Goal: Task Accomplishment & Management: Manage account settings

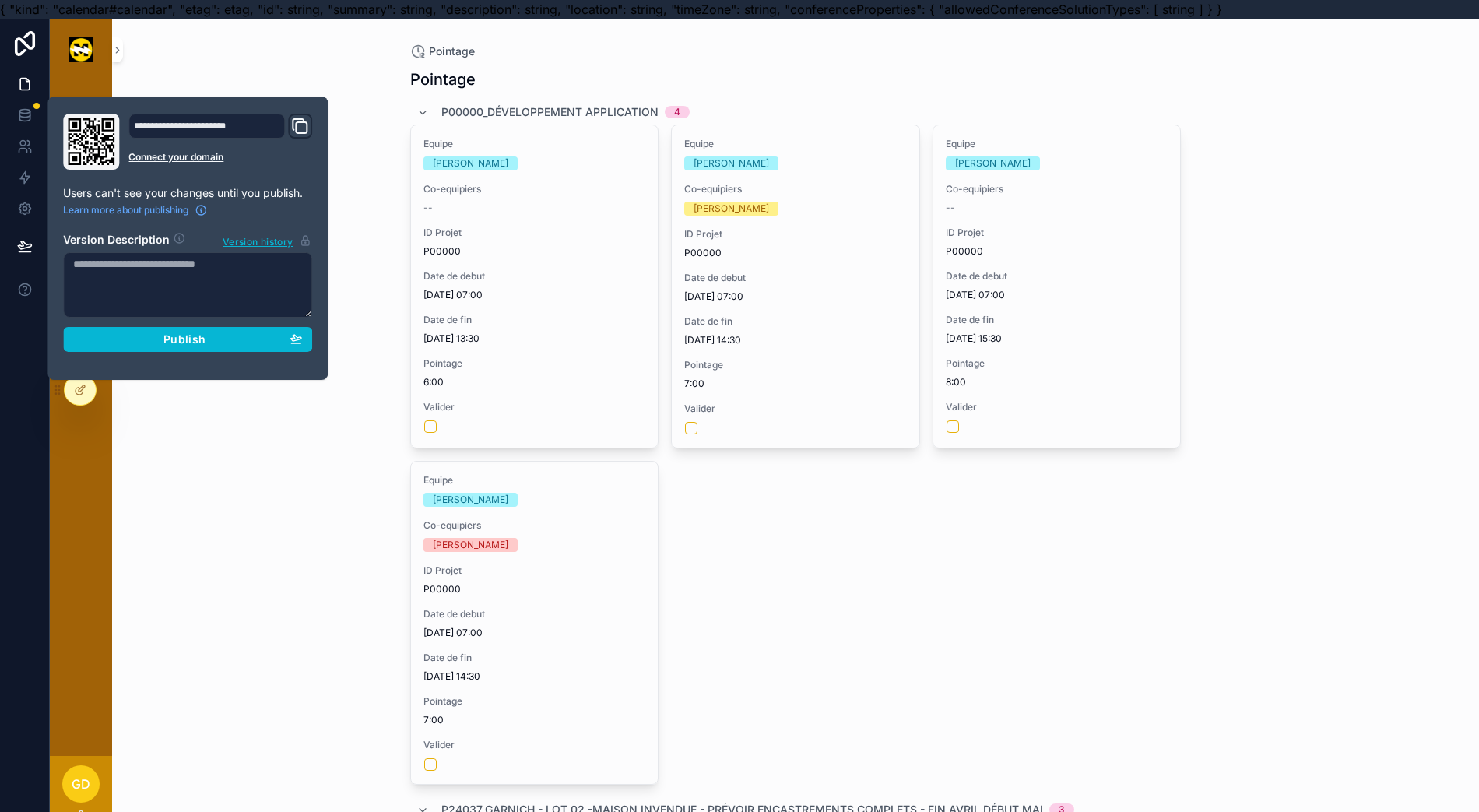
scroll to position [0, 16]
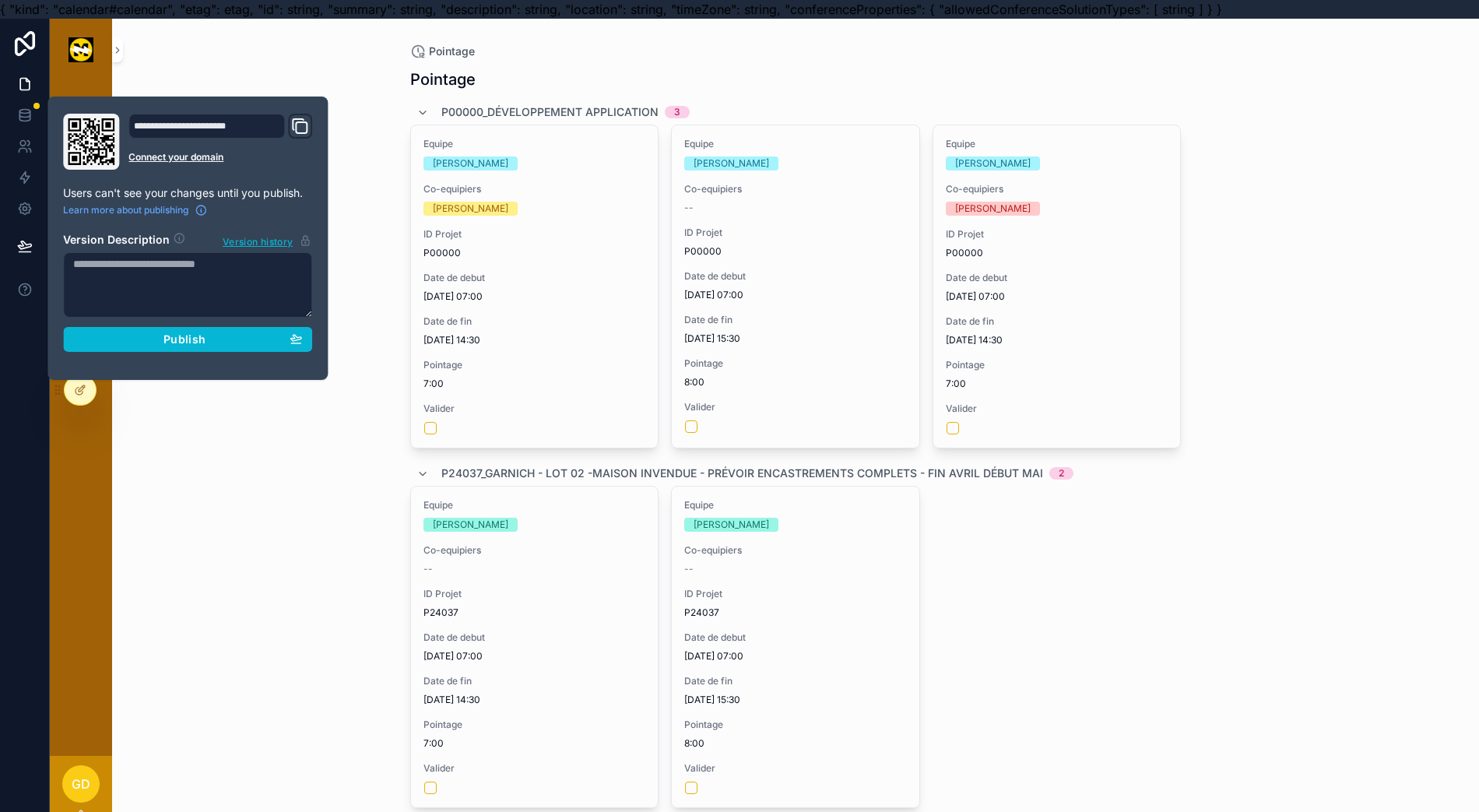
click at [170, 440] on div "Pointage Pointage P00000_Développement application 3 Equipe [PERSON_NAME] Co-eq…" at bounding box center [795, 425] width 1367 height 812
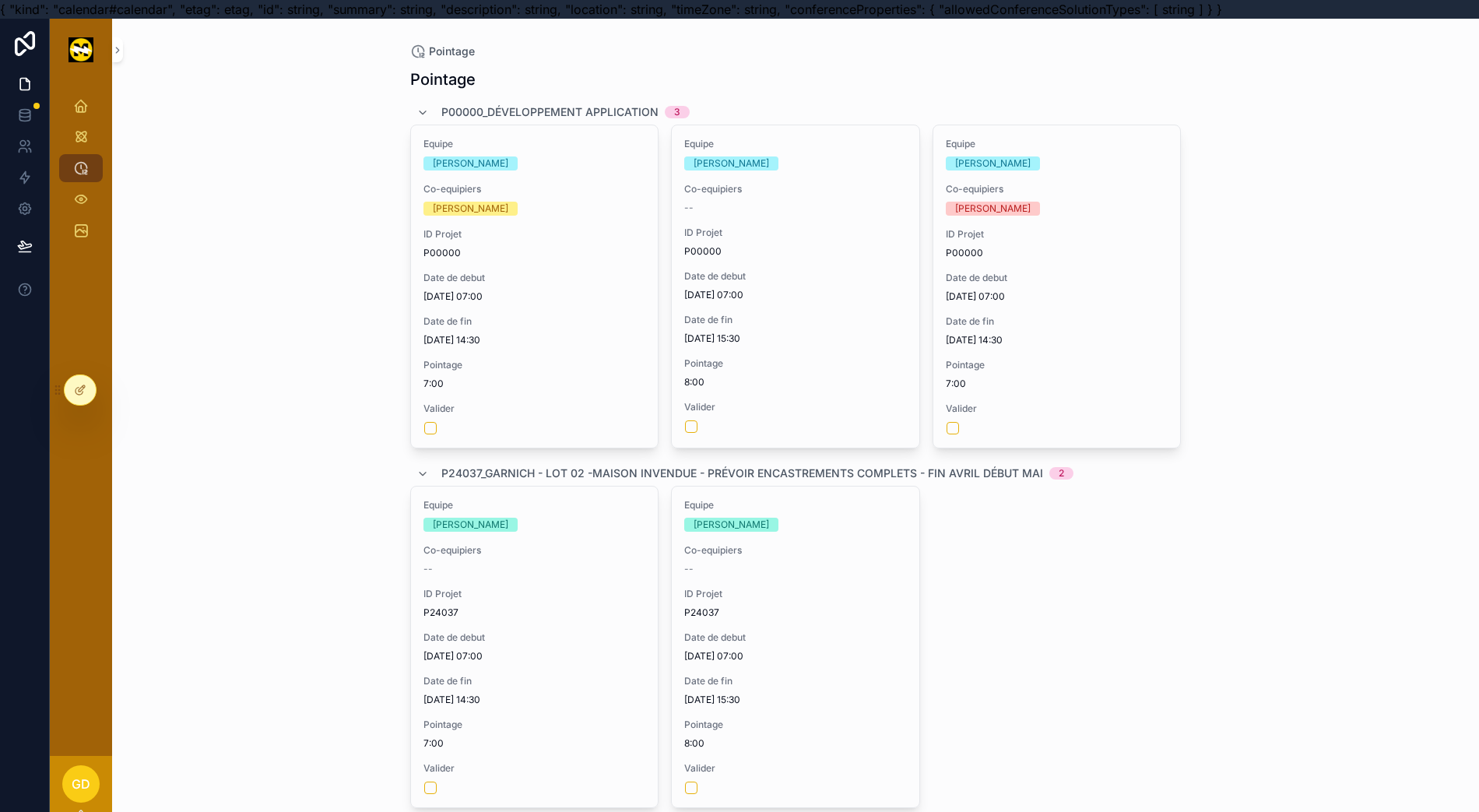
click at [67, 402] on div at bounding box center [73, 389] width 45 height 31
click at [79, 391] on icon at bounding box center [82, 388] width 6 height 6
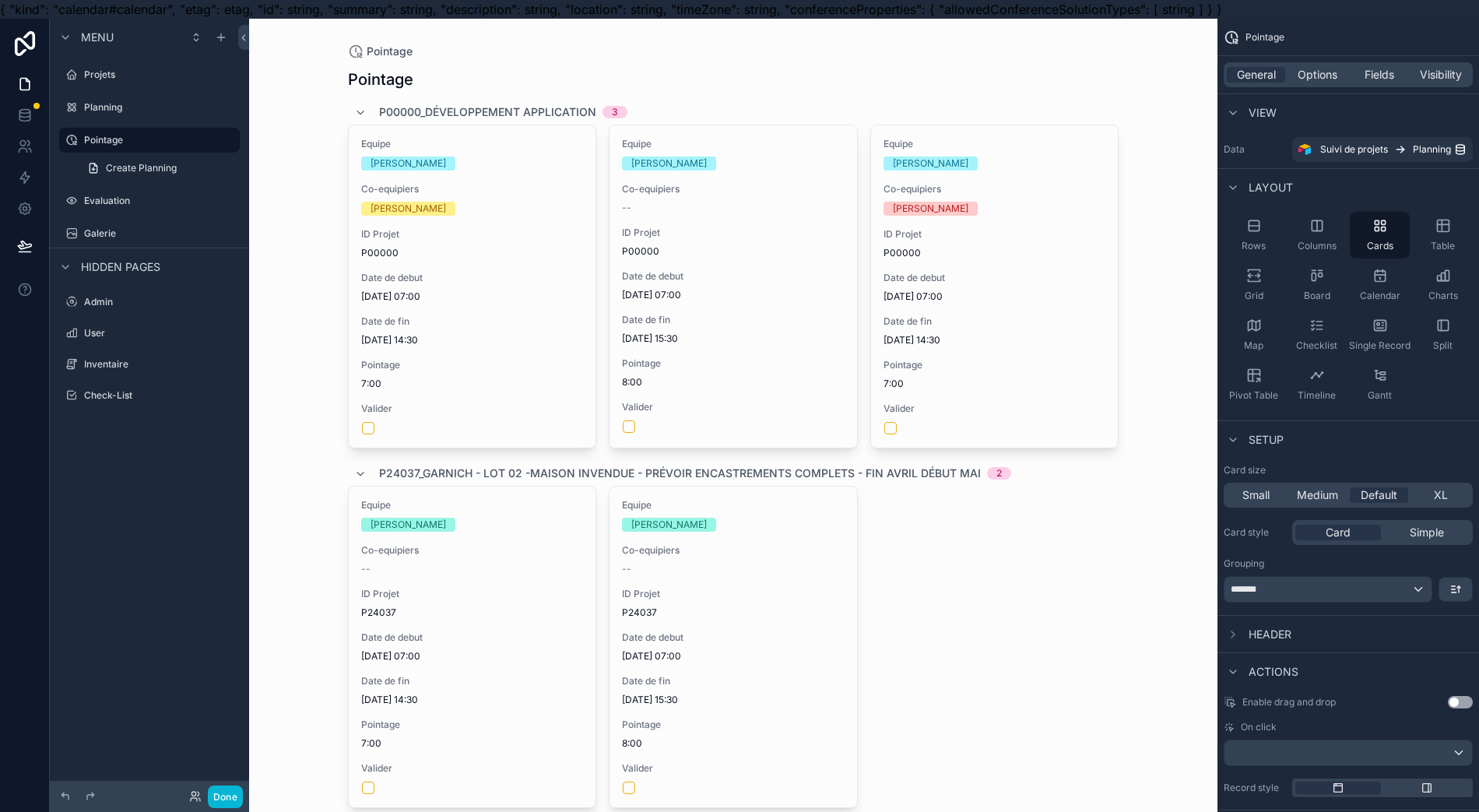
click at [9, 54] on icon at bounding box center [24, 43] width 31 height 25
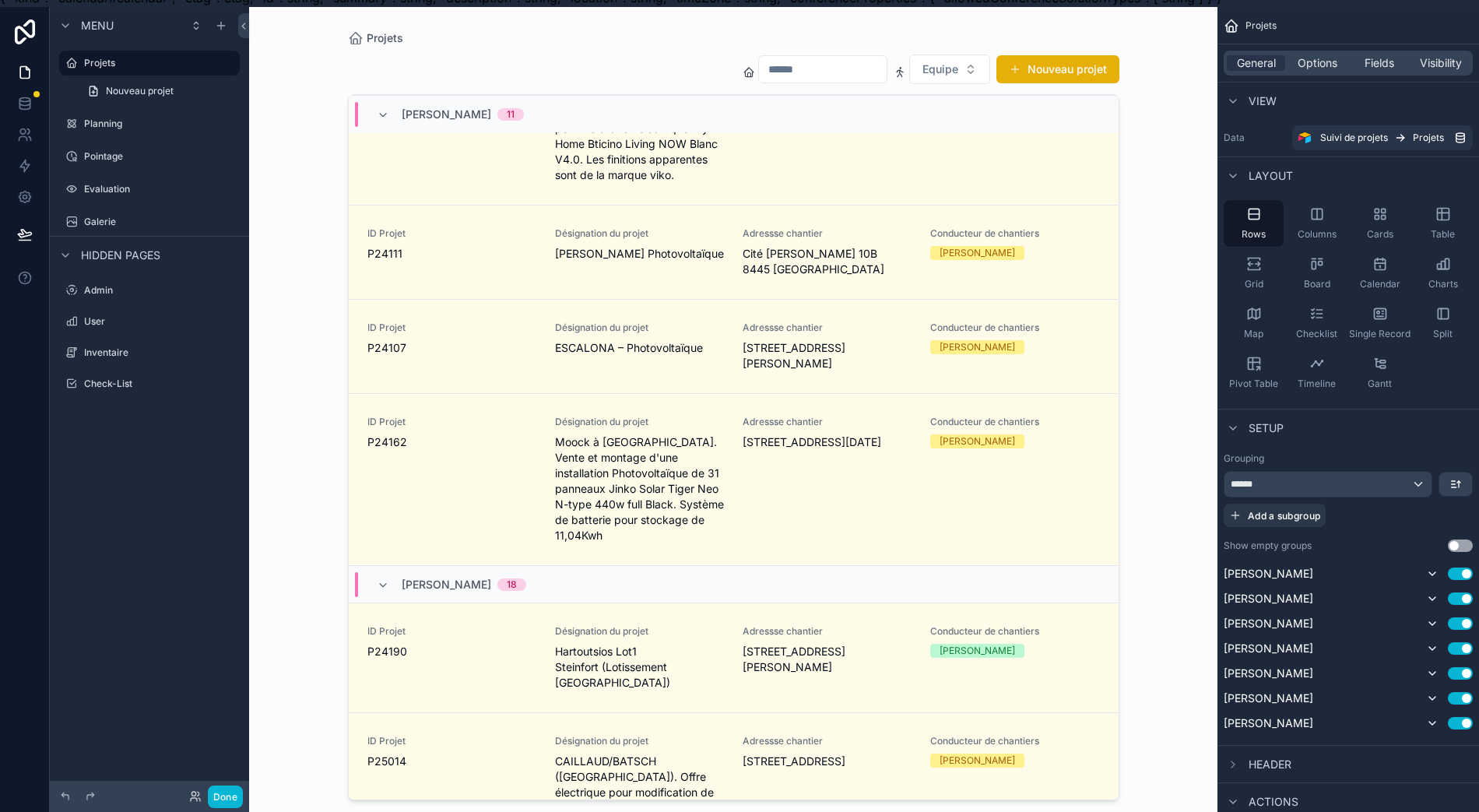
scroll to position [0, 12]
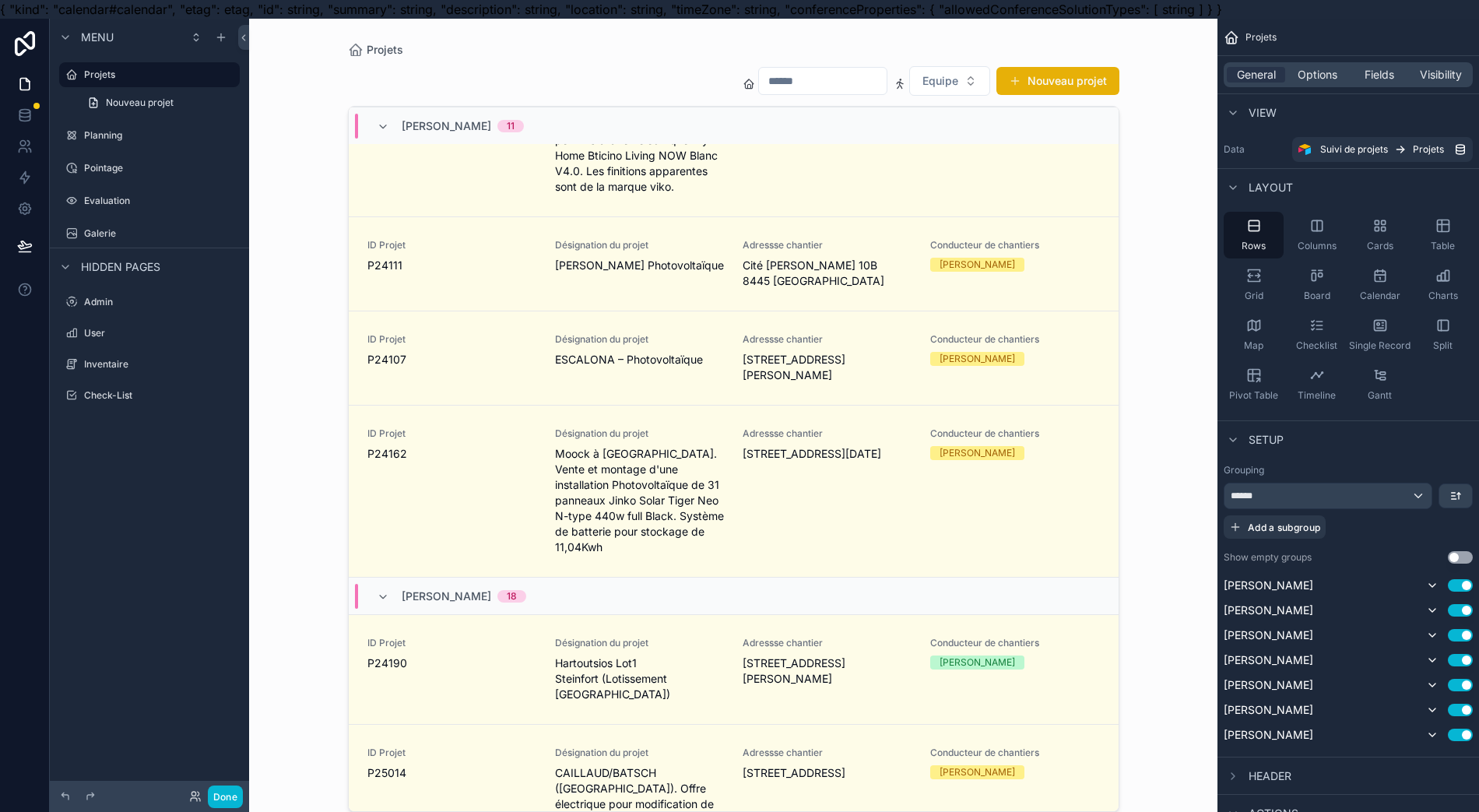
click at [174, 142] on div "Planning" at bounding box center [160, 135] width 153 height 12
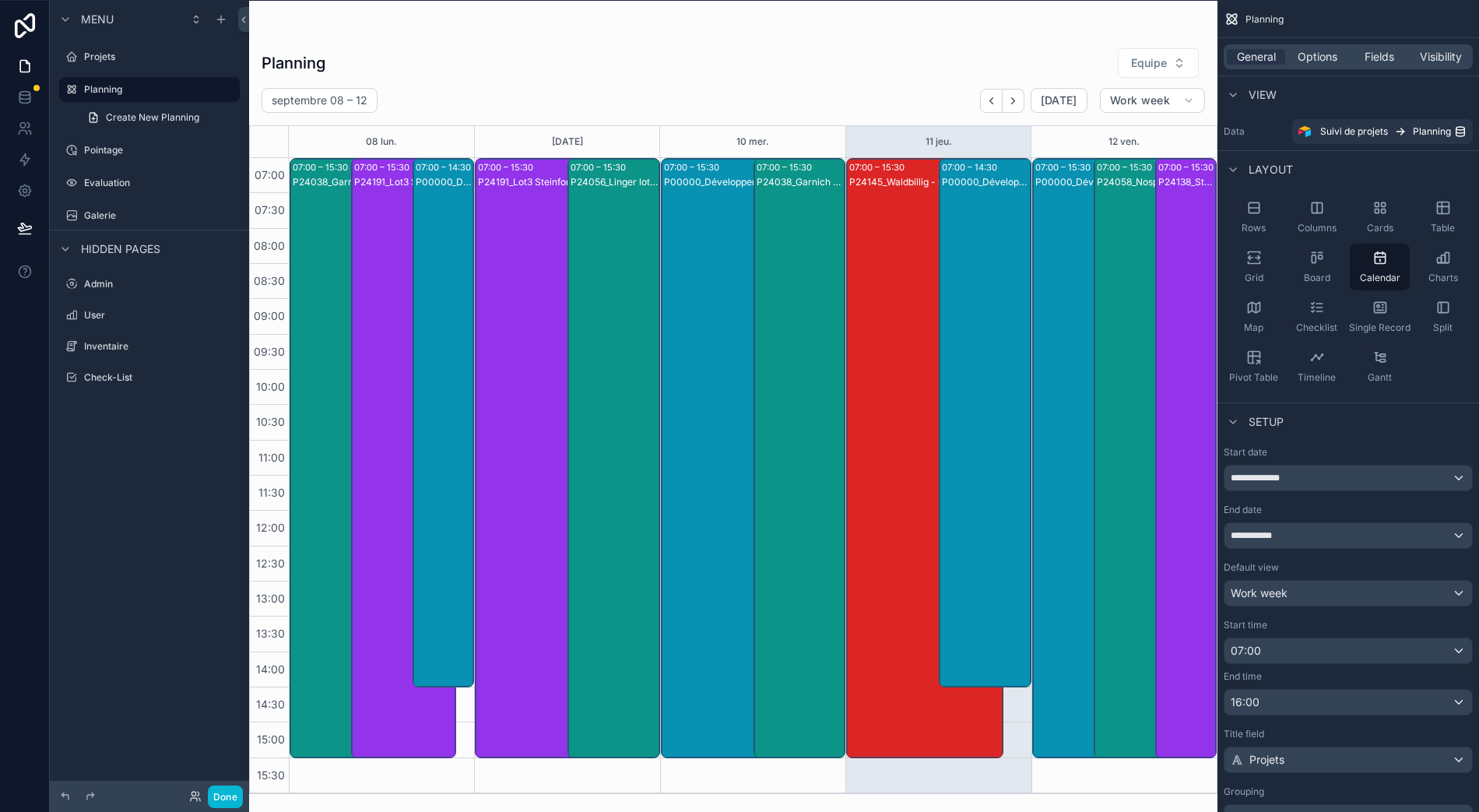
scroll to position [34, 12]
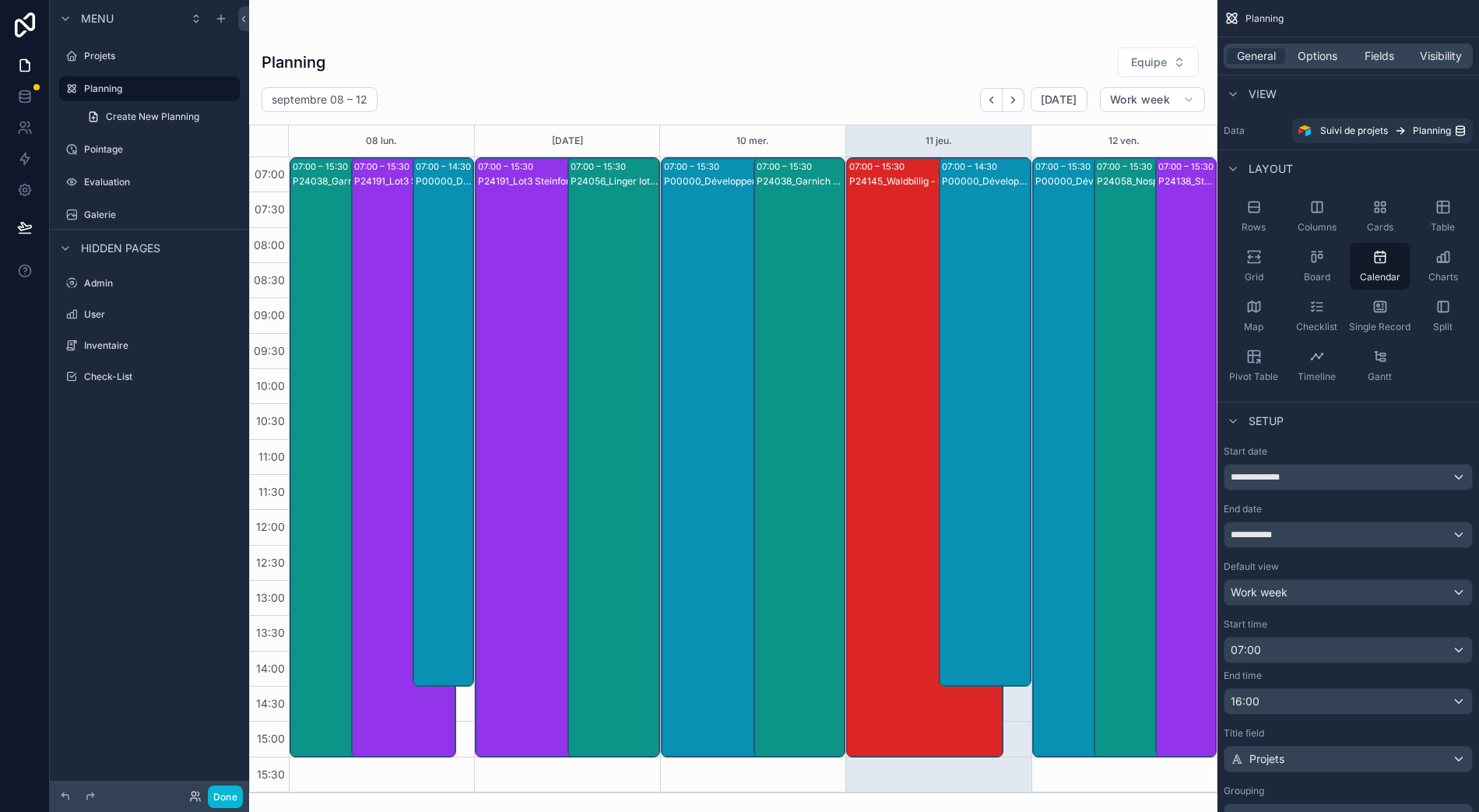
click at [151, 143] on label "Pointage" at bounding box center [160, 149] width 153 height 12
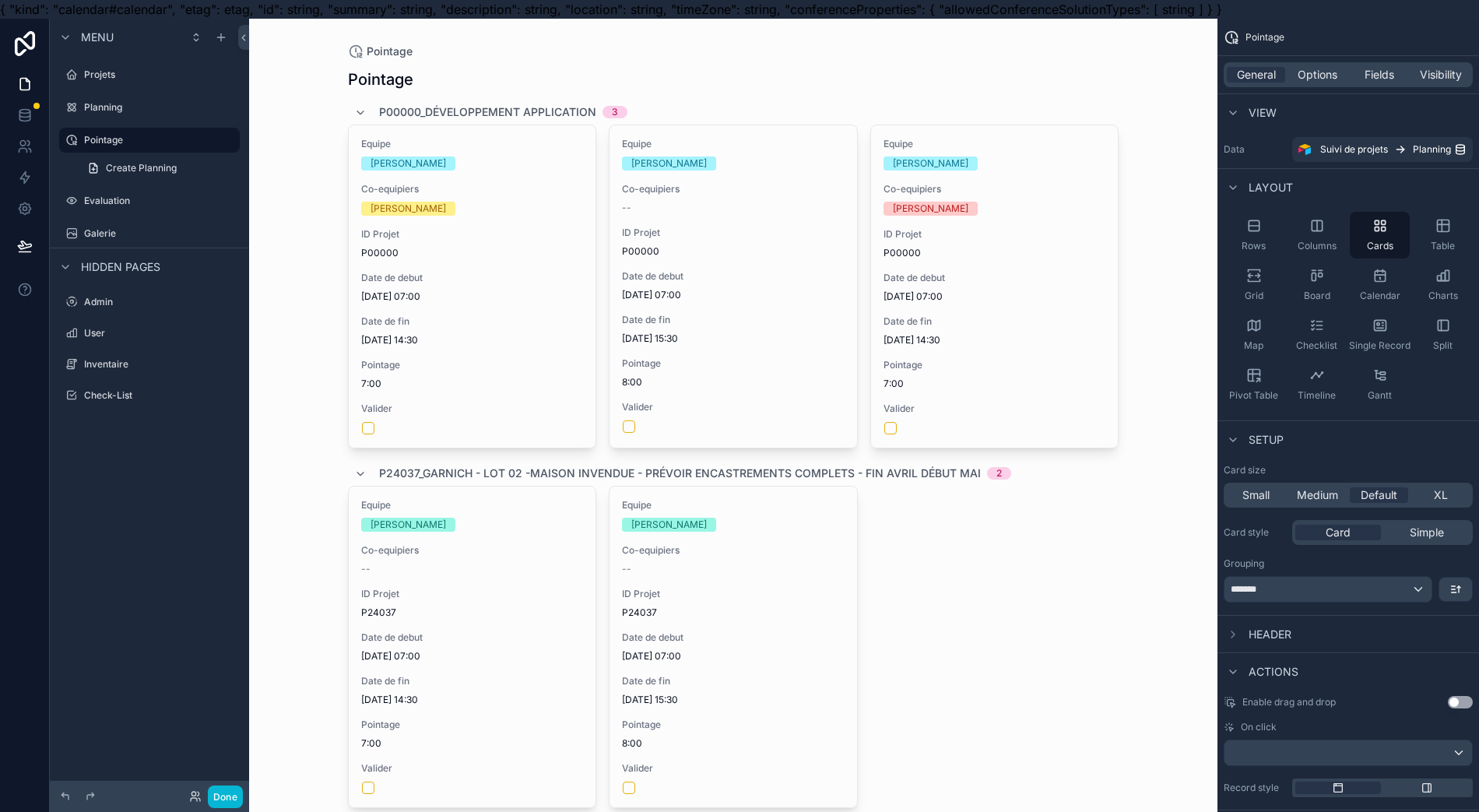
click at [562, 380] on span "7:00" at bounding box center [472, 384] width 223 height 12
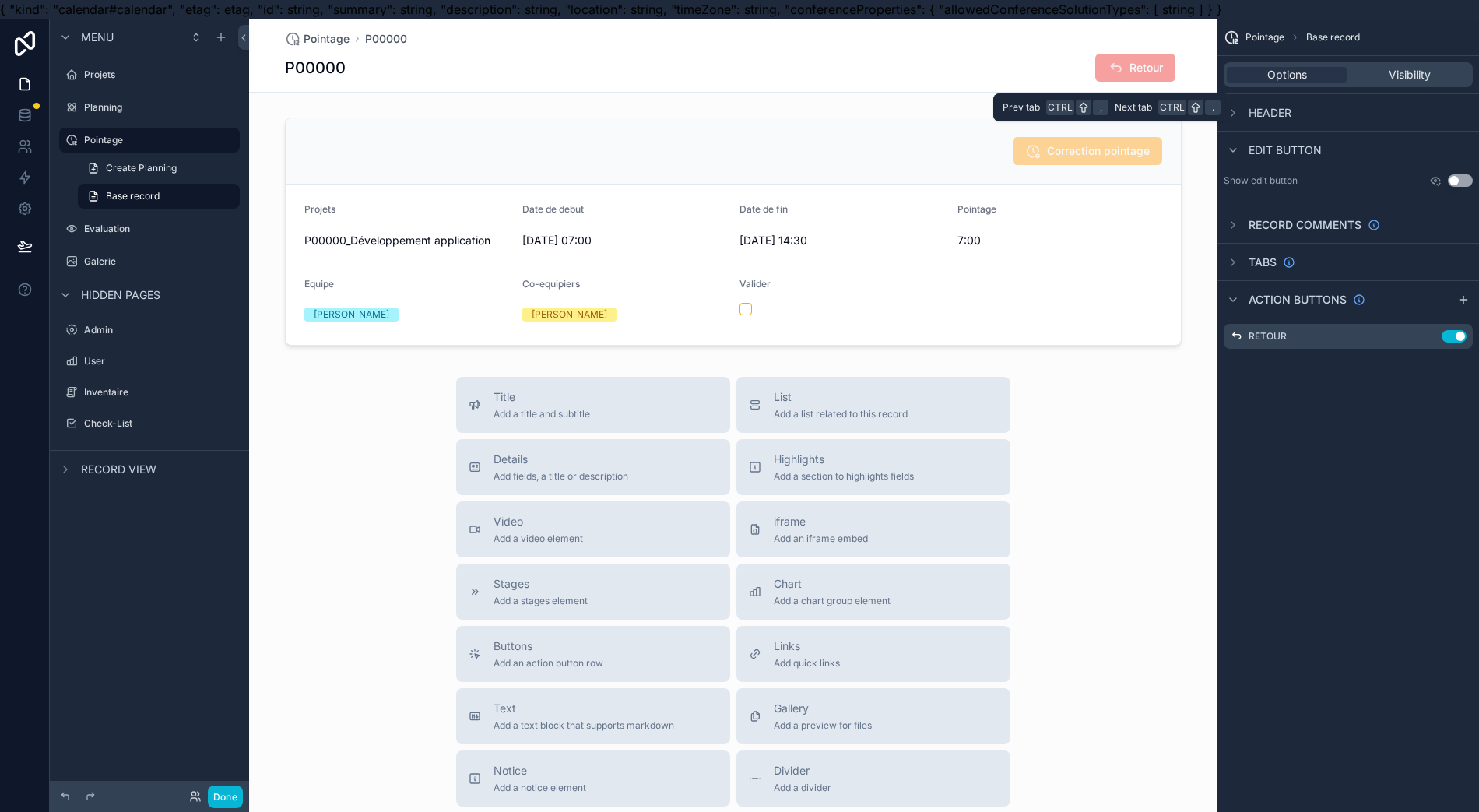
click at [1395, 81] on span "Visibility" at bounding box center [1410, 75] width 42 height 16
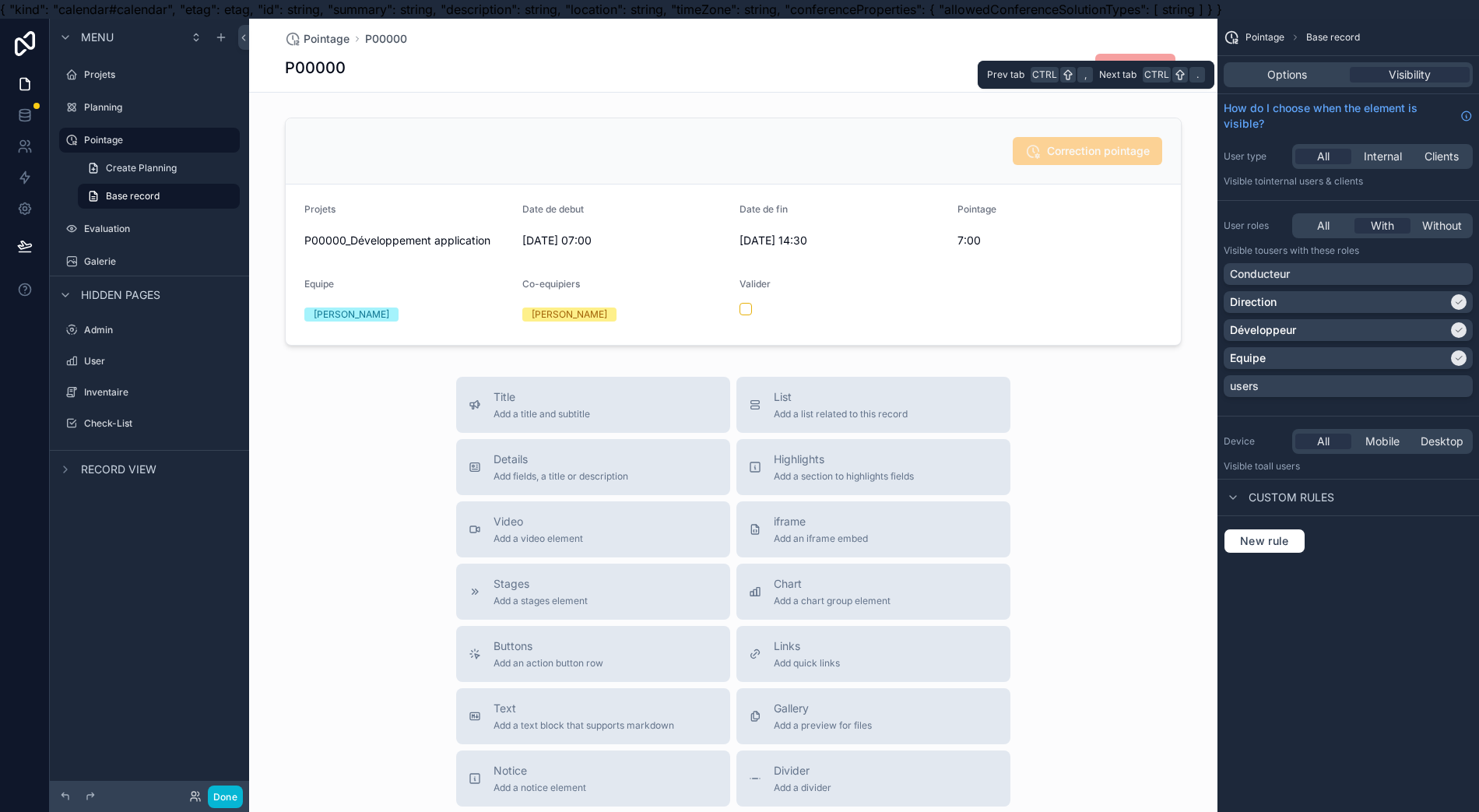
click at [1299, 72] on span "Options" at bounding box center [1287, 75] width 40 height 16
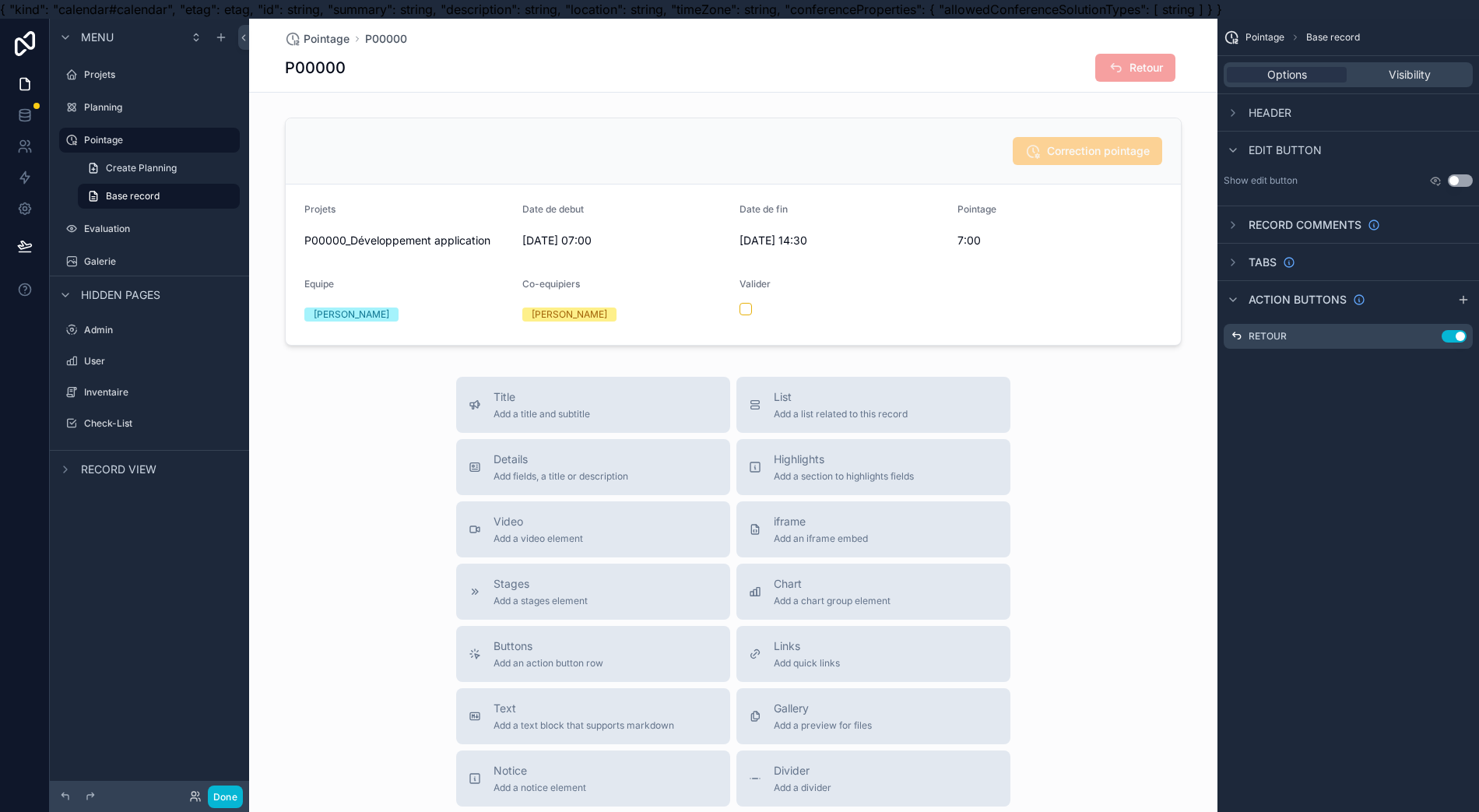
click at [1054, 262] on div "scrollable content" at bounding box center [733, 231] width 968 height 241
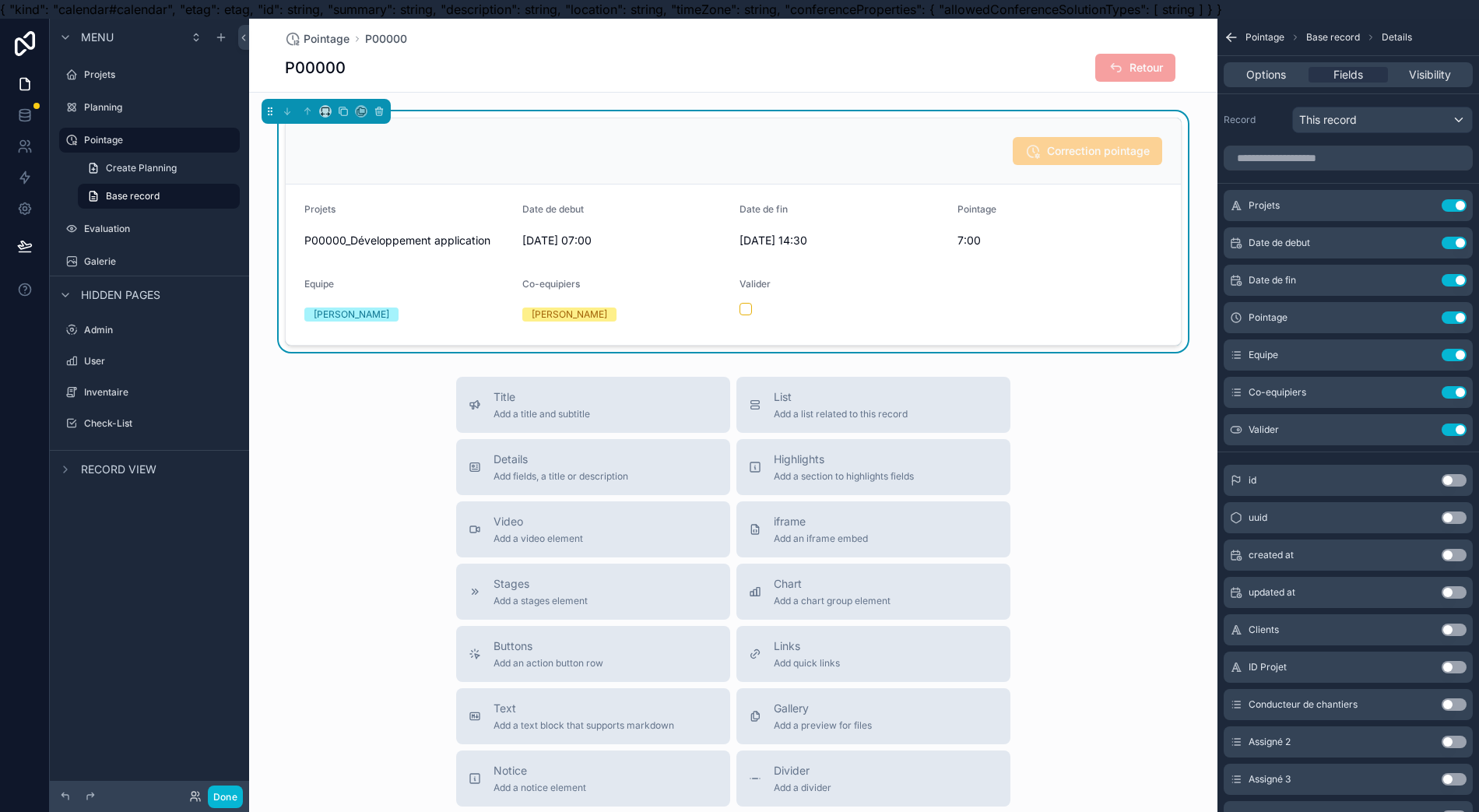
click at [1447, 431] on button "Use setting" at bounding box center [1454, 429] width 25 height 12
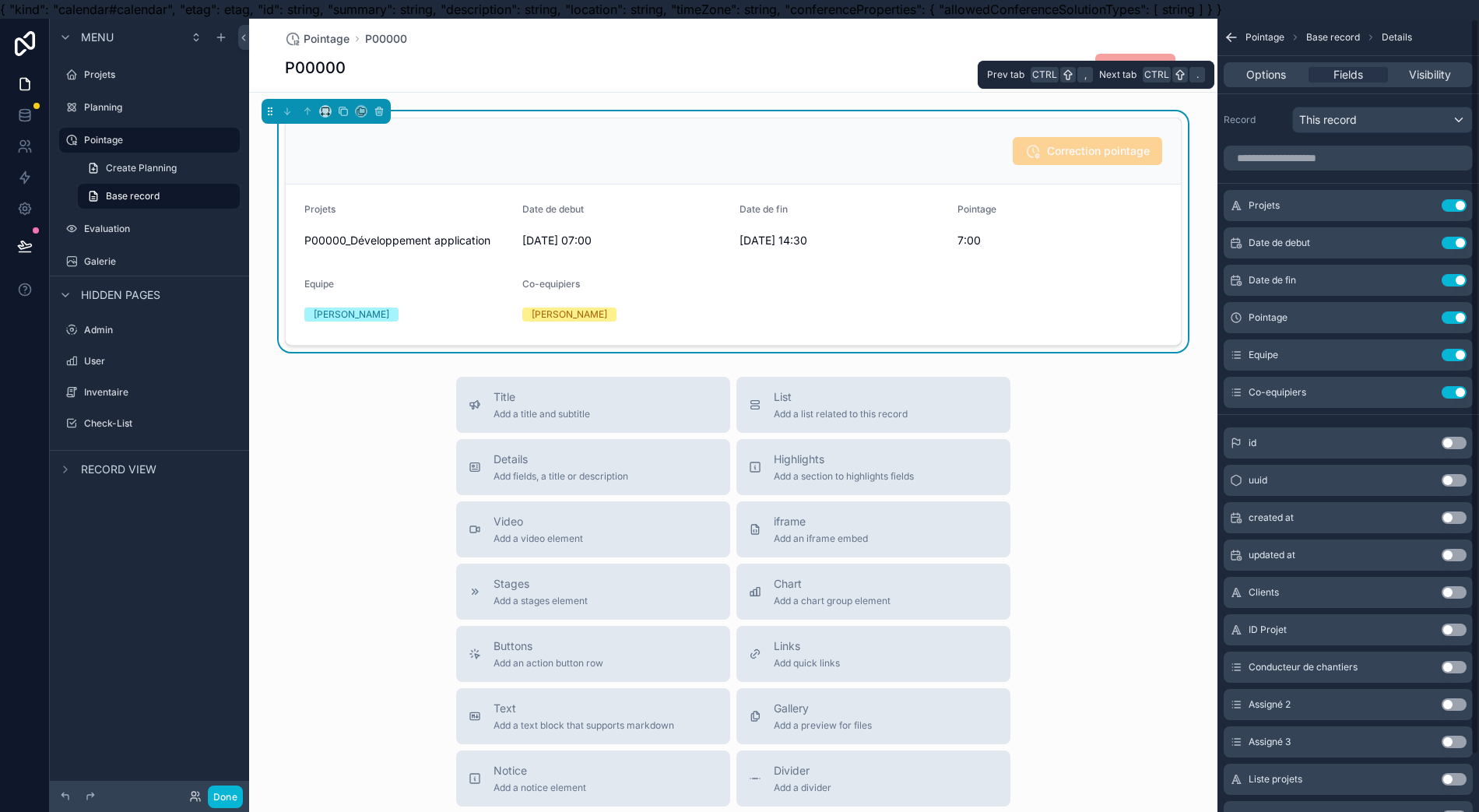
click at [1261, 72] on span "Options" at bounding box center [1266, 75] width 40 height 16
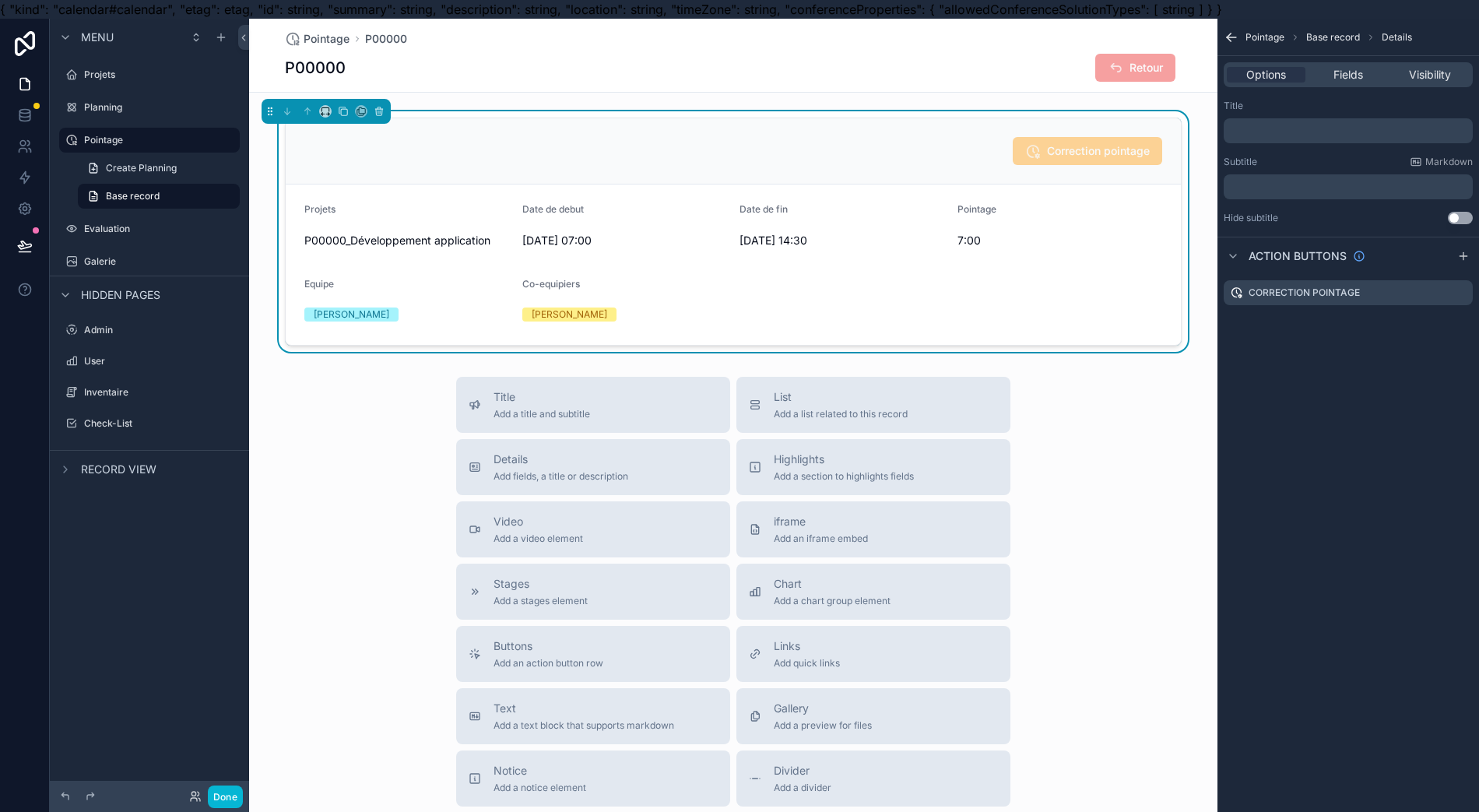
click at [1094, 214] on div "Pointage" at bounding box center [1059, 212] width 205 height 19
click at [0, 0] on icon "scrollable content" at bounding box center [0, 0] width 0 height 0
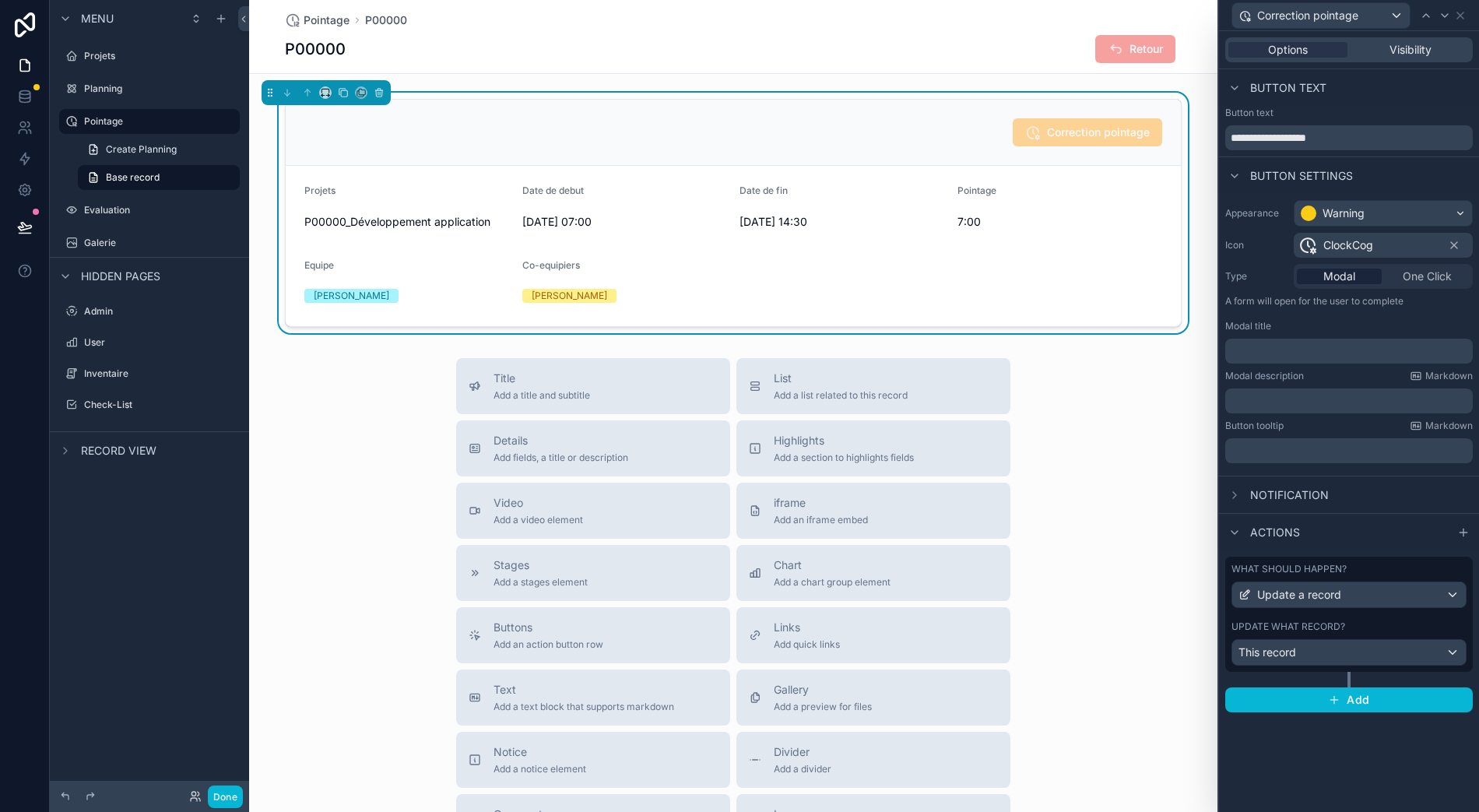
scroll to position [34, 12]
click at [1353, 693] on span "Add" at bounding box center [1358, 700] width 23 height 14
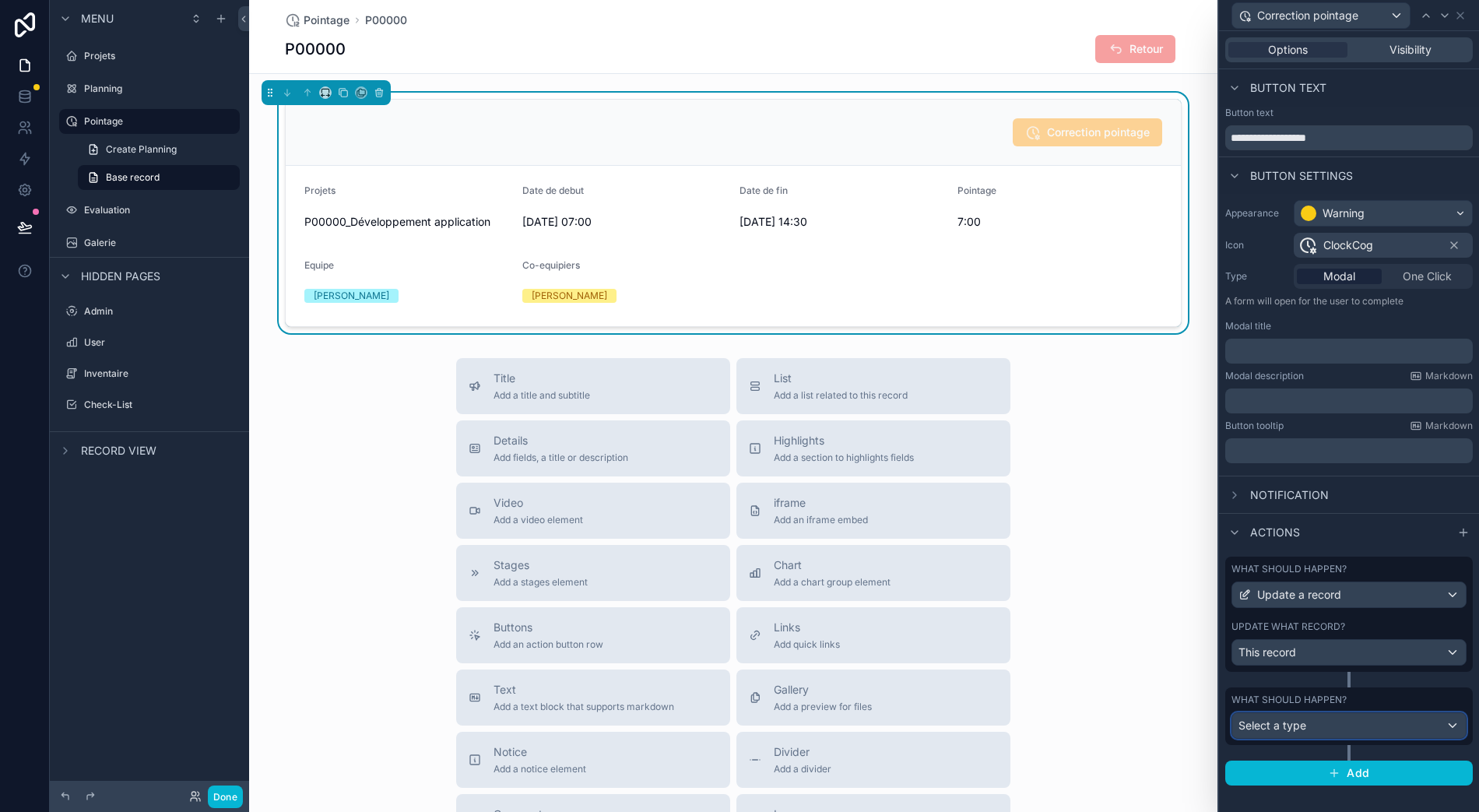
click at [1405, 713] on div "Select a type" at bounding box center [1349, 725] width 234 height 25
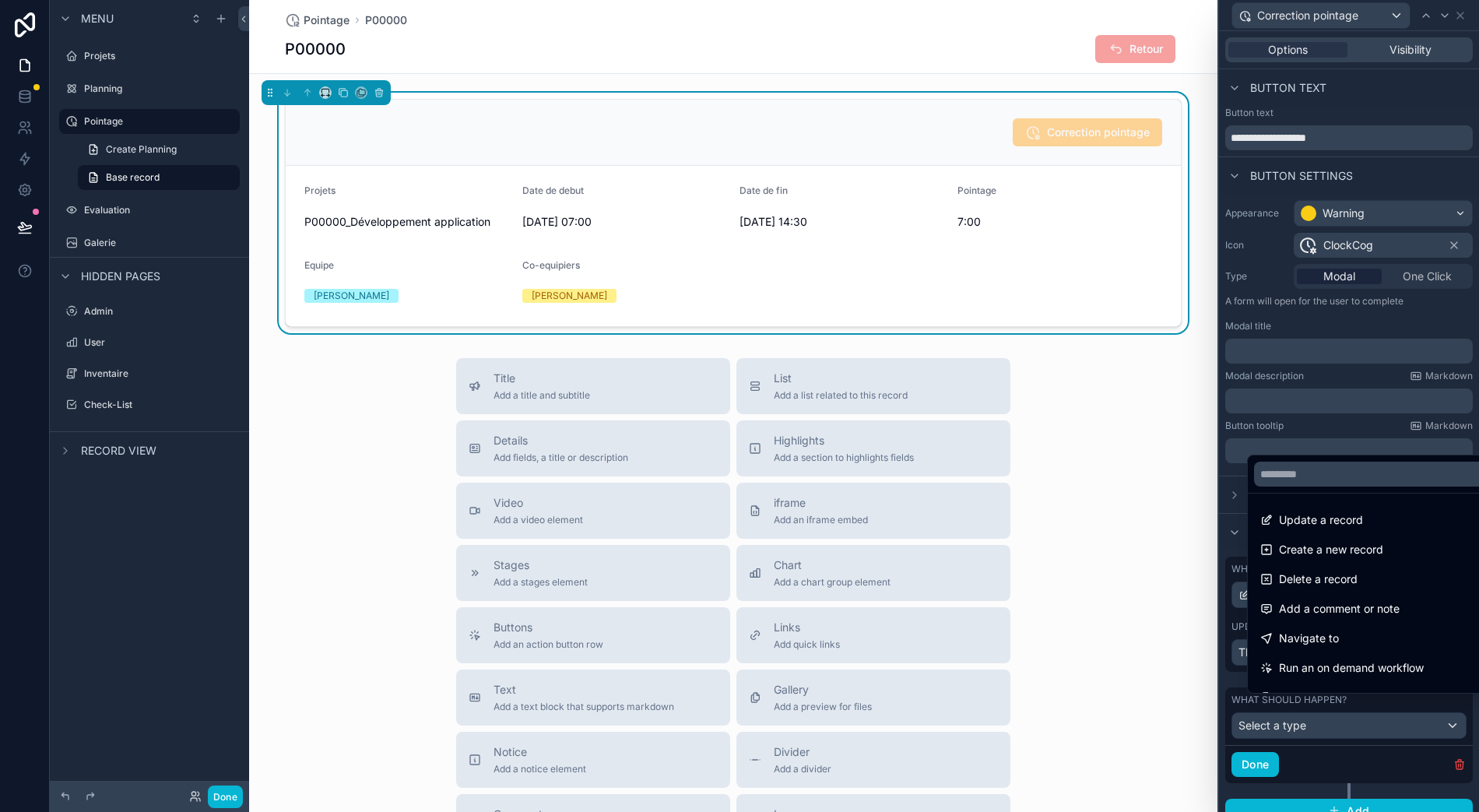
click at [1409, 644] on div "Navigate to" at bounding box center [1382, 638] width 245 height 19
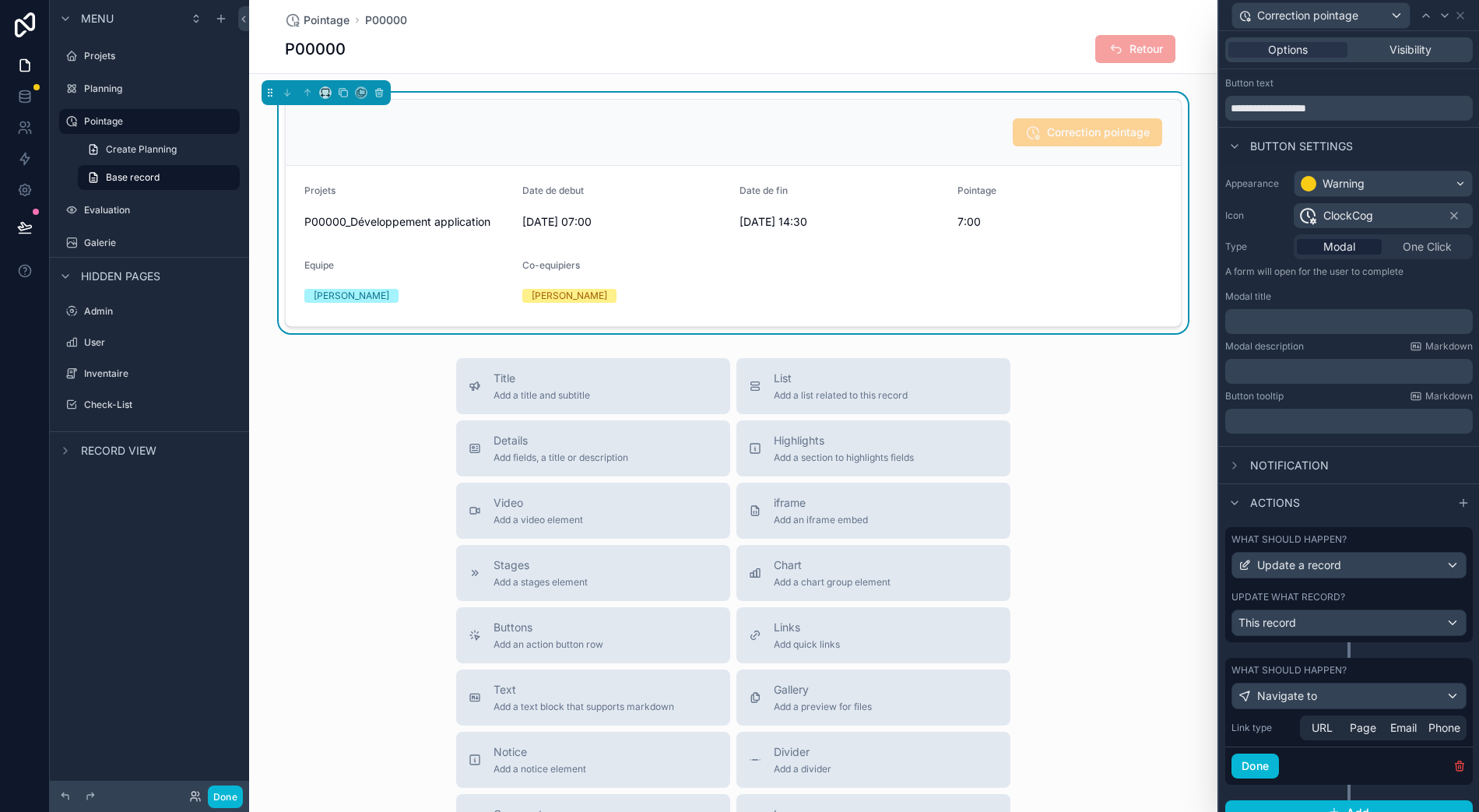
click at [1371, 720] on span "Page" at bounding box center [1363, 728] width 26 height 16
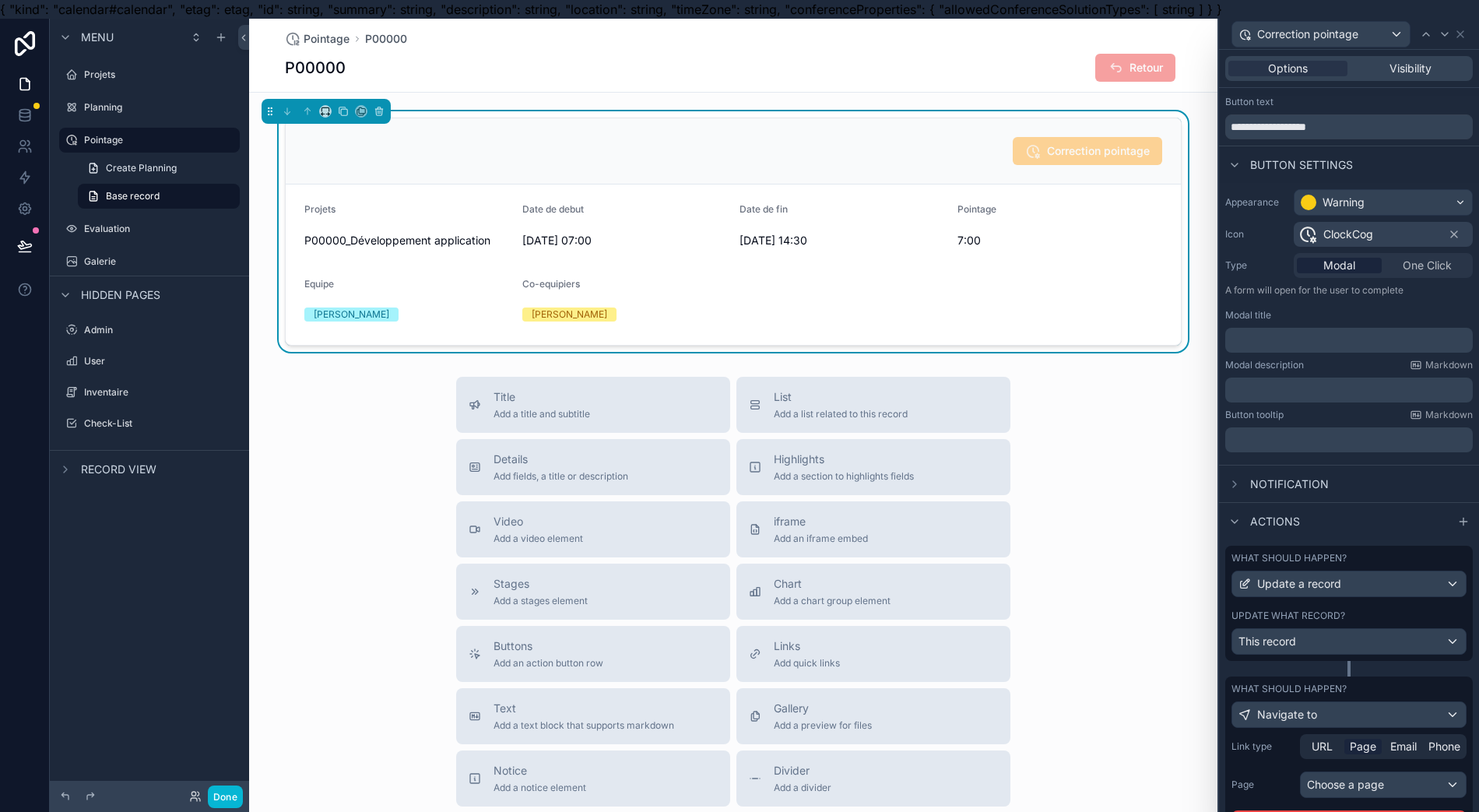
scroll to position [102, 0]
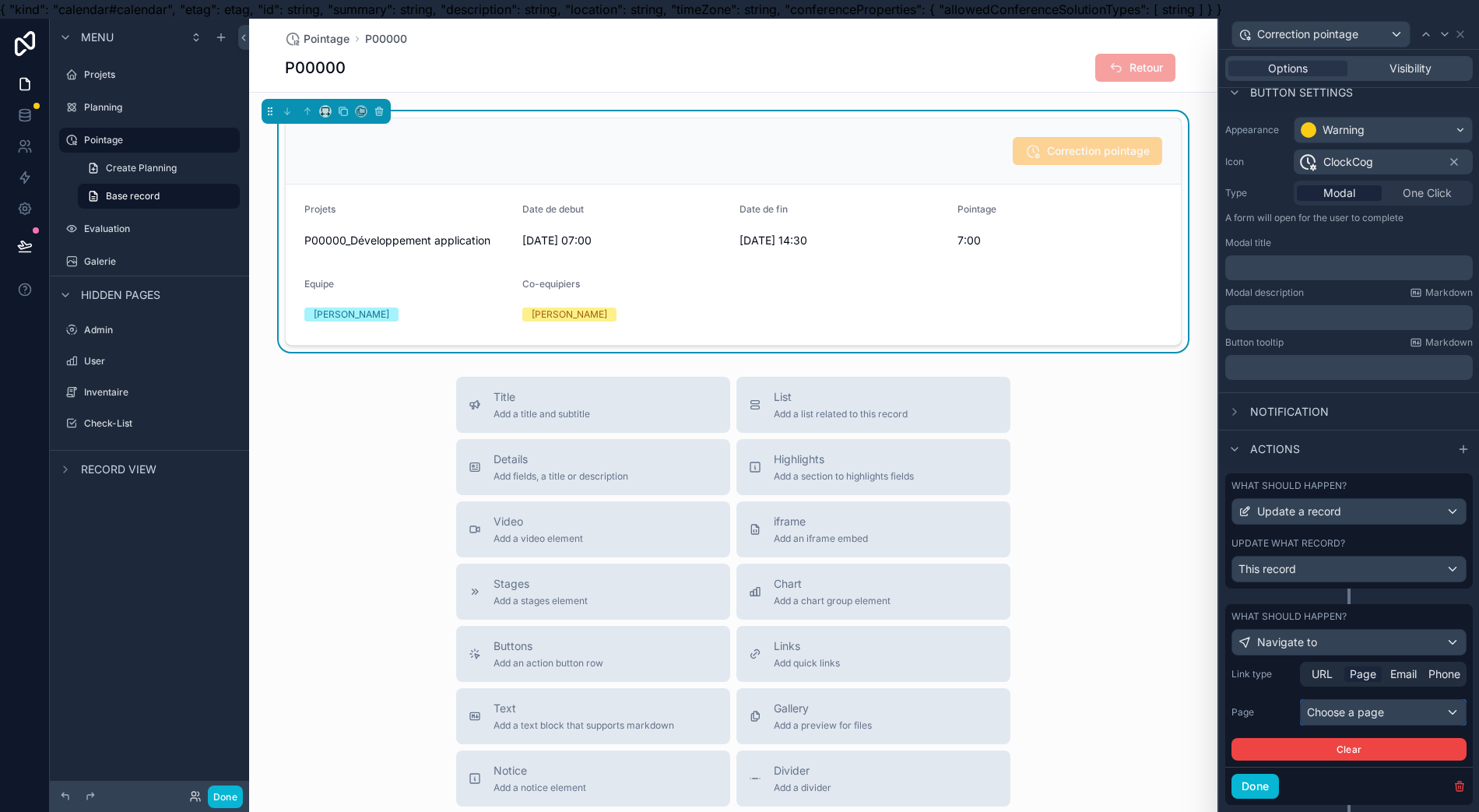
click at [1417, 713] on div "Choose a page" at bounding box center [1383, 712] width 165 height 25
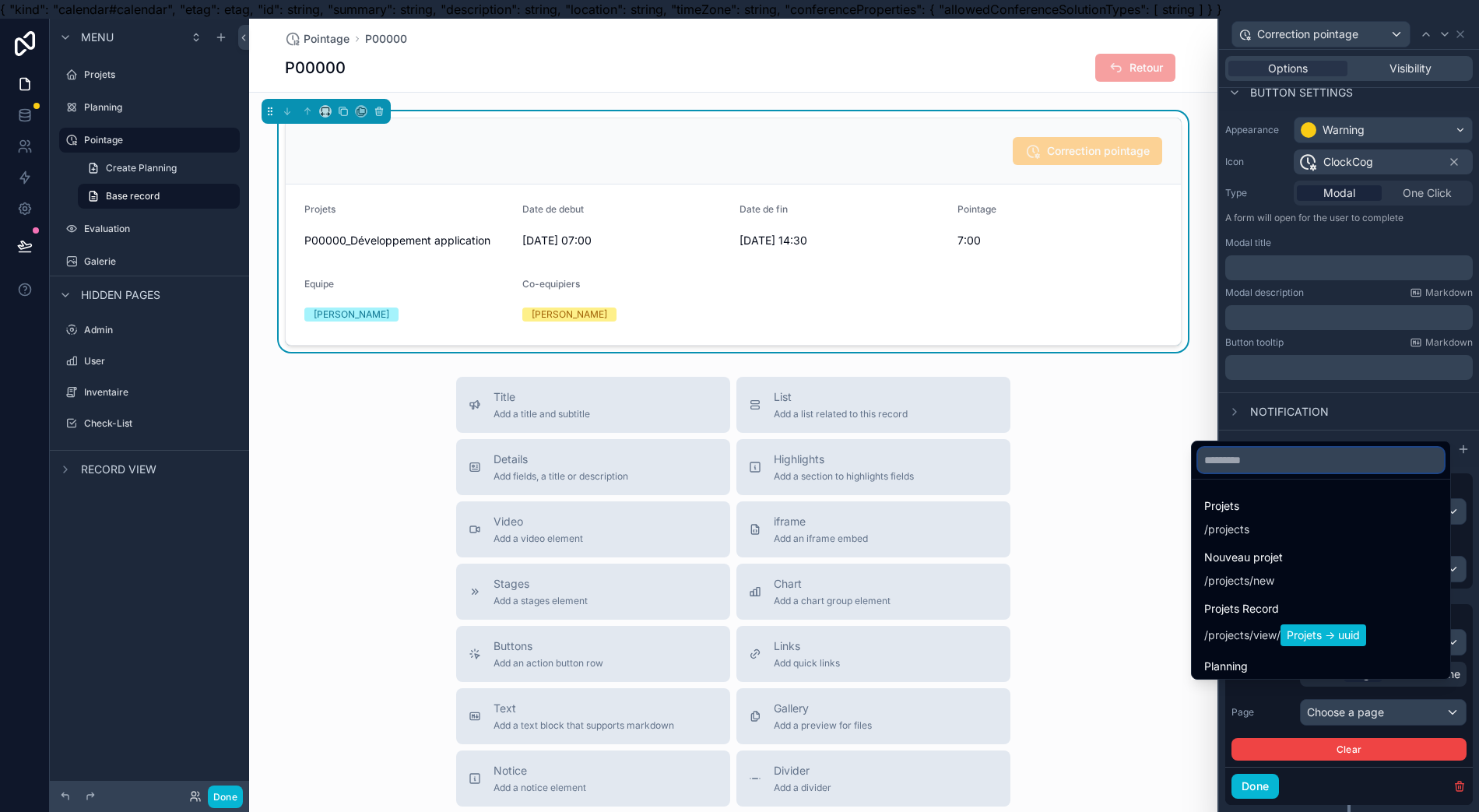
click at [1351, 469] on input "text" at bounding box center [1321, 460] width 246 height 25
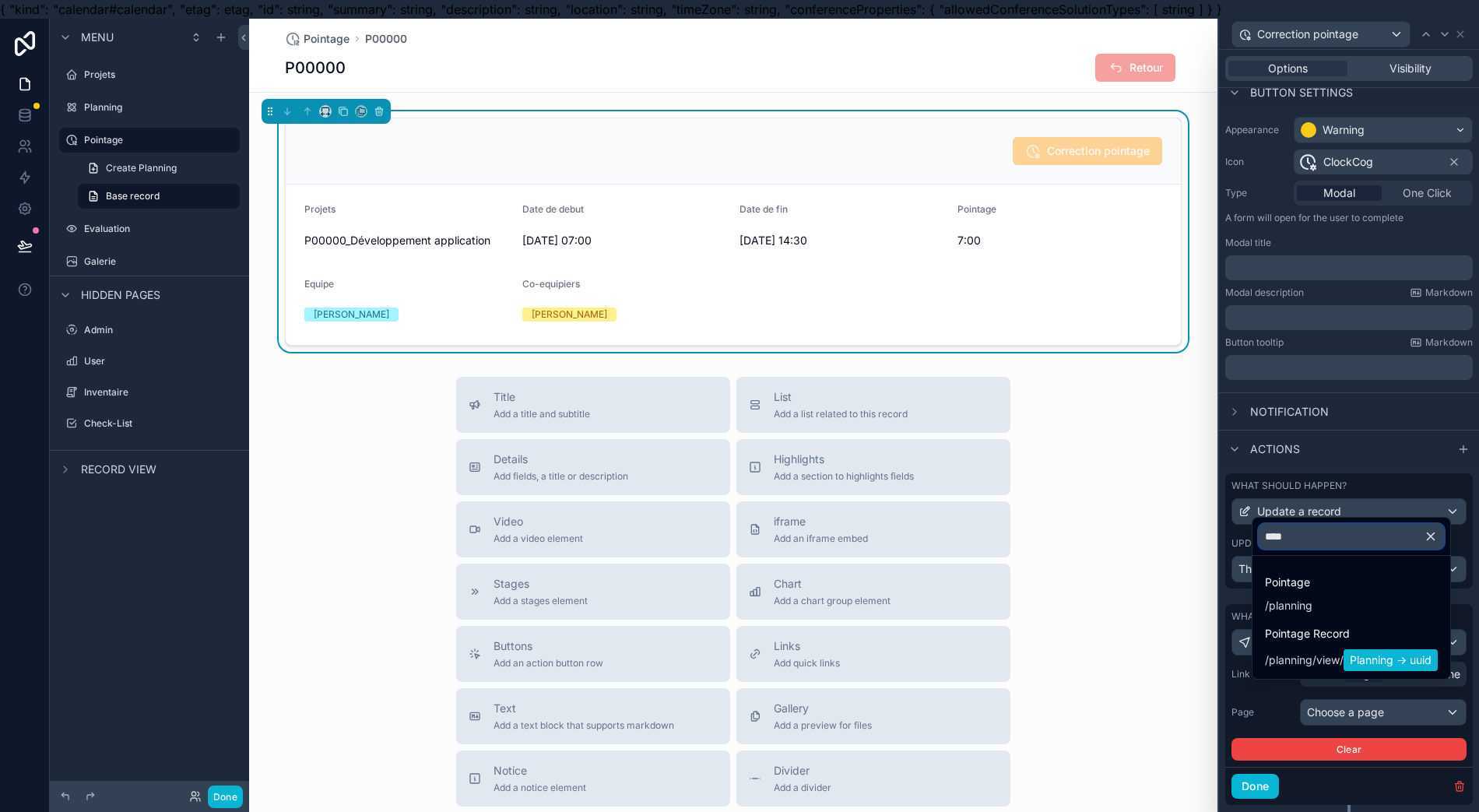
type input "****"
click at [1301, 592] on span "Pointage" at bounding box center [1288, 582] width 47 height 19
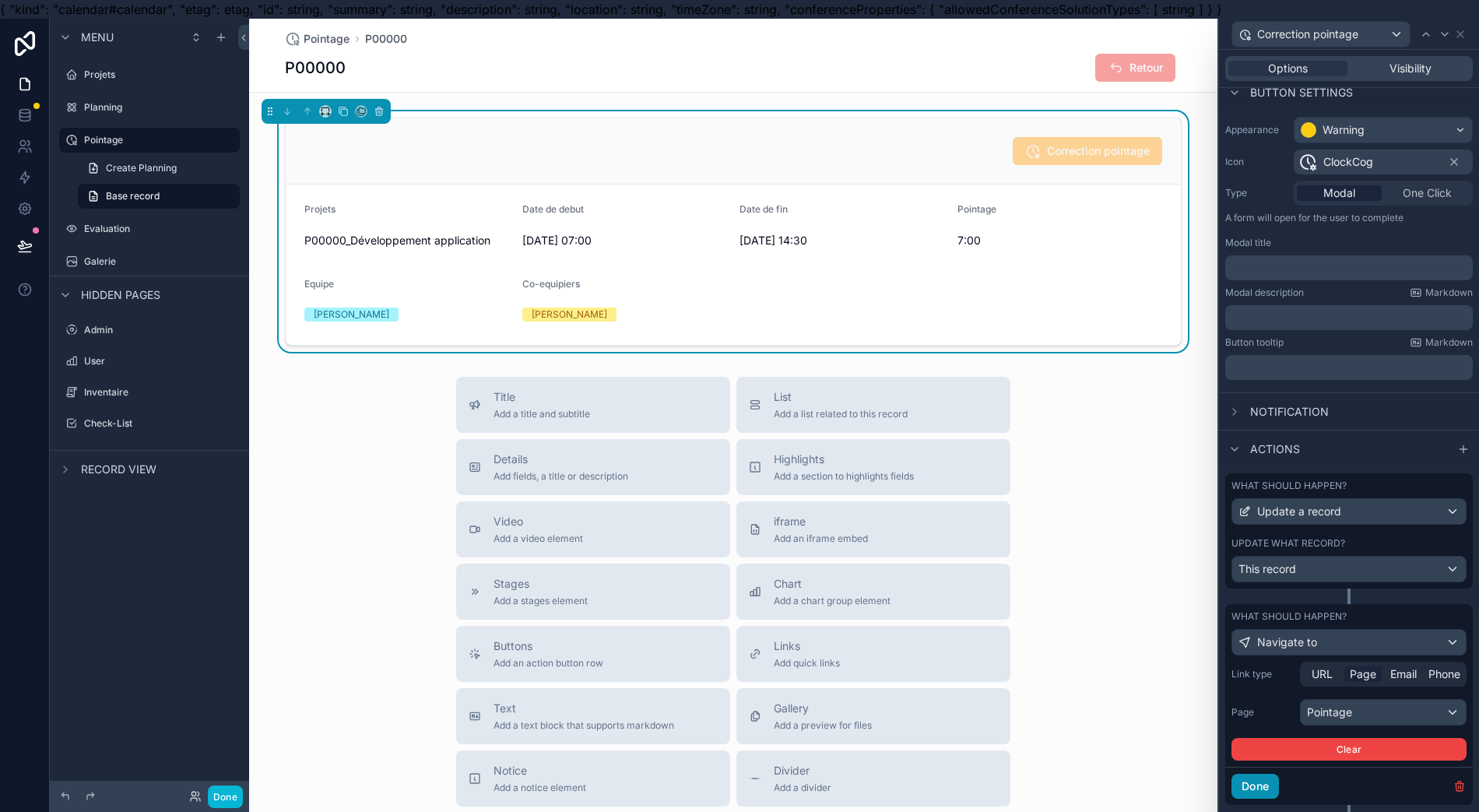
click at [1269, 788] on button "Done" at bounding box center [1254, 786] width 47 height 25
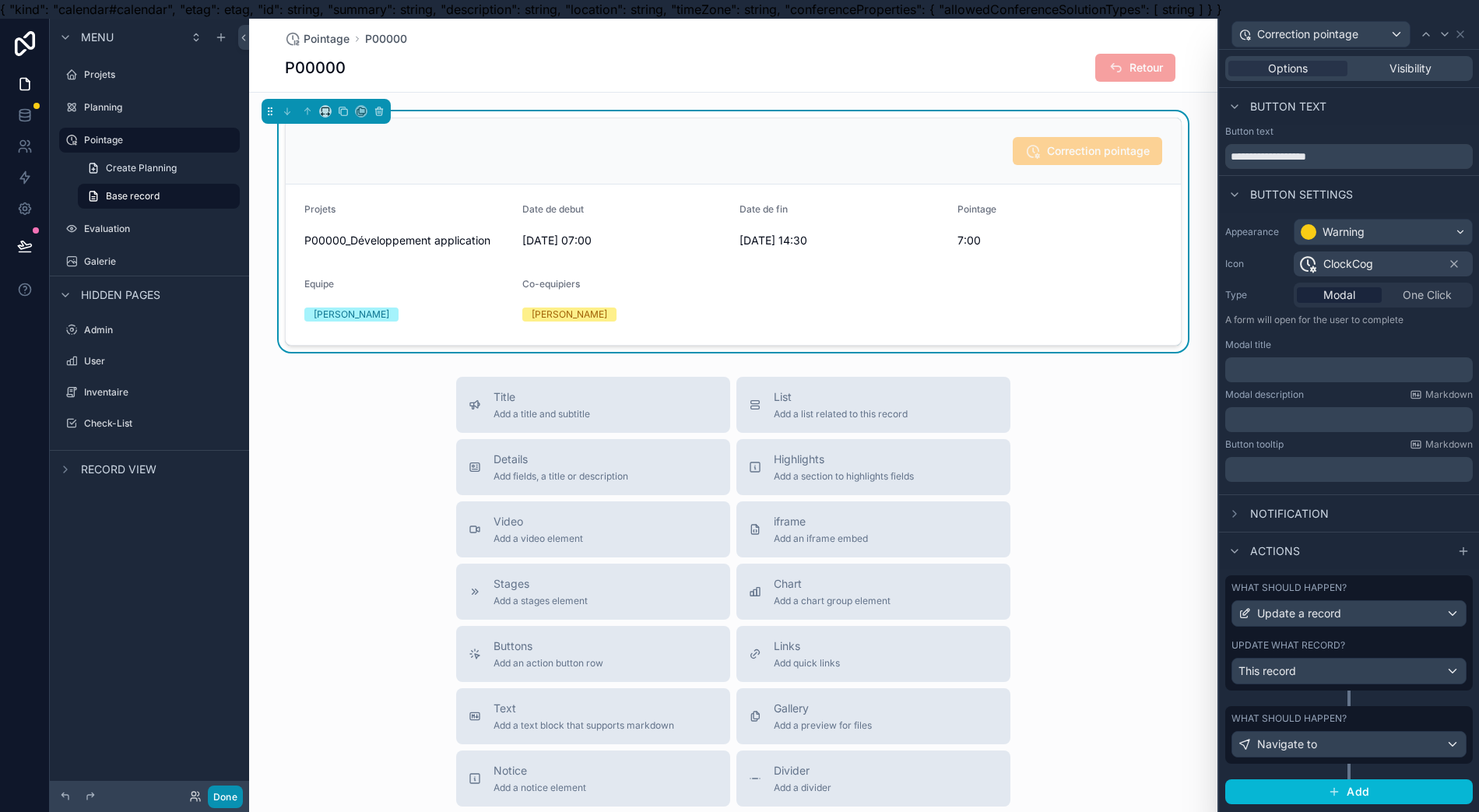
click at [214, 797] on button "Done" at bounding box center [225, 796] width 35 height 23
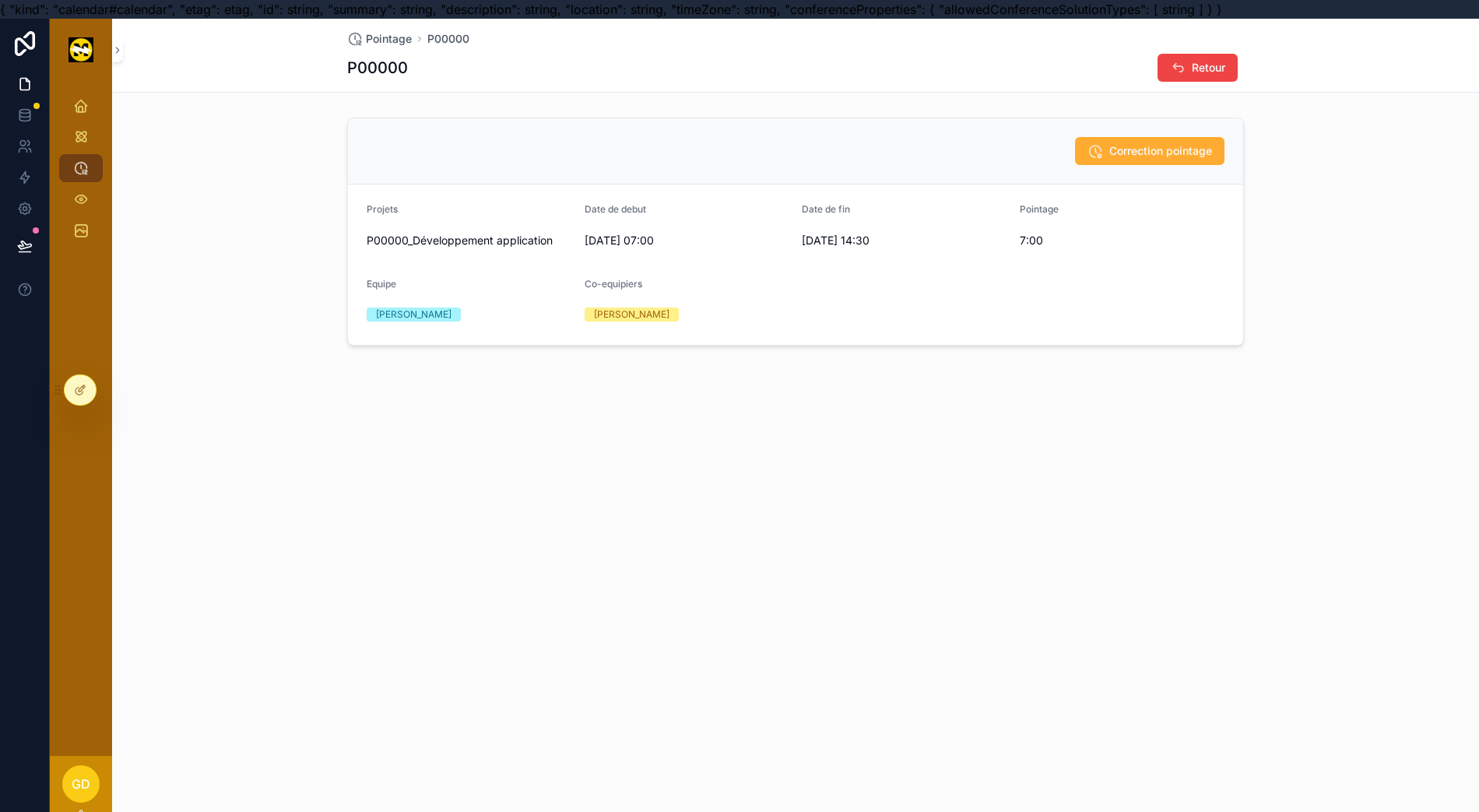
click at [1157, 153] on span "Correction pointage" at bounding box center [1160, 151] width 103 height 16
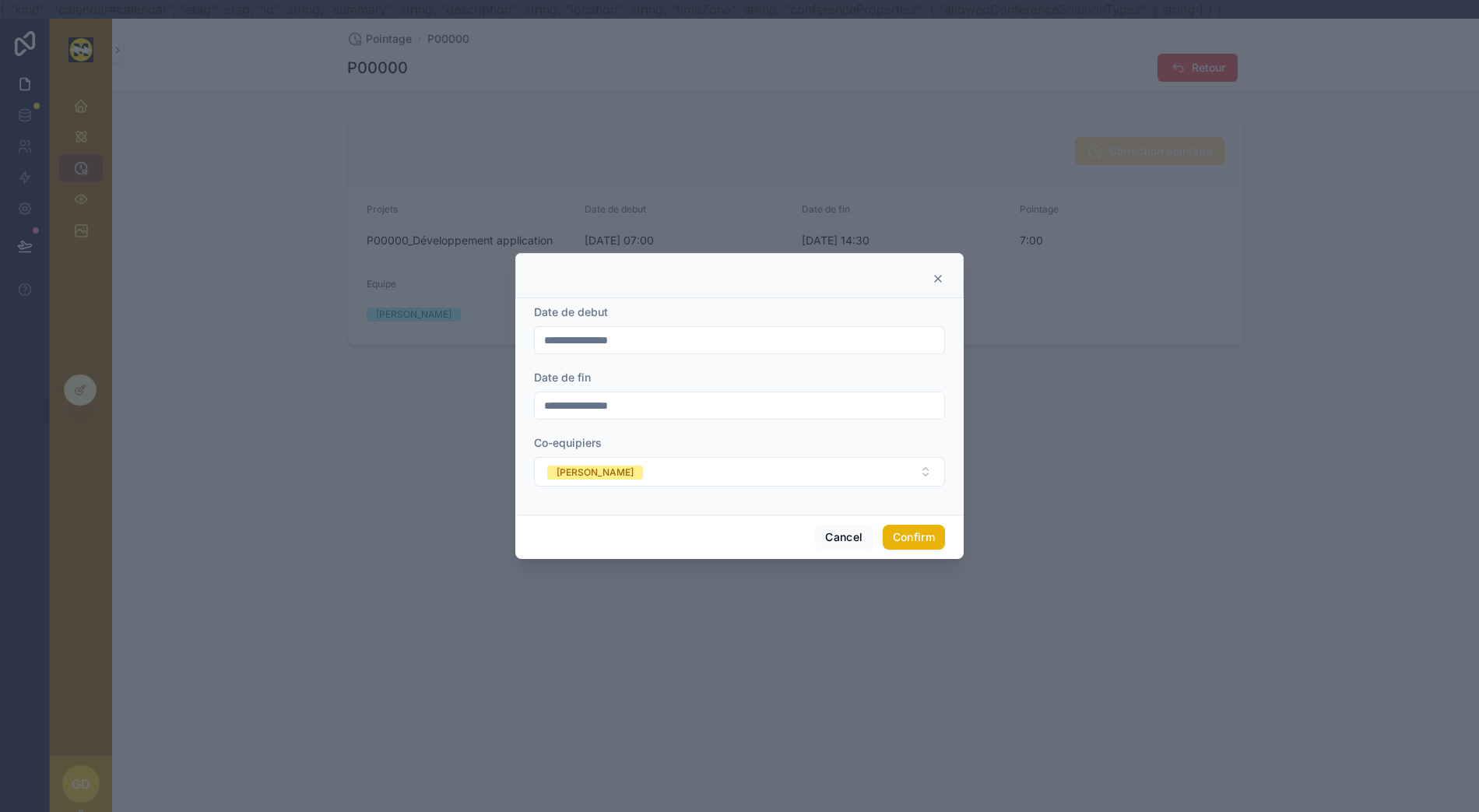
click at [704, 409] on input "**********" at bounding box center [739, 406] width 409 height 22
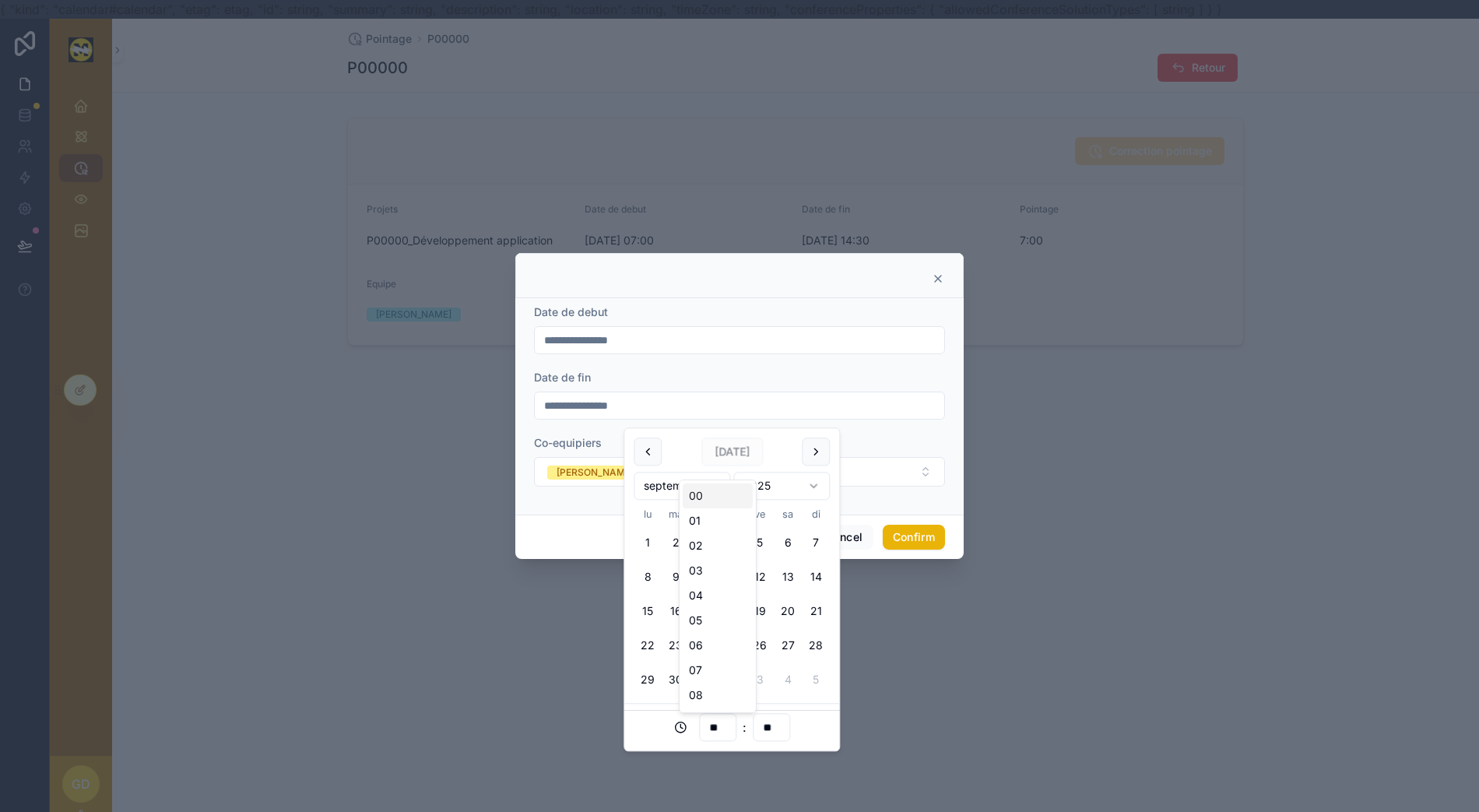
click at [718, 726] on input "**" at bounding box center [718, 728] width 36 height 22
click at [688, 702] on div "15" at bounding box center [718, 706] width 70 height 25
type input "**********"
type input "**"
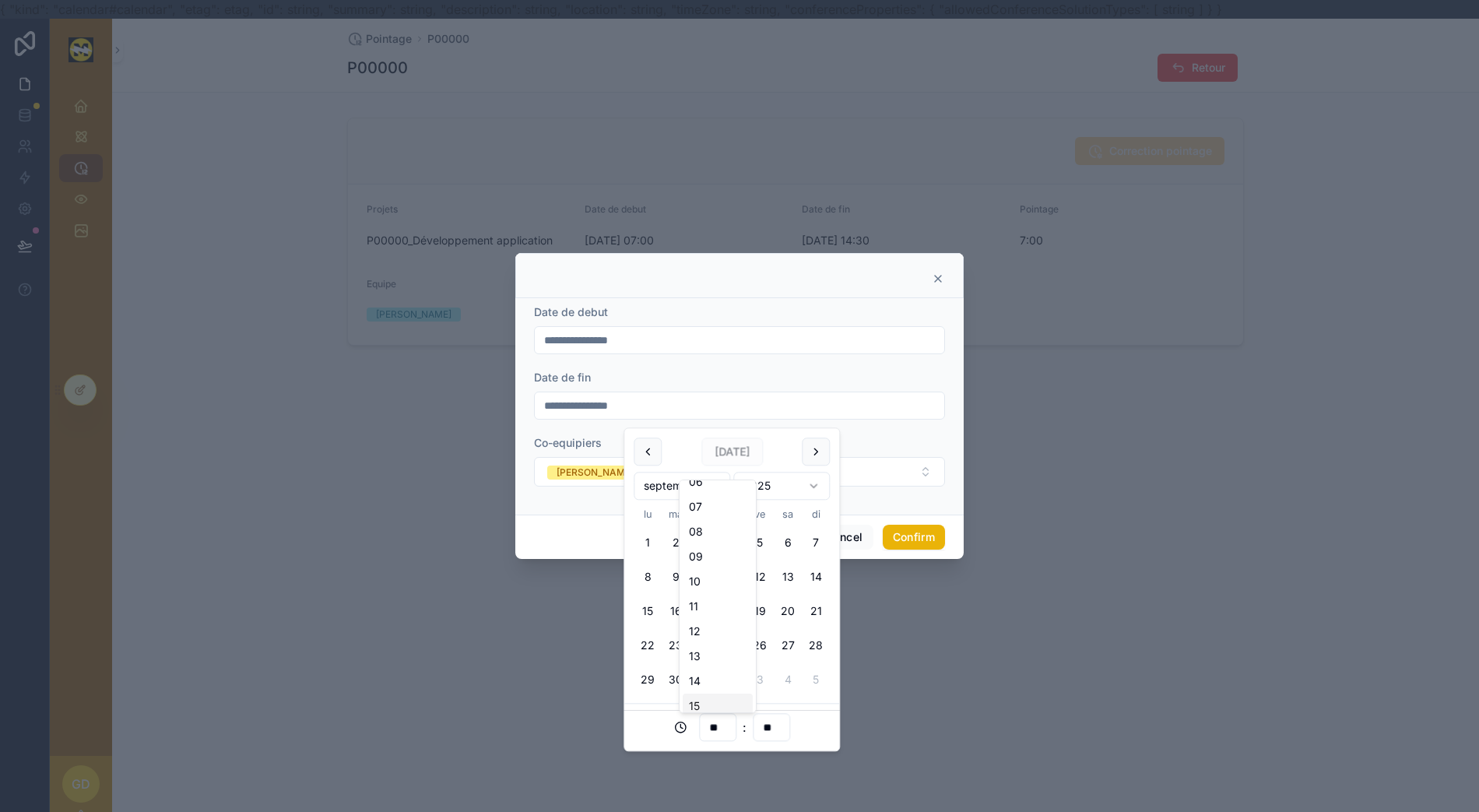
scroll to position [0, 0]
click at [906, 550] on button "Confirm" at bounding box center [914, 537] width 62 height 25
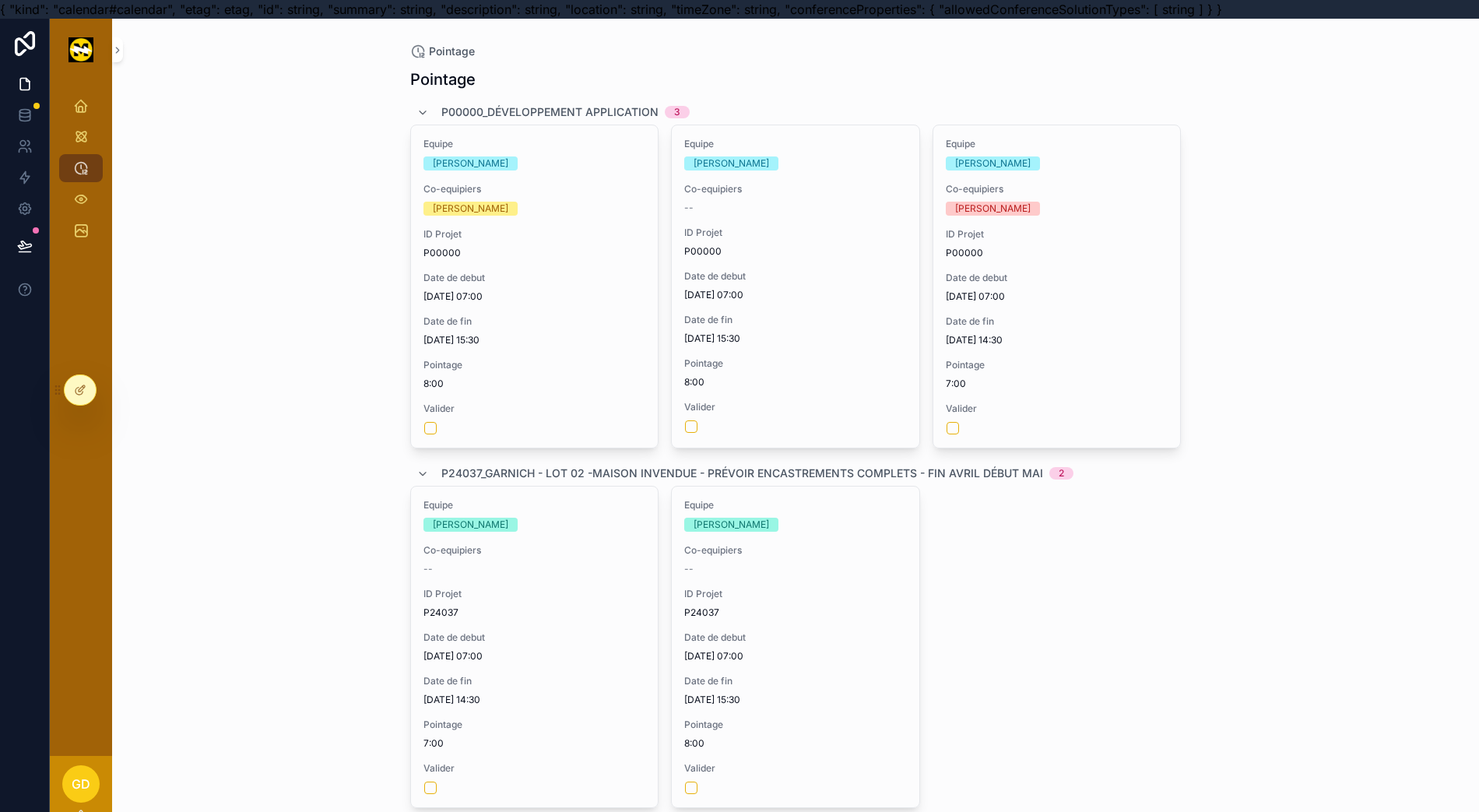
click at [580, 383] on span "8:00" at bounding box center [534, 384] width 223 height 12
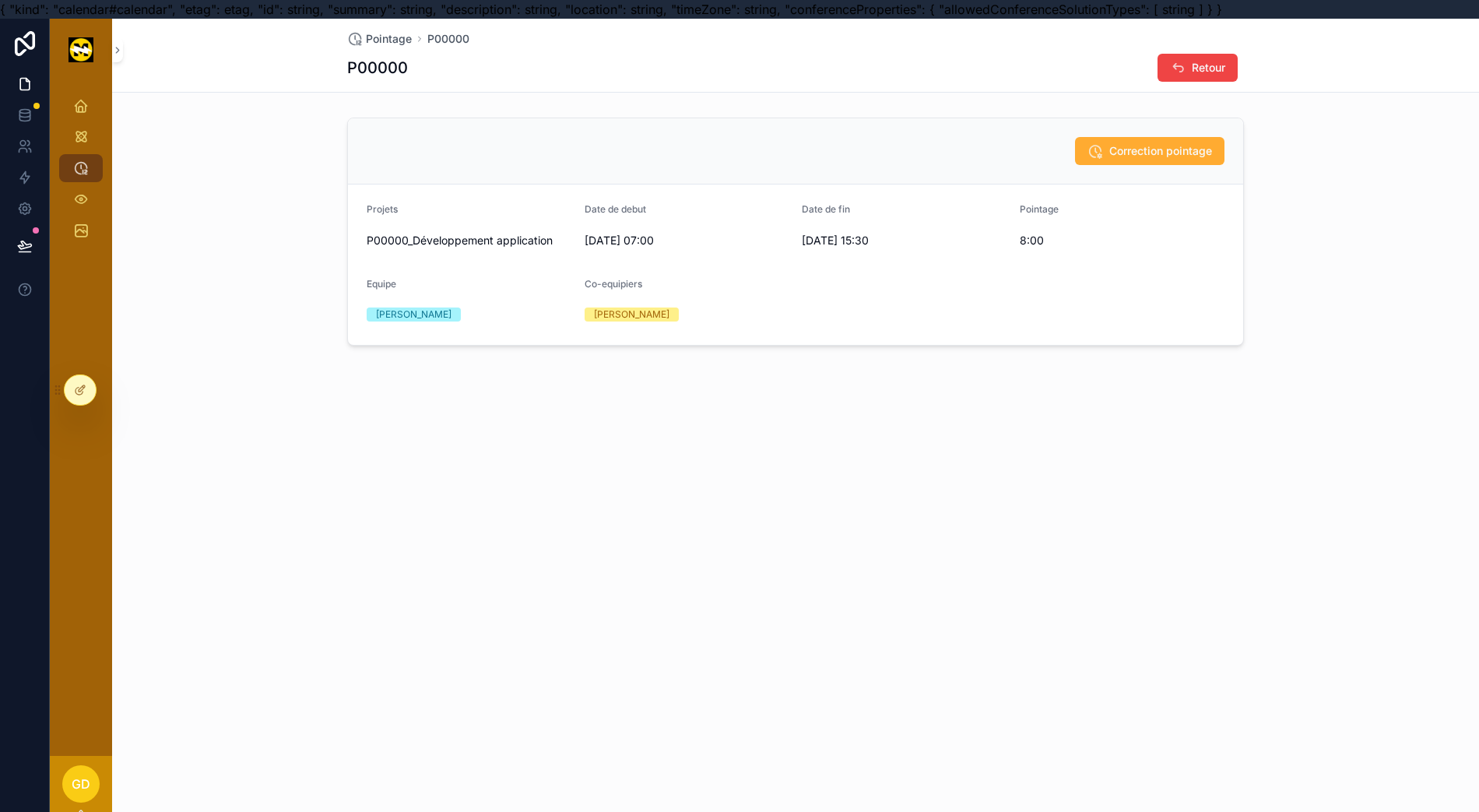
click at [808, 305] on form "Projets P00000_Développement application Date de debut 11/09/2025 07:00 Date de…" at bounding box center [795, 264] width 895 height 160
click at [1078, 153] on button "Correction pointage" at bounding box center [1149, 151] width 149 height 28
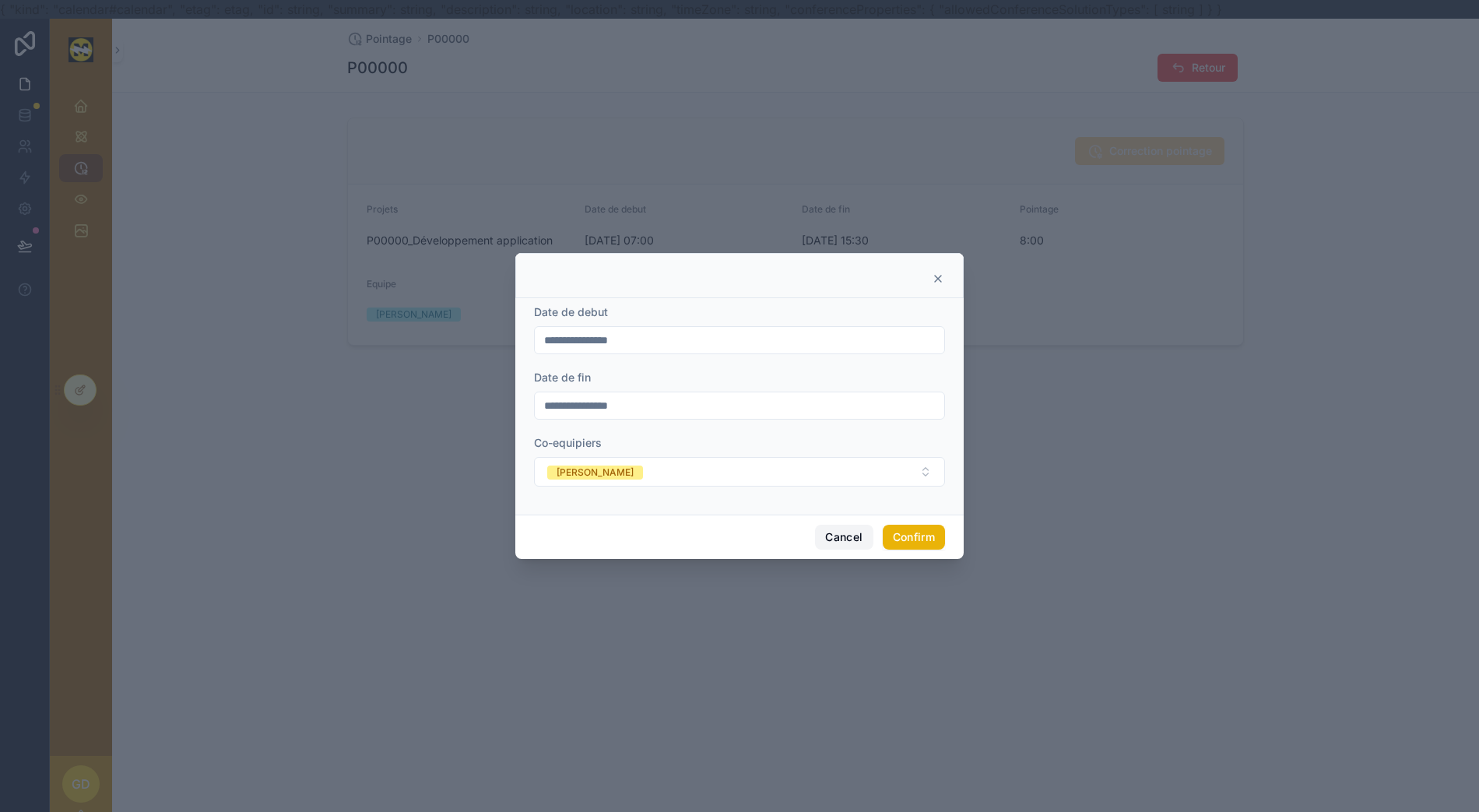
click at [841, 542] on button "Cancel" at bounding box center [844, 537] width 58 height 25
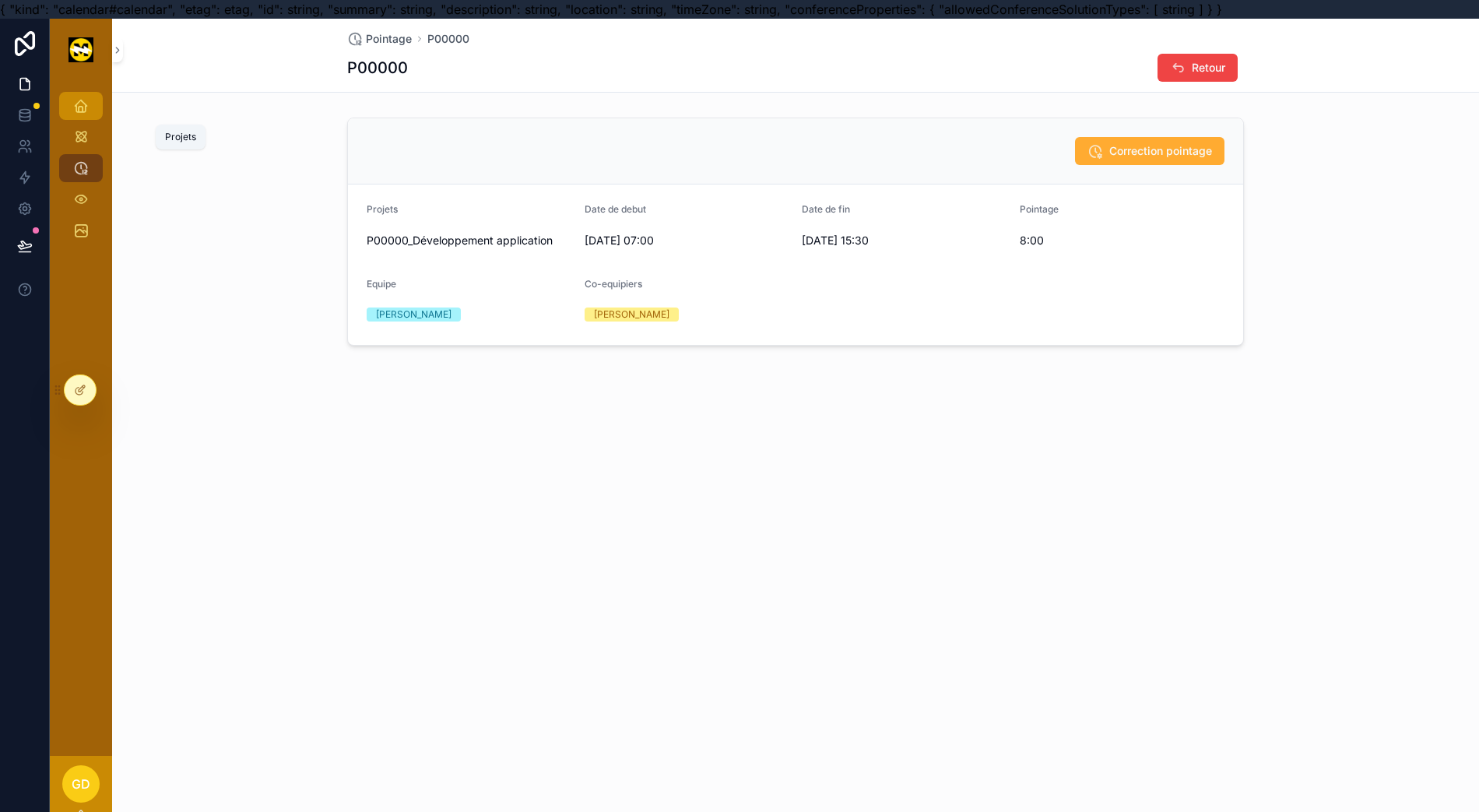
click at [89, 99] on link "Projets" at bounding box center [81, 106] width 44 height 28
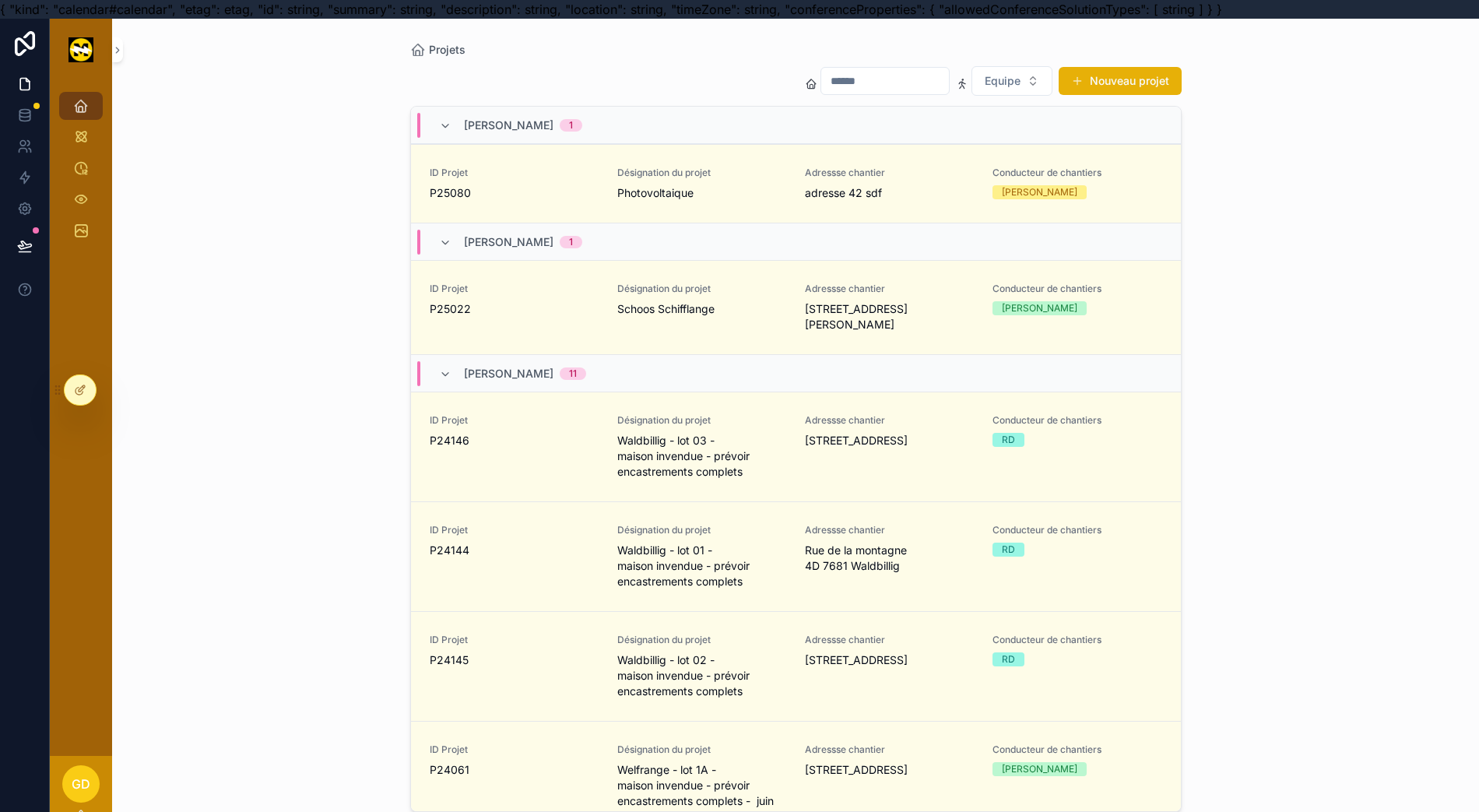
scroll to position [34, 12]
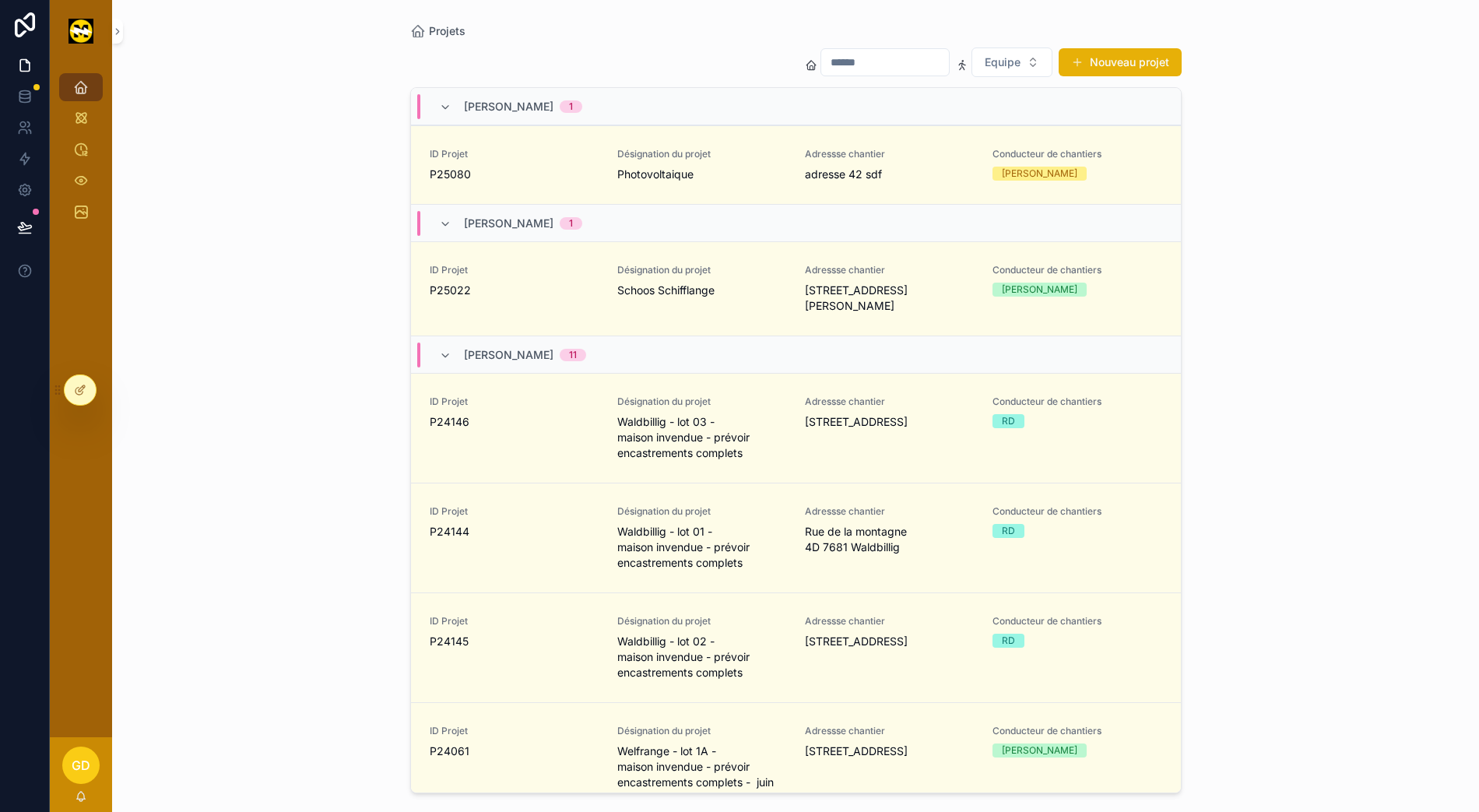
click at [268, 487] on div "Projets Equipe Nouveau projet Thomas Pavone 1 ID Projet P25080 Désignation du p…" at bounding box center [795, 406] width 1367 height 812
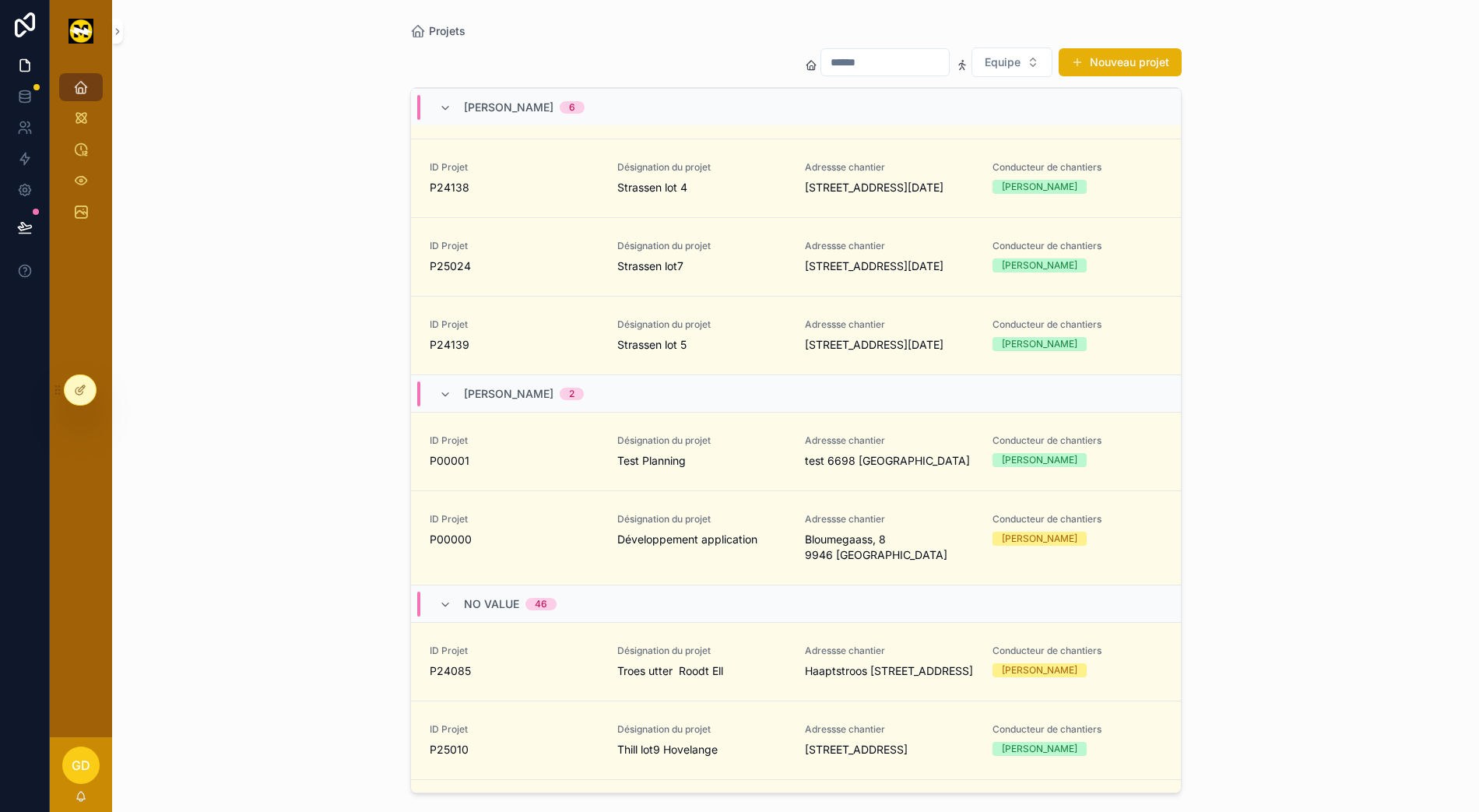
scroll to position [5235, 0]
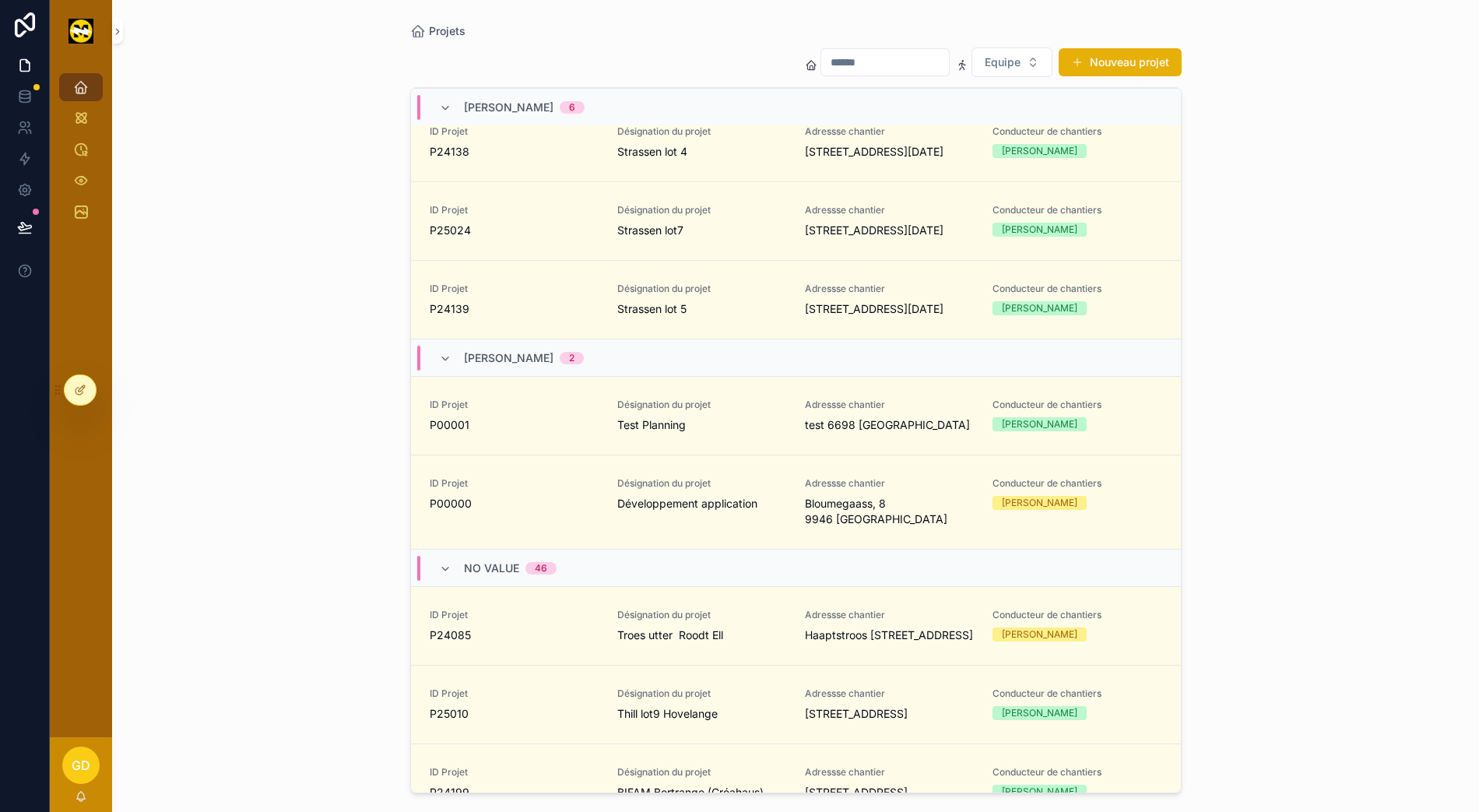
click at [462, 455] on link "ID Projet P00001 Désignation du projet Test Planning Adressse chantier test 669…" at bounding box center [796, 415] width 770 height 79
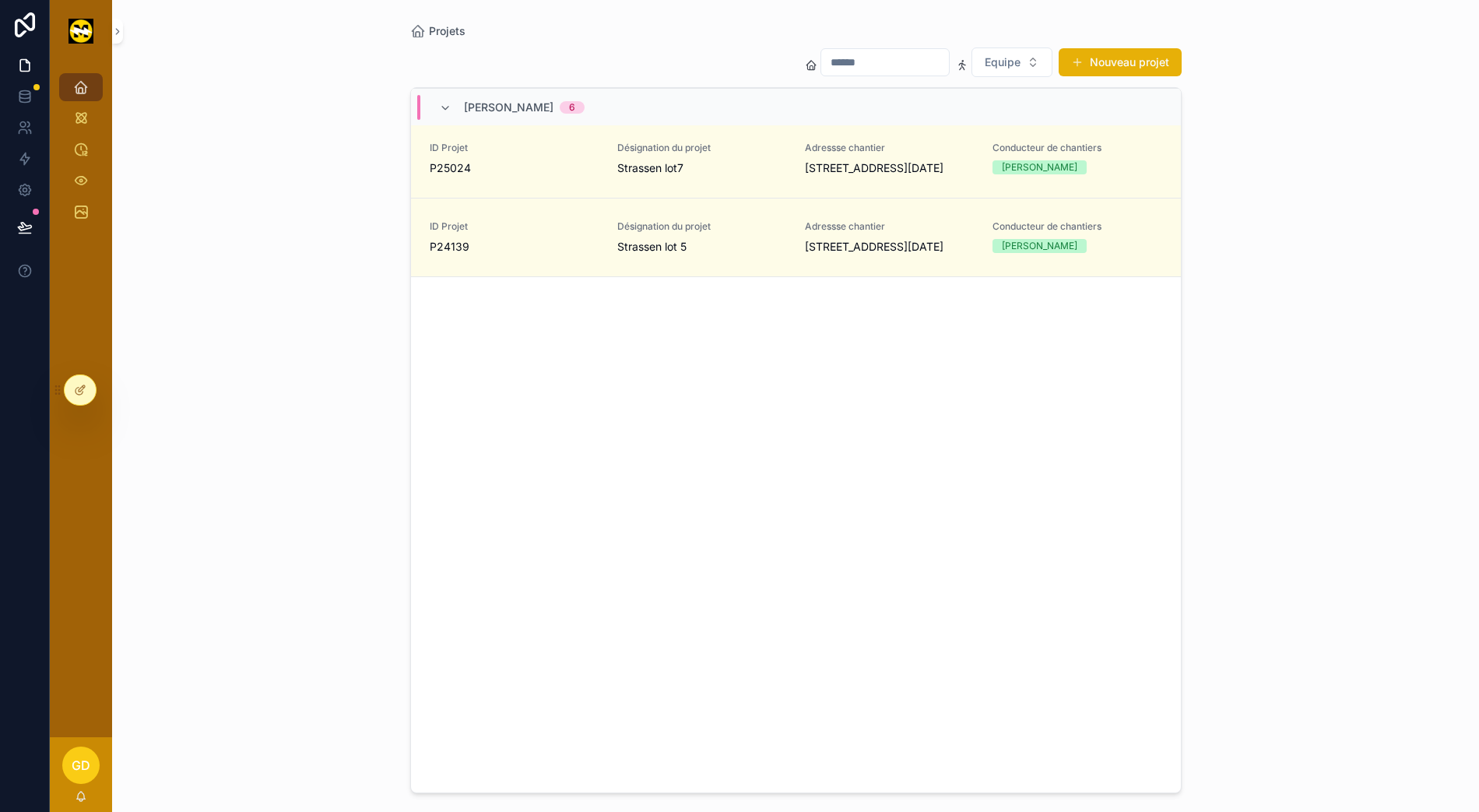
scroll to position [3433, 0]
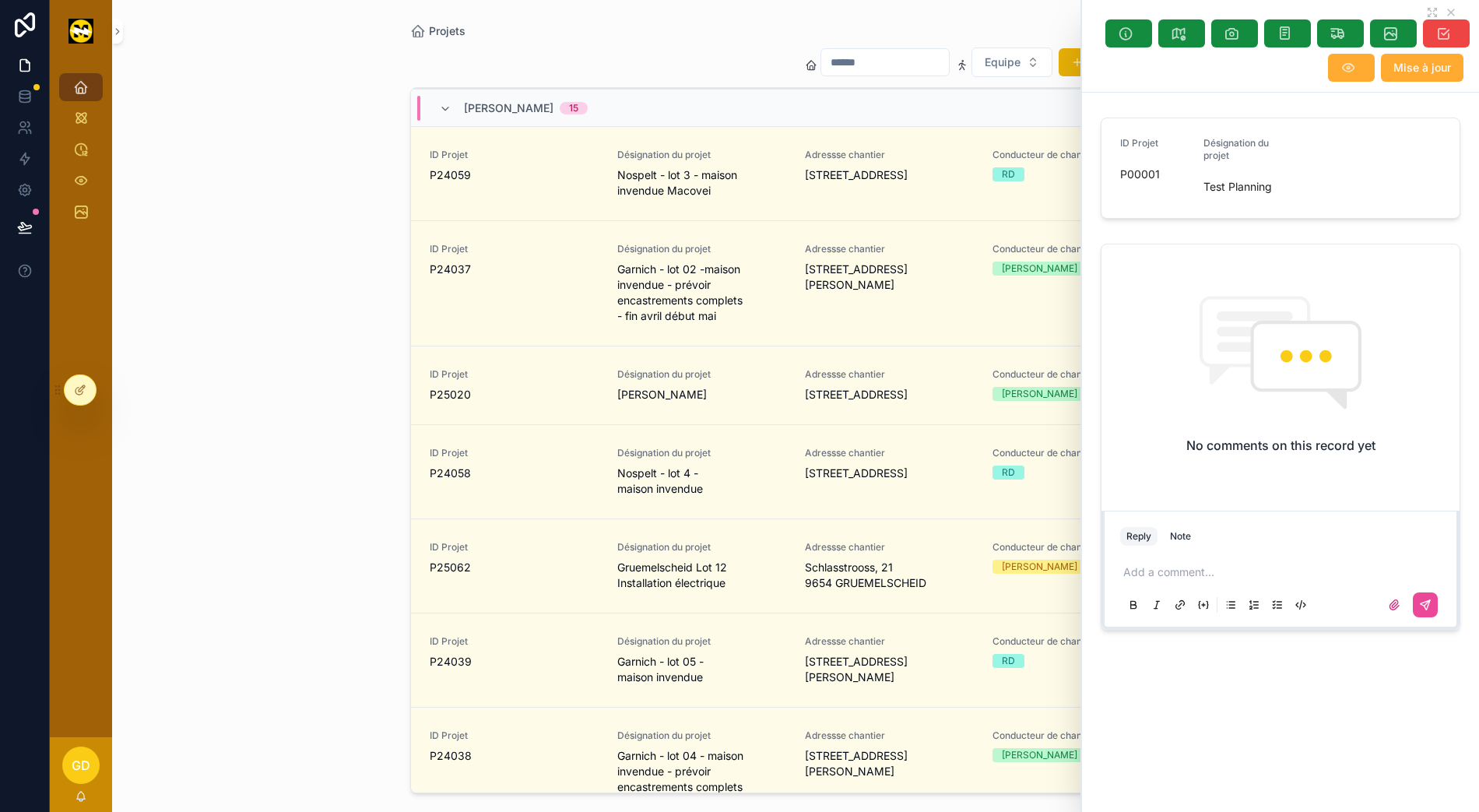
click at [1358, 62] on button "scrollable content" at bounding box center [1351, 68] width 47 height 28
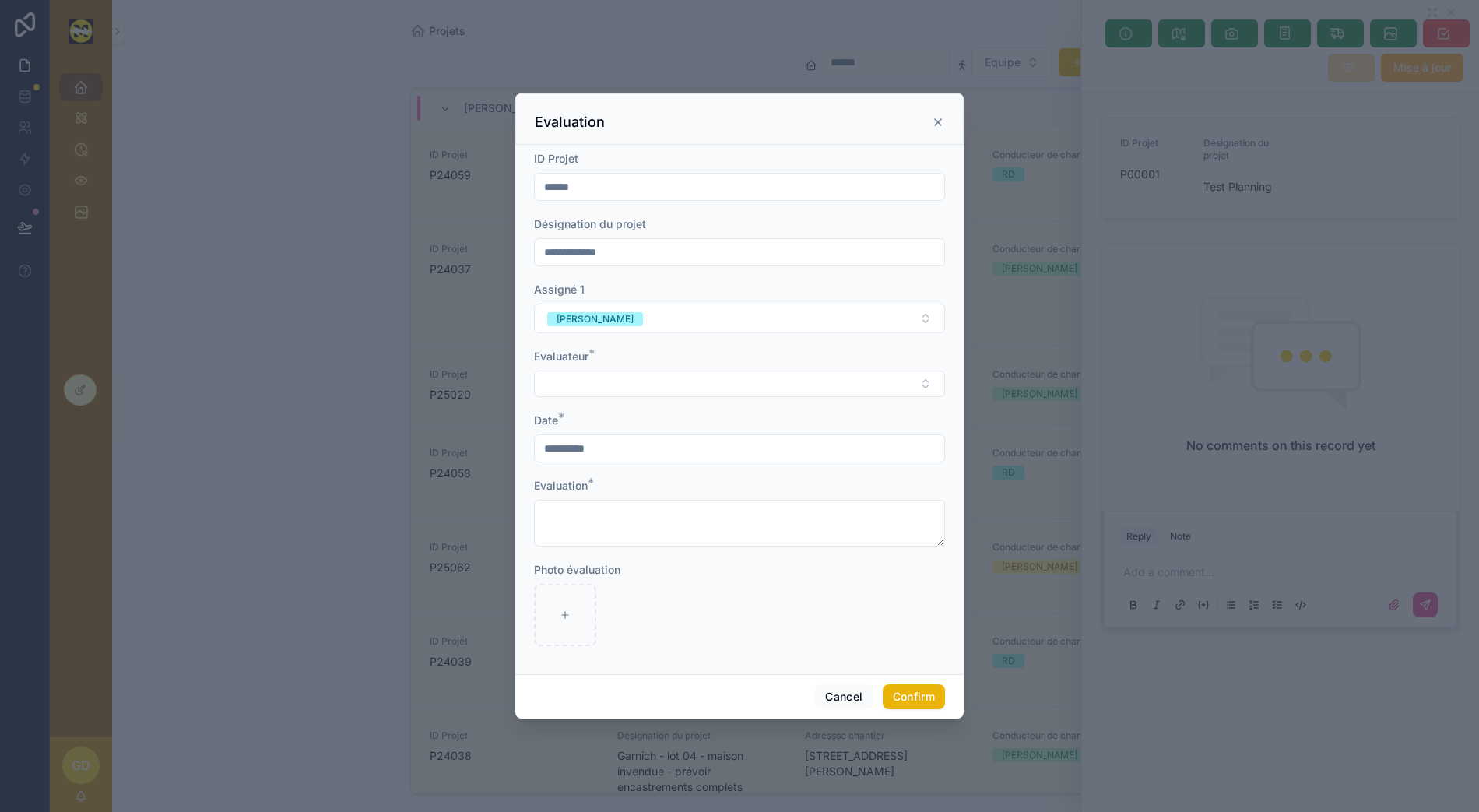
click at [733, 459] on input "**********" at bounding box center [739, 448] width 409 height 22
click at [935, 125] on icon at bounding box center [938, 122] width 6 height 6
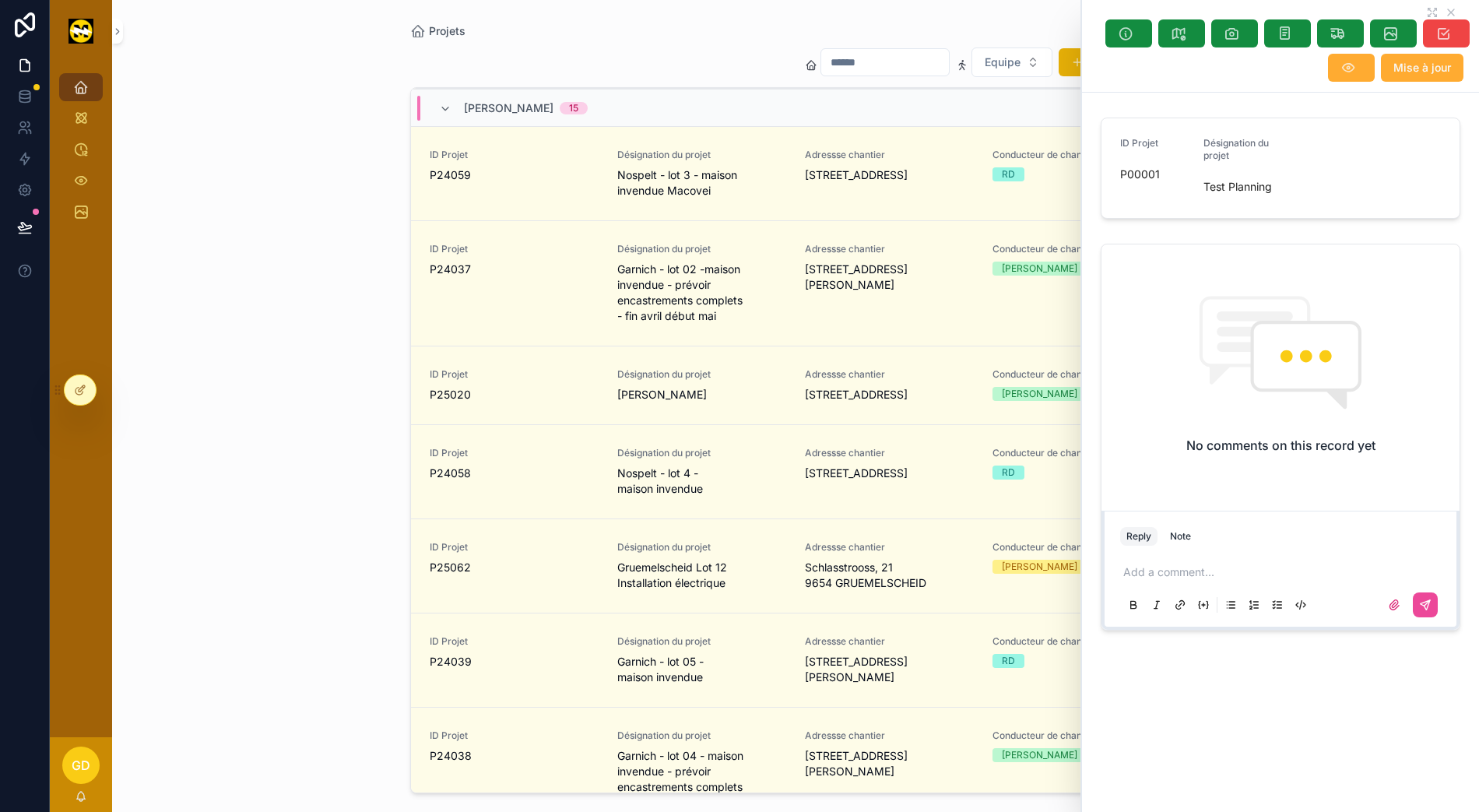
drag, startPoint x: 1354, startPoint y: 48, endPoint x: 69, endPoint y: 388, distance: 1328.4
click at [69, 388] on div at bounding box center [80, 390] width 31 height 30
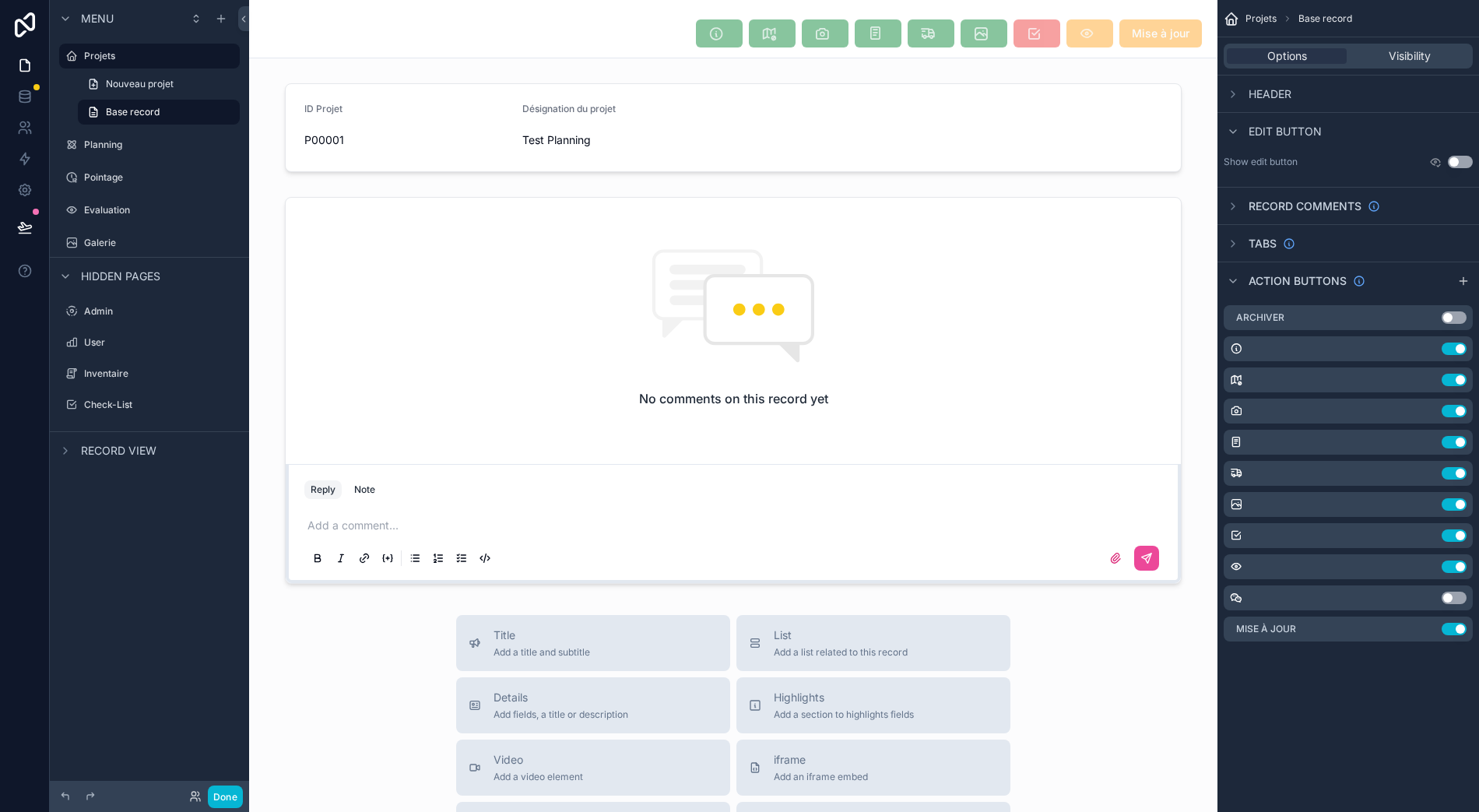
scroll to position [0, 12]
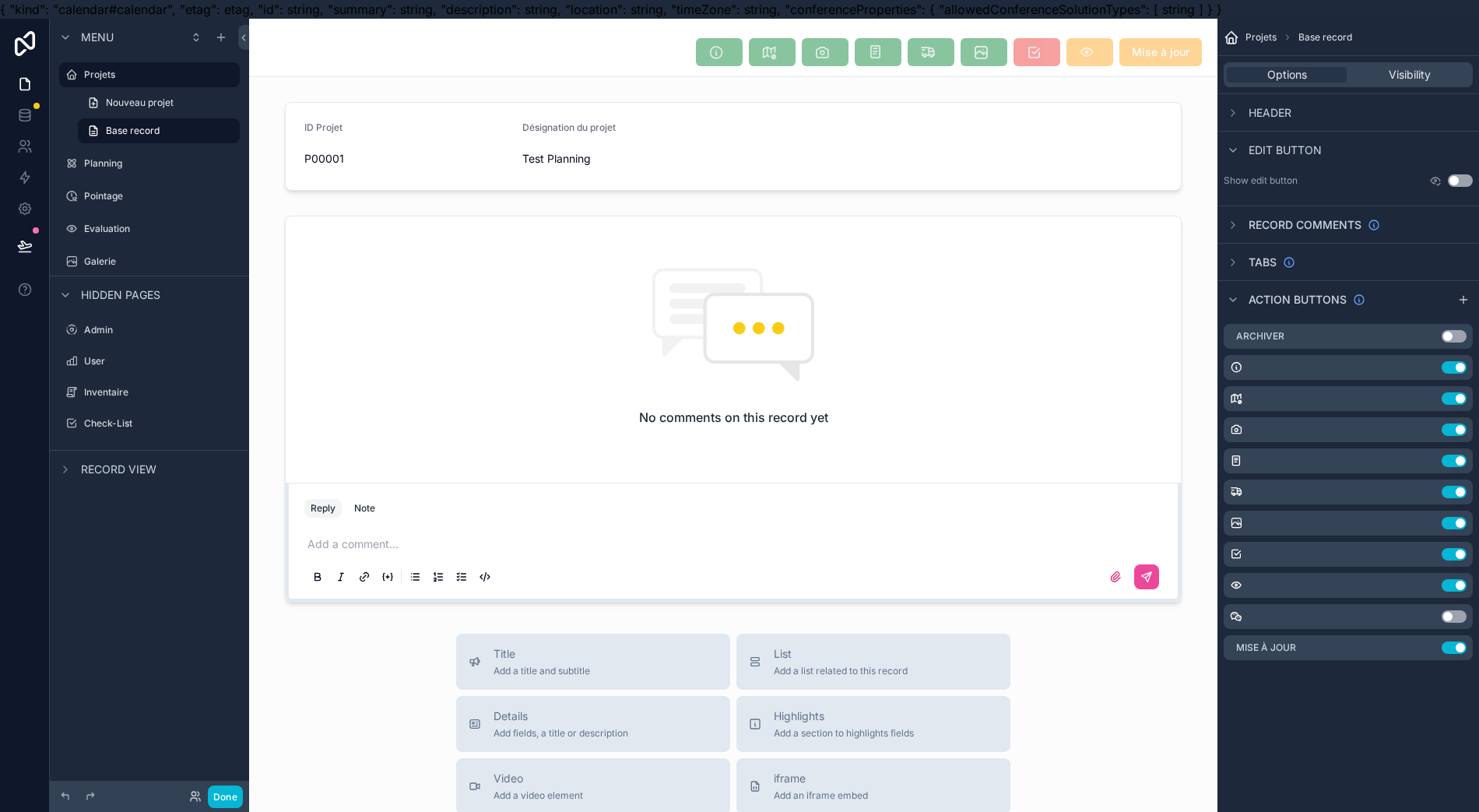
click at [0, 0] on icon "scrollable content" at bounding box center [0, 0] width 0 height 0
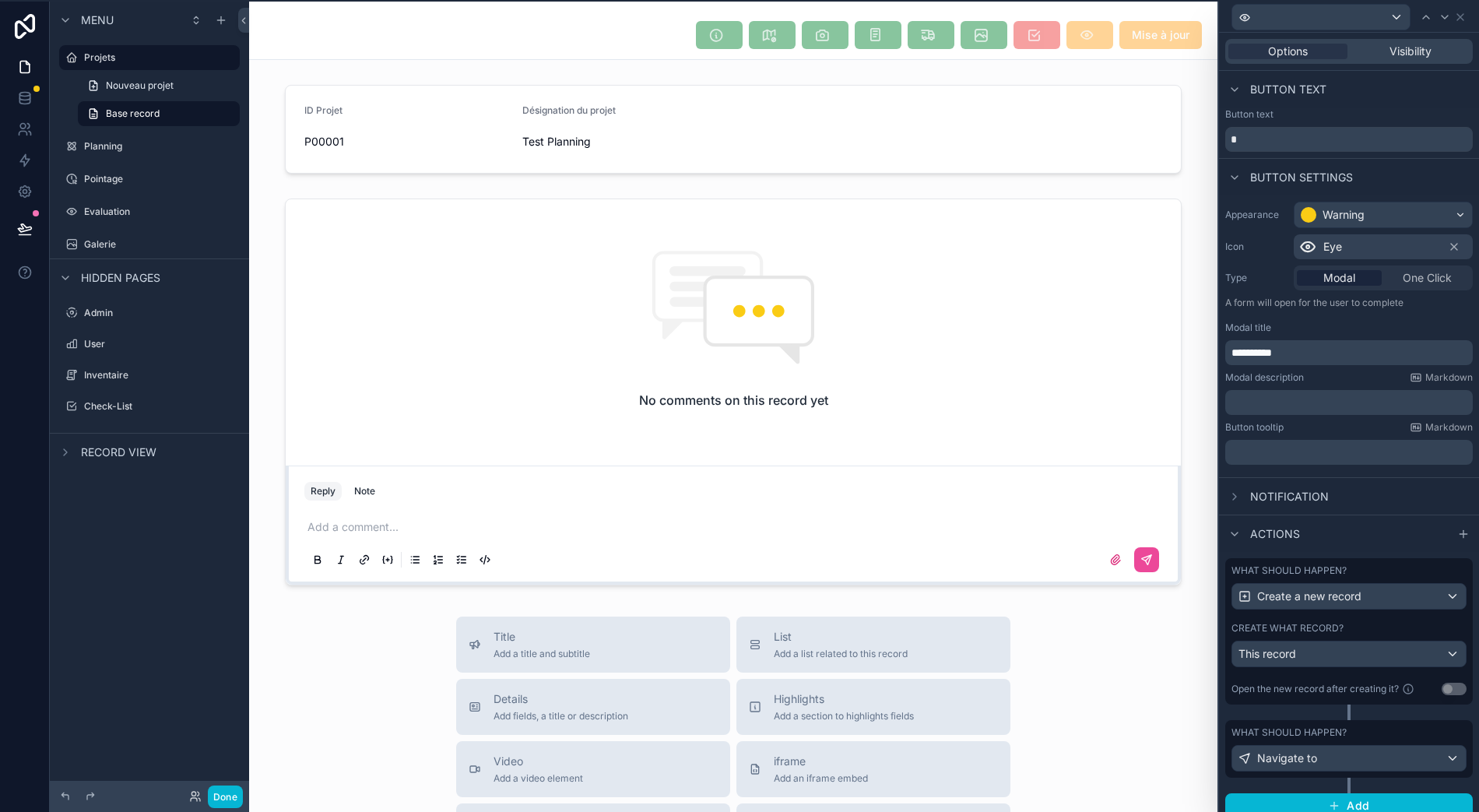
scroll to position [34, 12]
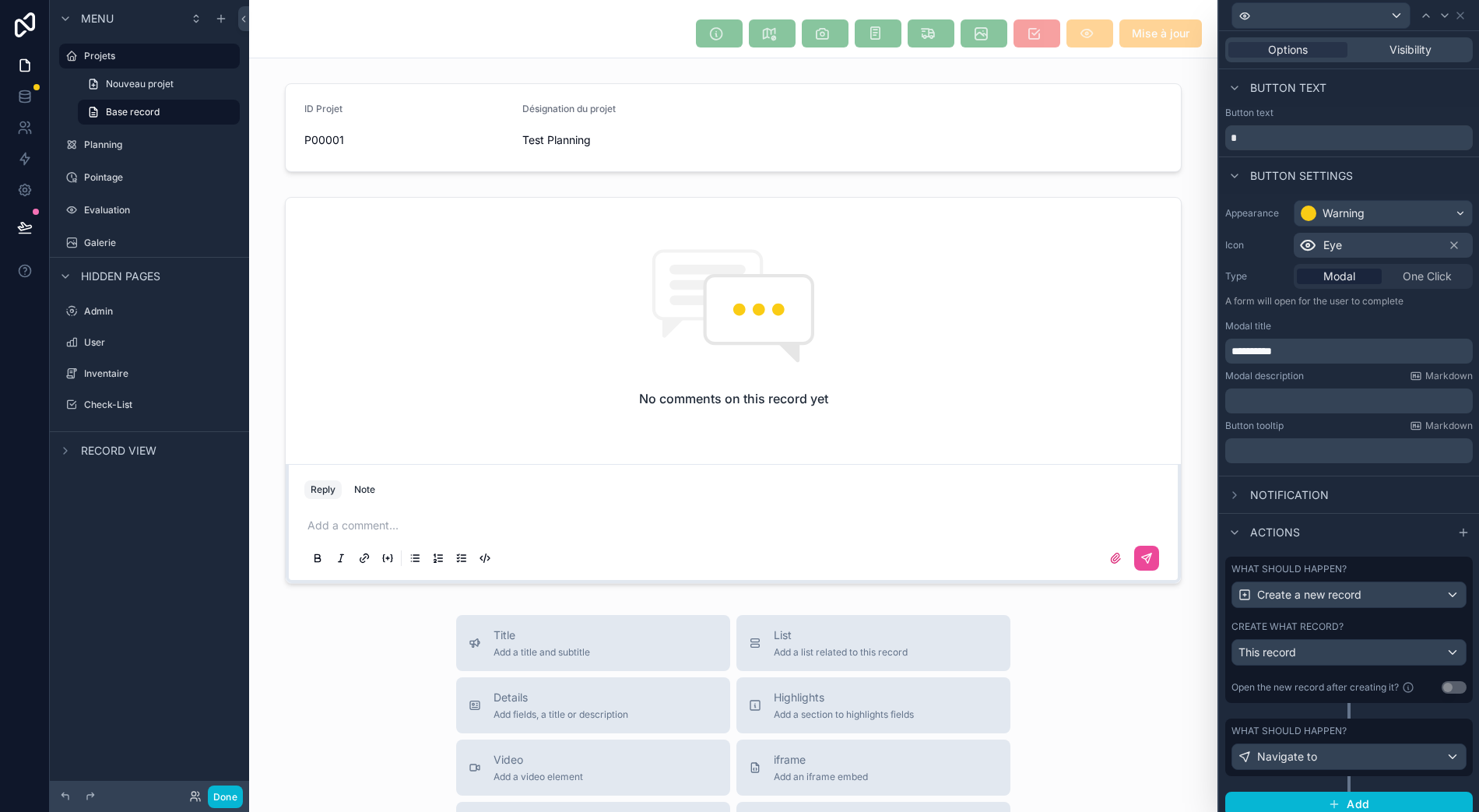
click at [1385, 678] on div "Open the new record after creating it?" at bounding box center [1324, 687] width 186 height 19
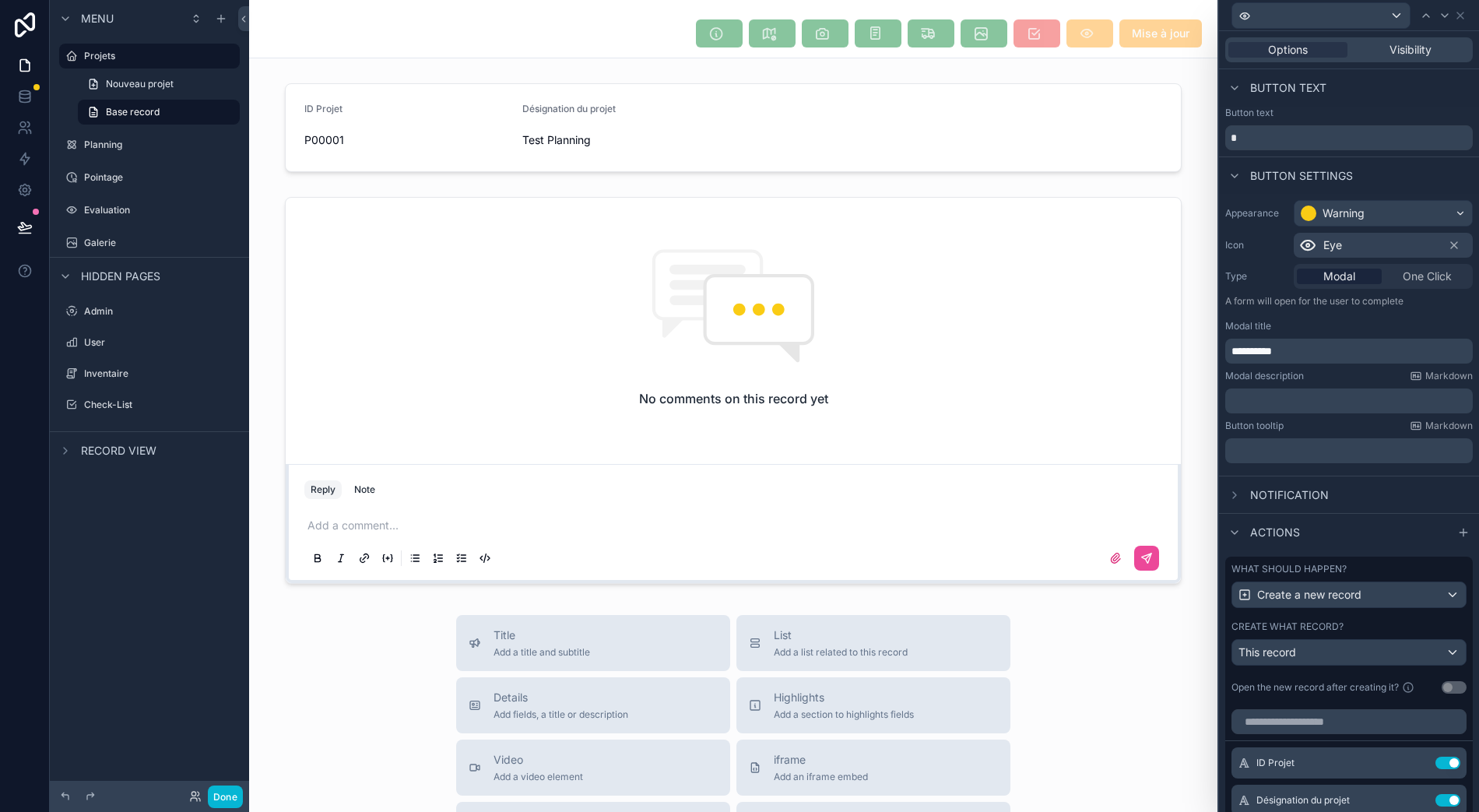
scroll to position [415, 0]
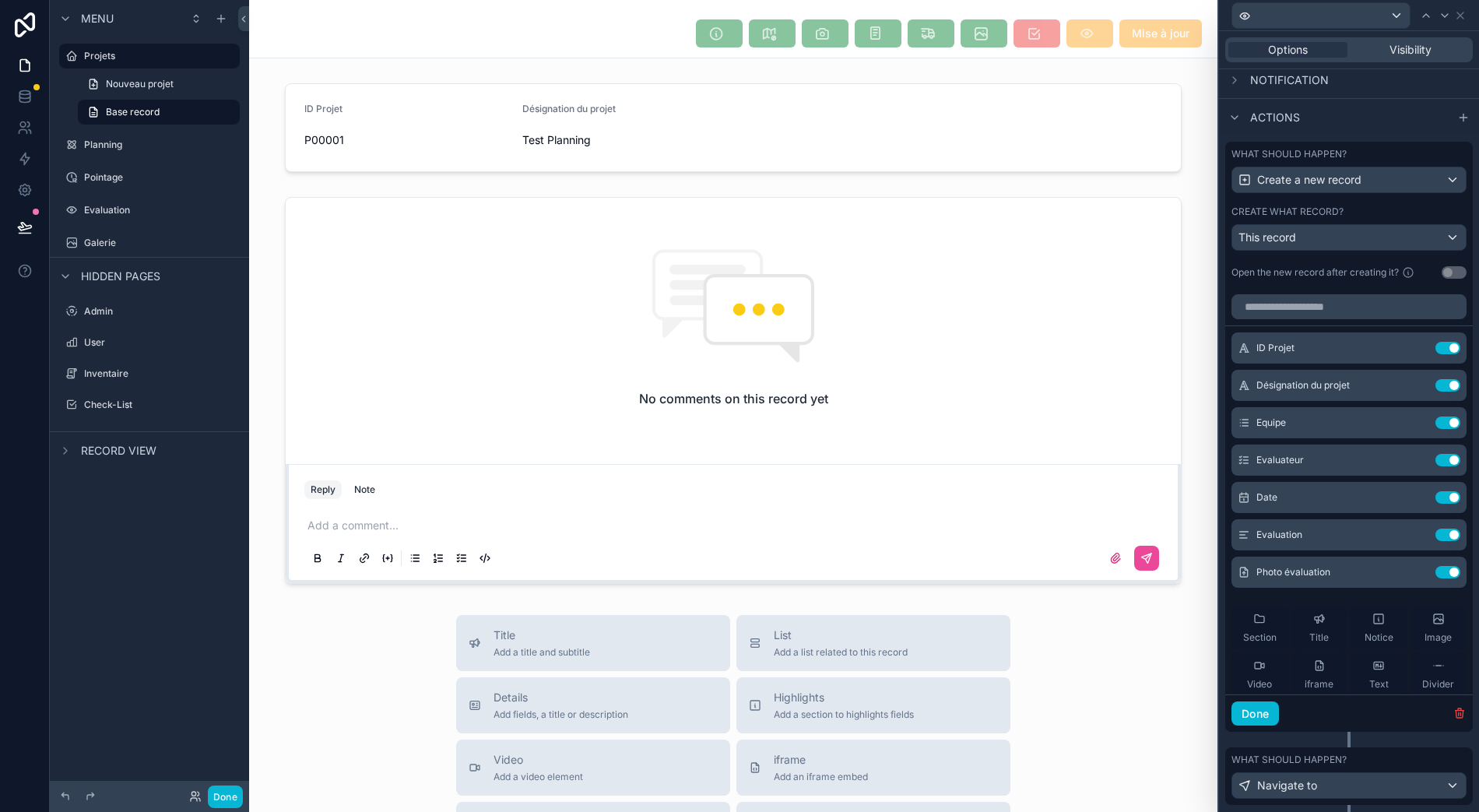
click at [0, 0] on icon at bounding box center [0, 0] width 0 height 0
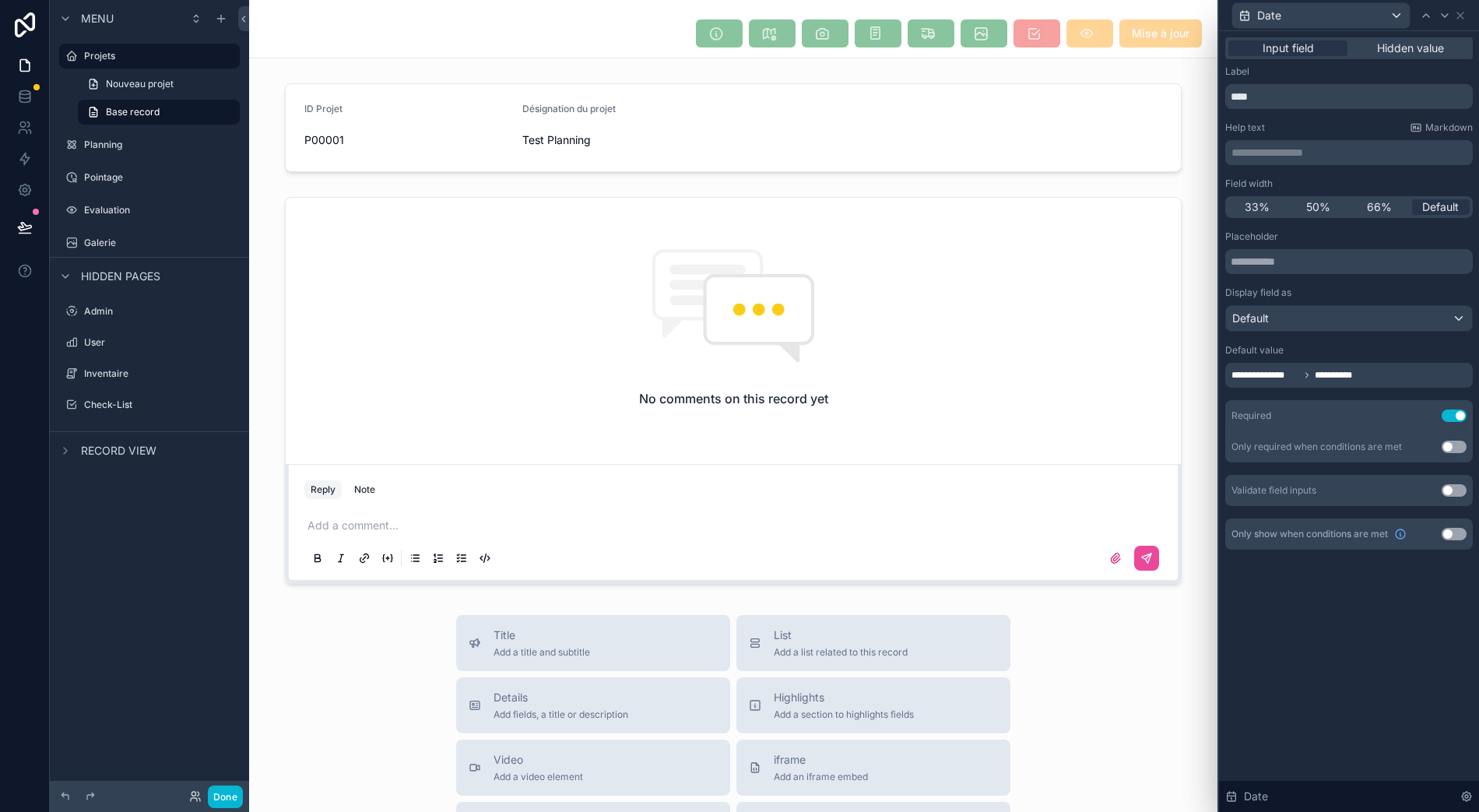
click at [1365, 367] on div "**********" at bounding box center [1349, 375] width 248 height 25
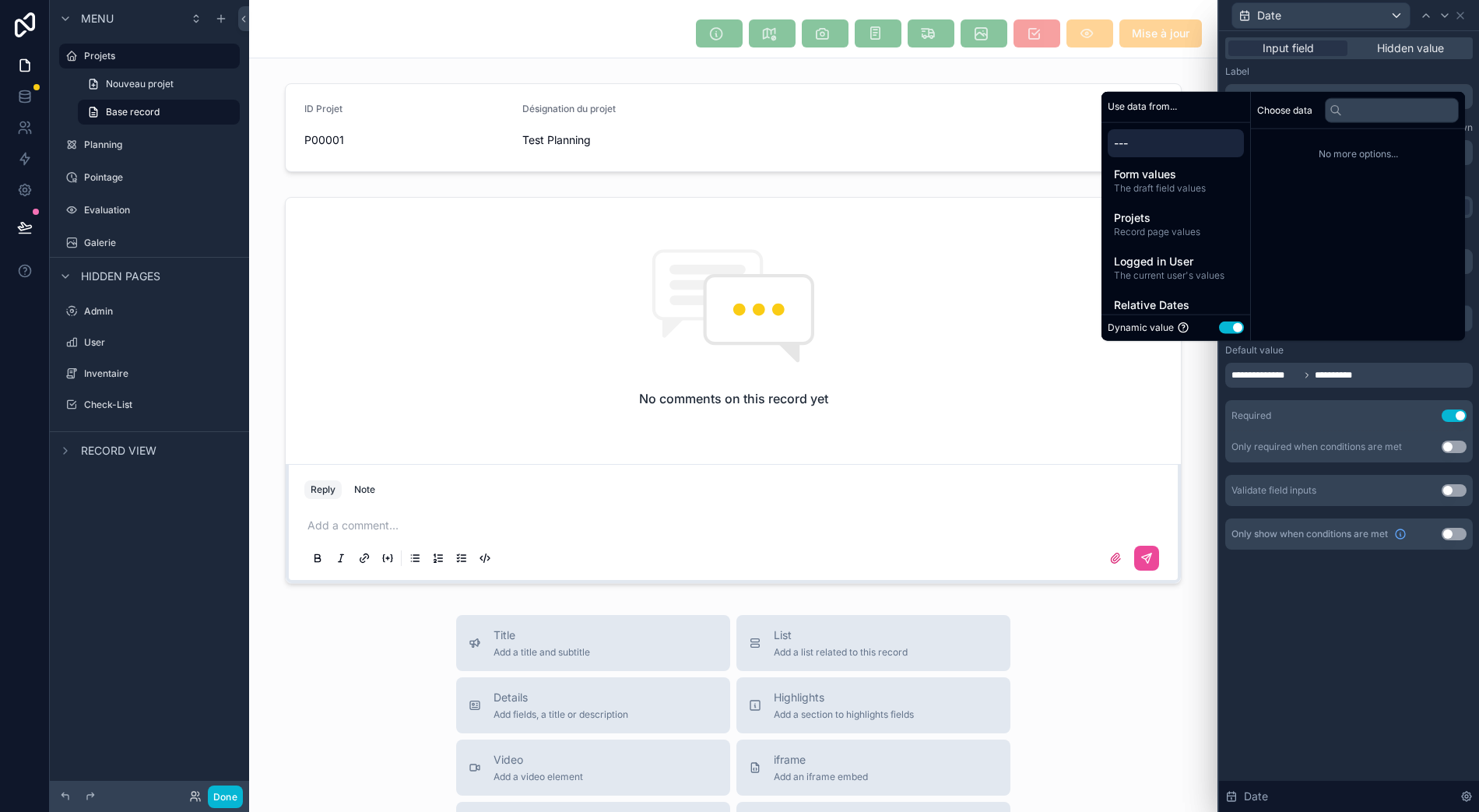
click at [1187, 195] on div "Form values The draft field values" at bounding box center [1176, 180] width 136 height 40
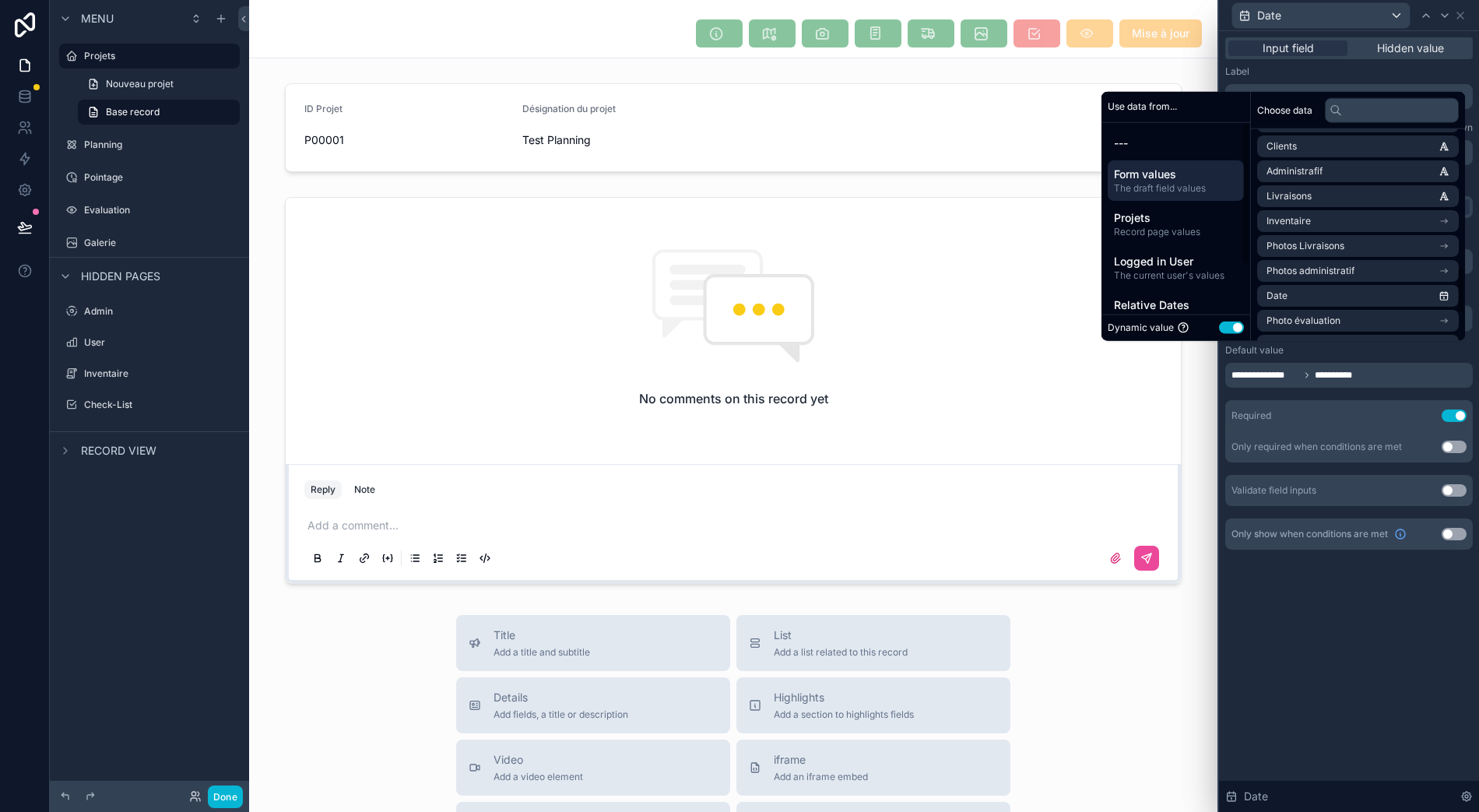
click at [1213, 237] on div "Projets Record page values" at bounding box center [1176, 224] width 136 height 40
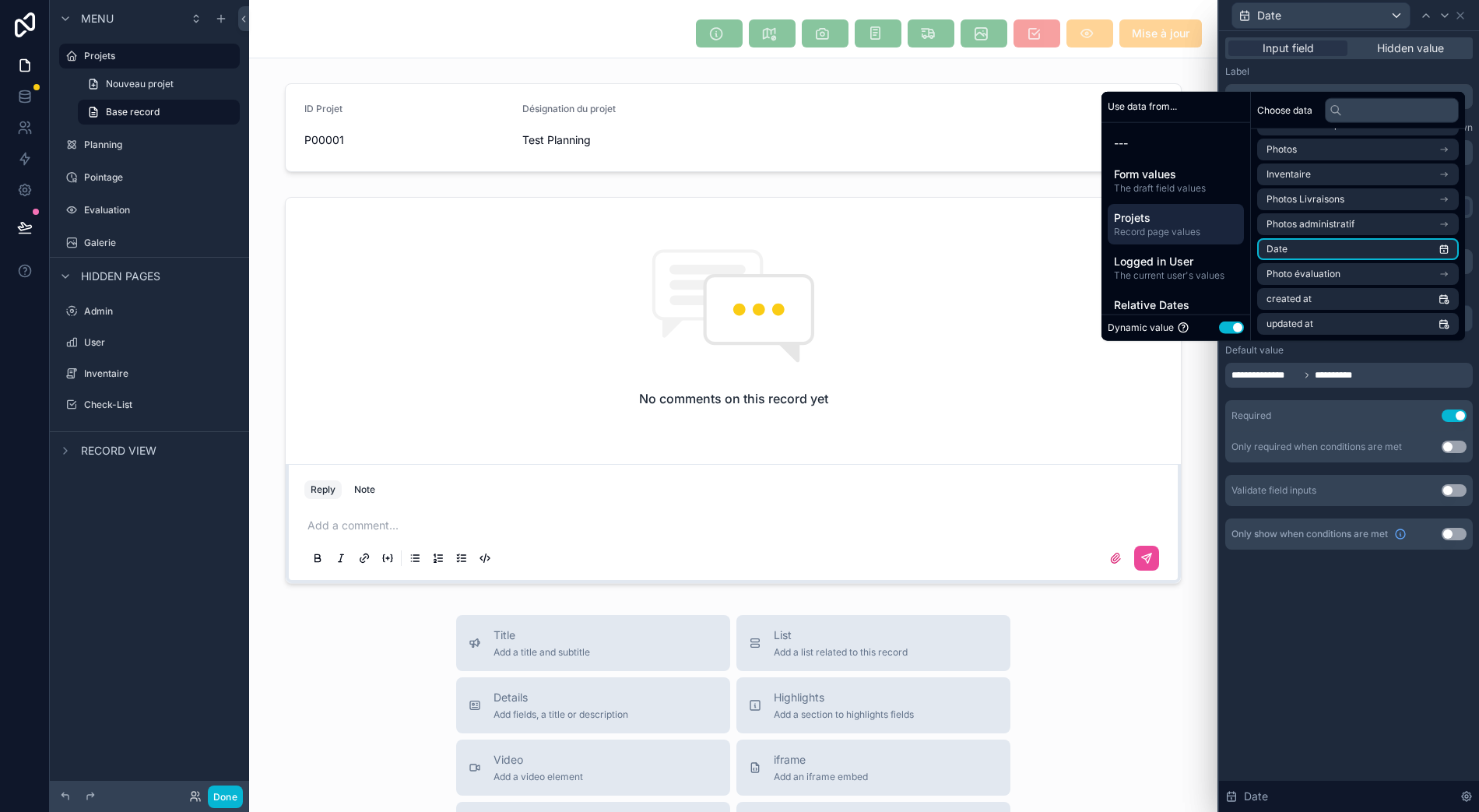
click at [1376, 244] on li "Date" at bounding box center [1358, 249] width 202 height 22
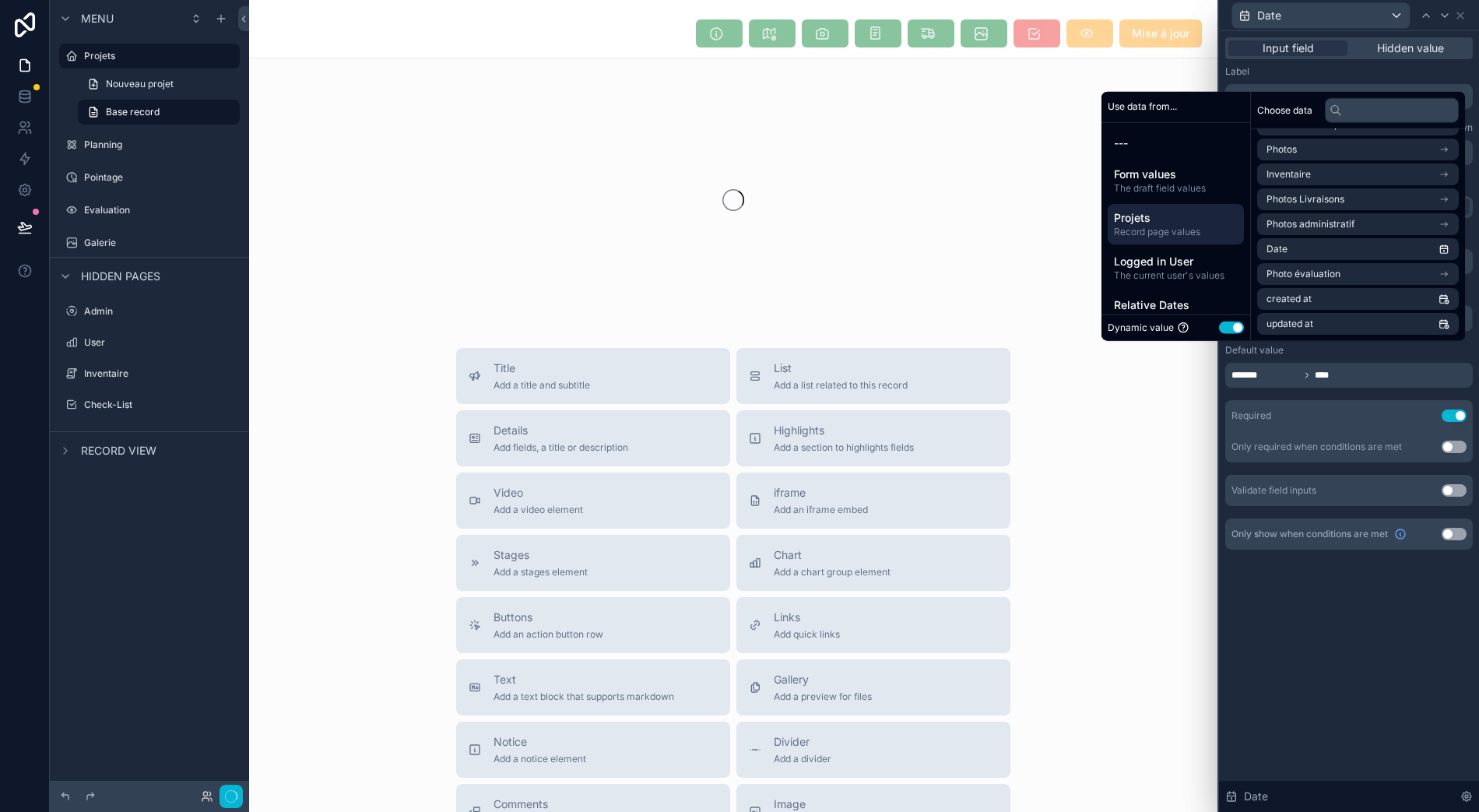
scroll to position [0, 12]
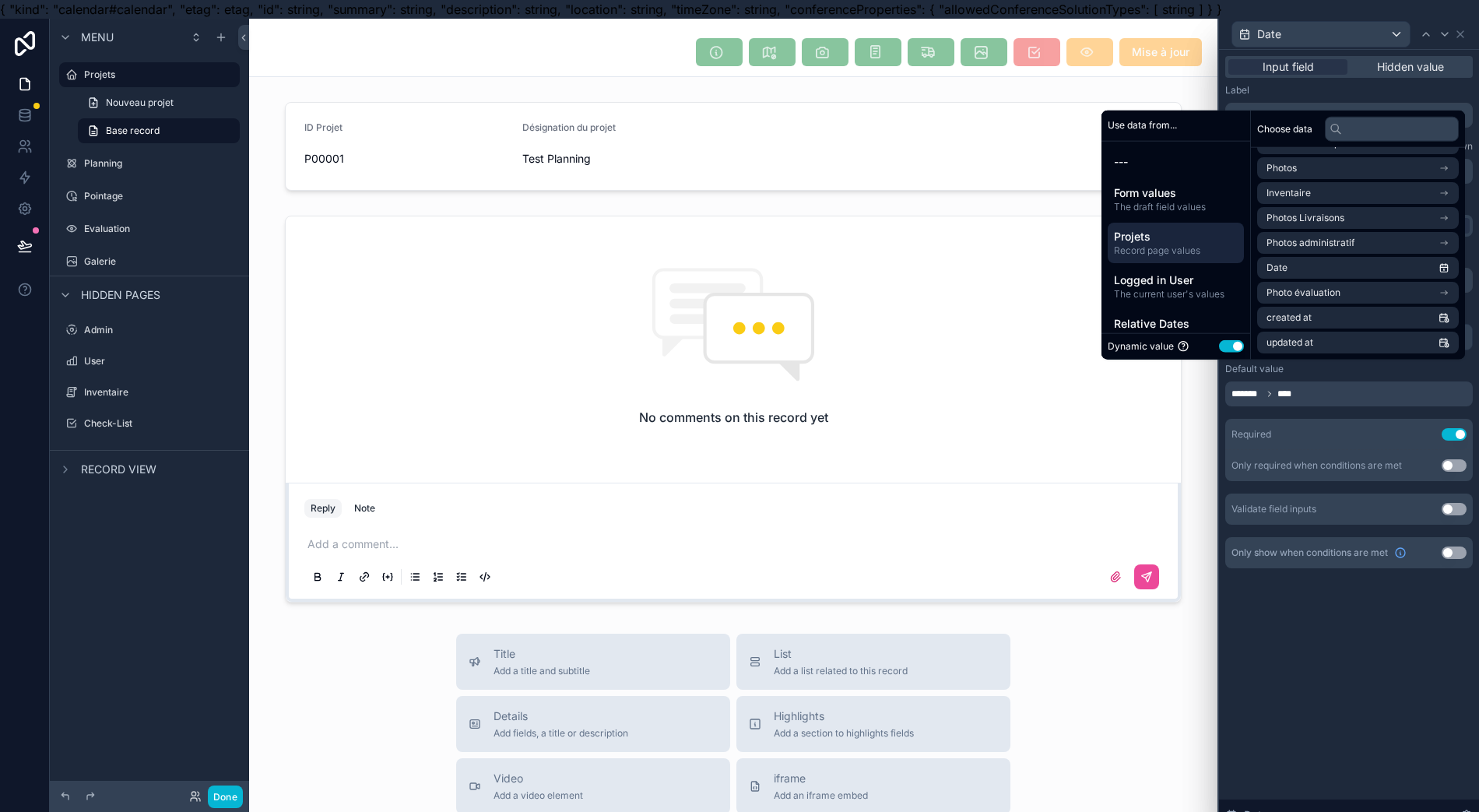
click at [1302, 618] on div "**********" at bounding box center [1349, 440] width 260 height 781
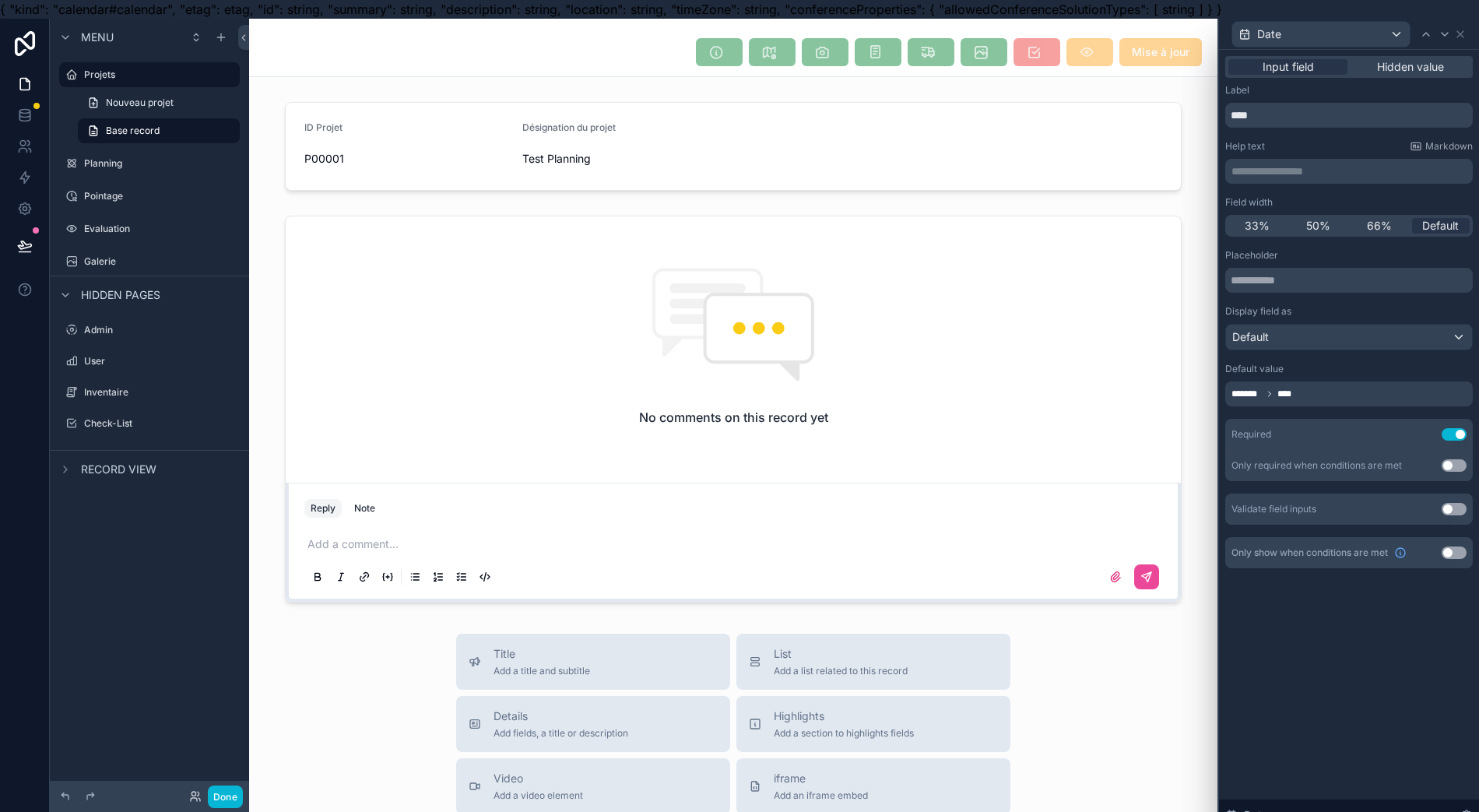
click at [1324, 396] on div "******* ****" at bounding box center [1349, 393] width 248 height 25
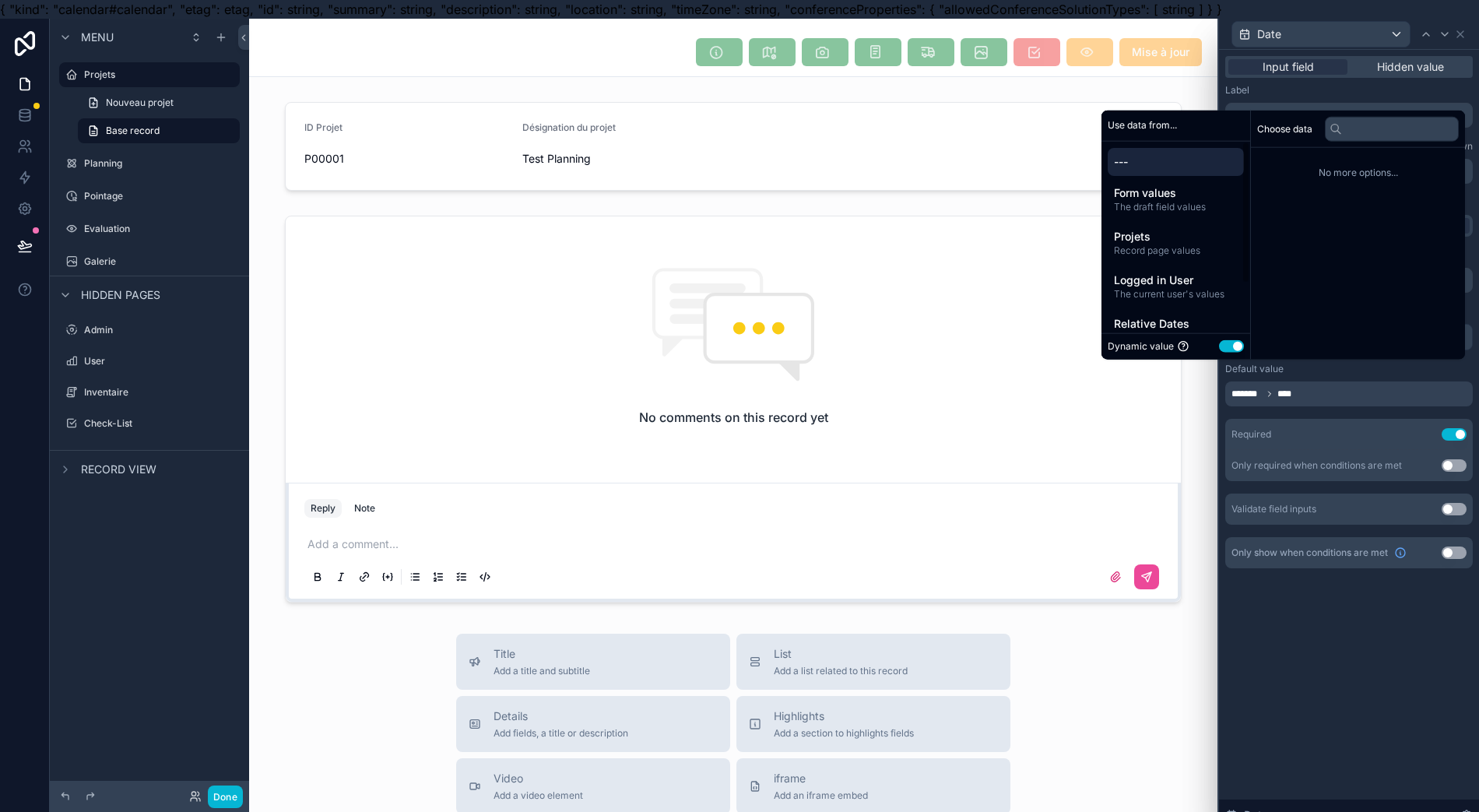
click at [1169, 257] on span "Record page values" at bounding box center [1176, 250] width 124 height 12
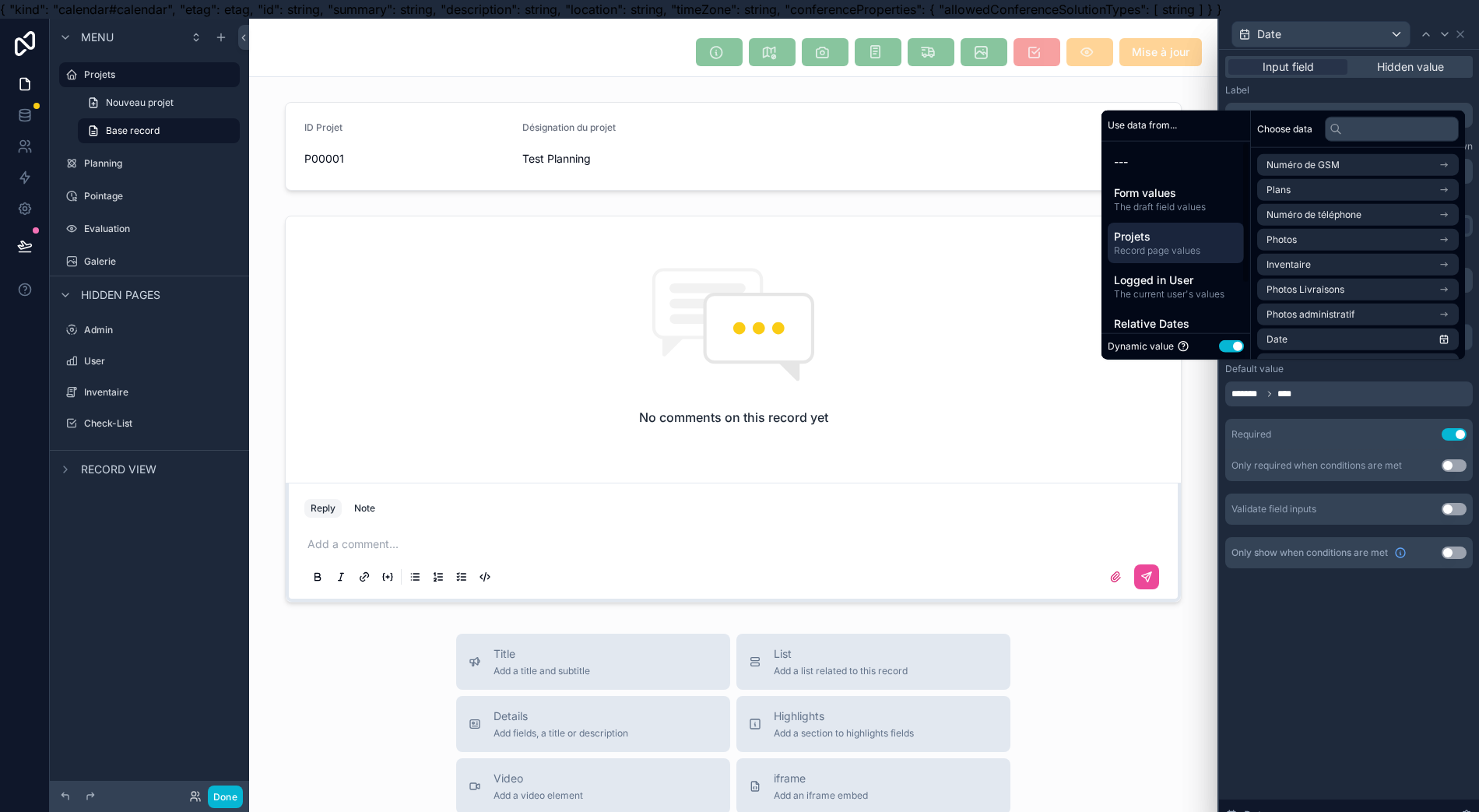
click at [1129, 213] on span "The draft field values" at bounding box center [1176, 207] width 124 height 12
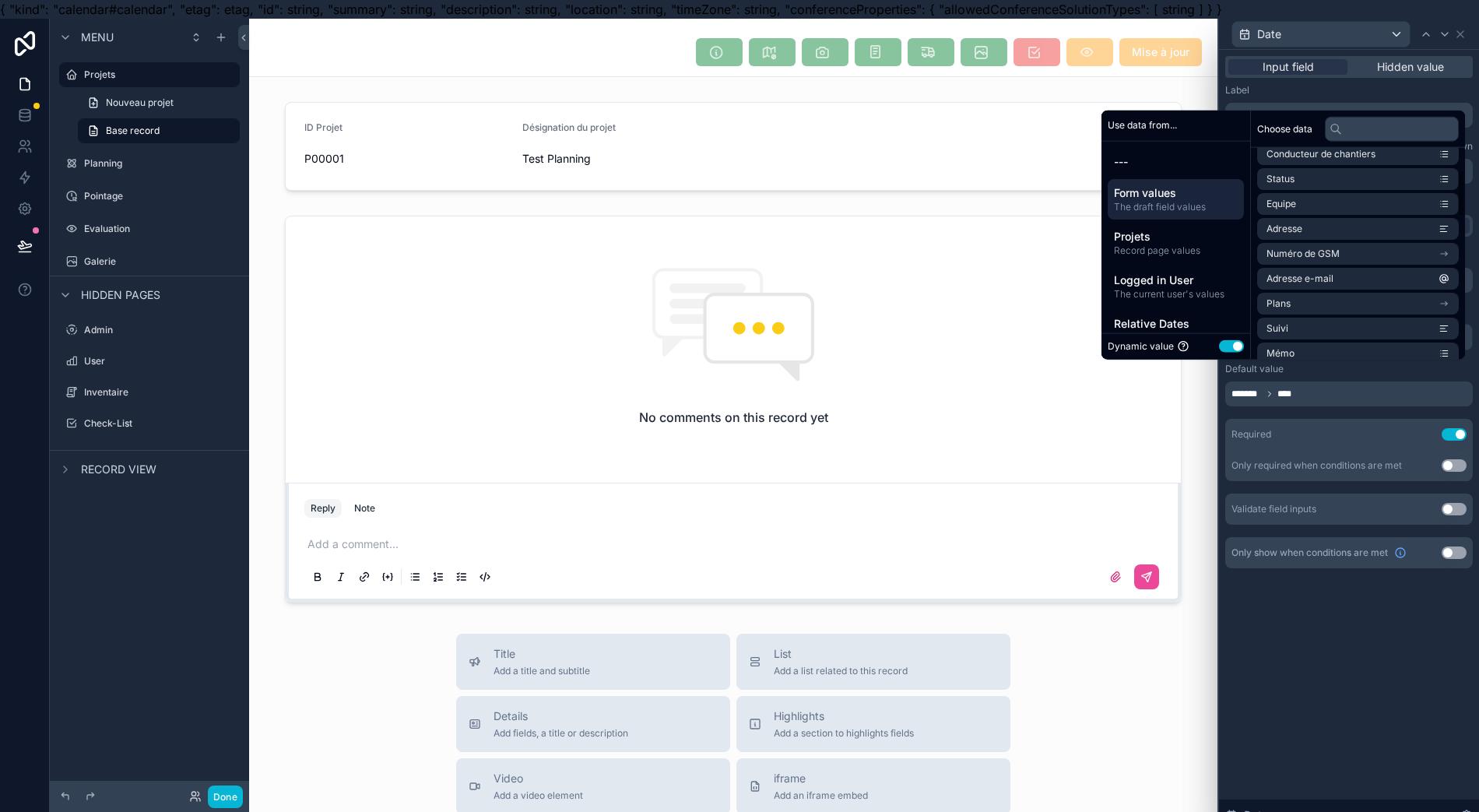
scroll to position [0, 0]
click at [1205, 288] on span "Logged in User" at bounding box center [1176, 280] width 124 height 16
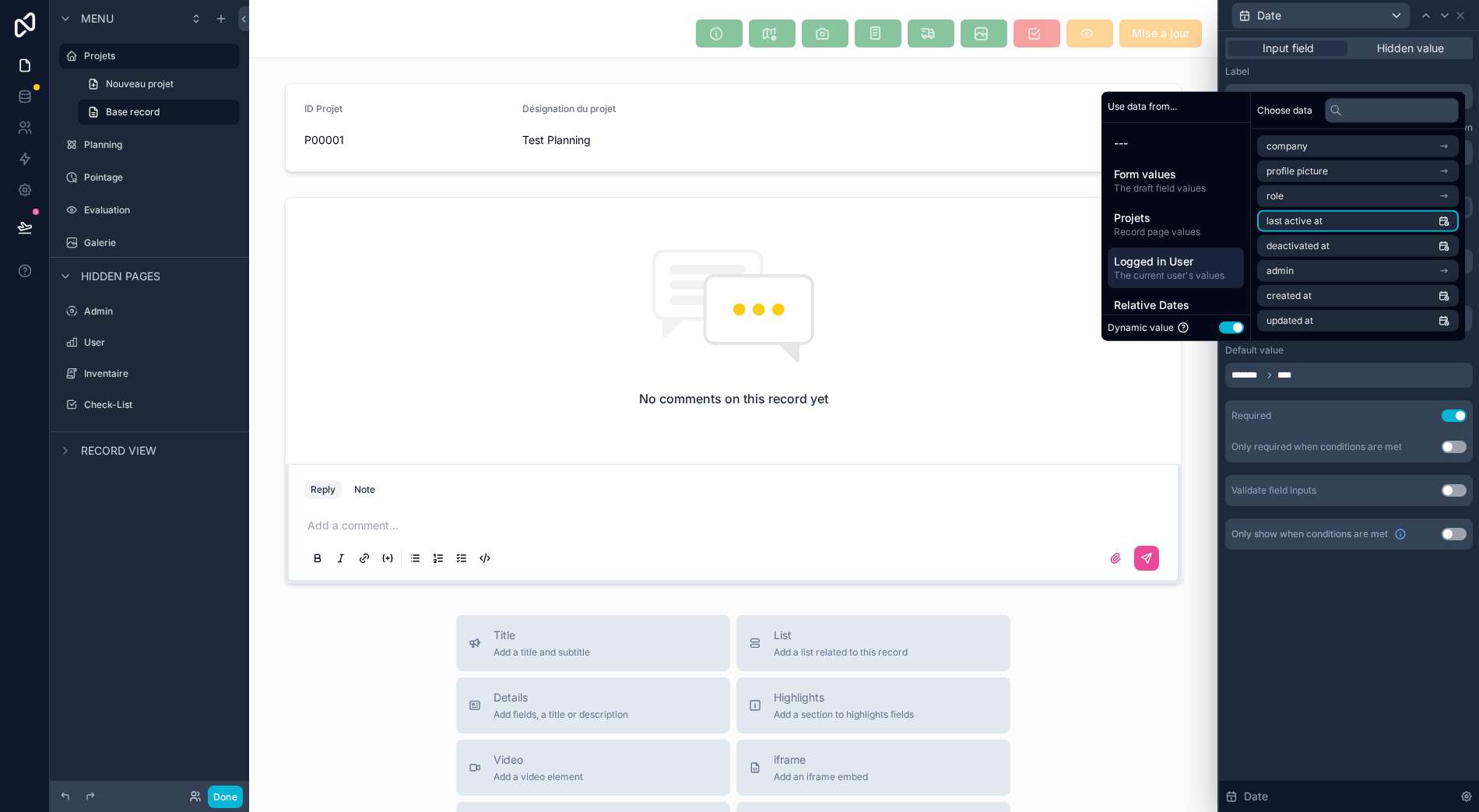
scroll to position [34, 12]
click at [1354, 230] on li "last active at" at bounding box center [1358, 221] width 202 height 22
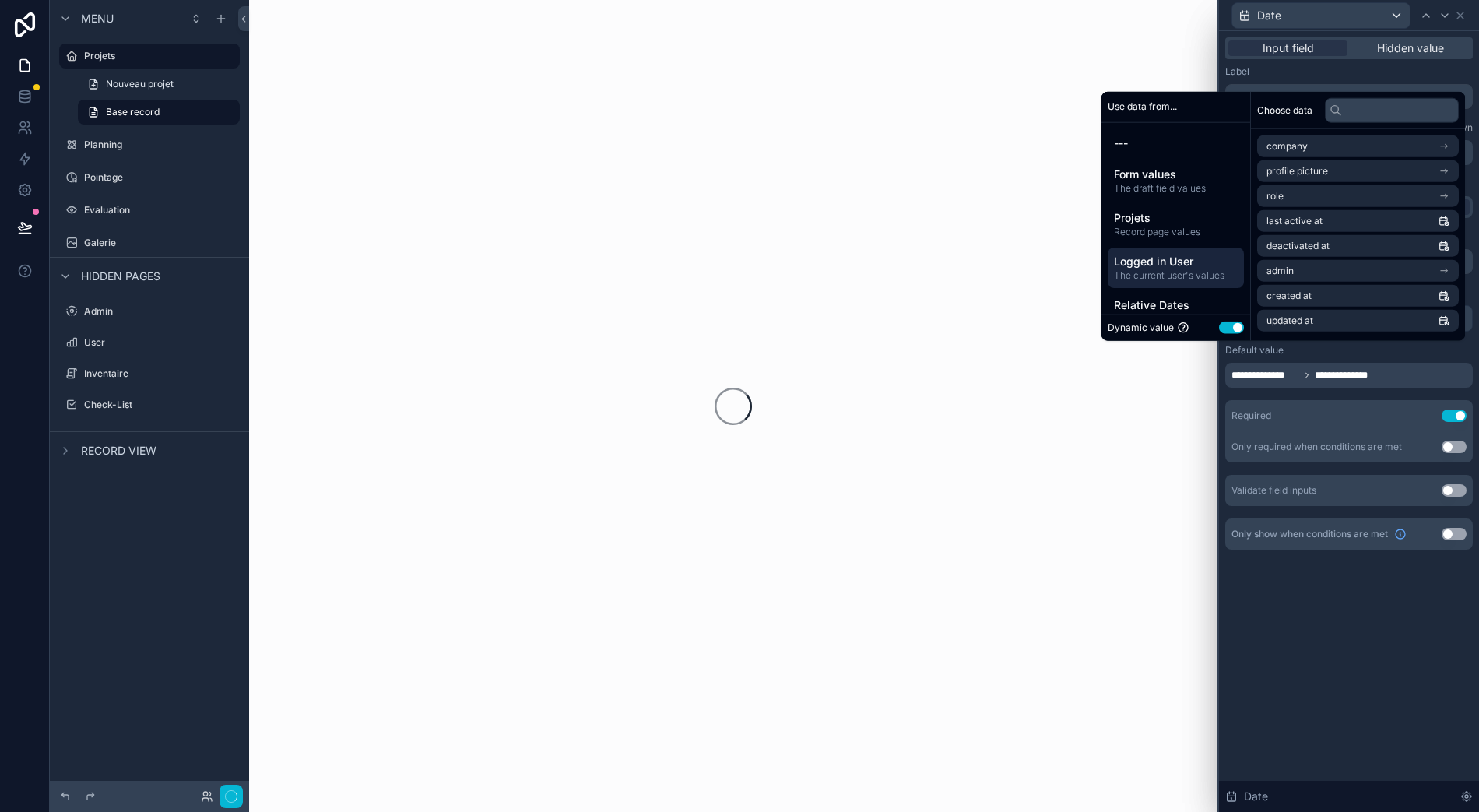
scroll to position [0, 12]
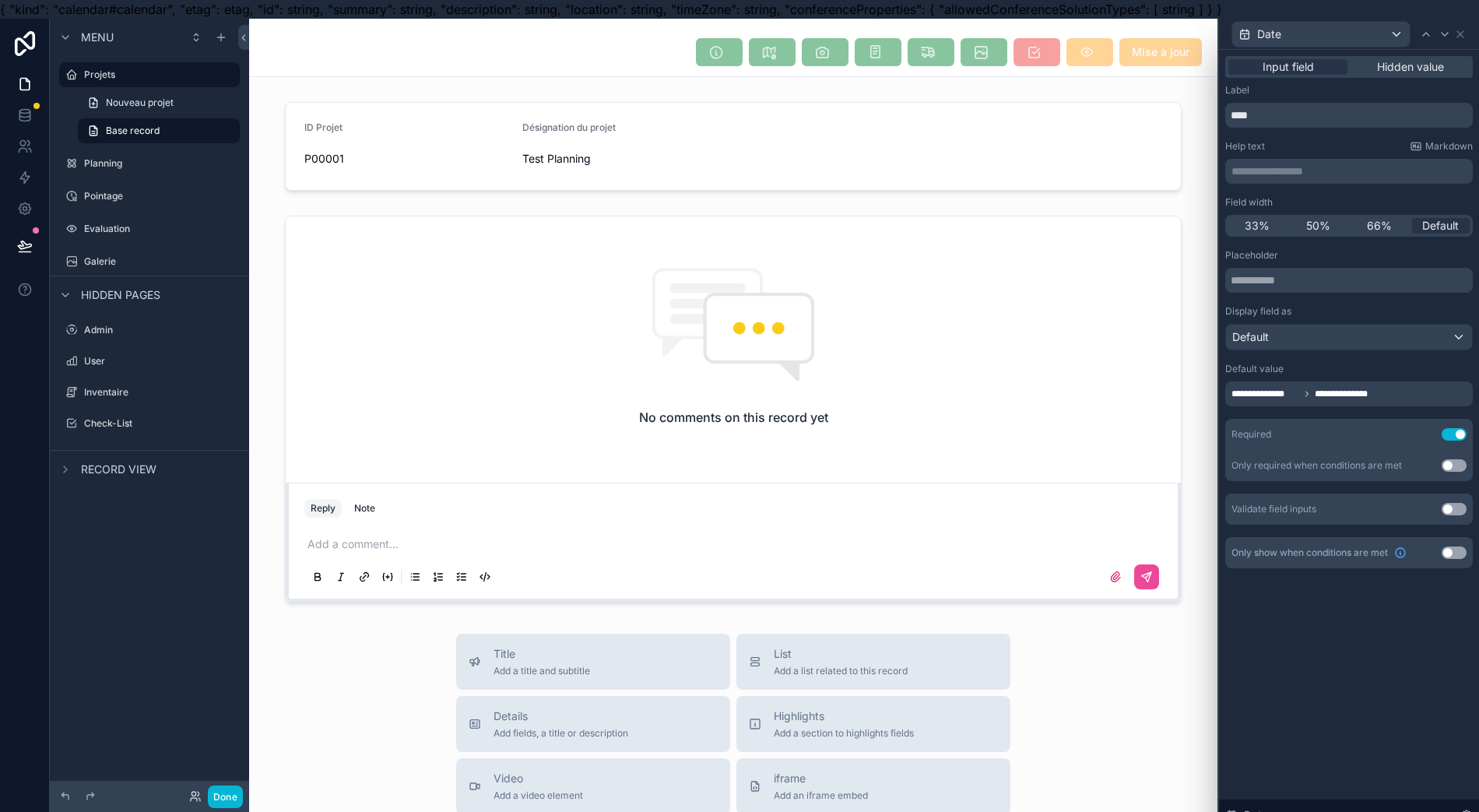
click at [1280, 627] on div "**********" at bounding box center [1349, 440] width 260 height 781
click at [1465, 37] on icon at bounding box center [1460, 34] width 12 height 12
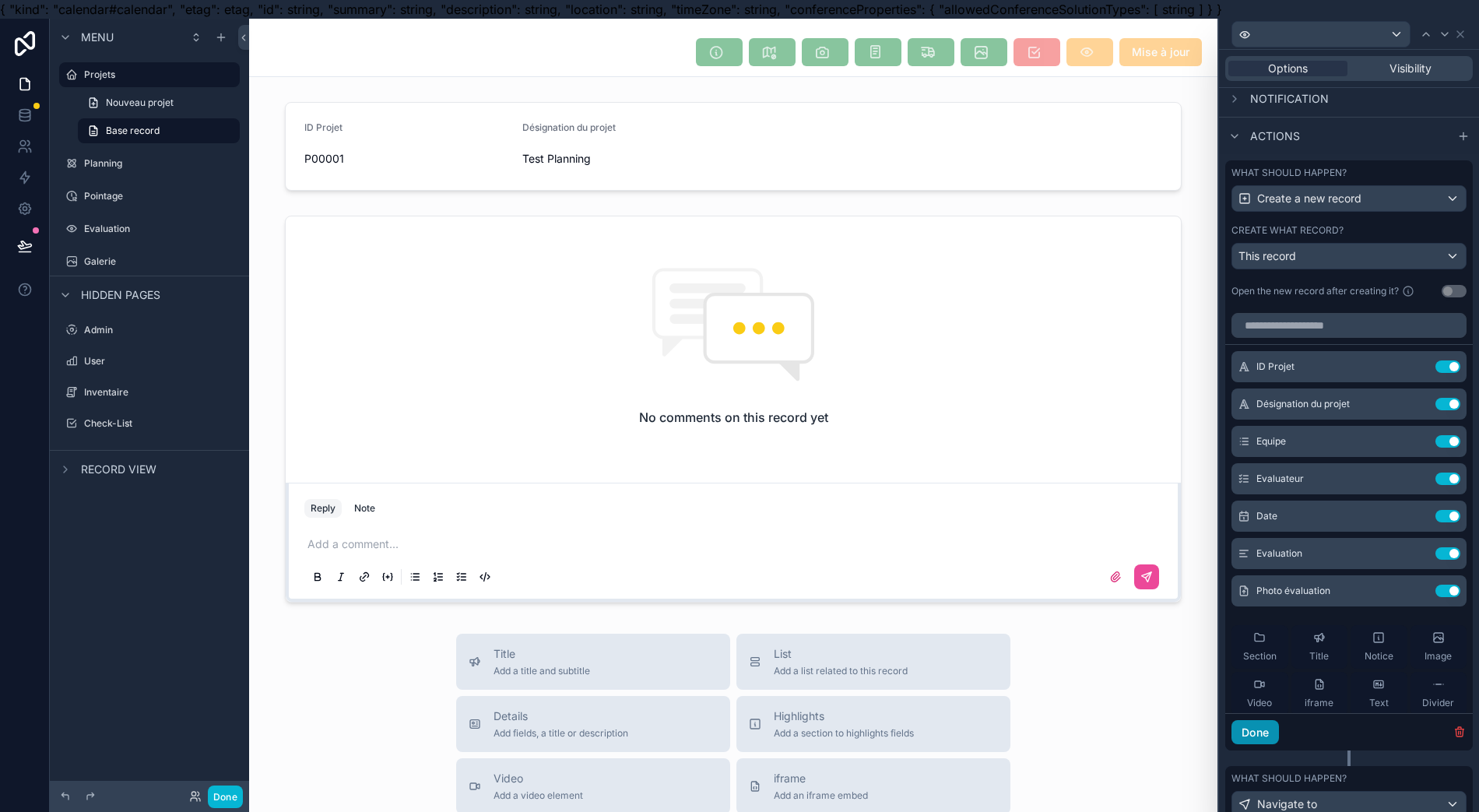
click at [1265, 736] on button "Done" at bounding box center [1254, 732] width 47 height 25
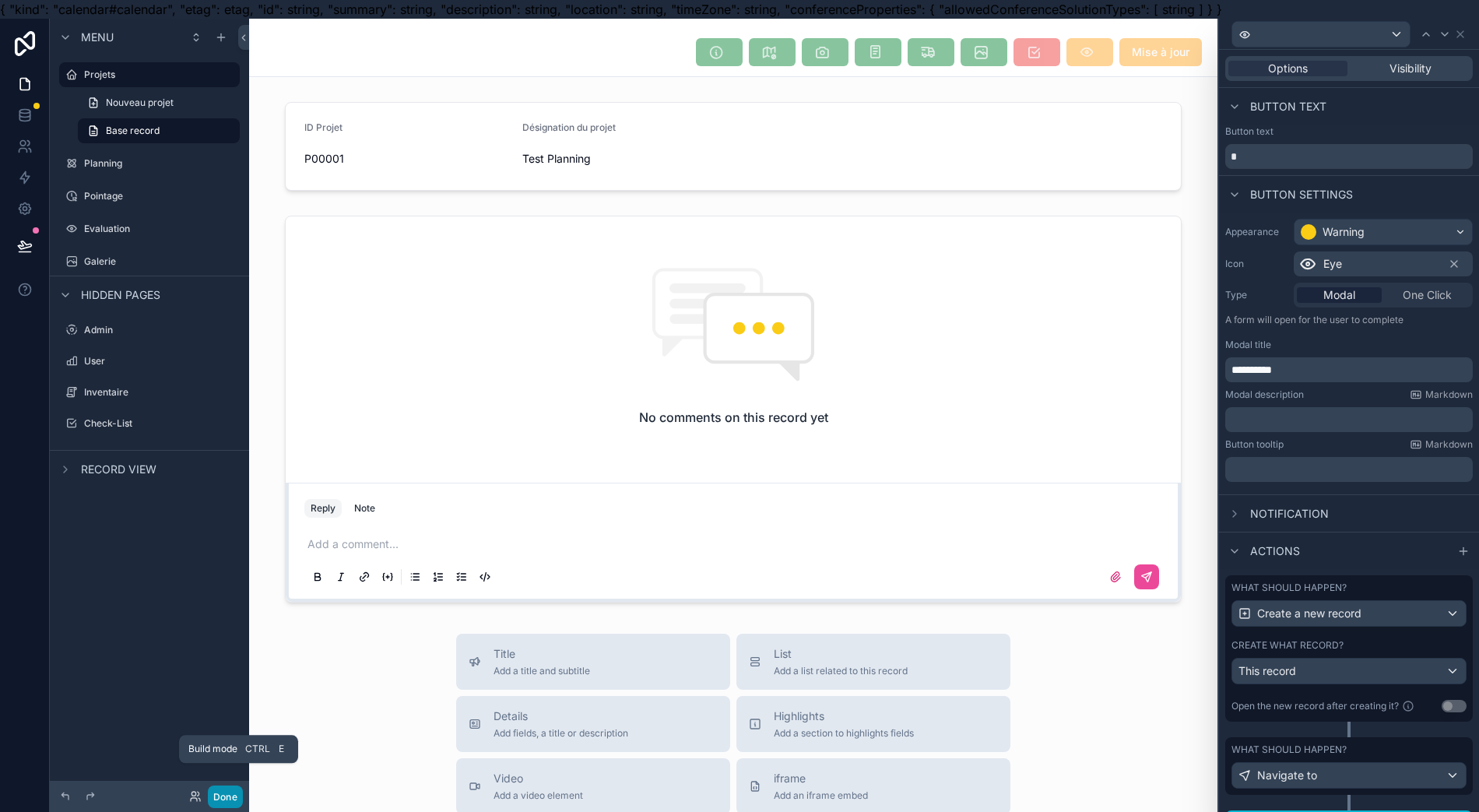
click at [220, 802] on button "Done" at bounding box center [225, 796] width 35 height 23
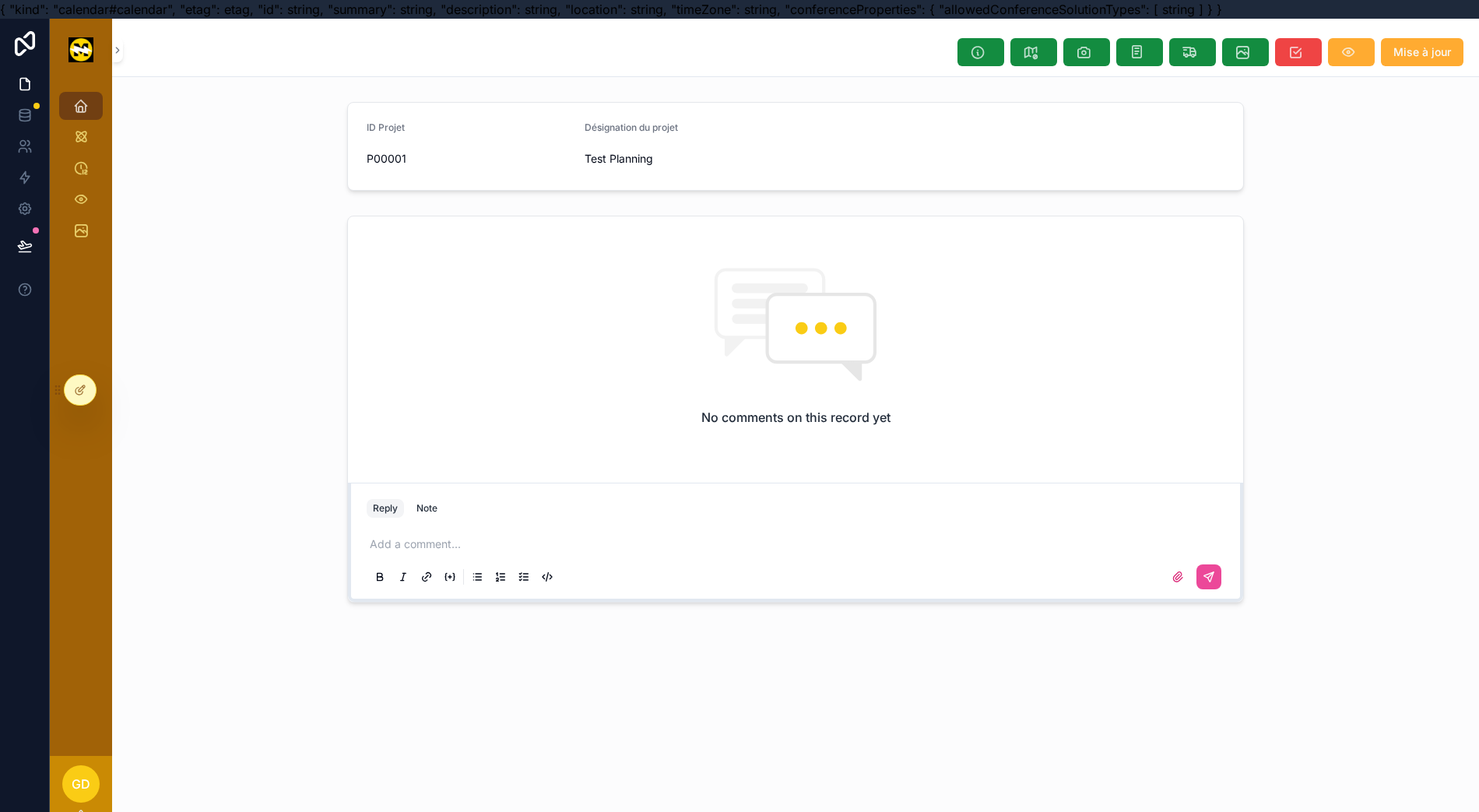
click at [1346, 54] on icon "scrollable content" at bounding box center [1348, 52] width 16 height 16
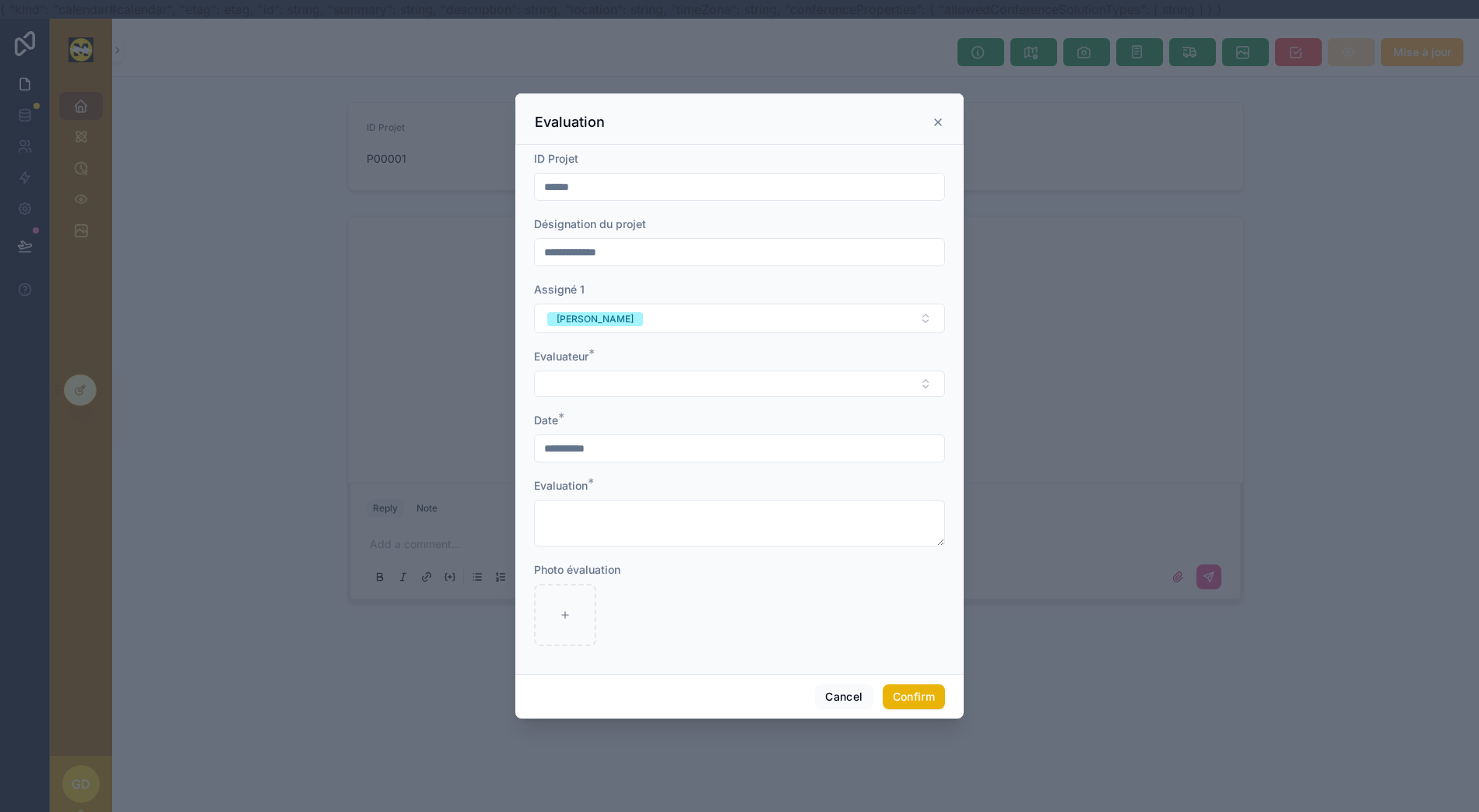
click at [1387, 221] on div at bounding box center [739, 406] width 1479 height 812
click at [848, 688] on div "Cancel Confirm" at bounding box center [739, 696] width 448 height 44
click at [831, 701] on button "Cancel" at bounding box center [844, 696] width 58 height 25
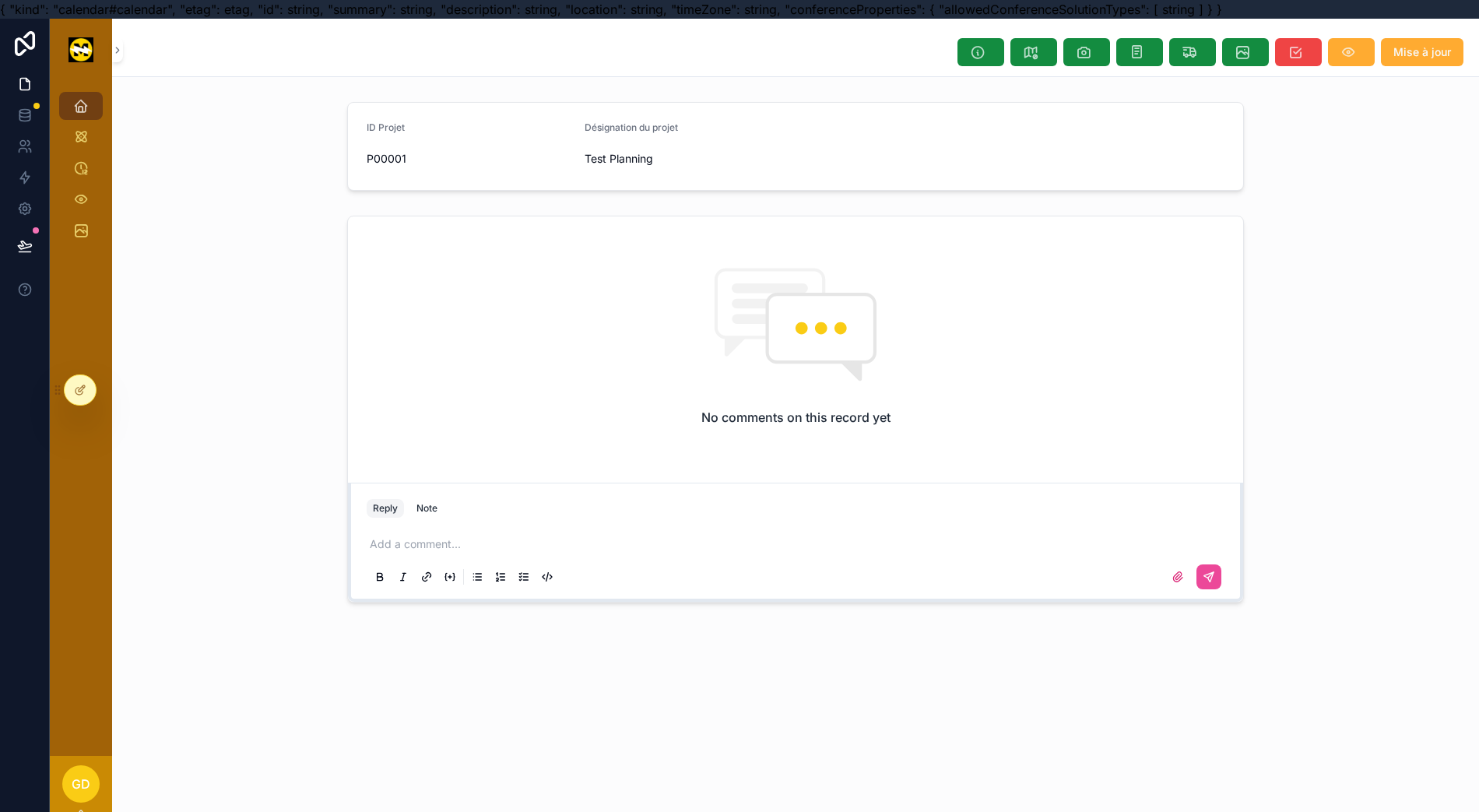
click at [80, 395] on icon at bounding box center [80, 390] width 12 height 12
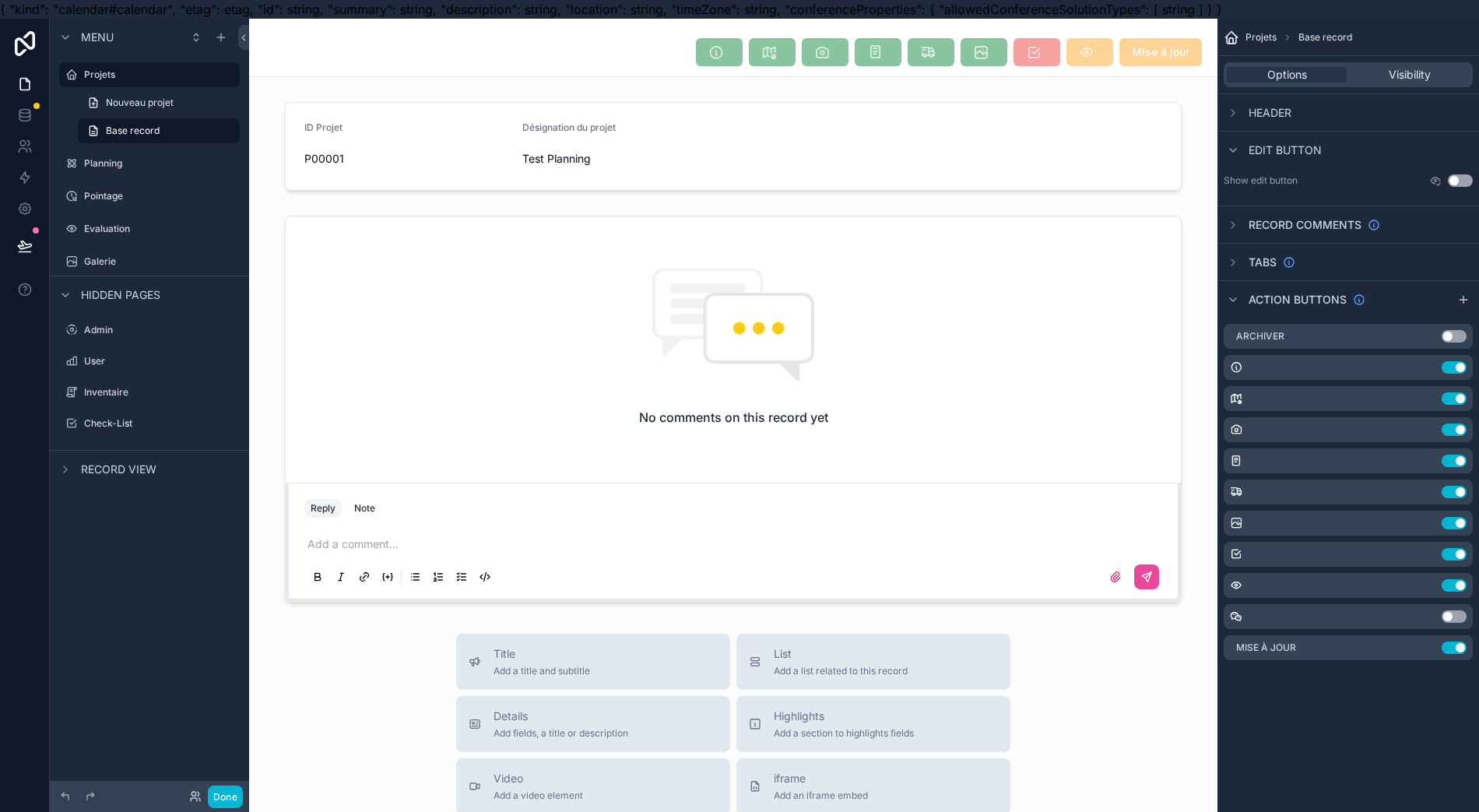
click at [0, 0] on icon "scrollable content" at bounding box center [0, 0] width 0 height 0
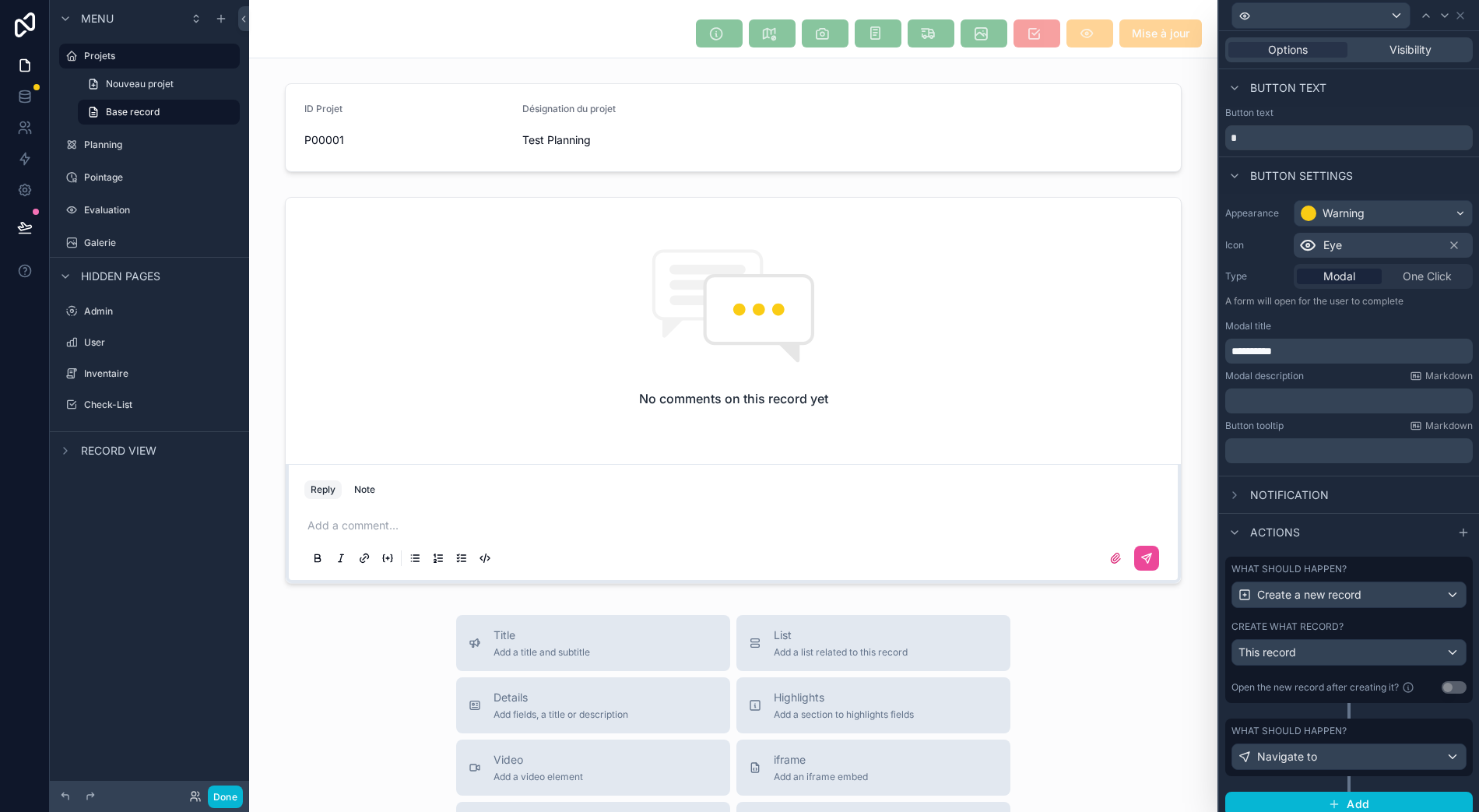
scroll to position [34, 12]
click at [1343, 725] on label "What should happen?" at bounding box center [1288, 731] width 115 height 12
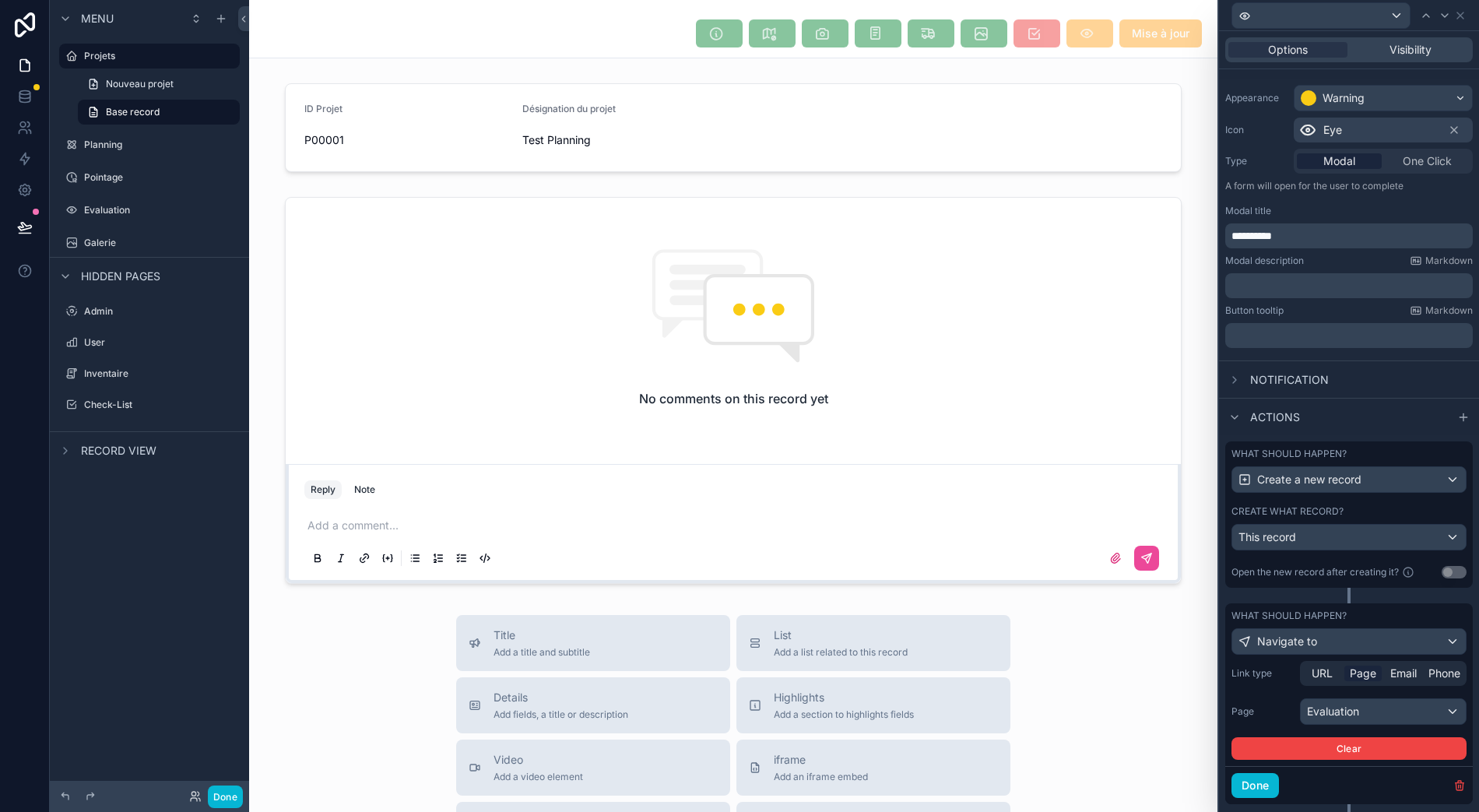
scroll to position [133, 0]
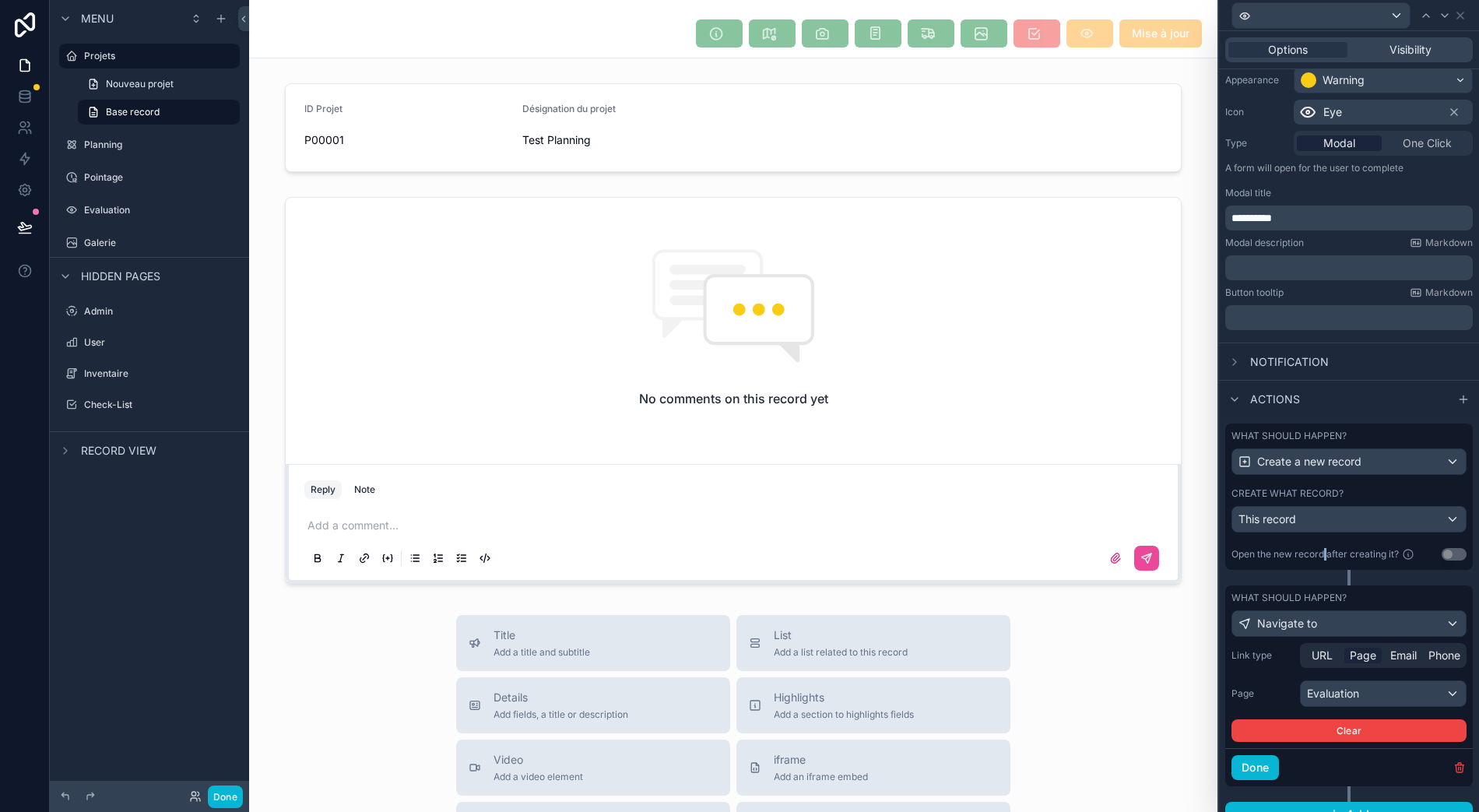
click at [1327, 545] on div "Open the new record after creating it?" at bounding box center [1324, 554] width 186 height 19
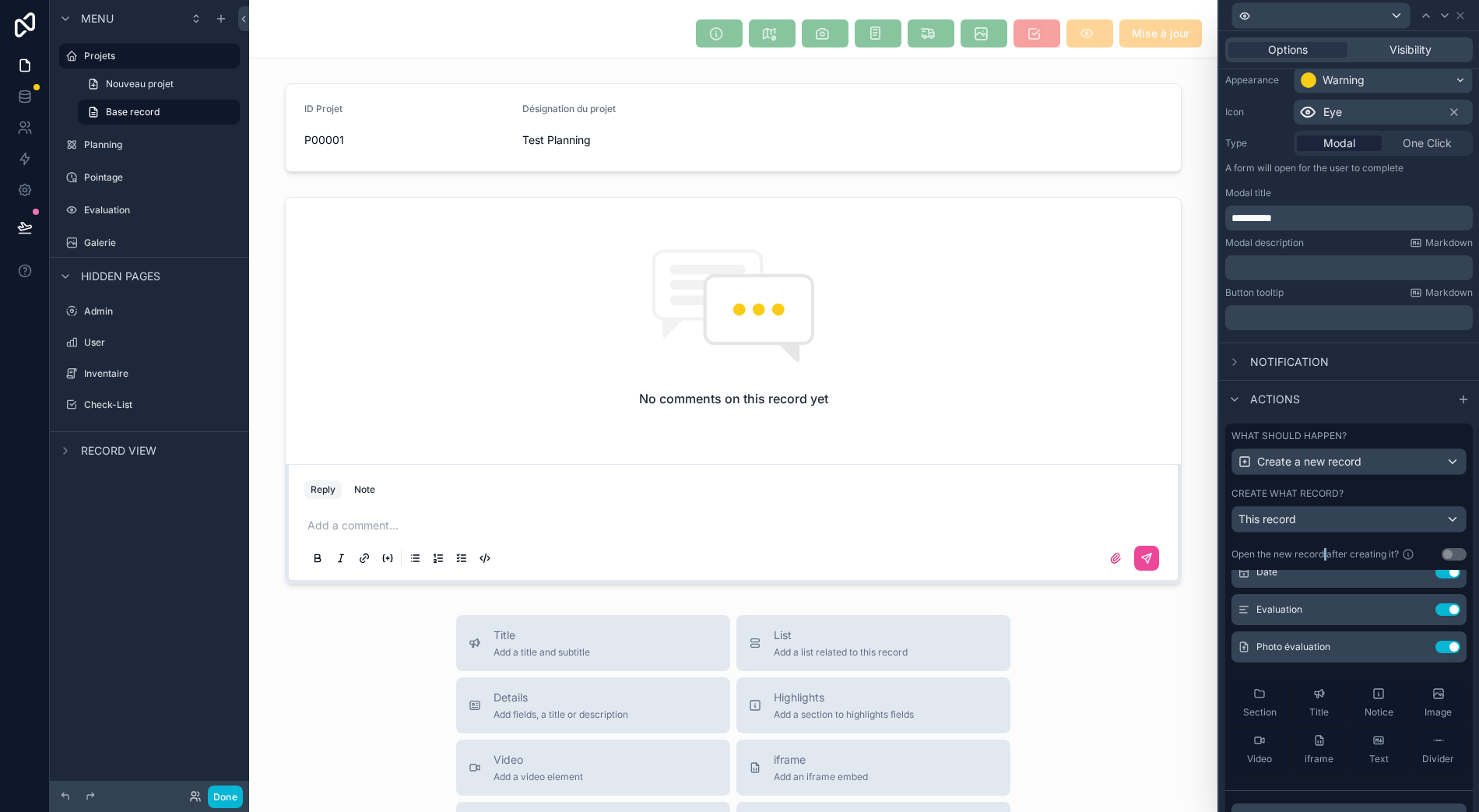
scroll to position [0, 0]
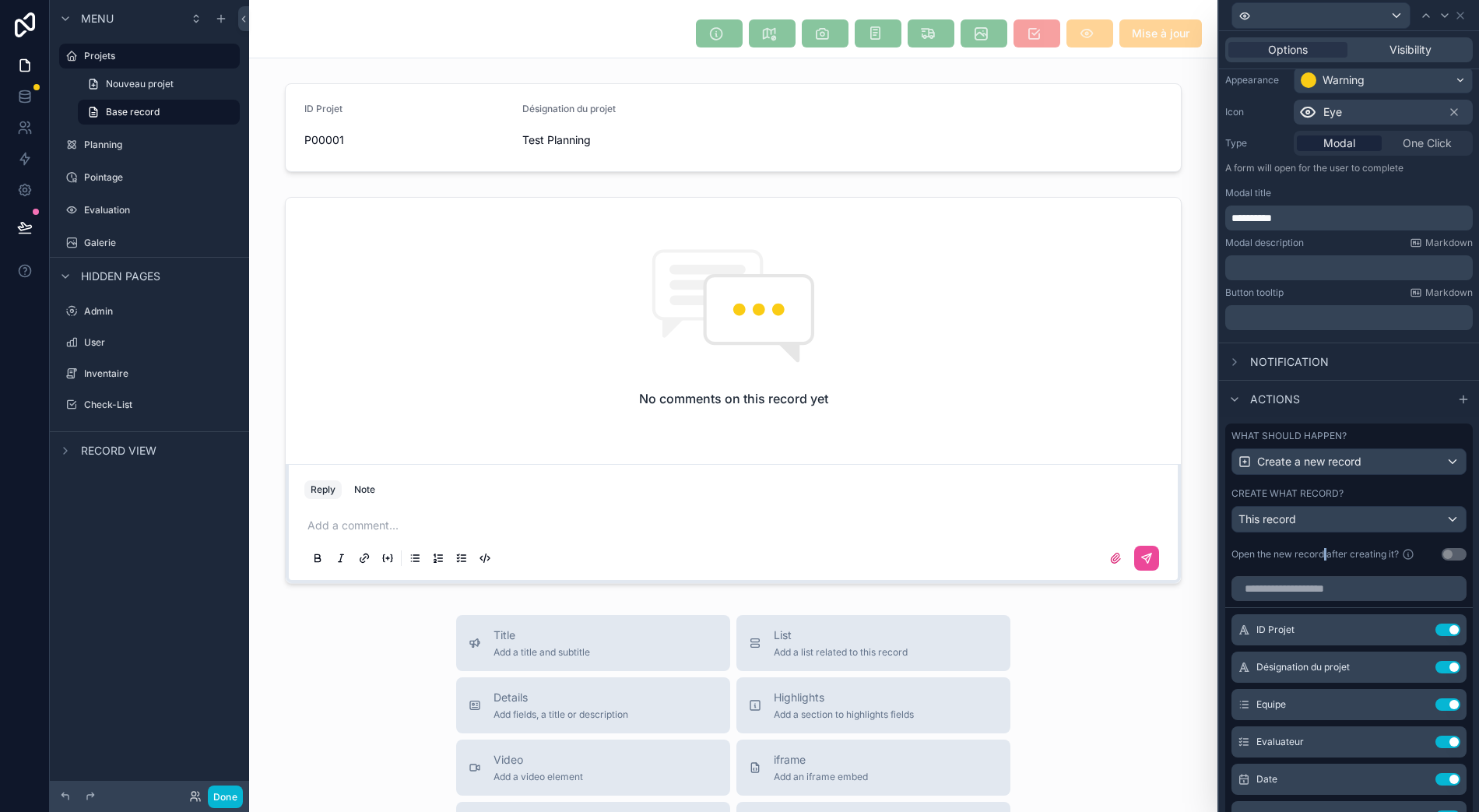
click at [1435, 698] on button "Use setting" at bounding box center [1447, 704] width 25 height 12
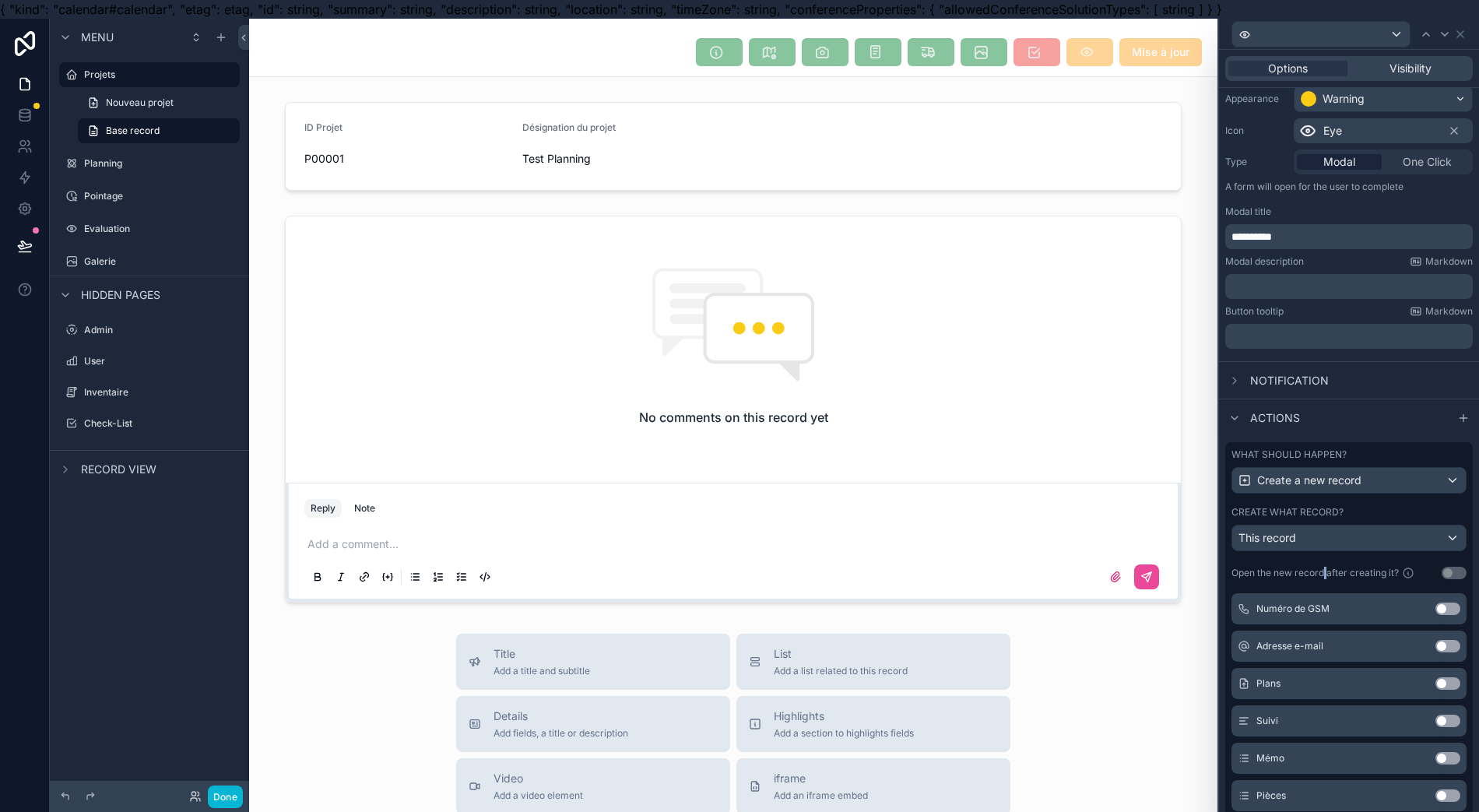
scroll to position [415, 0]
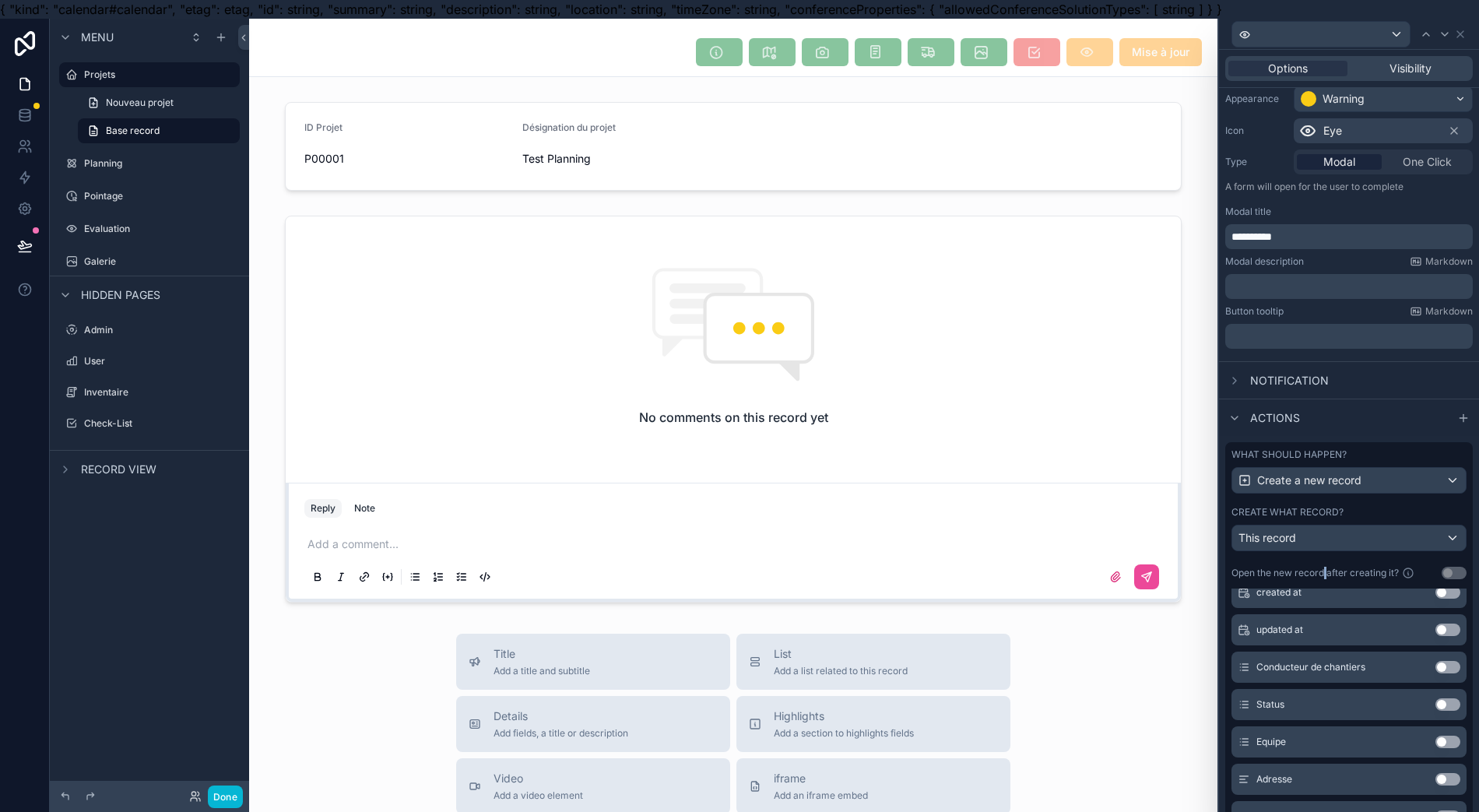
click at [1435, 741] on button "Use setting" at bounding box center [1447, 742] width 25 height 12
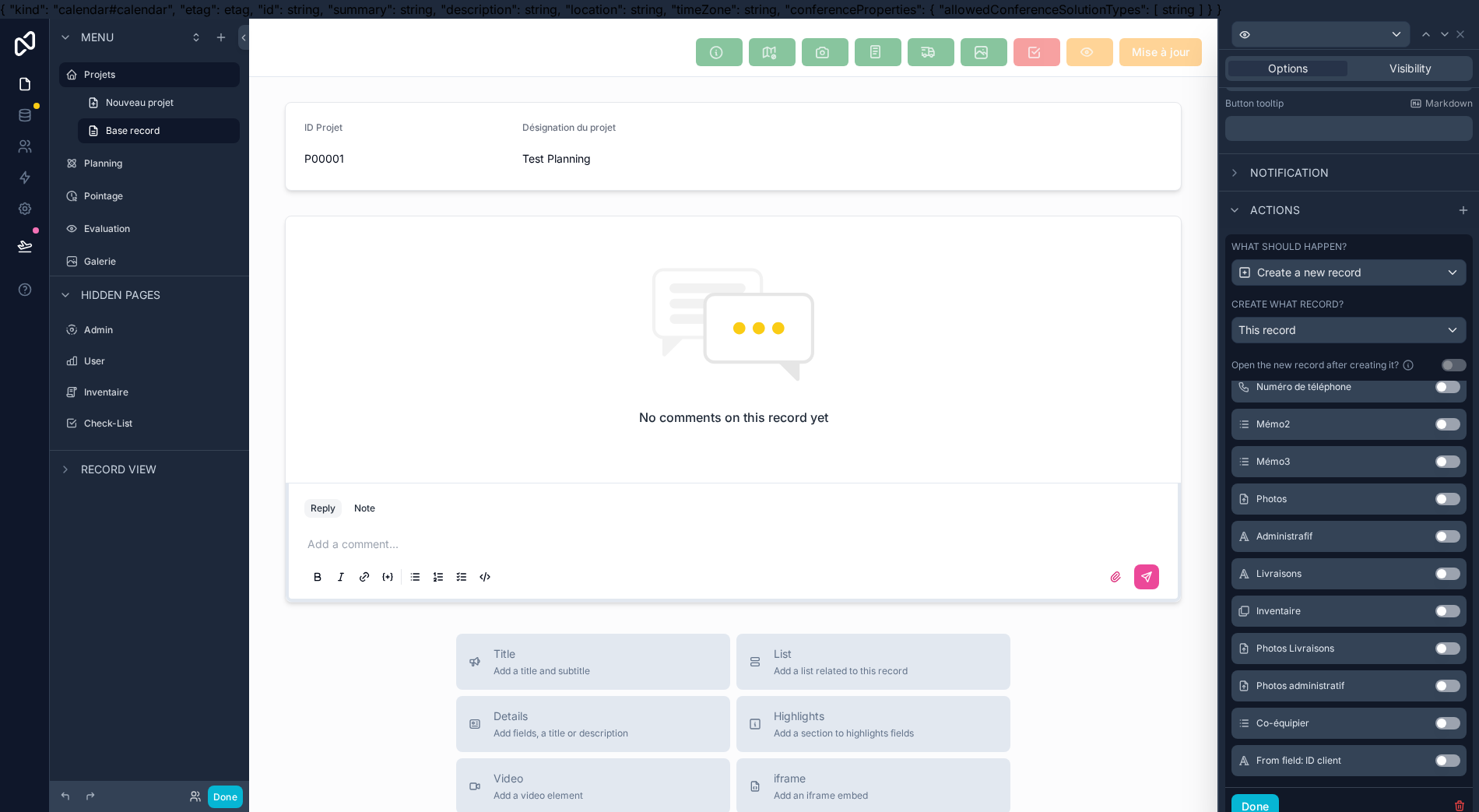
click at [1393, 725] on div "Co-équipier Use setting" at bounding box center [1348, 723] width 235 height 31
click at [1435, 724] on button "Use setting" at bounding box center [1447, 723] width 25 height 12
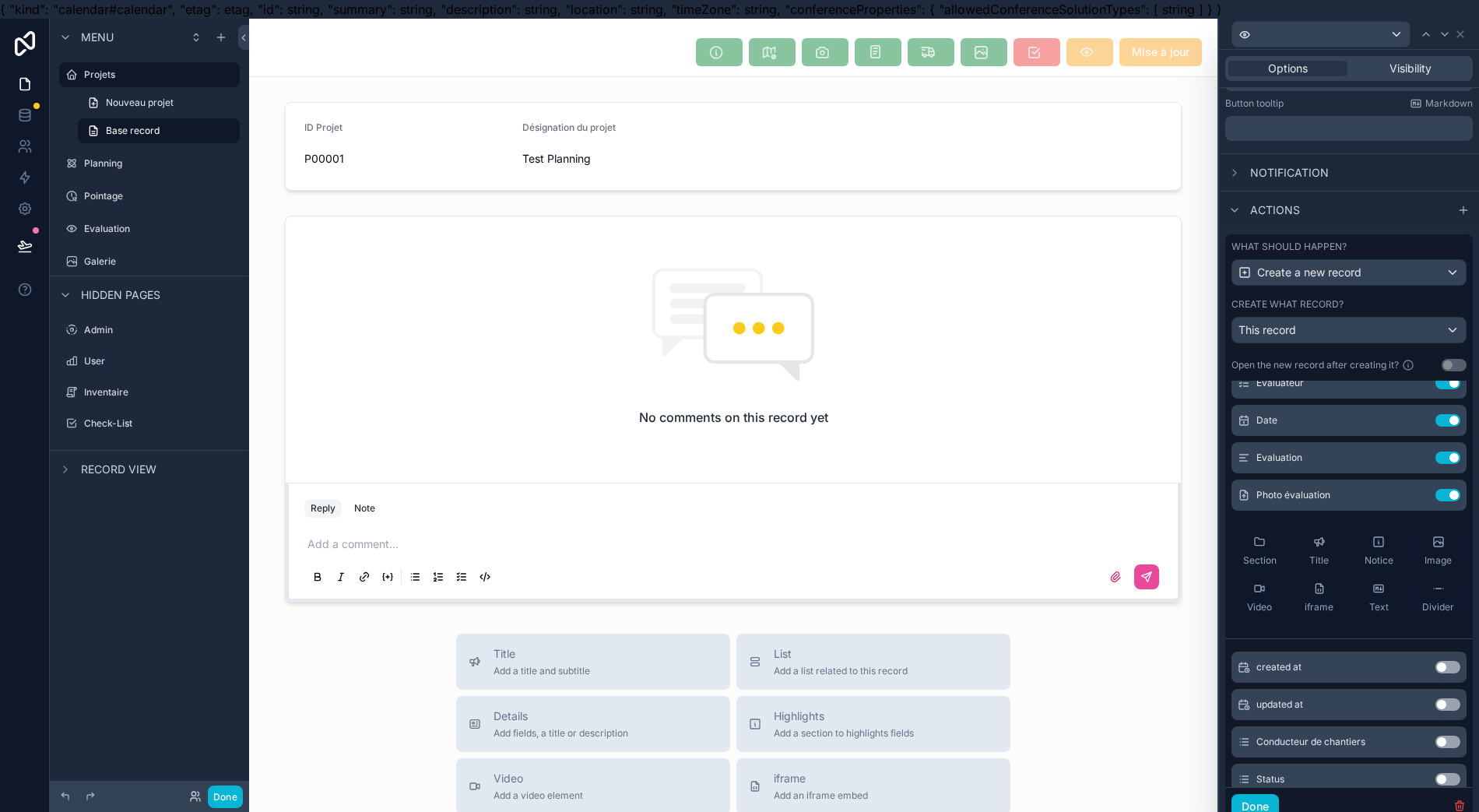
scroll to position [415, 0]
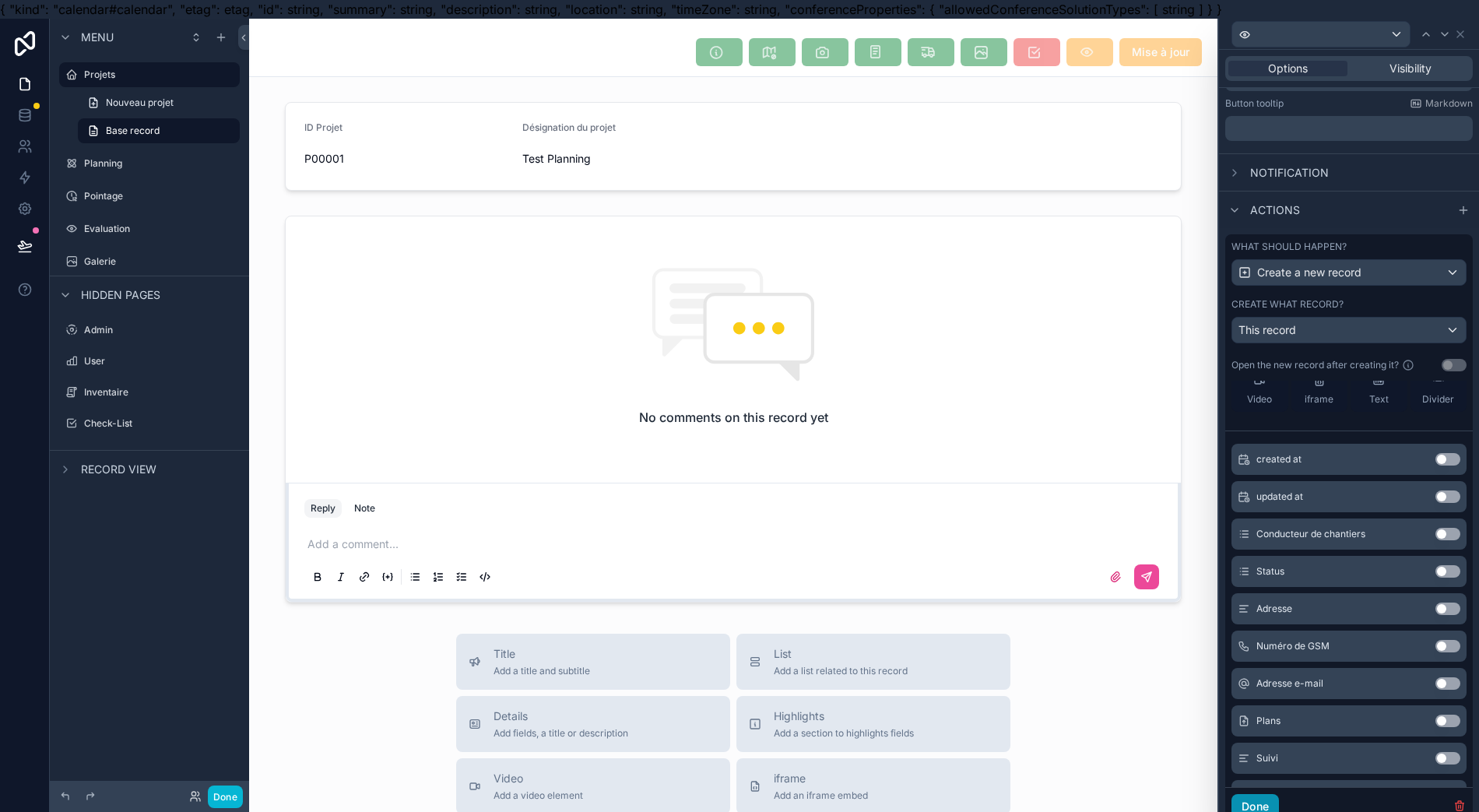
click at [1256, 804] on button "Done" at bounding box center [1254, 806] width 47 height 25
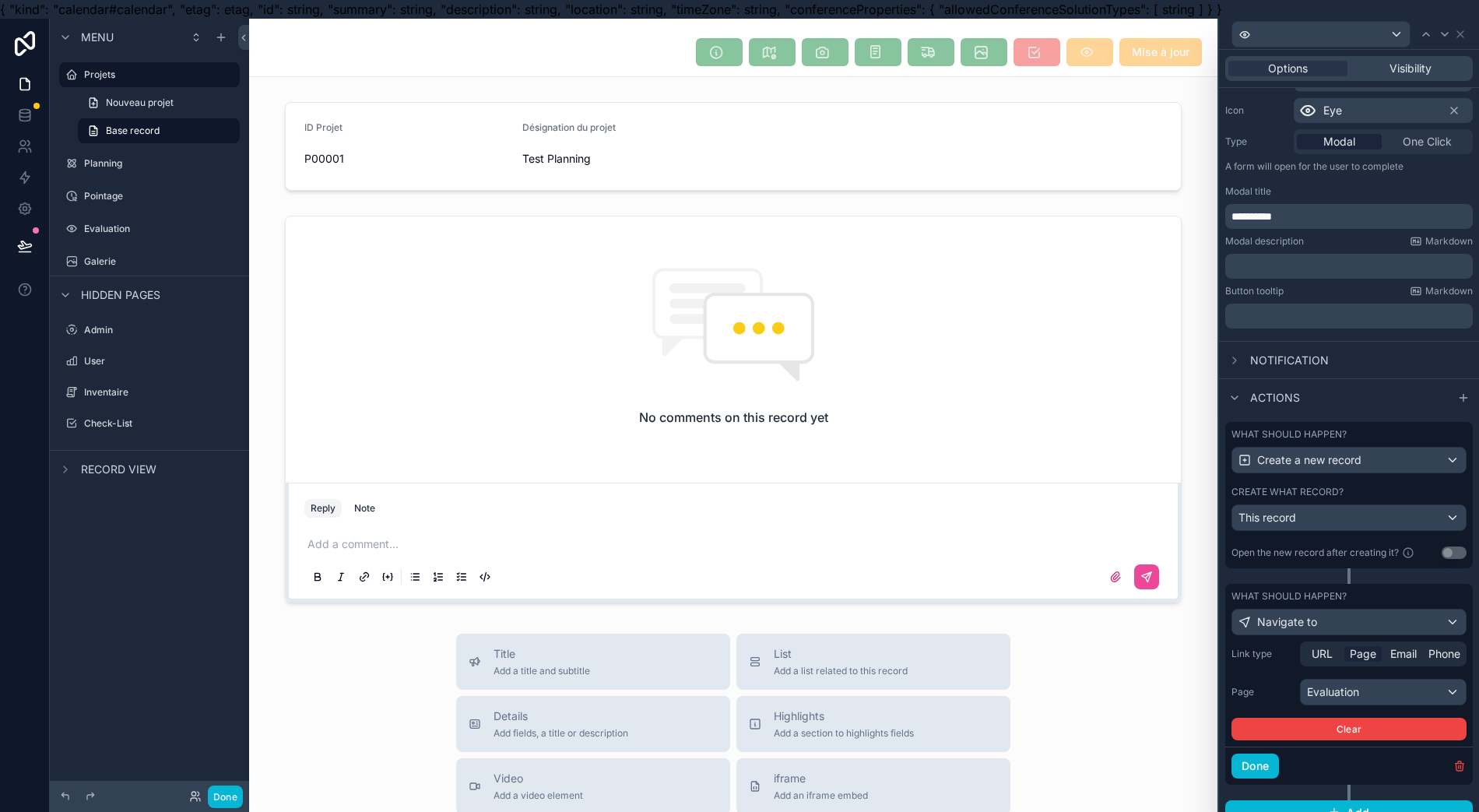
scroll to position [133, 0]
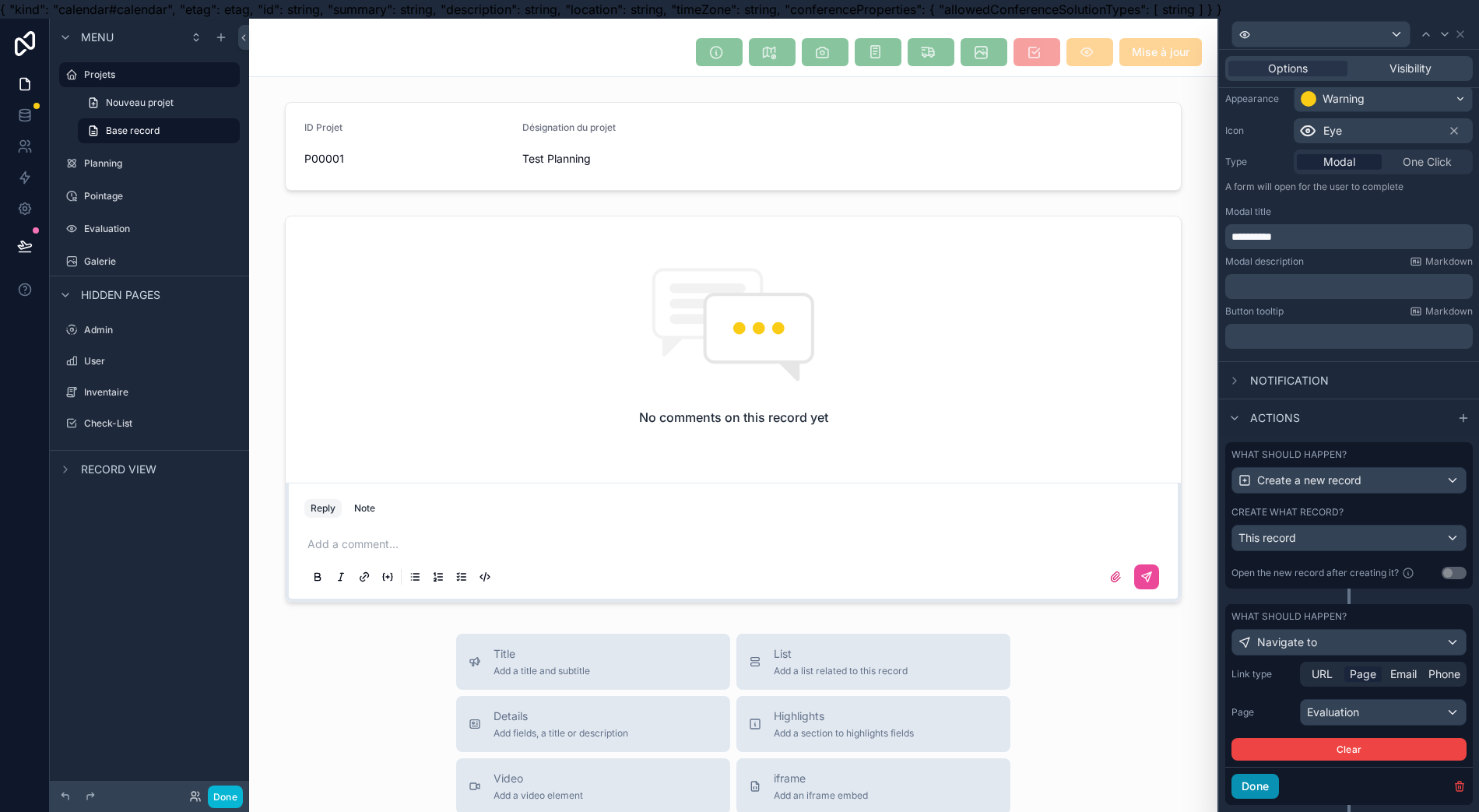
click at [1267, 783] on button "Done" at bounding box center [1254, 786] width 47 height 25
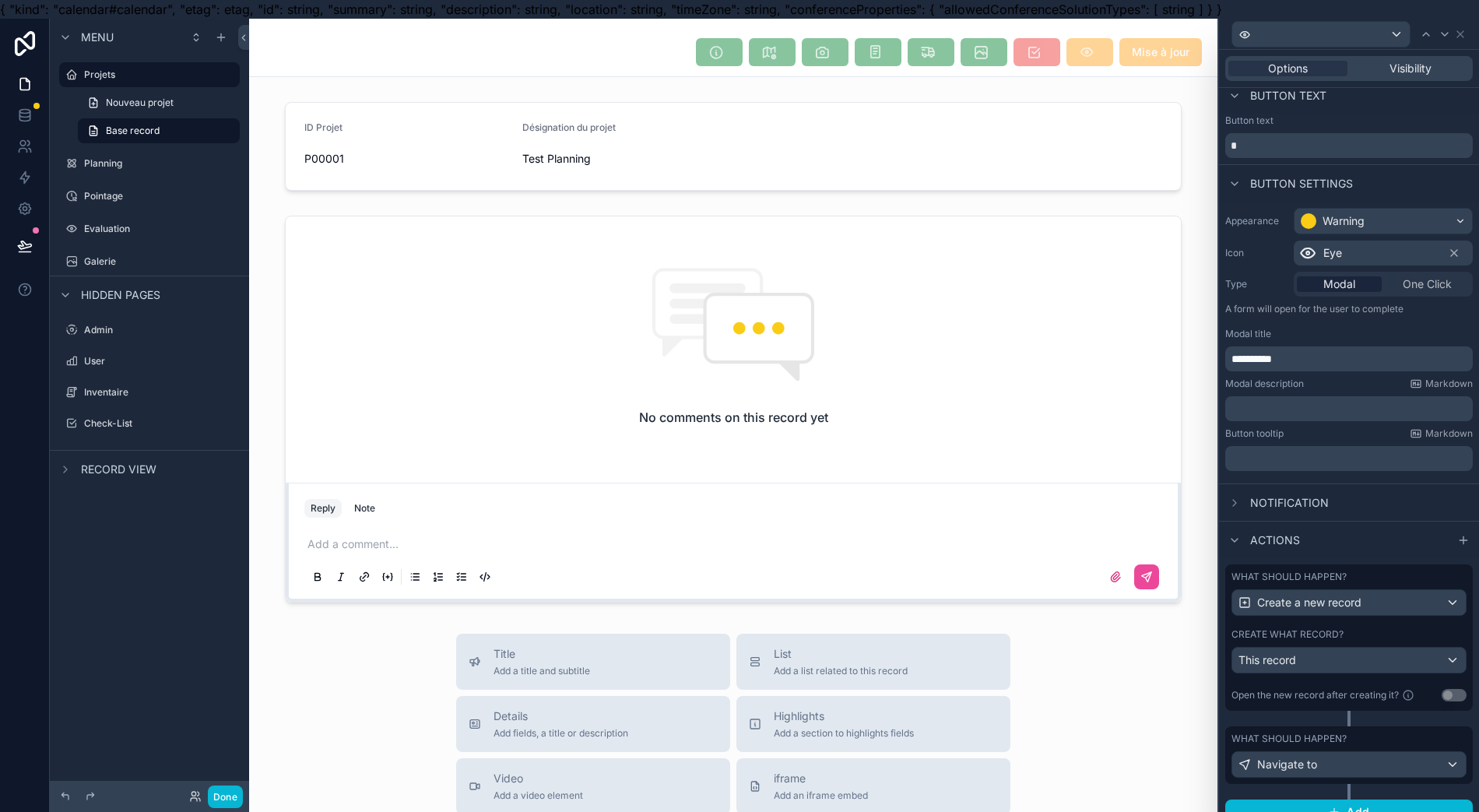
scroll to position [0, 0]
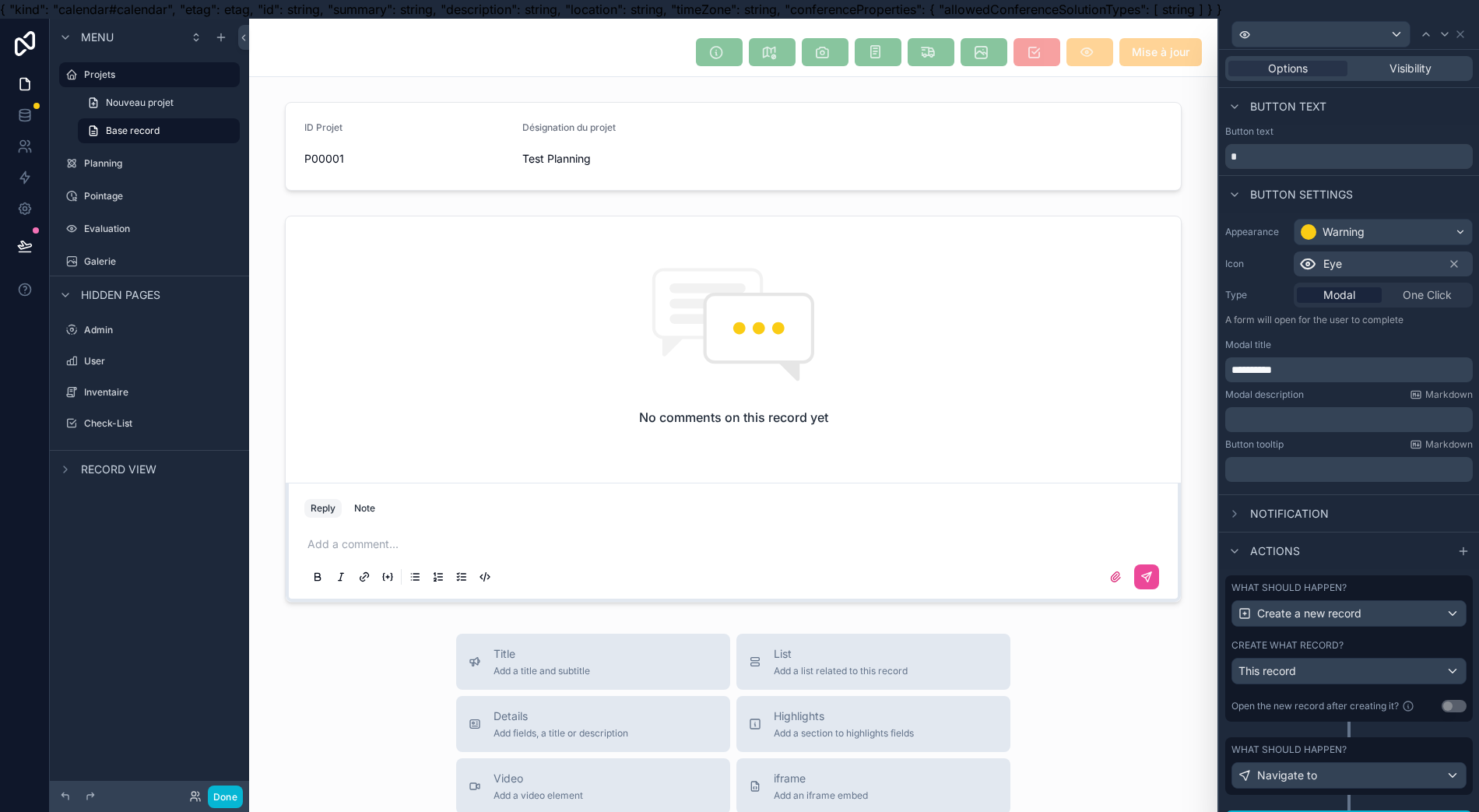
click at [215, 810] on div "Done" at bounding box center [149, 796] width 199 height 31
click at [224, 807] on div "Done" at bounding box center [149, 796] width 199 height 31
click at [223, 794] on button "Done" at bounding box center [225, 796] width 35 height 23
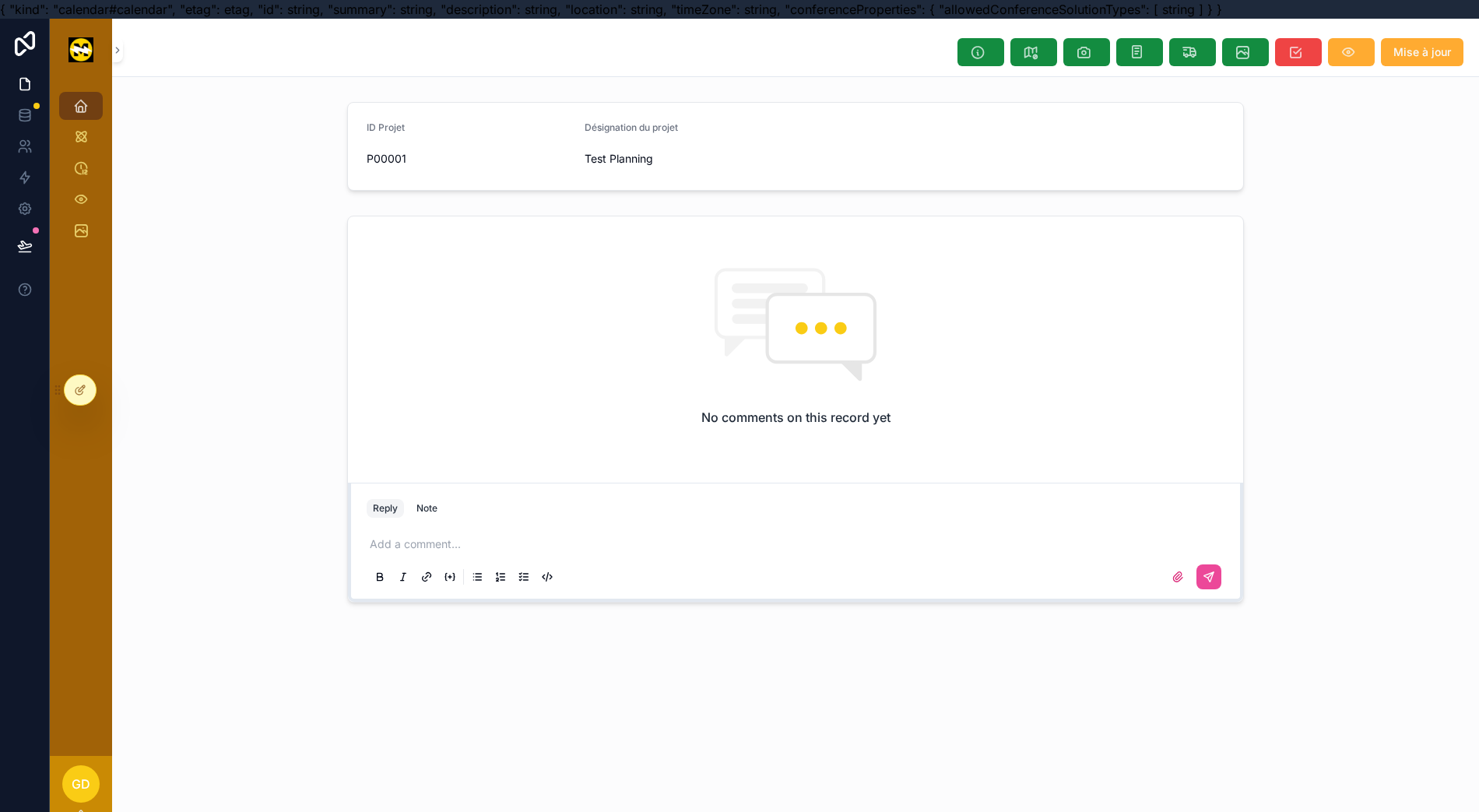
click at [1354, 50] on icon "scrollable content" at bounding box center [1348, 52] width 16 height 16
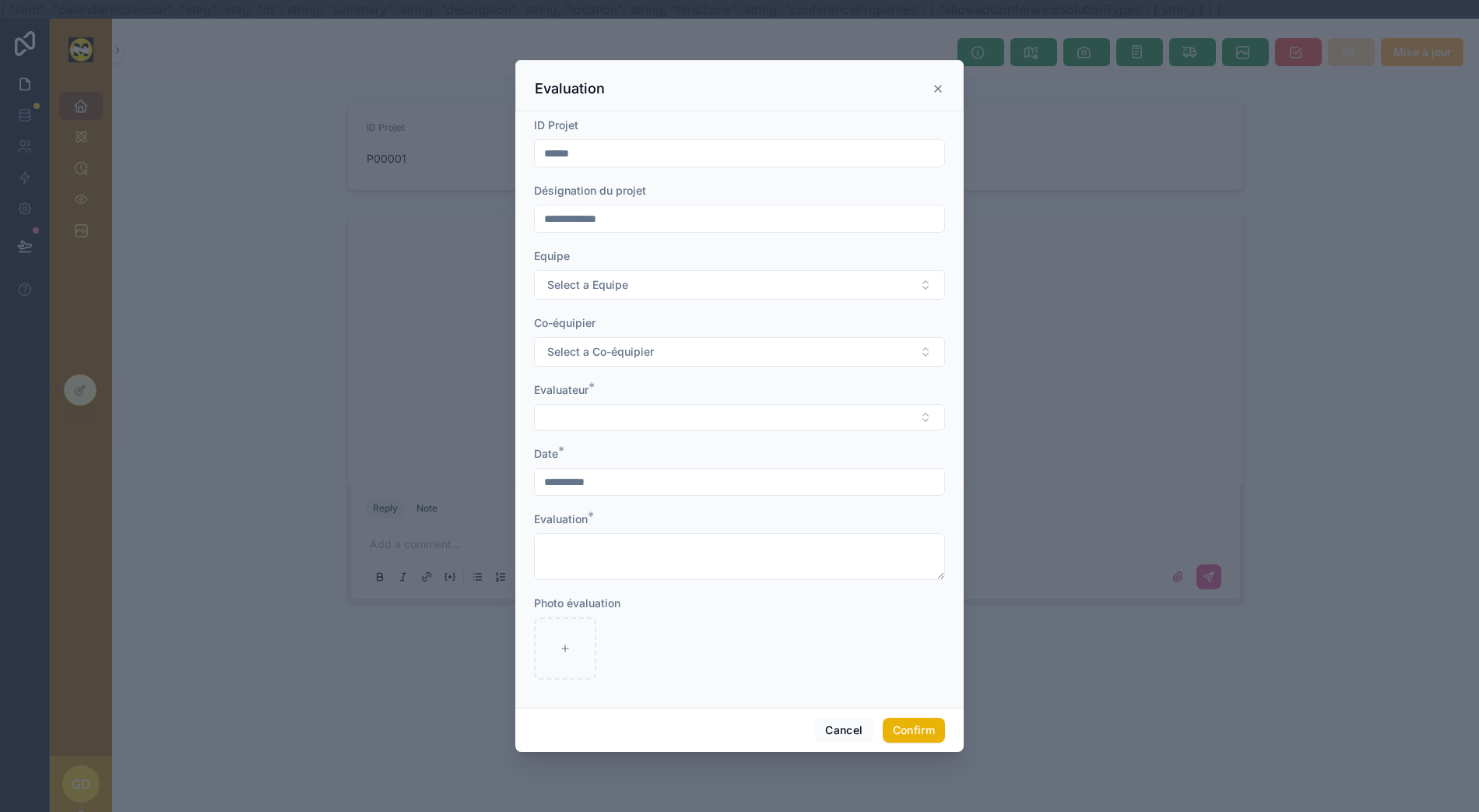
click at [715, 230] on input "**********" at bounding box center [739, 219] width 409 height 22
click at [725, 157] on input "******" at bounding box center [739, 153] width 409 height 22
click at [721, 219] on input "**********" at bounding box center [739, 219] width 409 height 22
click at [697, 287] on button "Select a Equipe" at bounding box center [739, 285] width 411 height 30
click at [701, 283] on button "Select a Equipe" at bounding box center [739, 285] width 411 height 30
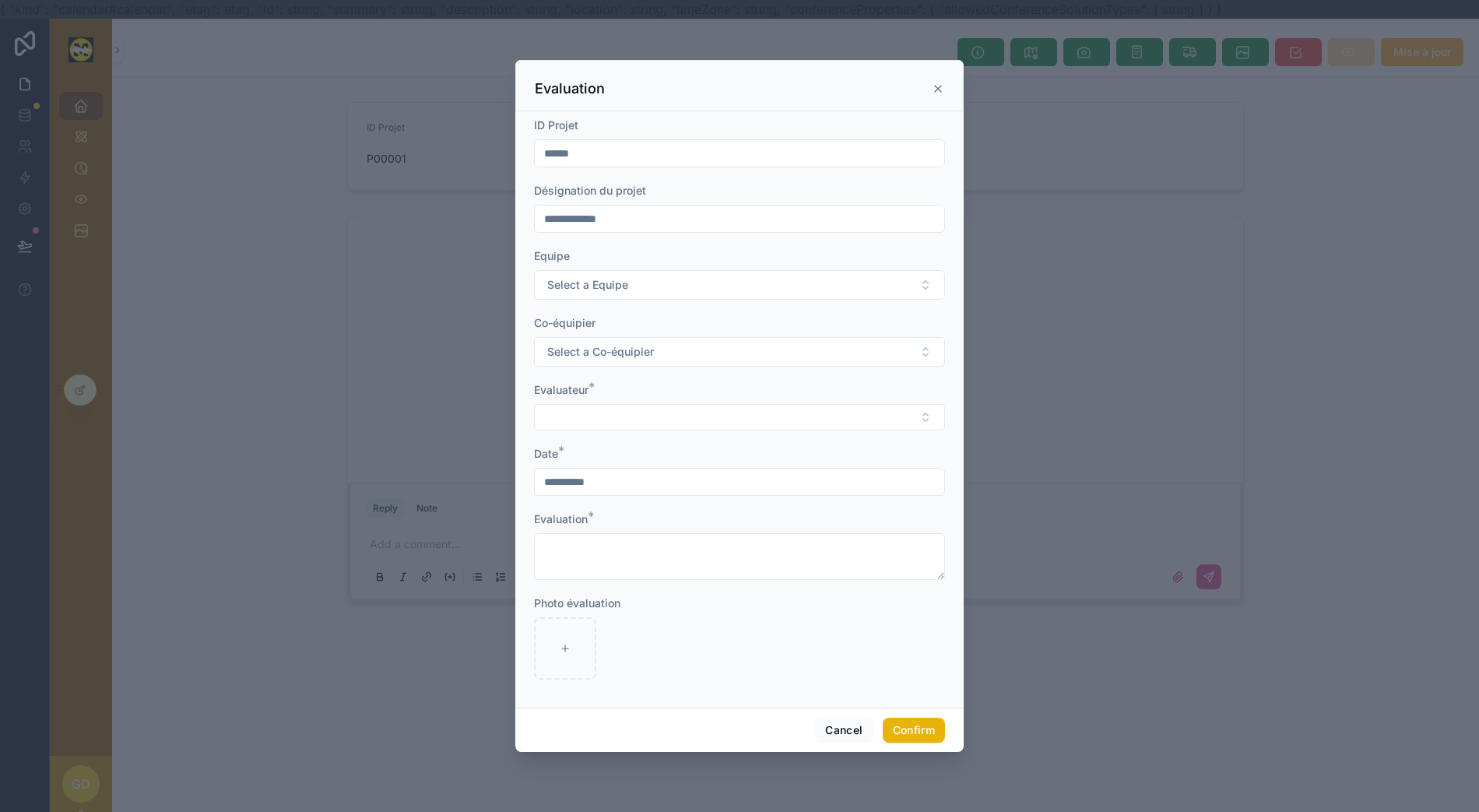
click at [673, 347] on button "Select a Co-équipier" at bounding box center [739, 352] width 411 height 30
click at [676, 347] on button "Select a Co-équipier" at bounding box center [739, 352] width 411 height 30
click at [655, 416] on button "Select Button" at bounding box center [739, 417] width 411 height 26
click at [657, 412] on button "Select Button" at bounding box center [739, 417] width 411 height 26
click at [841, 739] on button "Cancel" at bounding box center [844, 730] width 58 height 25
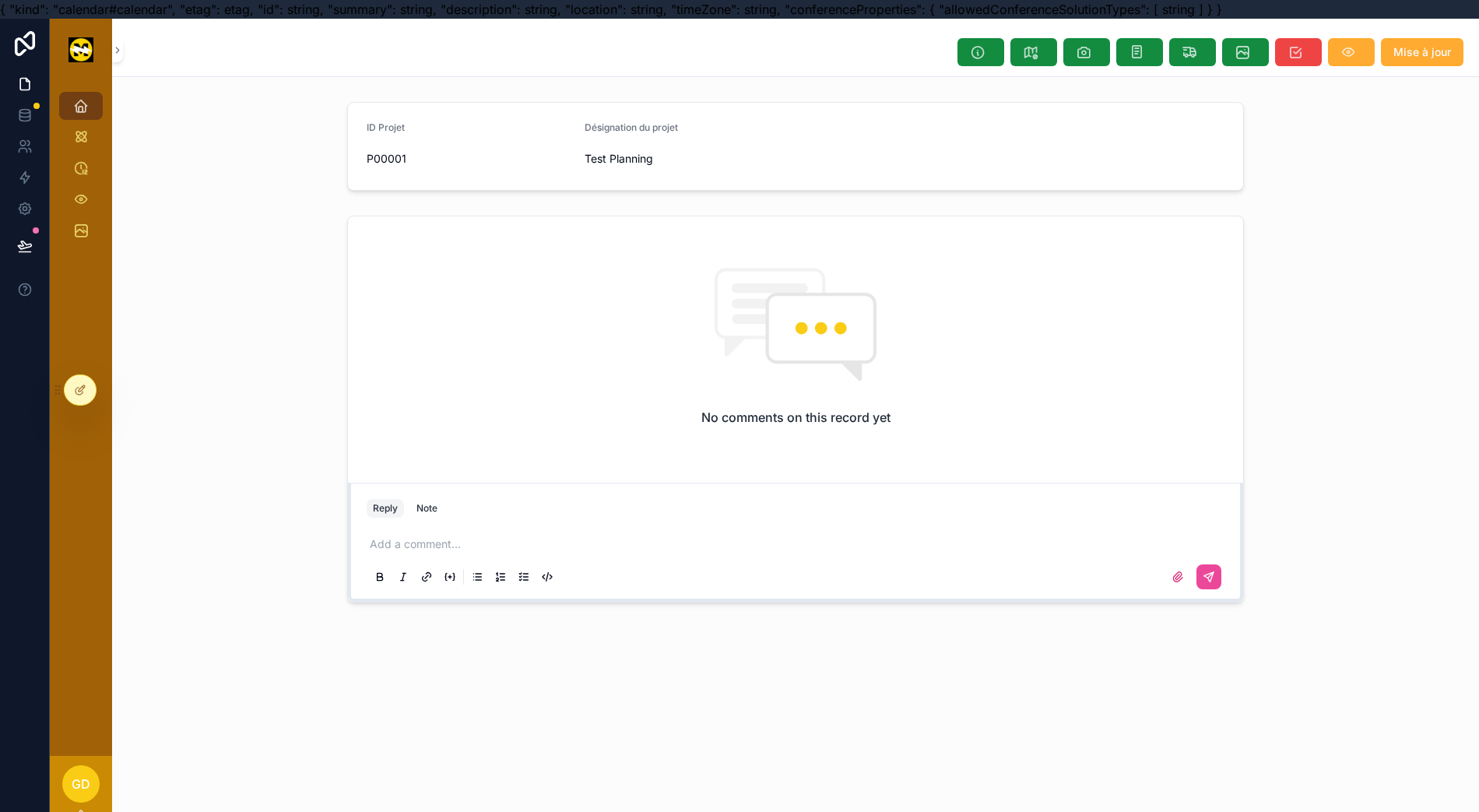
click at [78, 396] on div at bounding box center [80, 390] width 31 height 30
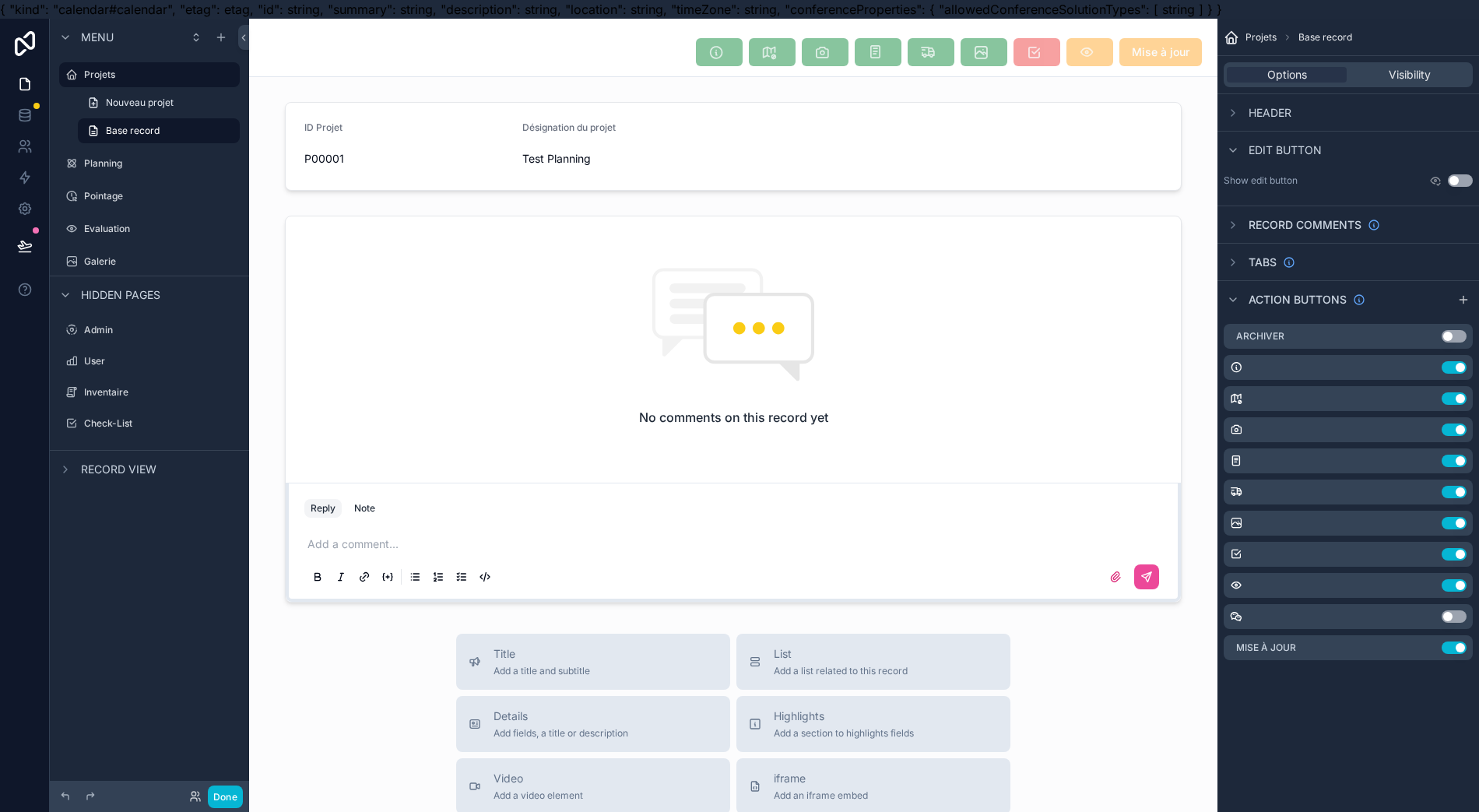
click at [0, 0] on icon "scrollable content" at bounding box center [0, 0] width 0 height 0
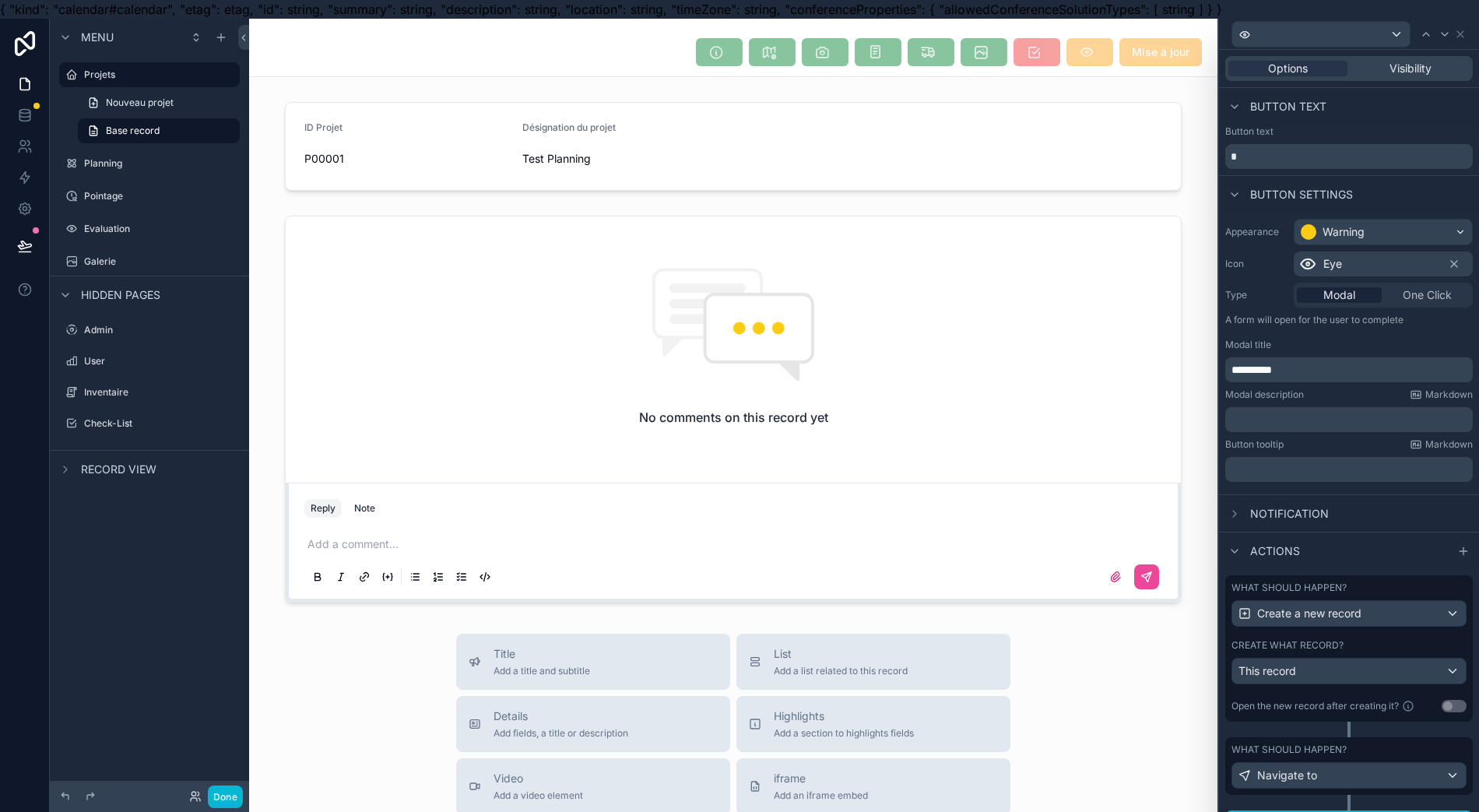
click at [1406, 639] on div "Create what record?" at bounding box center [1348, 645] width 235 height 12
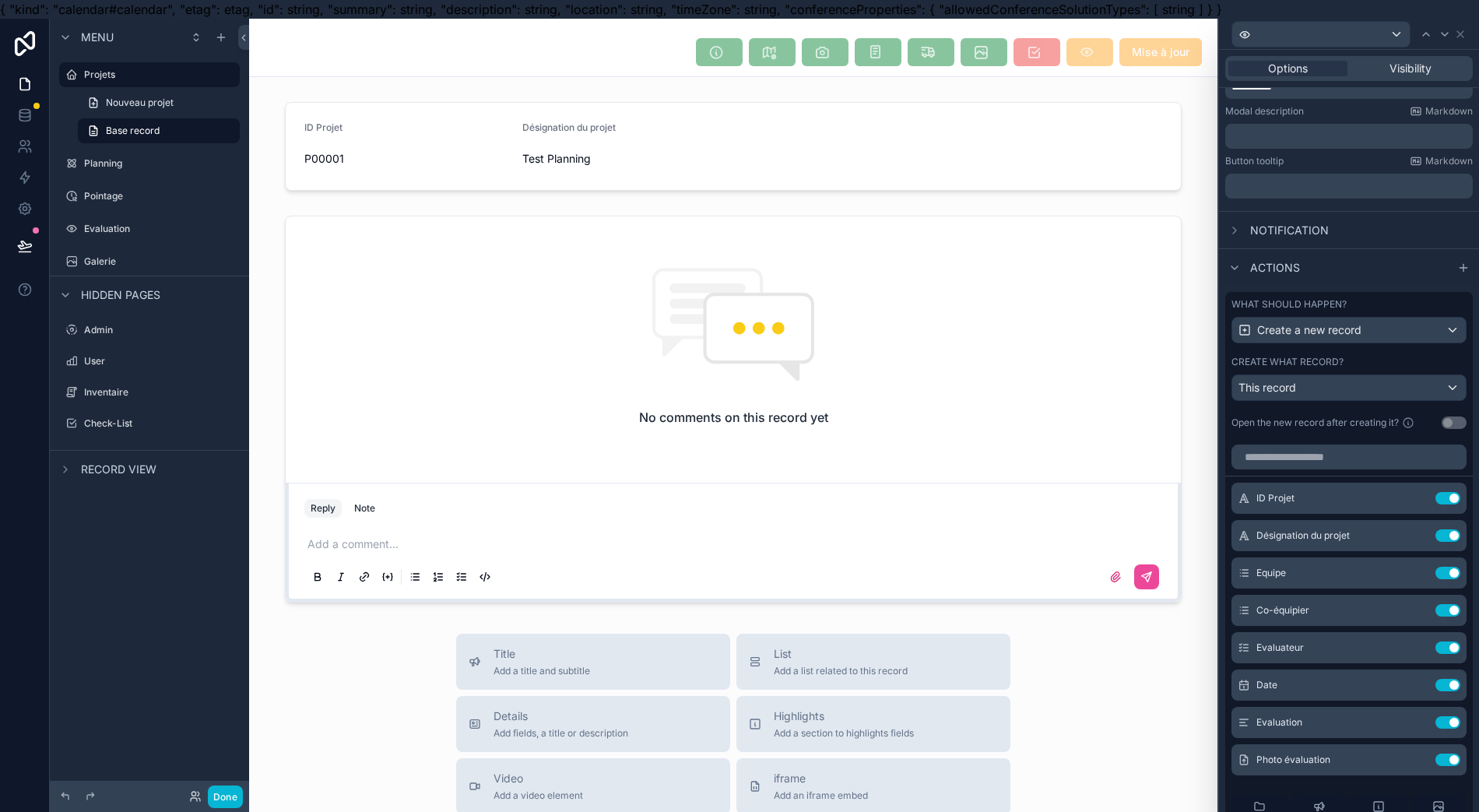
scroll to position [415, 0]
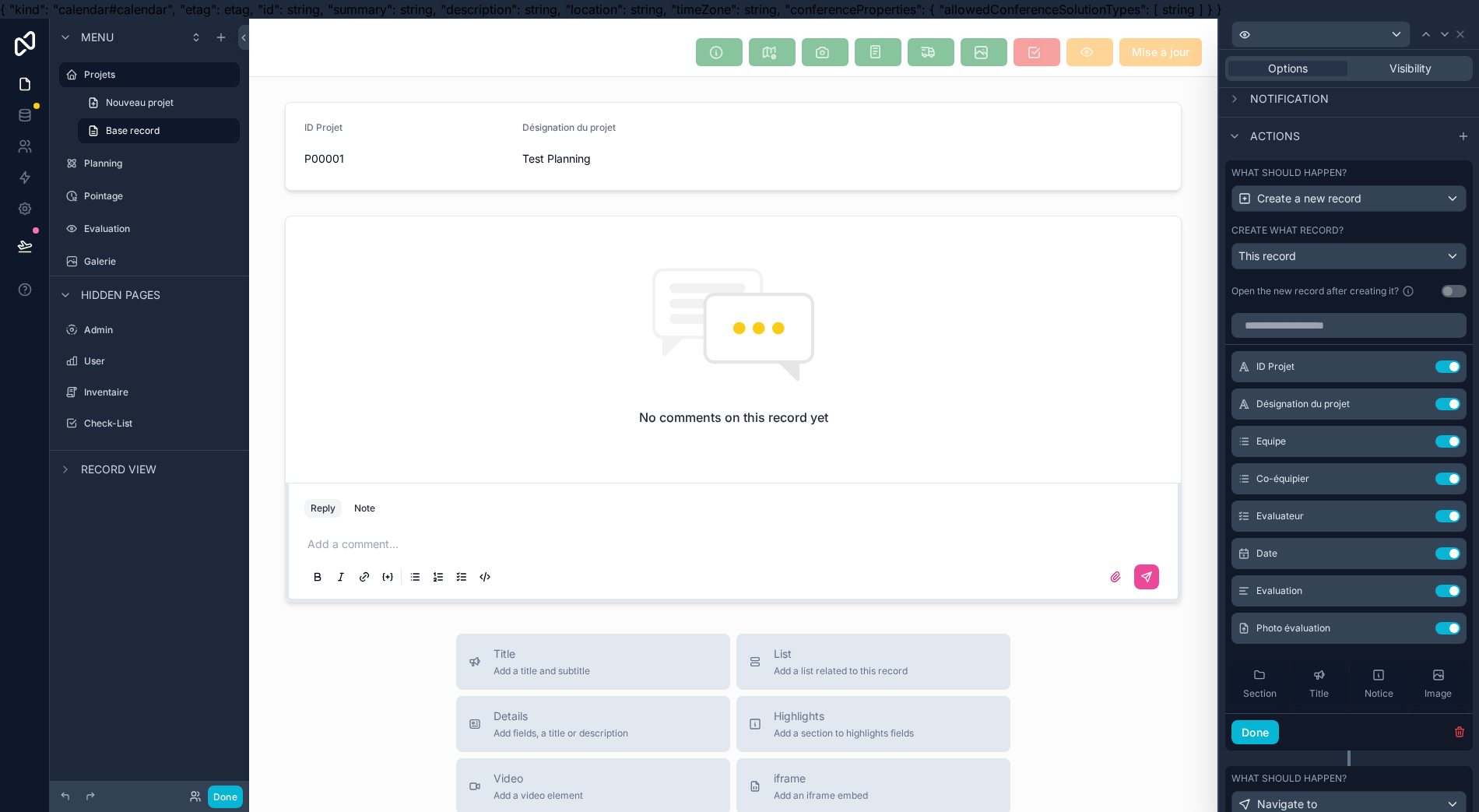
click at [0, 0] on icon at bounding box center [0, 0] width 0 height 0
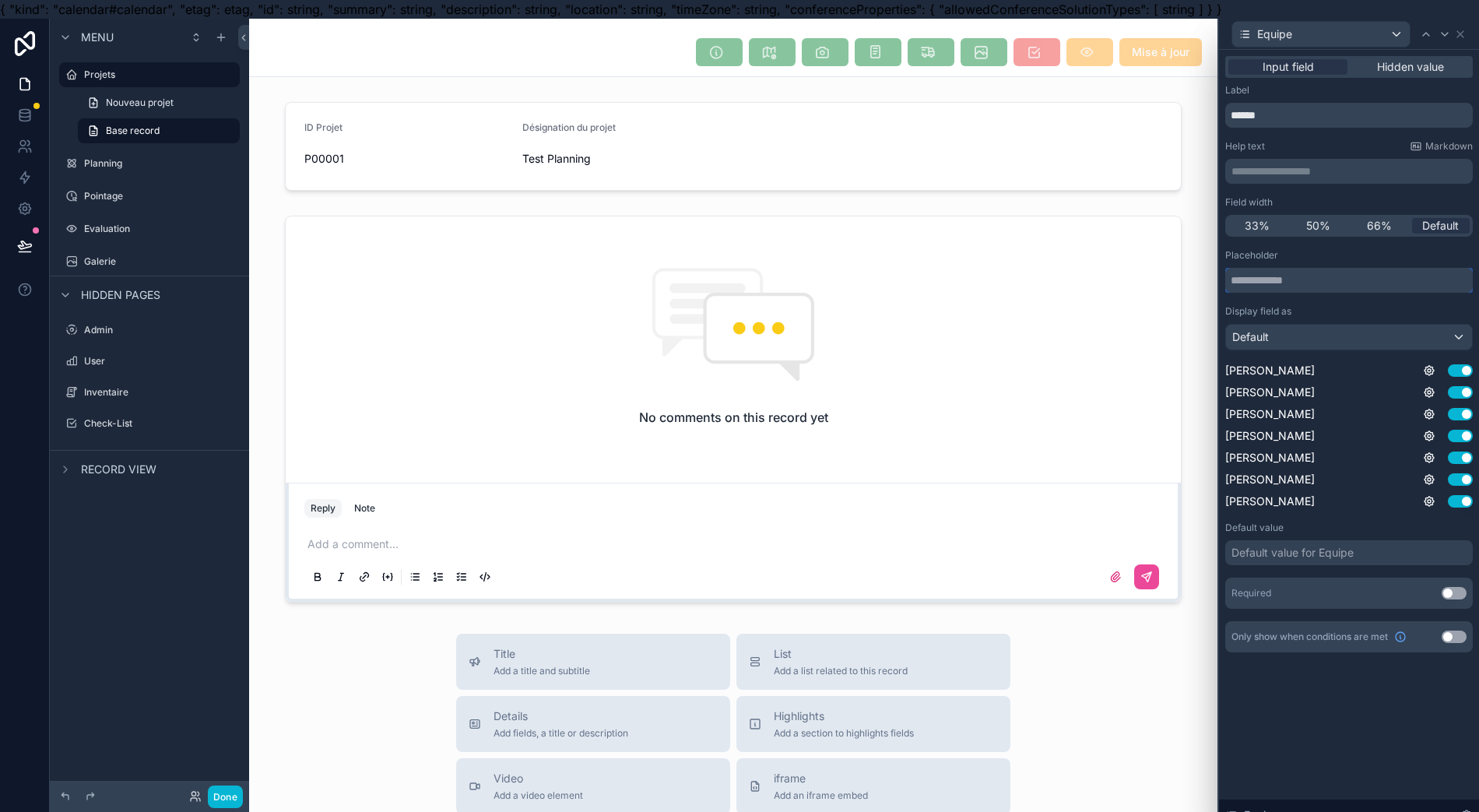
click at [1350, 276] on input "text" at bounding box center [1349, 280] width 248 height 25
click at [1446, 594] on button "Use setting" at bounding box center [1454, 593] width 25 height 12
click at [1345, 723] on div "**********" at bounding box center [1349, 440] width 260 height 781
click at [1461, 500] on button "Use setting" at bounding box center [1460, 501] width 25 height 12
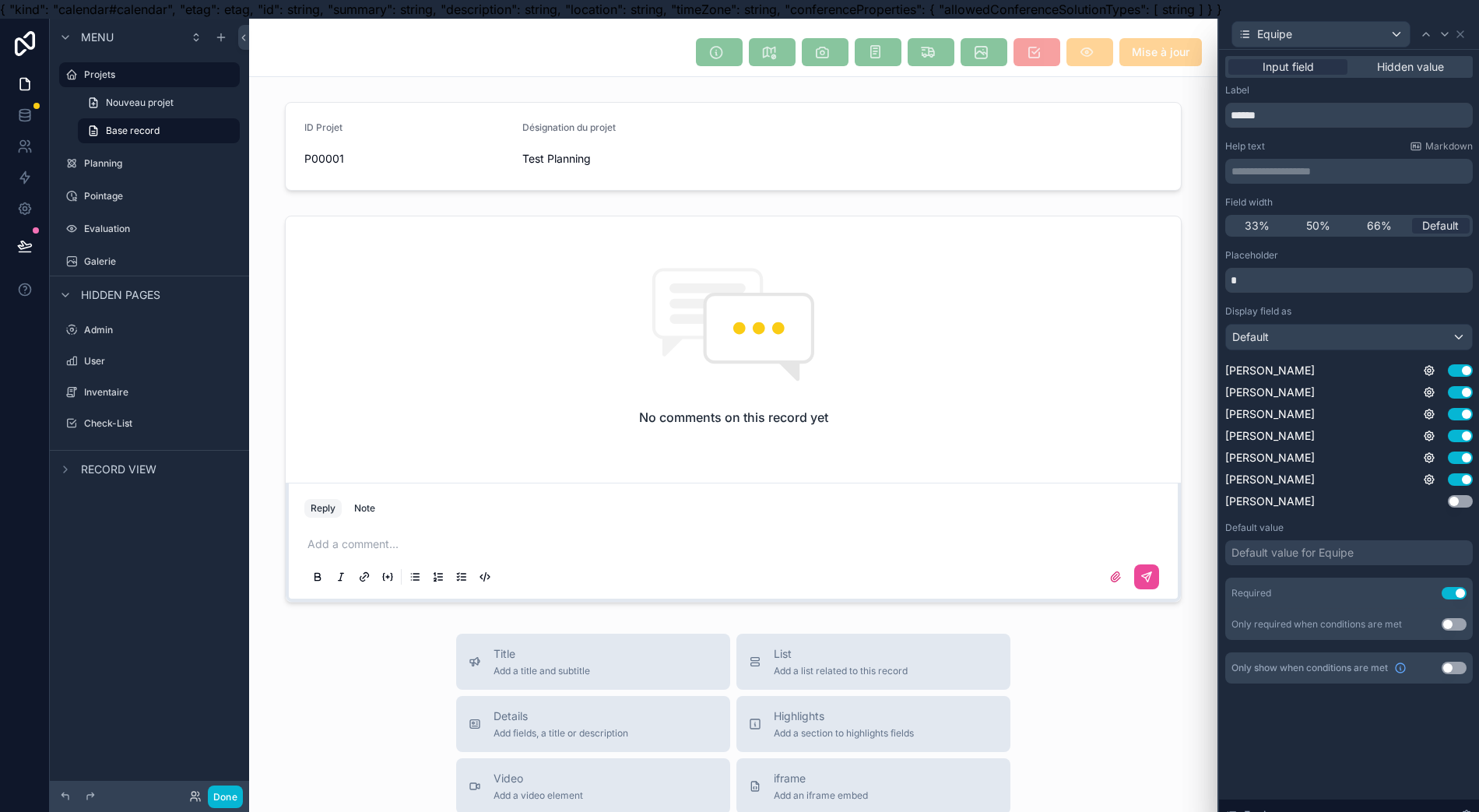
click at [1460, 369] on button "Use setting" at bounding box center [1460, 370] width 25 height 12
click at [1463, 30] on icon at bounding box center [1460, 34] width 12 height 12
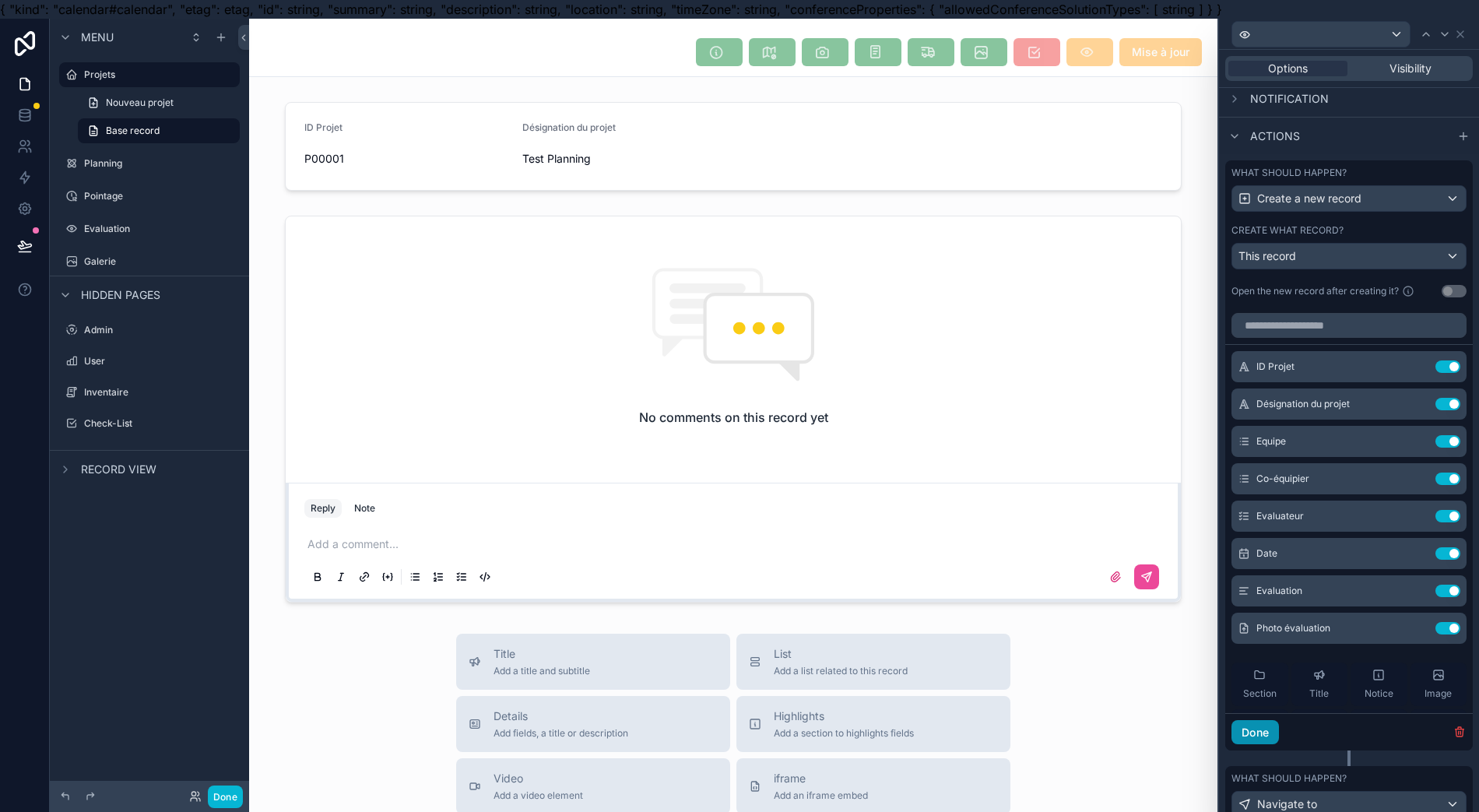
click at [1269, 732] on button "Done" at bounding box center [1254, 732] width 47 height 25
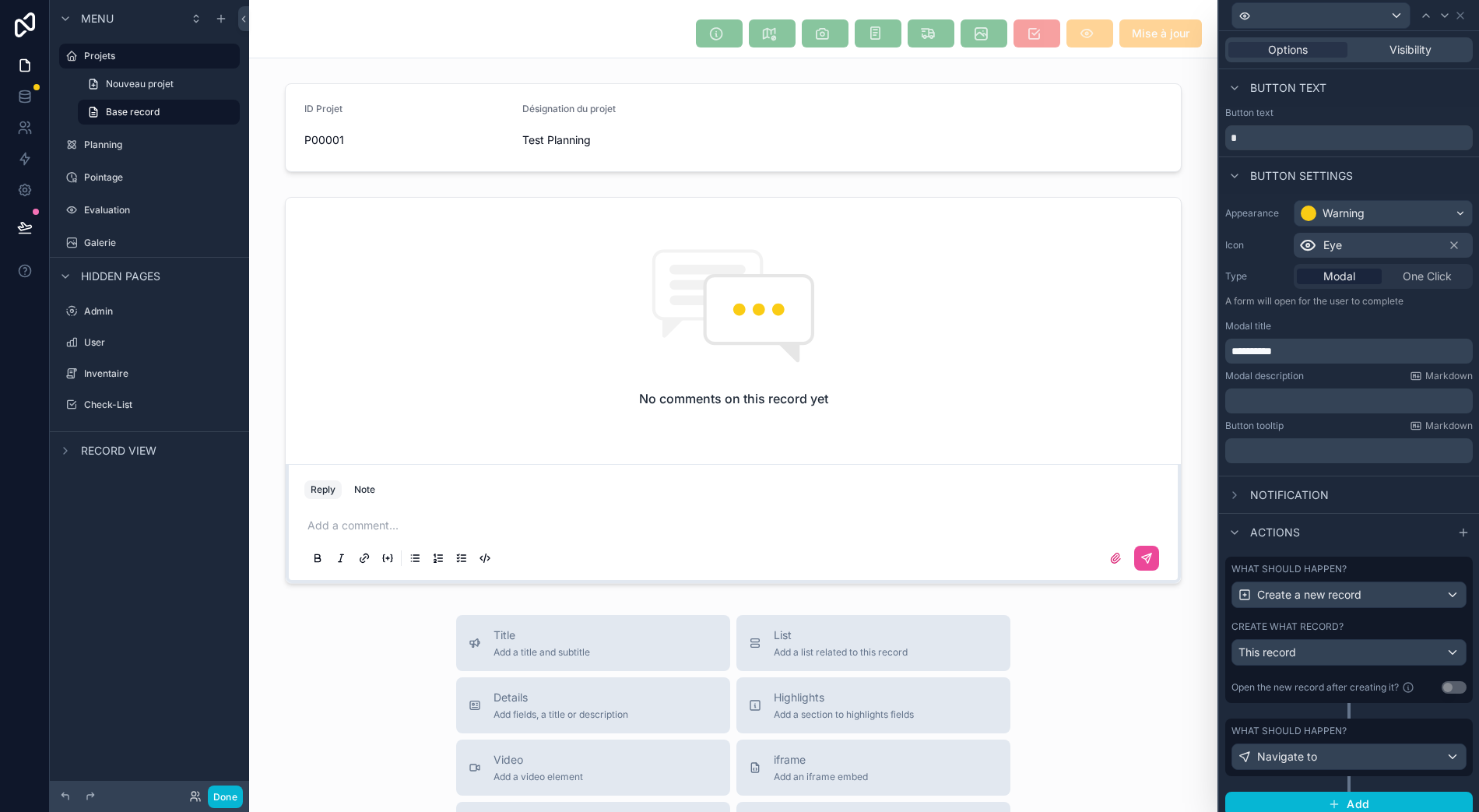
scroll to position [34, 12]
click at [215, 804] on button "Done" at bounding box center [225, 796] width 35 height 23
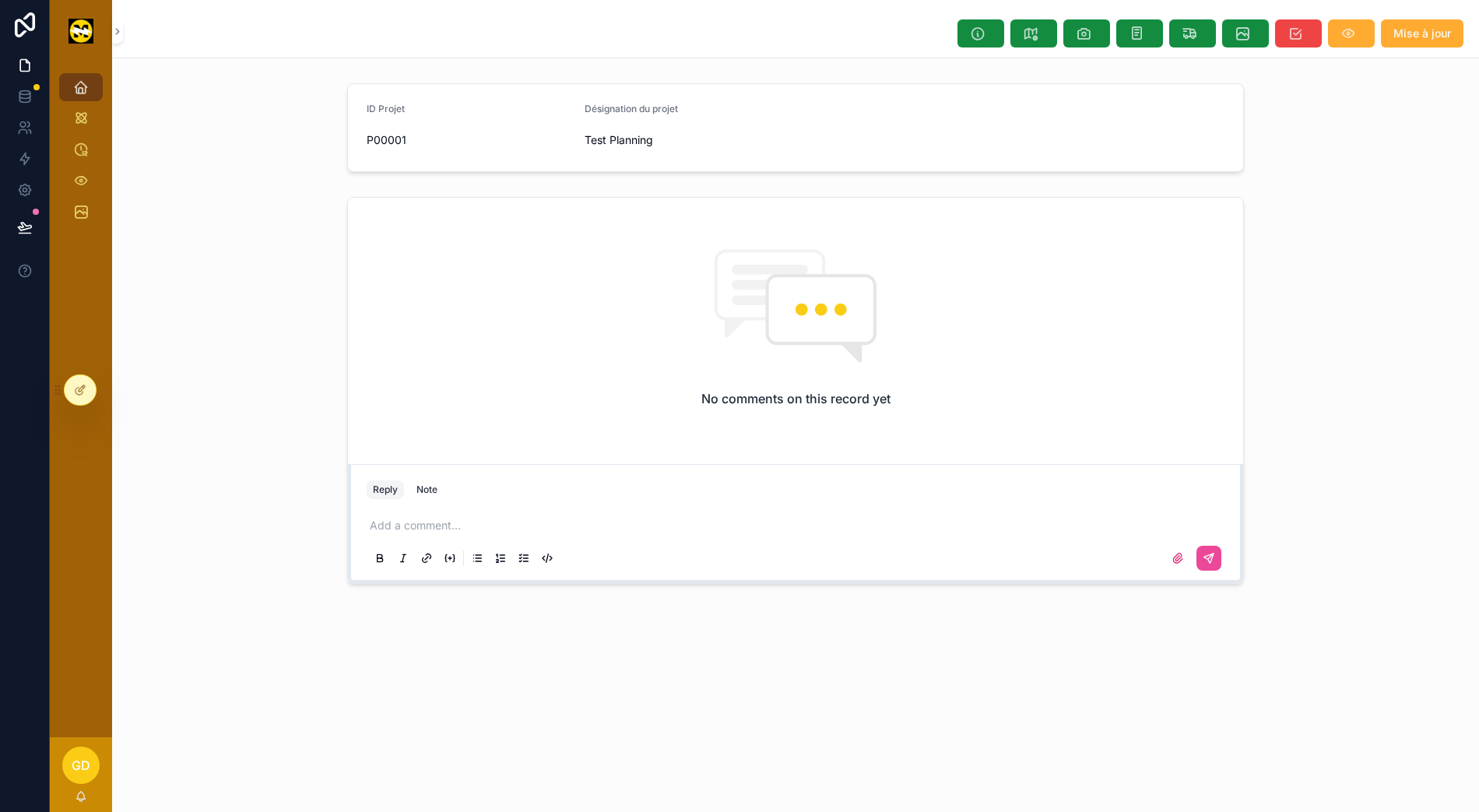
click at [1359, 19] on button "scrollable content" at bounding box center [1351, 33] width 47 height 28
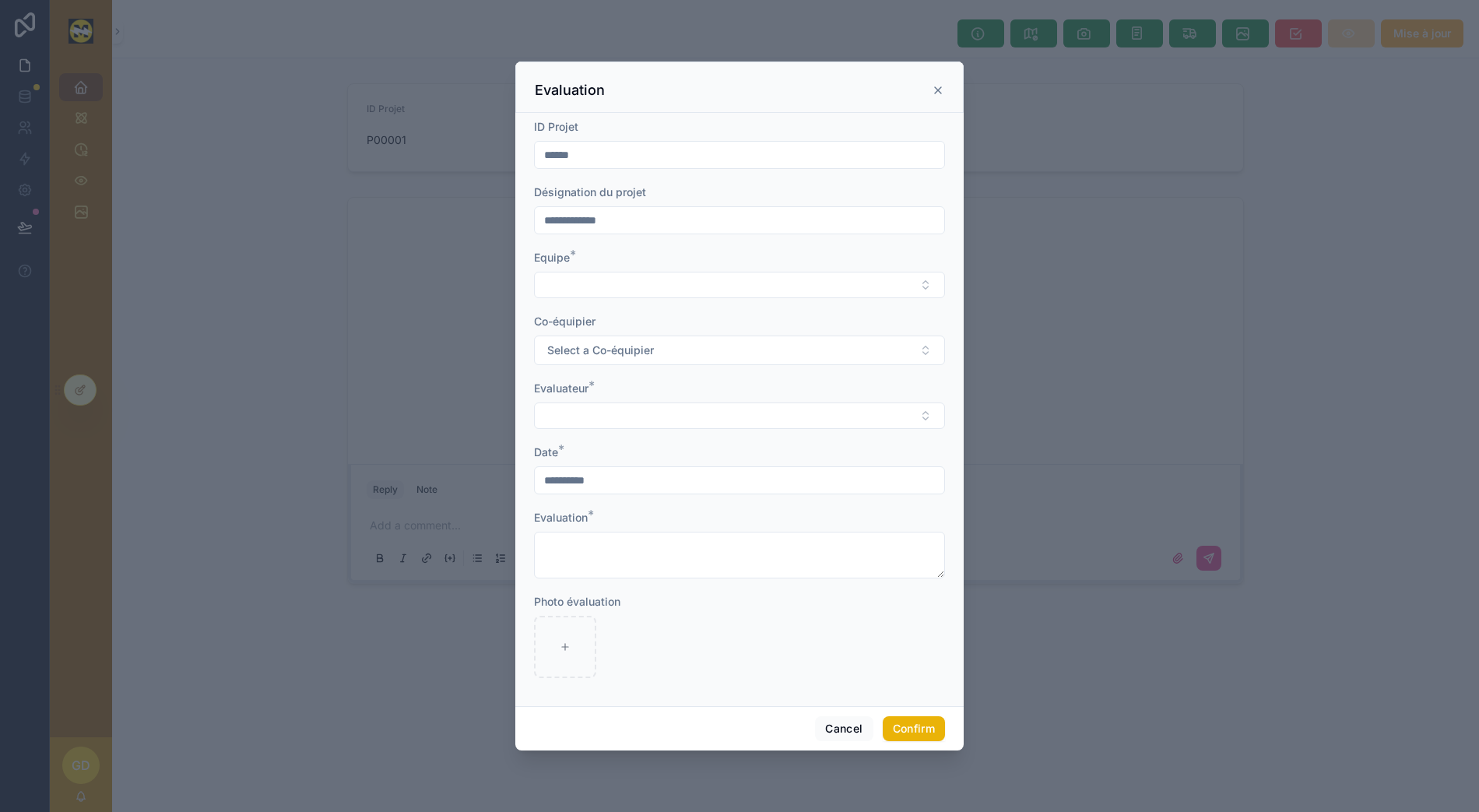
click at [723, 298] on button "Select Button" at bounding box center [739, 285] width 411 height 26
drag, startPoint x: 677, startPoint y: 623, endPoint x: 677, endPoint y: 601, distance: 21.8
click at [677, 613] on div "Photo évaluation" at bounding box center [739, 636] width 411 height 84
click at [821, 723] on button "Cancel" at bounding box center [844, 728] width 58 height 25
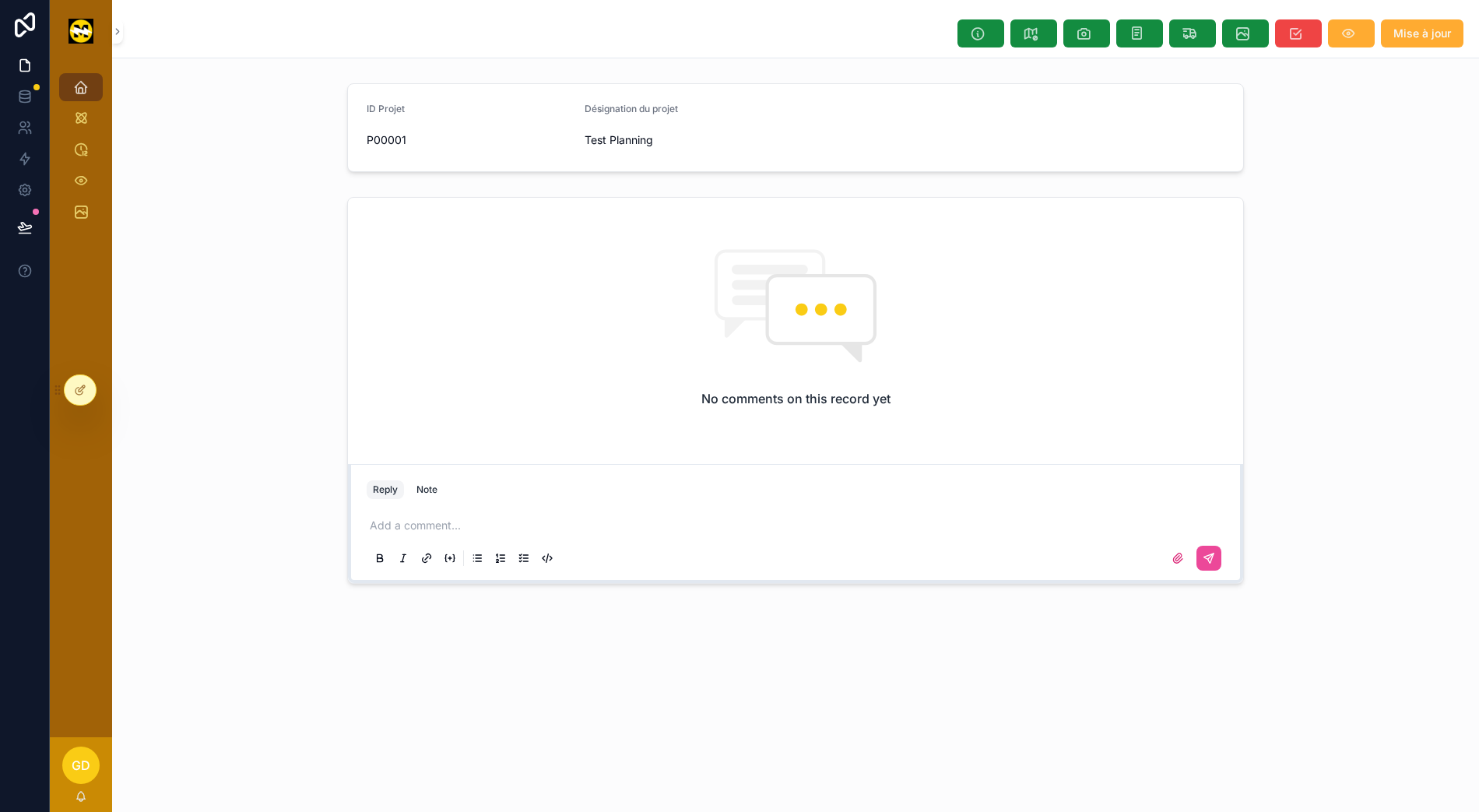
click at [86, 395] on div at bounding box center [80, 390] width 31 height 30
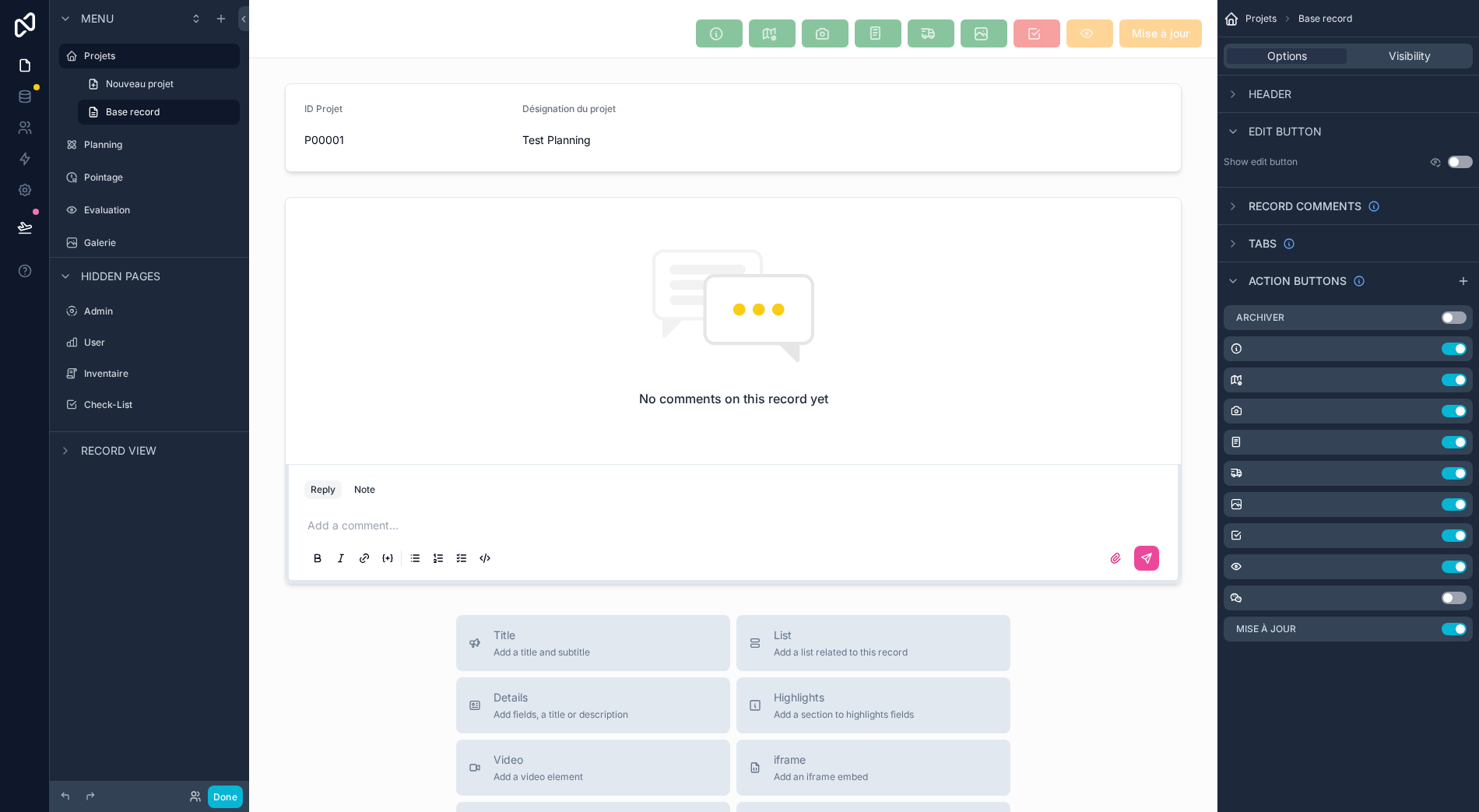
scroll to position [0, 12]
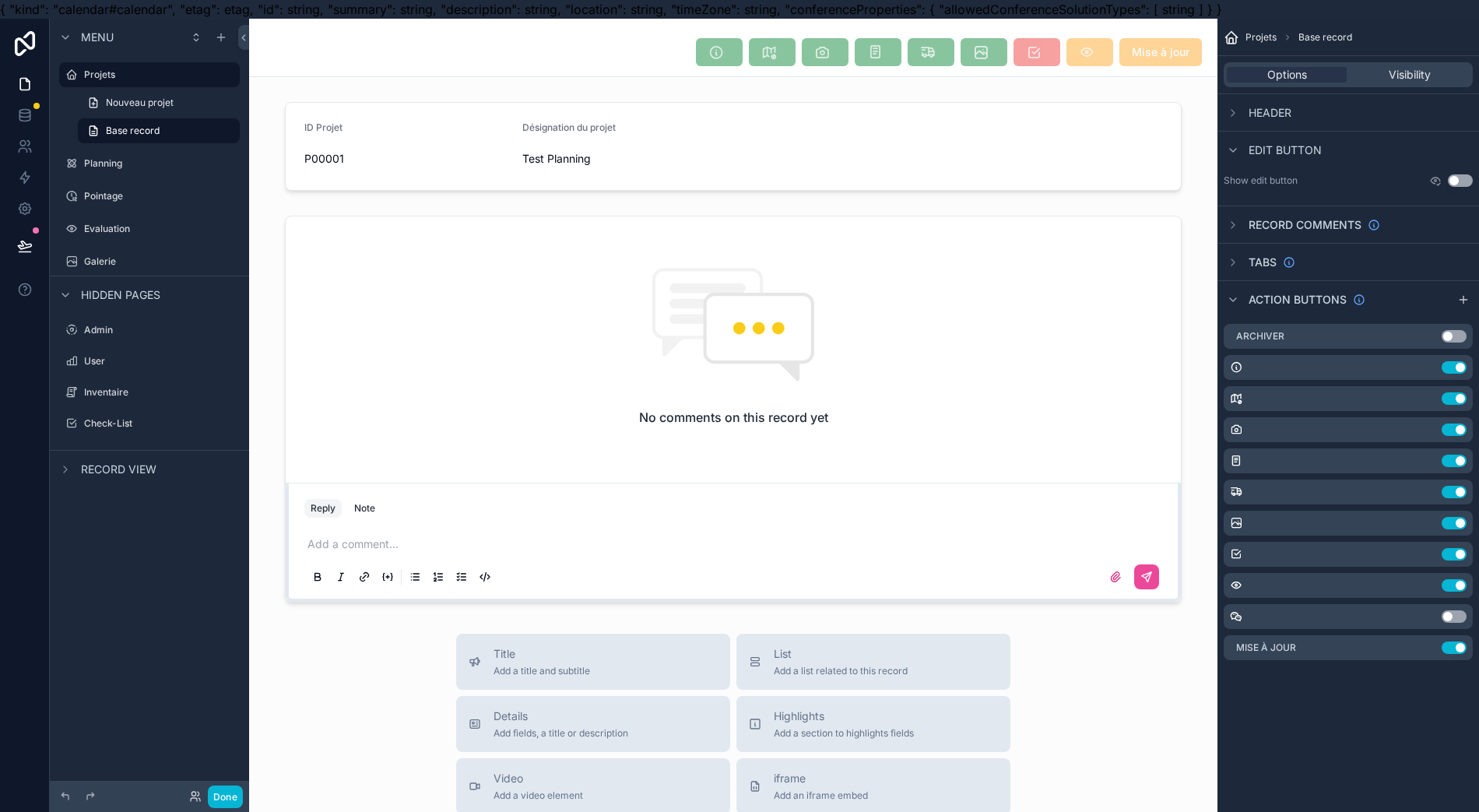
click at [0, 0] on icon "scrollable content" at bounding box center [0, 0] width 0 height 0
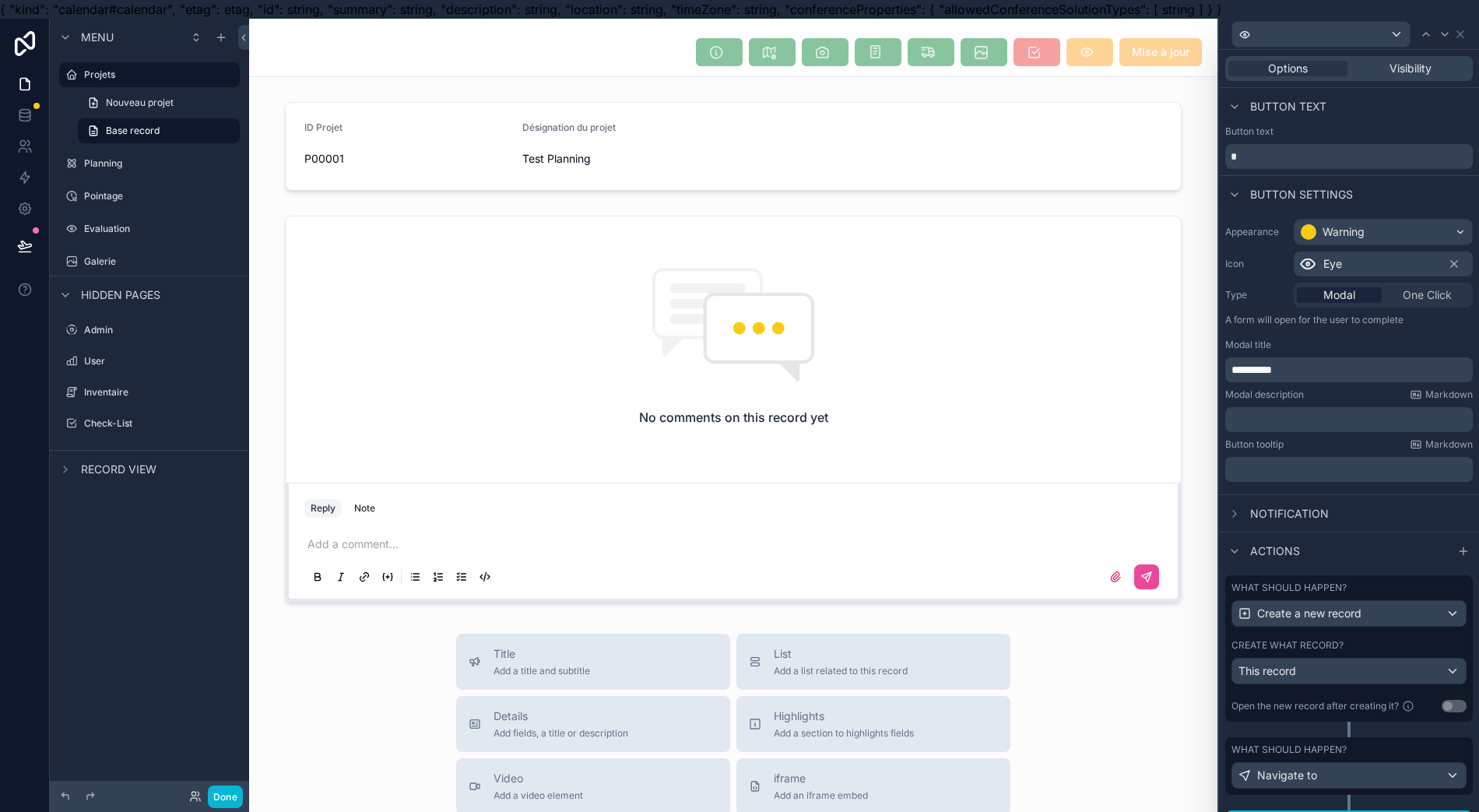
click at [1352, 646] on div "Create what record?" at bounding box center [1348, 645] width 235 height 12
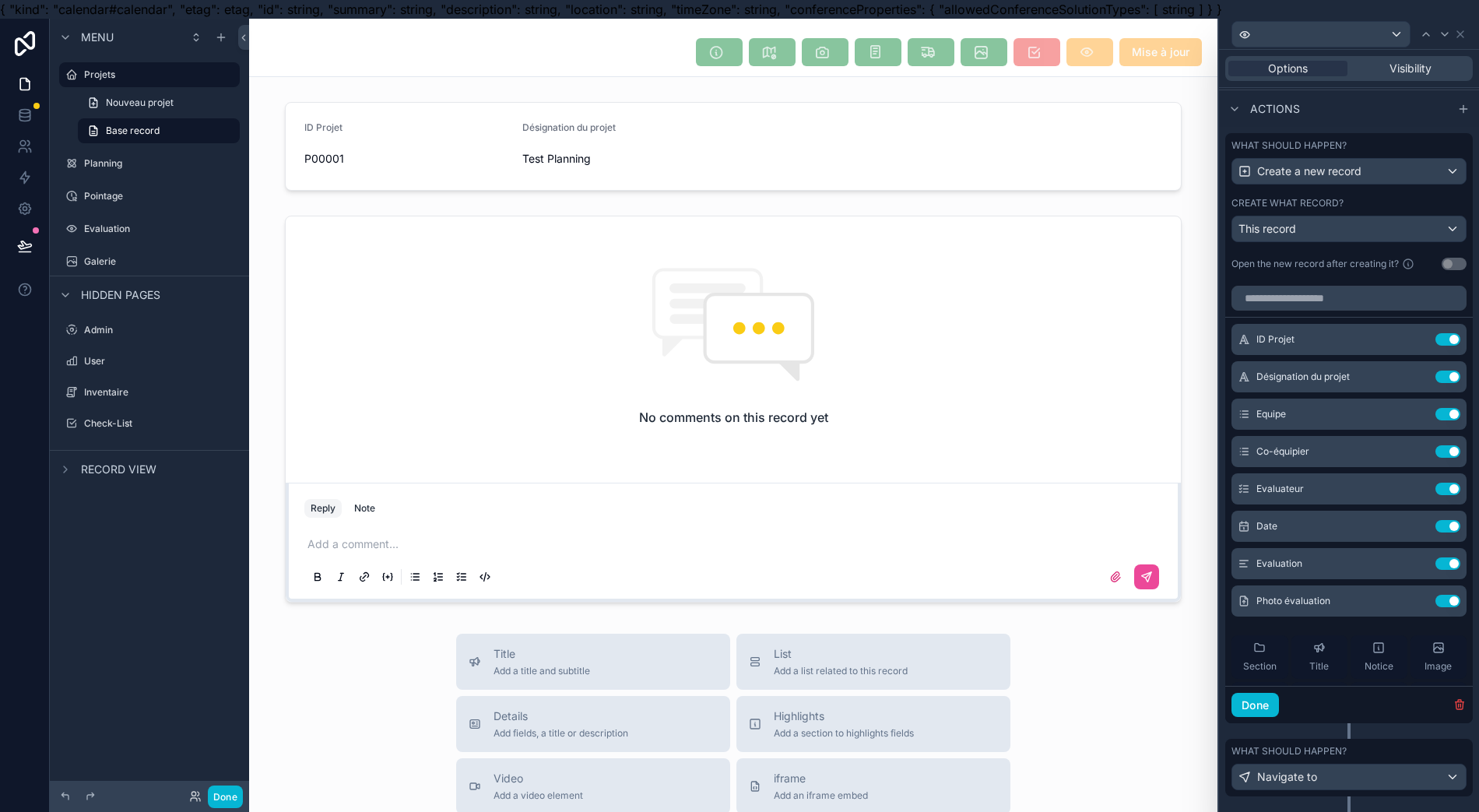
scroll to position [443, 0]
click at [0, 0] on icon at bounding box center [0, 0] width 0 height 0
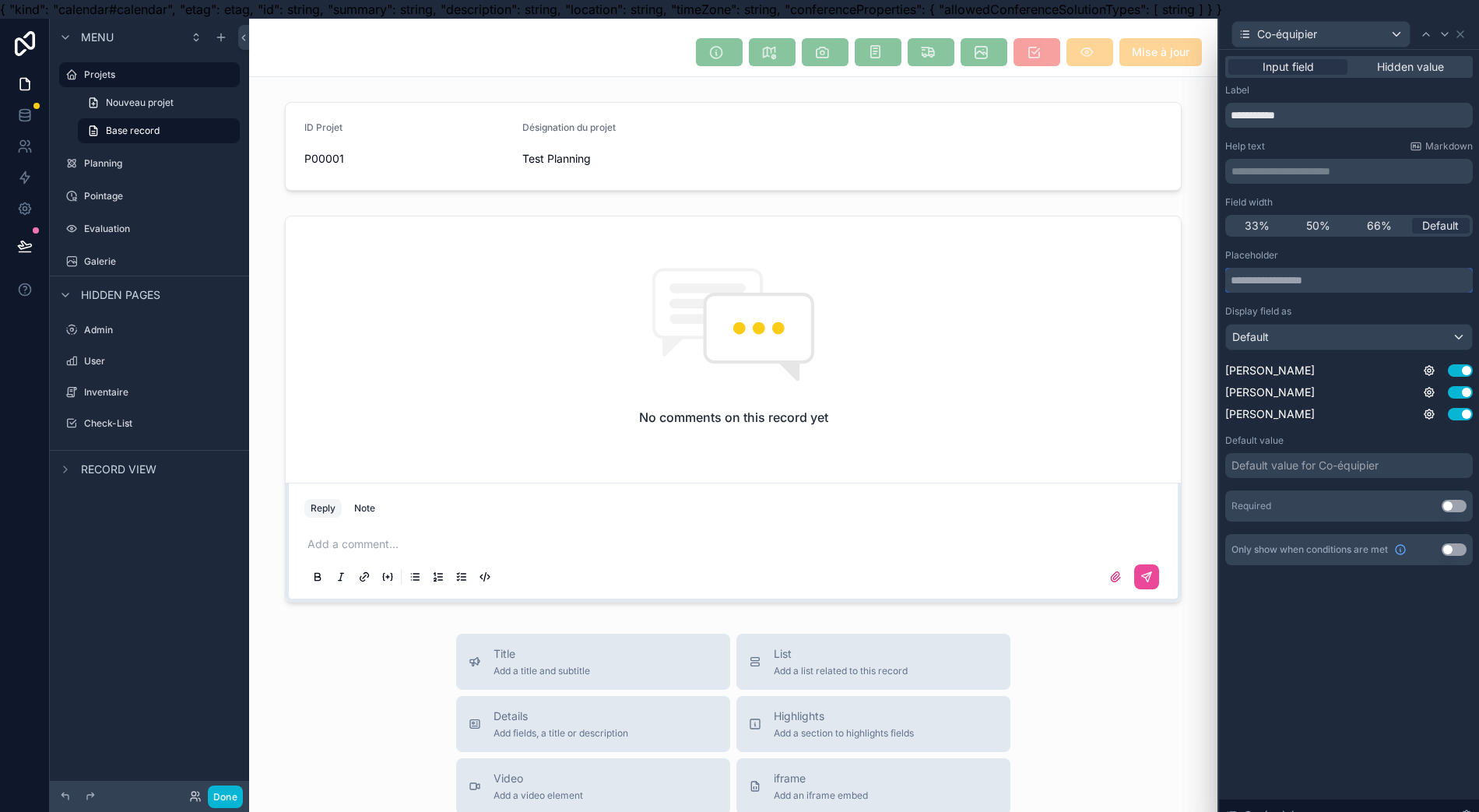
click at [1333, 290] on input "text" at bounding box center [1349, 280] width 248 height 25
click at [1466, 33] on icon at bounding box center [1460, 34] width 12 height 12
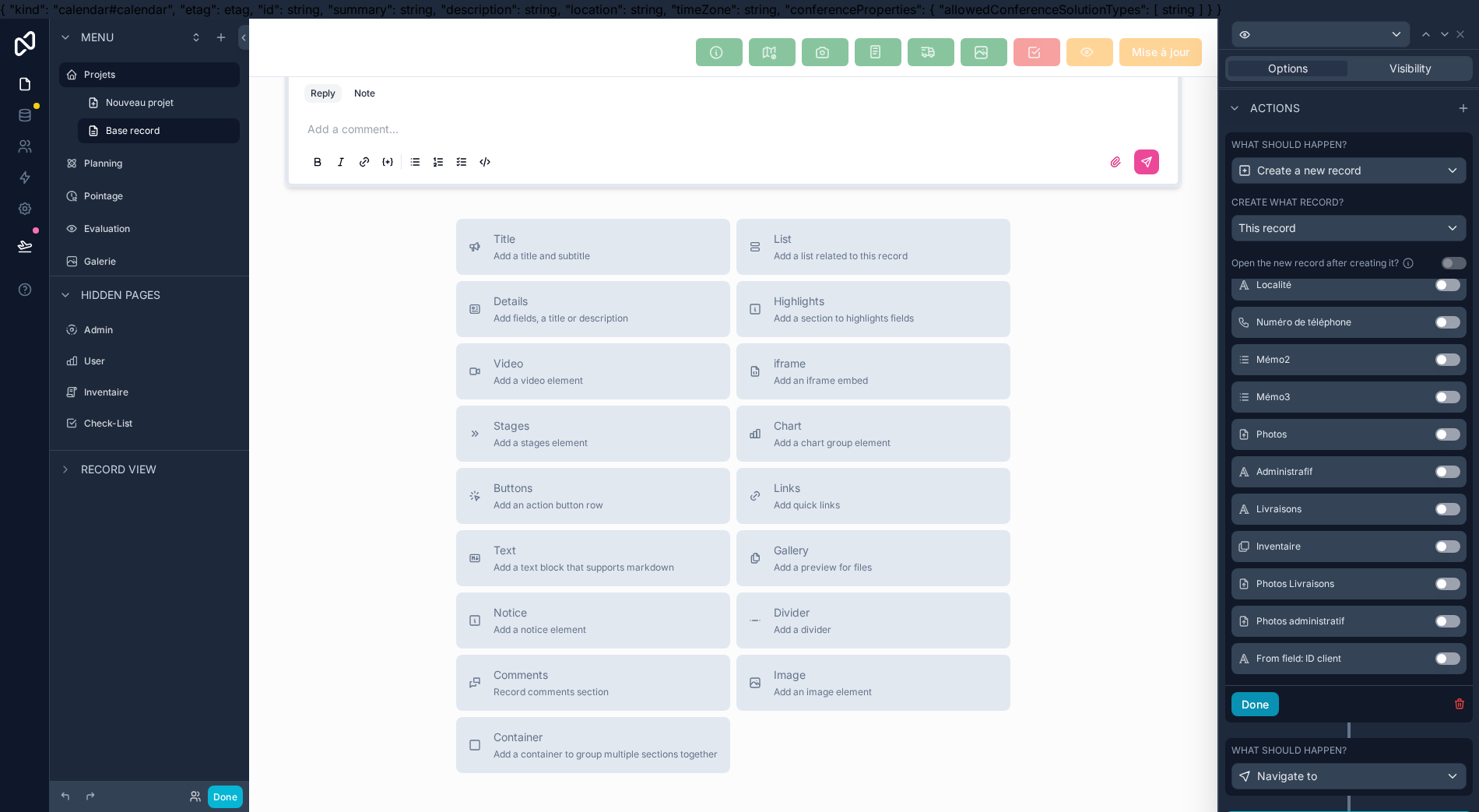
click at [1268, 715] on button "Done" at bounding box center [1254, 704] width 47 height 25
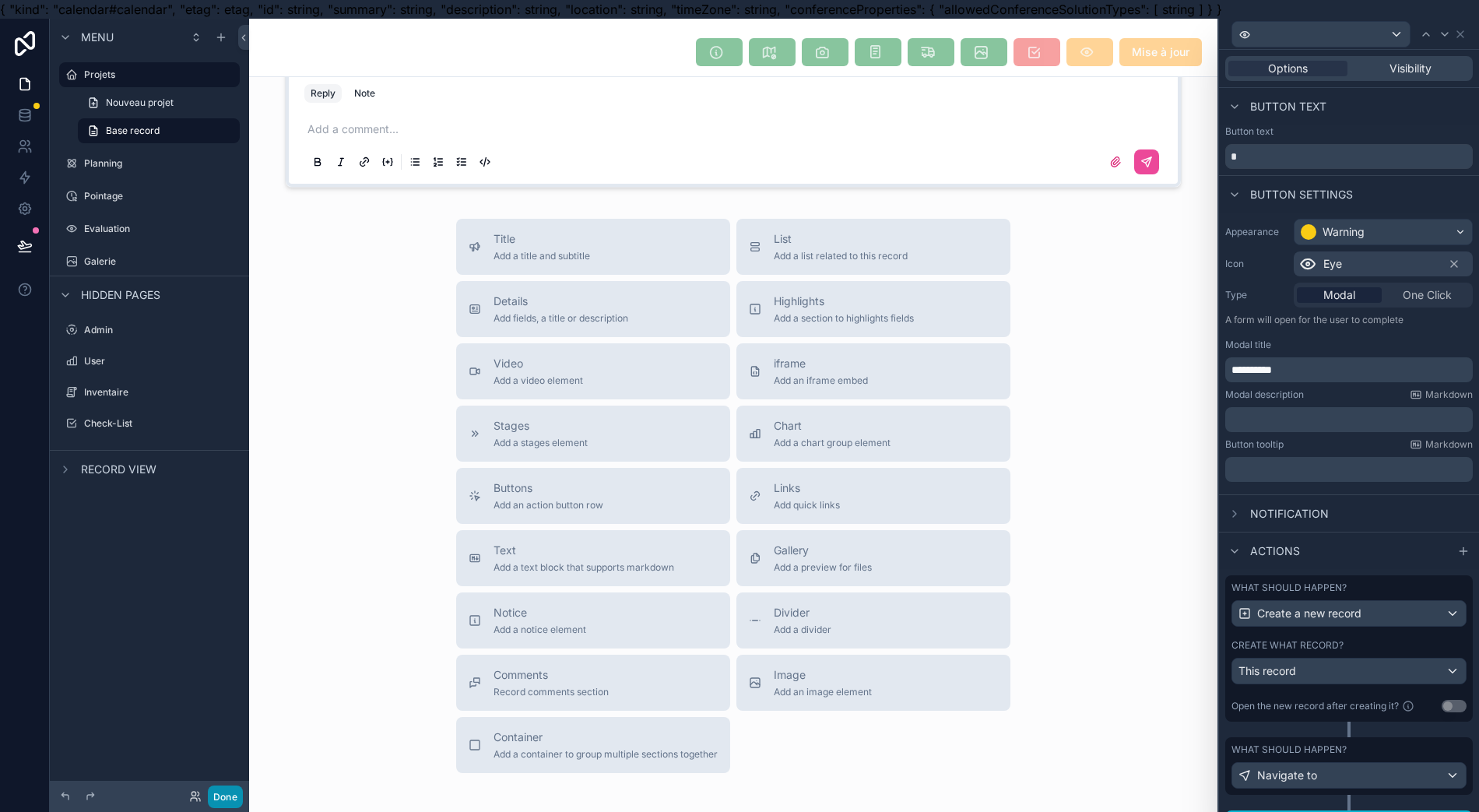
click at [218, 795] on button "Done" at bounding box center [225, 796] width 35 height 23
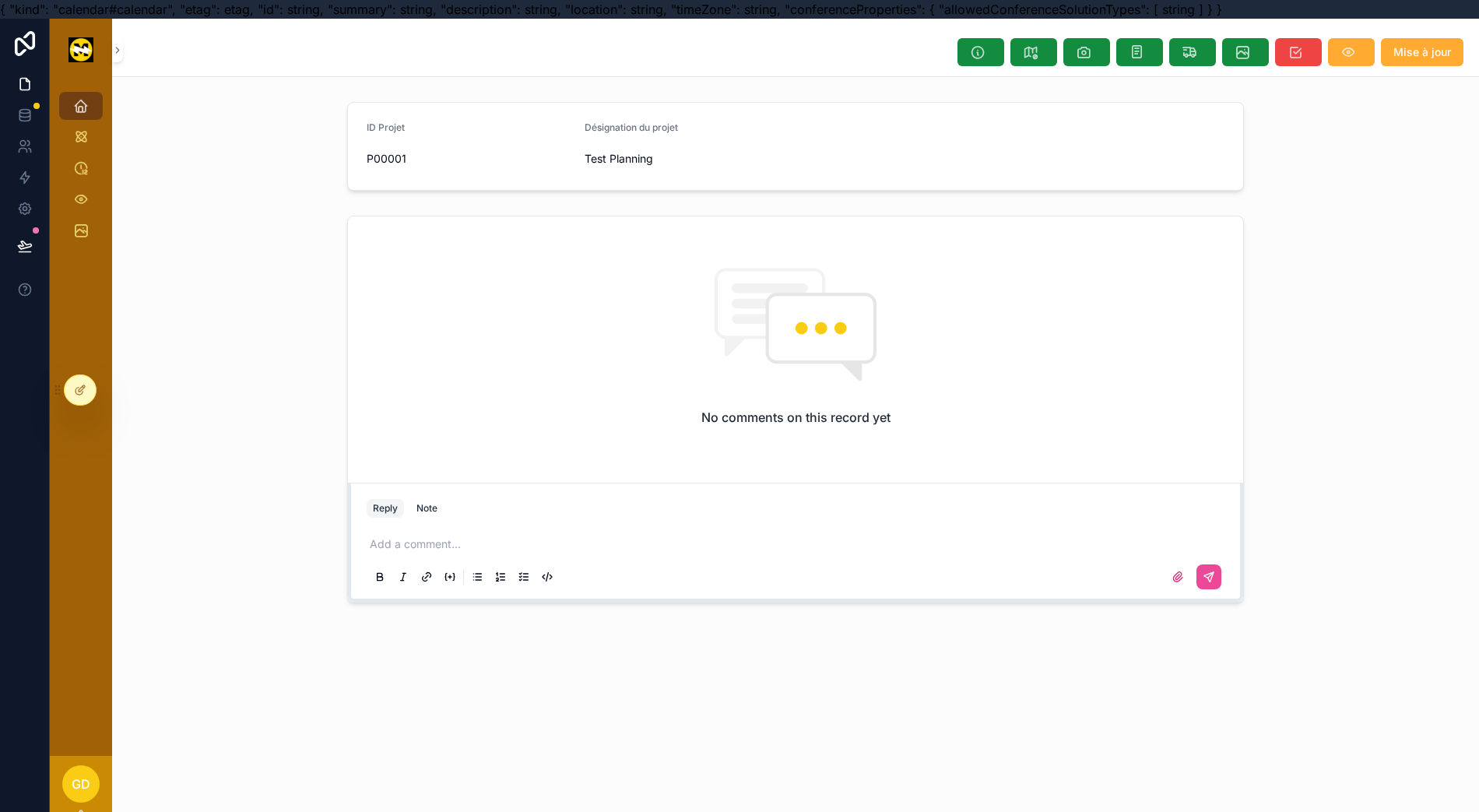
click at [1368, 57] on button "scrollable content" at bounding box center [1351, 52] width 47 height 28
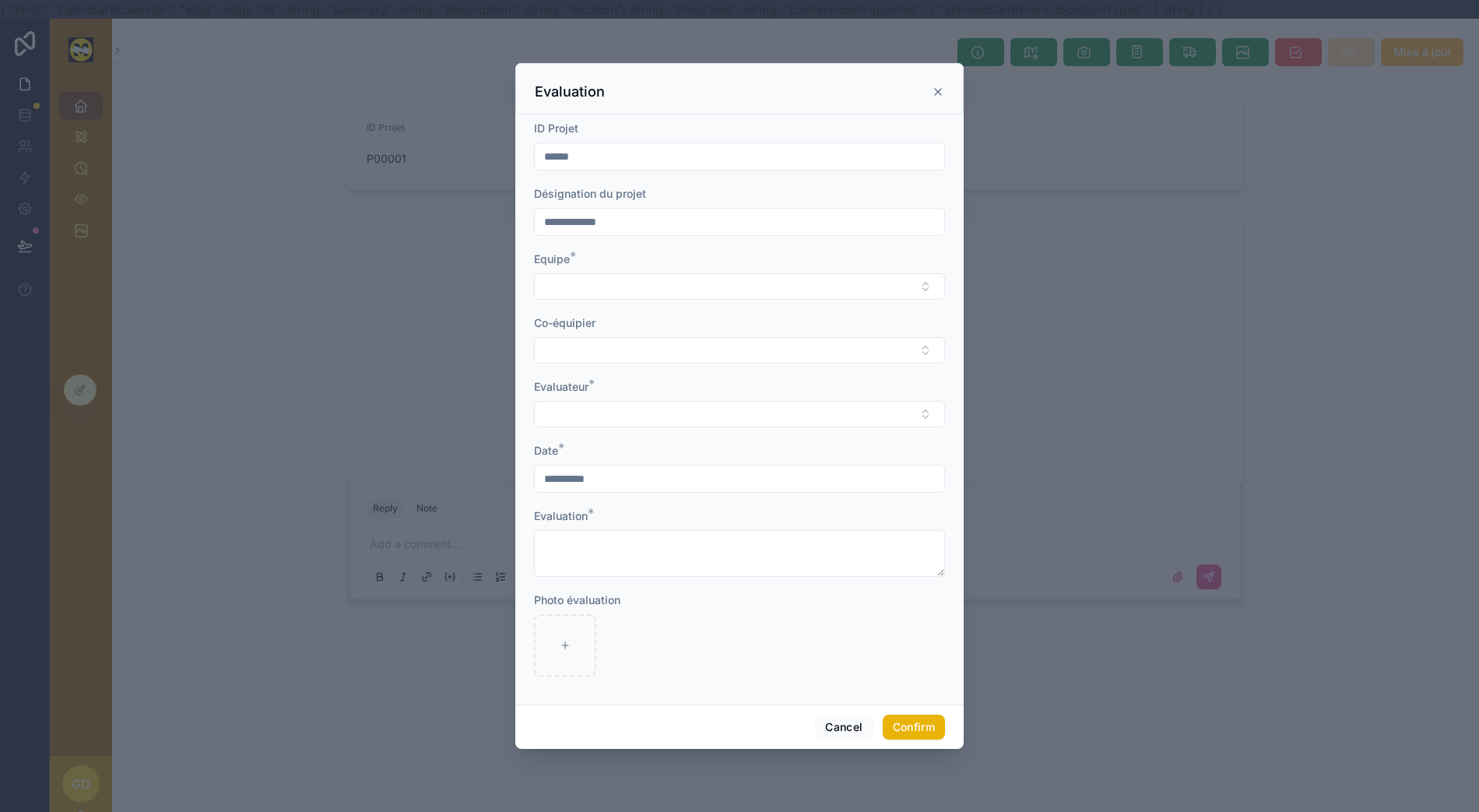
click at [712, 298] on button "Select Button" at bounding box center [739, 286] width 411 height 26
click at [717, 299] on button "Select Button" at bounding box center [739, 286] width 411 height 26
click at [679, 360] on button "Select Button" at bounding box center [739, 350] width 411 height 26
click at [649, 423] on button "Select Button" at bounding box center [739, 414] width 411 height 26
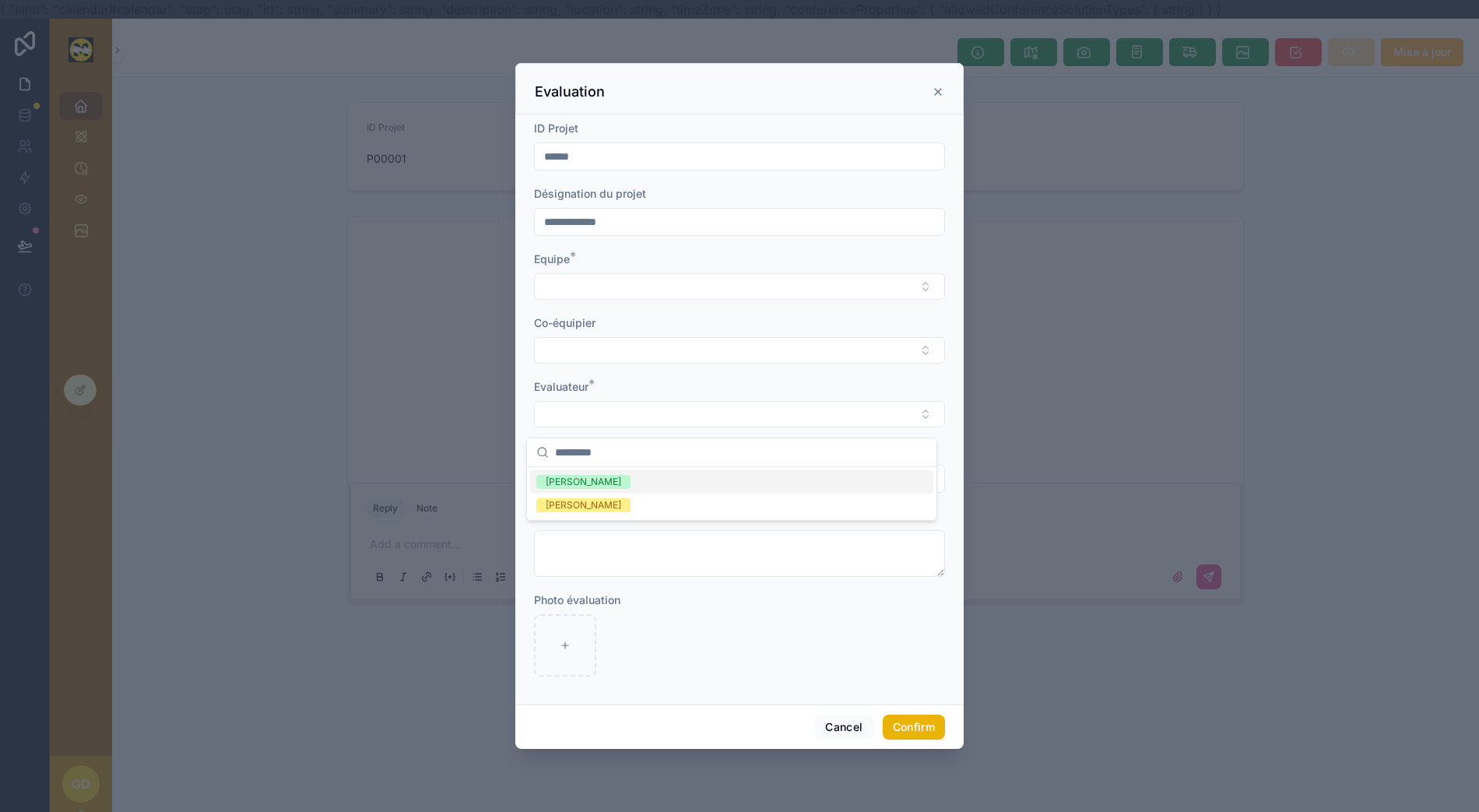
click at [654, 423] on button "Select Button" at bounding box center [739, 414] width 411 height 26
click at [688, 300] on button "Select Button" at bounding box center [739, 286] width 411 height 26
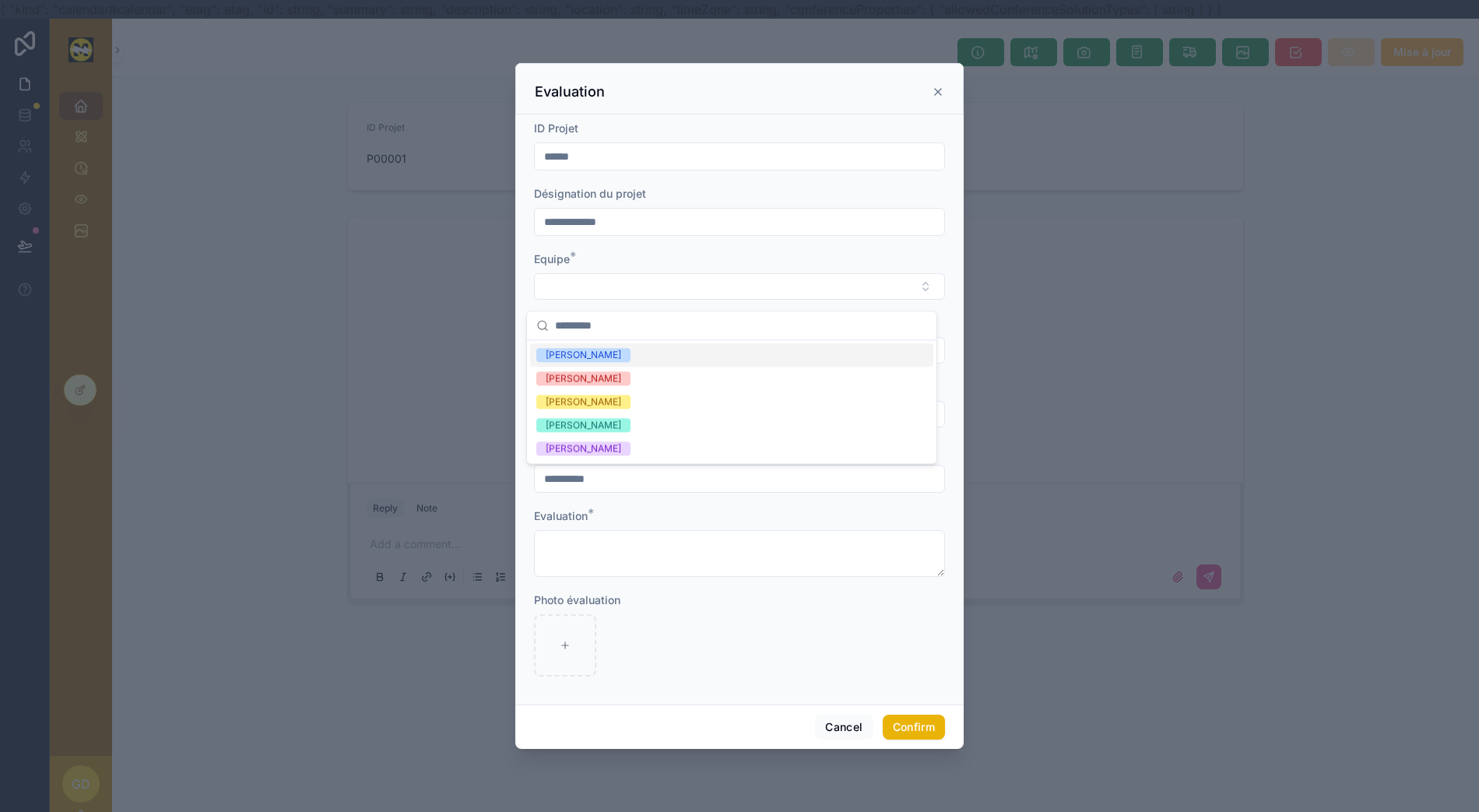
click at [690, 300] on button "Select Button" at bounding box center [739, 286] width 411 height 26
click at [932, 98] on icon at bounding box center [938, 92] width 12 height 12
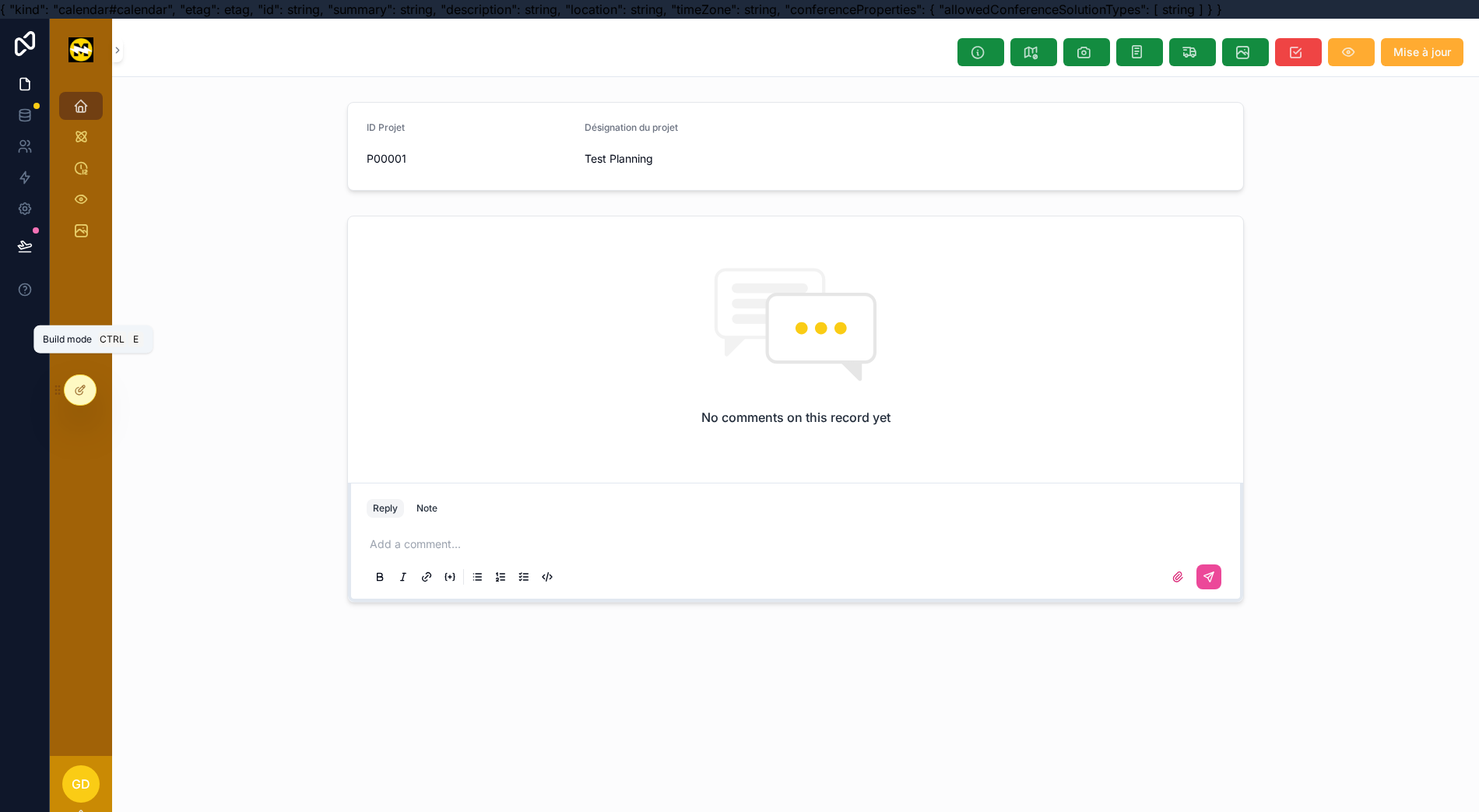
click at [79, 393] on icon at bounding box center [80, 390] width 12 height 12
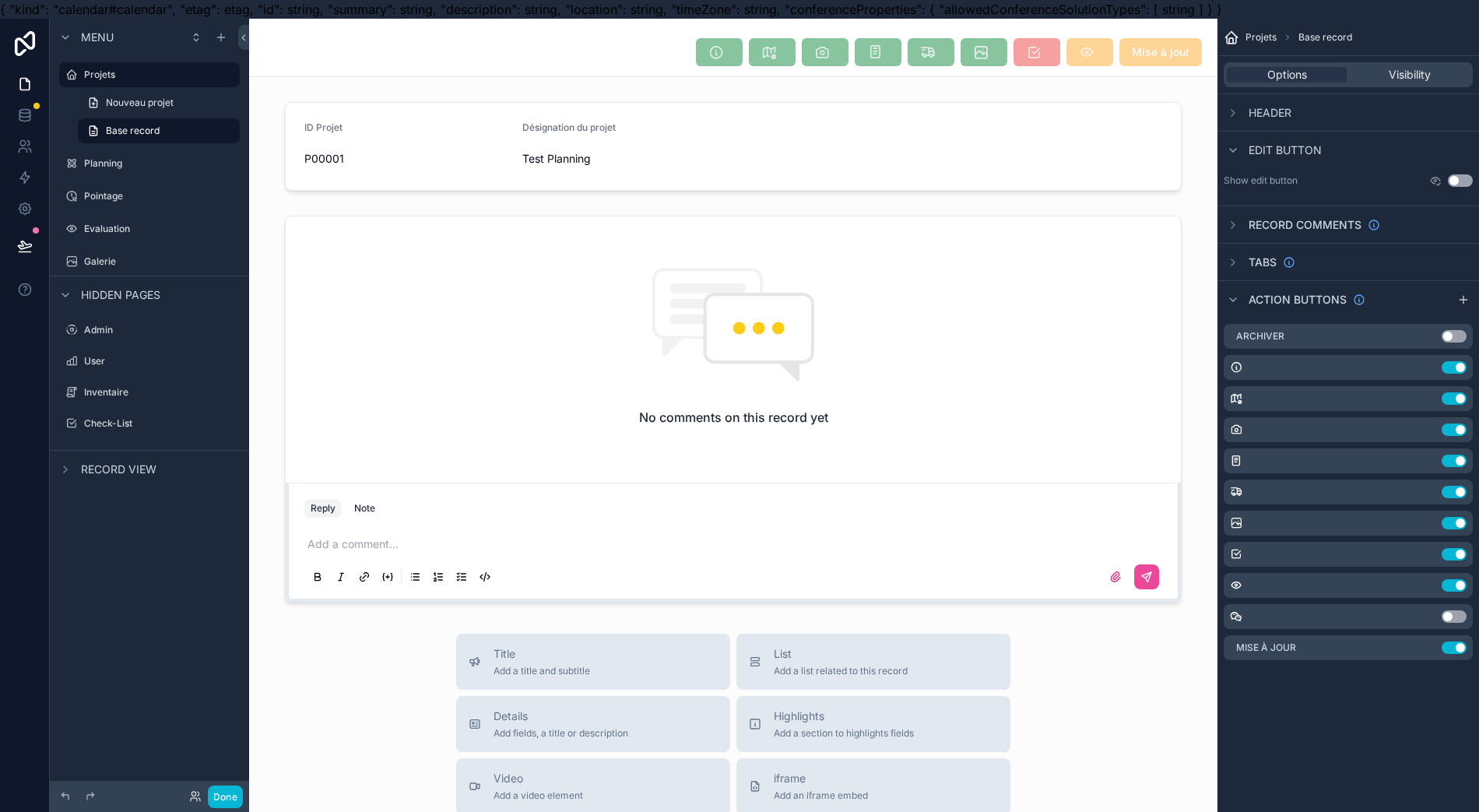
click at [0, 0] on icon "scrollable content" at bounding box center [0, 0] width 0 height 0
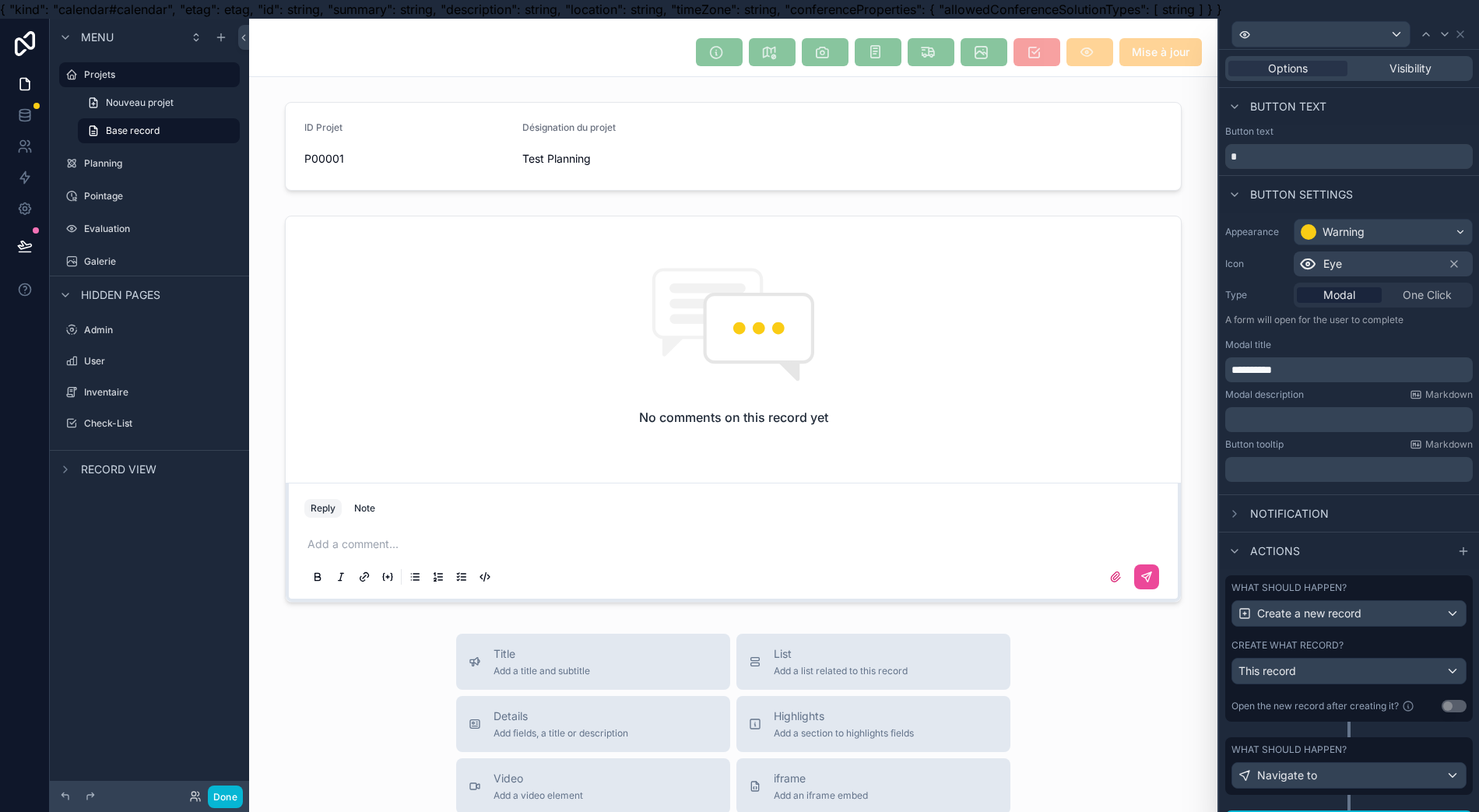
click at [1359, 697] on div "Open the new record after creating it?" at bounding box center [1324, 706] width 186 height 19
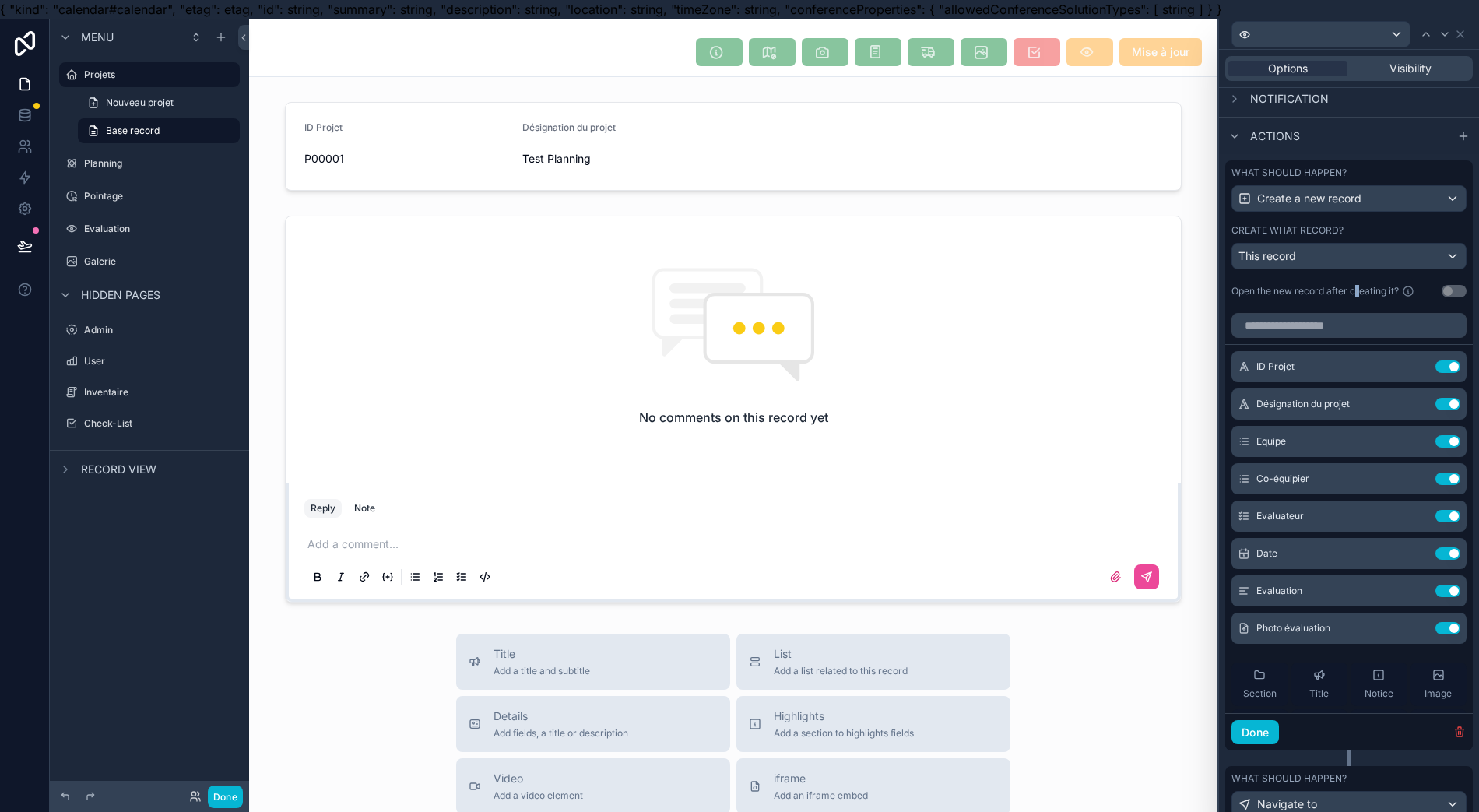
click at [1387, 445] on div "Equipe Use setting" at bounding box center [1348, 441] width 235 height 31
click at [0, 0] on icon at bounding box center [0, 0] width 0 height 0
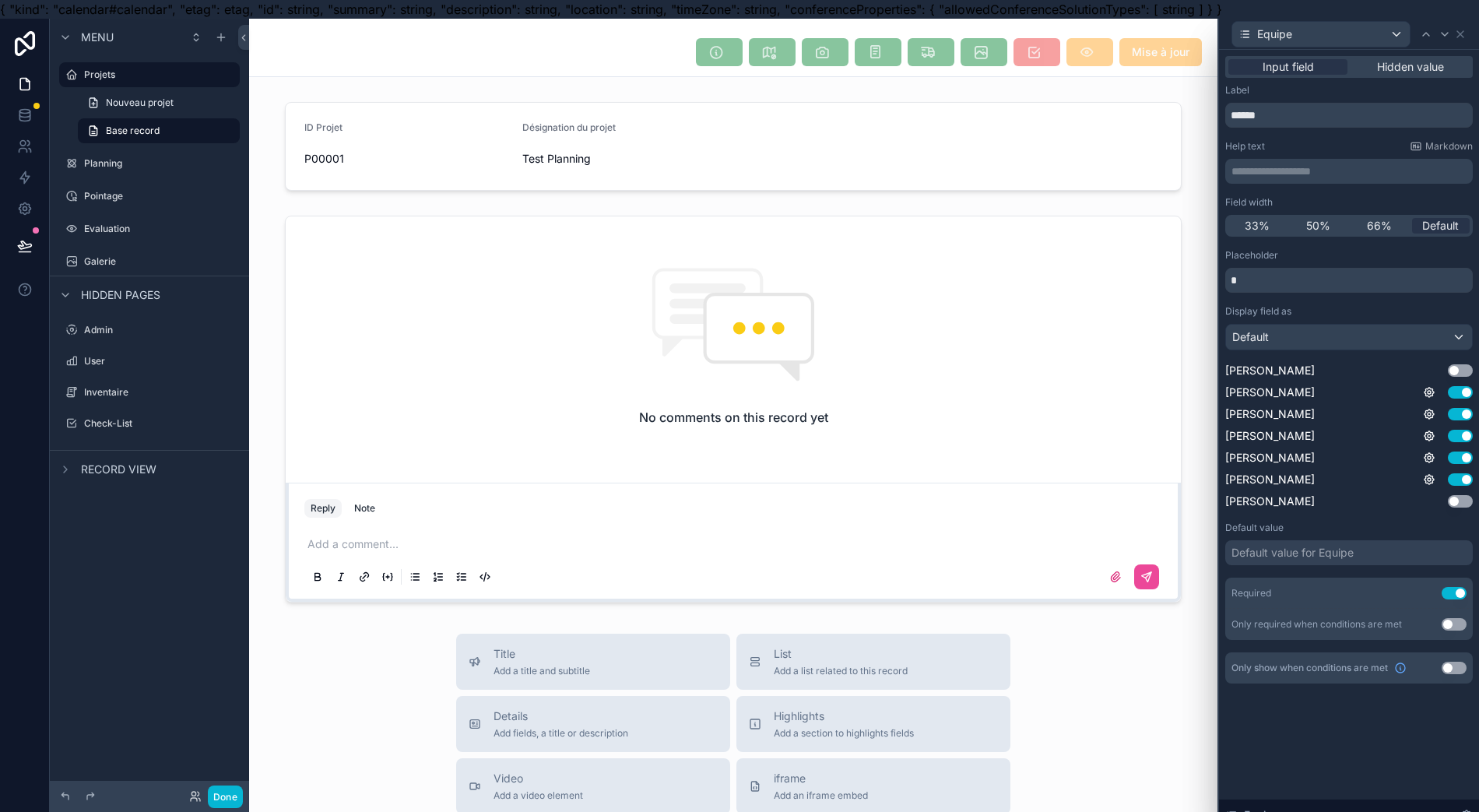
click at [1371, 551] on div "Default value for Equipe" at bounding box center [1349, 552] width 248 height 25
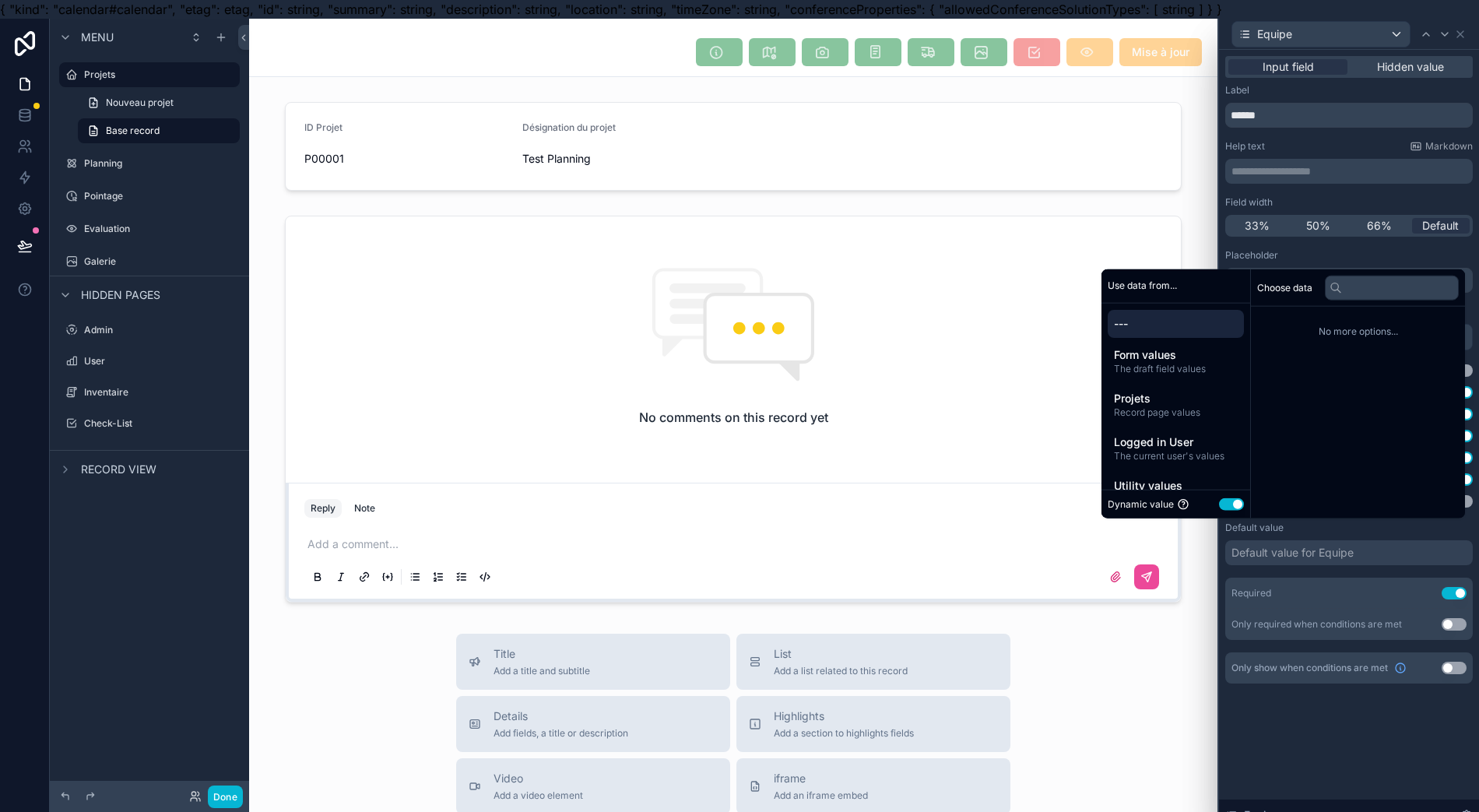
click at [1198, 375] on span "The draft field values" at bounding box center [1176, 369] width 124 height 12
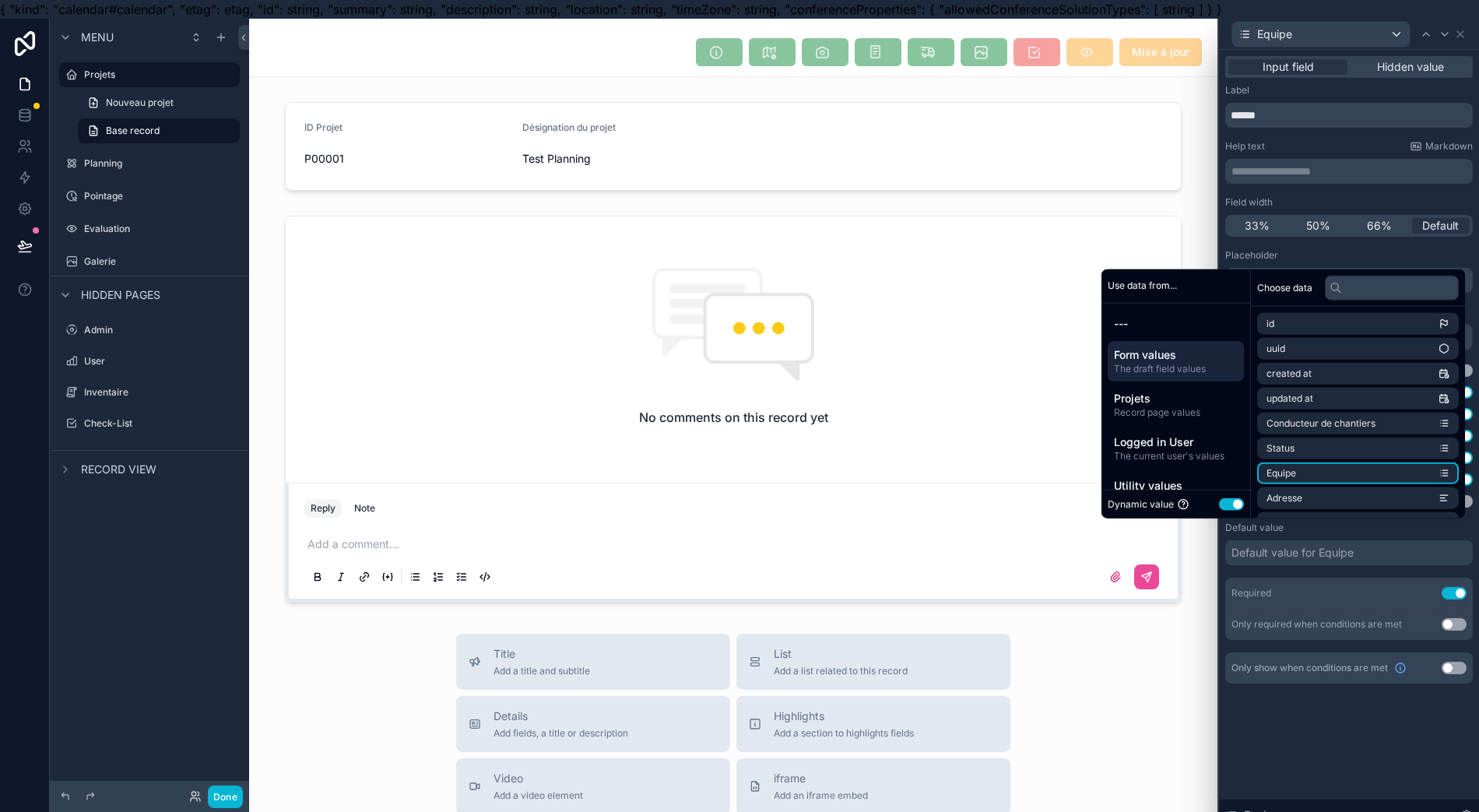
click at [1365, 477] on li "Equipe" at bounding box center [1358, 473] width 202 height 22
click at [1323, 708] on div "**********" at bounding box center [1349, 385] width 260 height 671
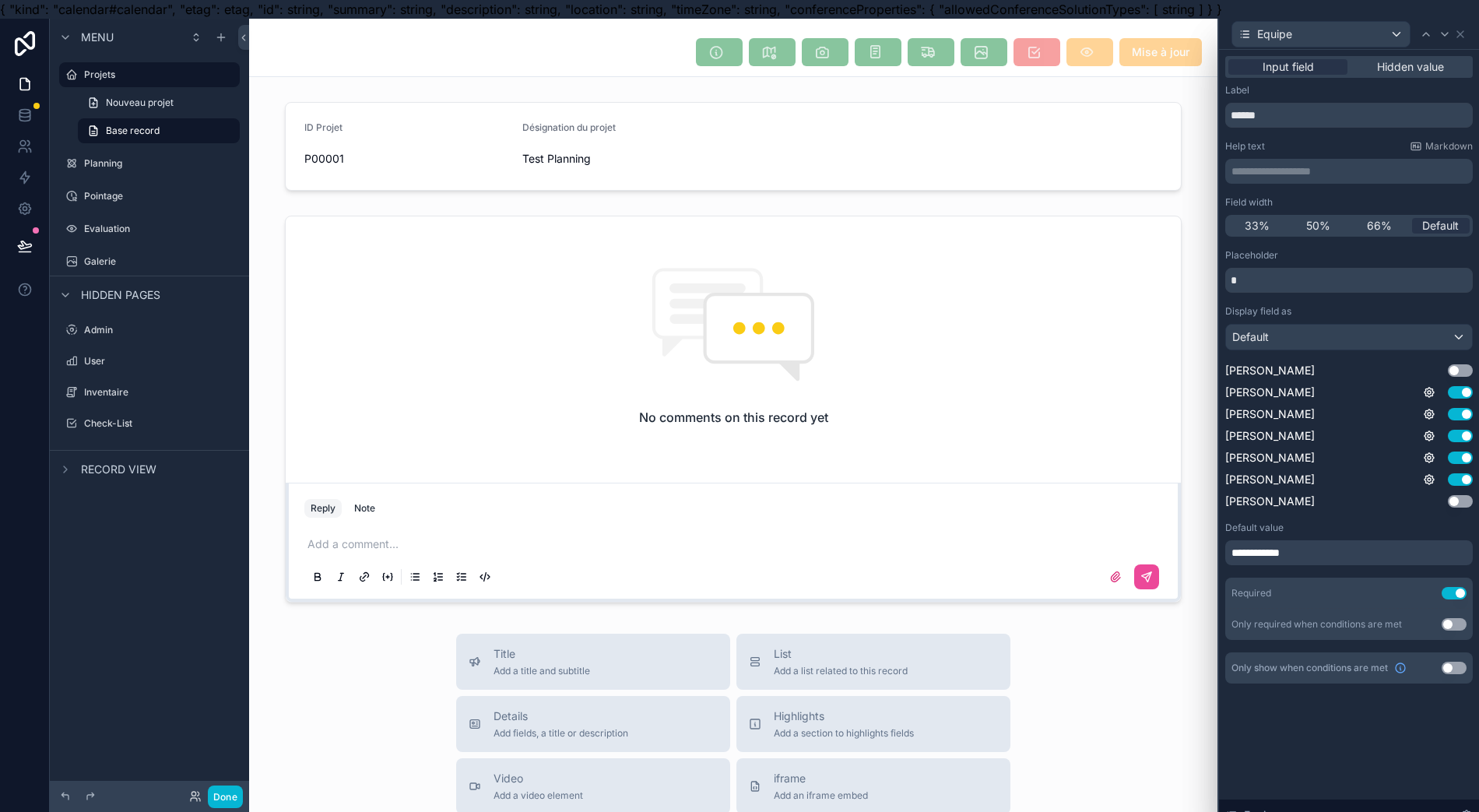
click at [1339, 561] on div "**********" at bounding box center [1349, 552] width 248 height 25
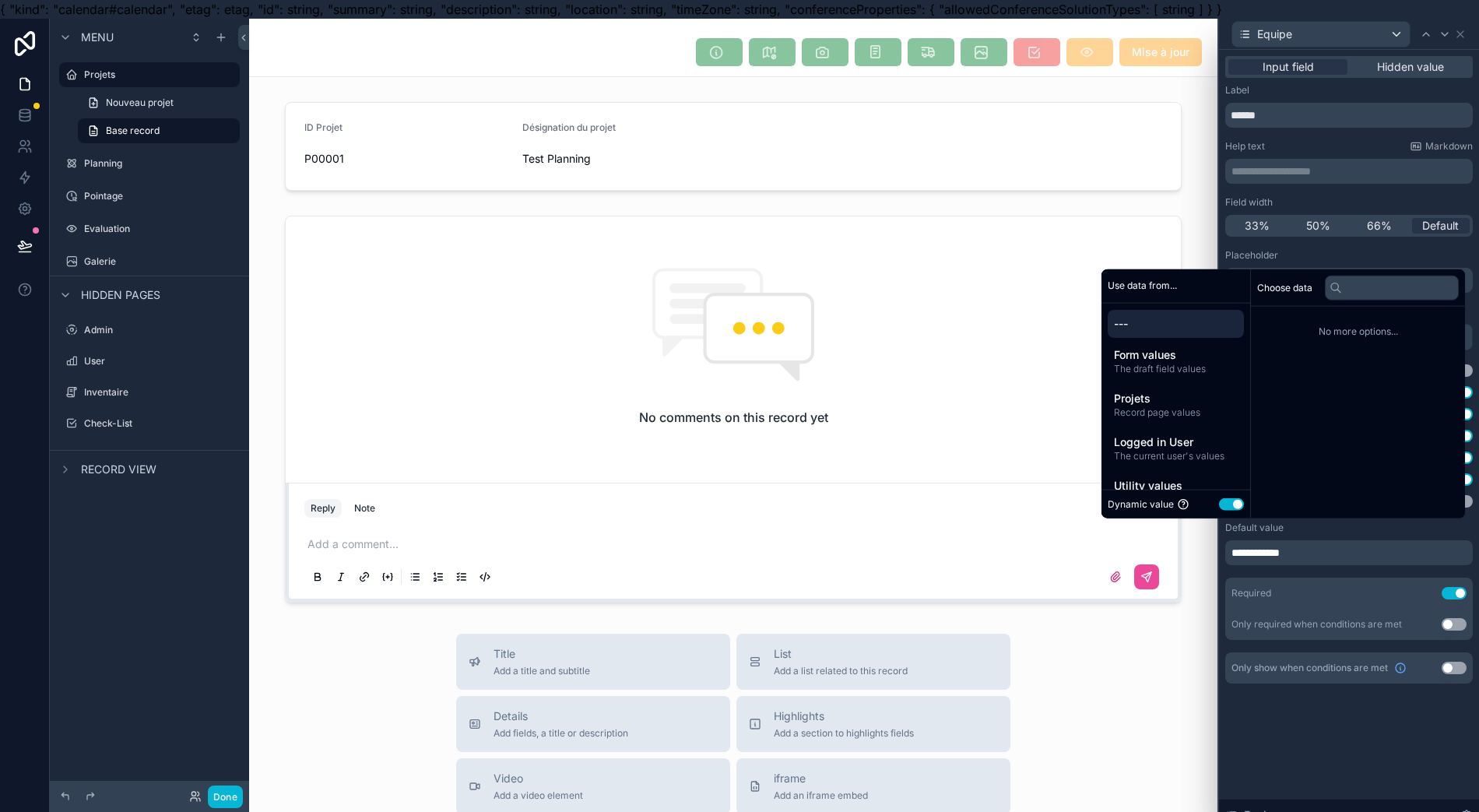
click at [1326, 553] on div "**********" at bounding box center [1349, 552] width 248 height 25
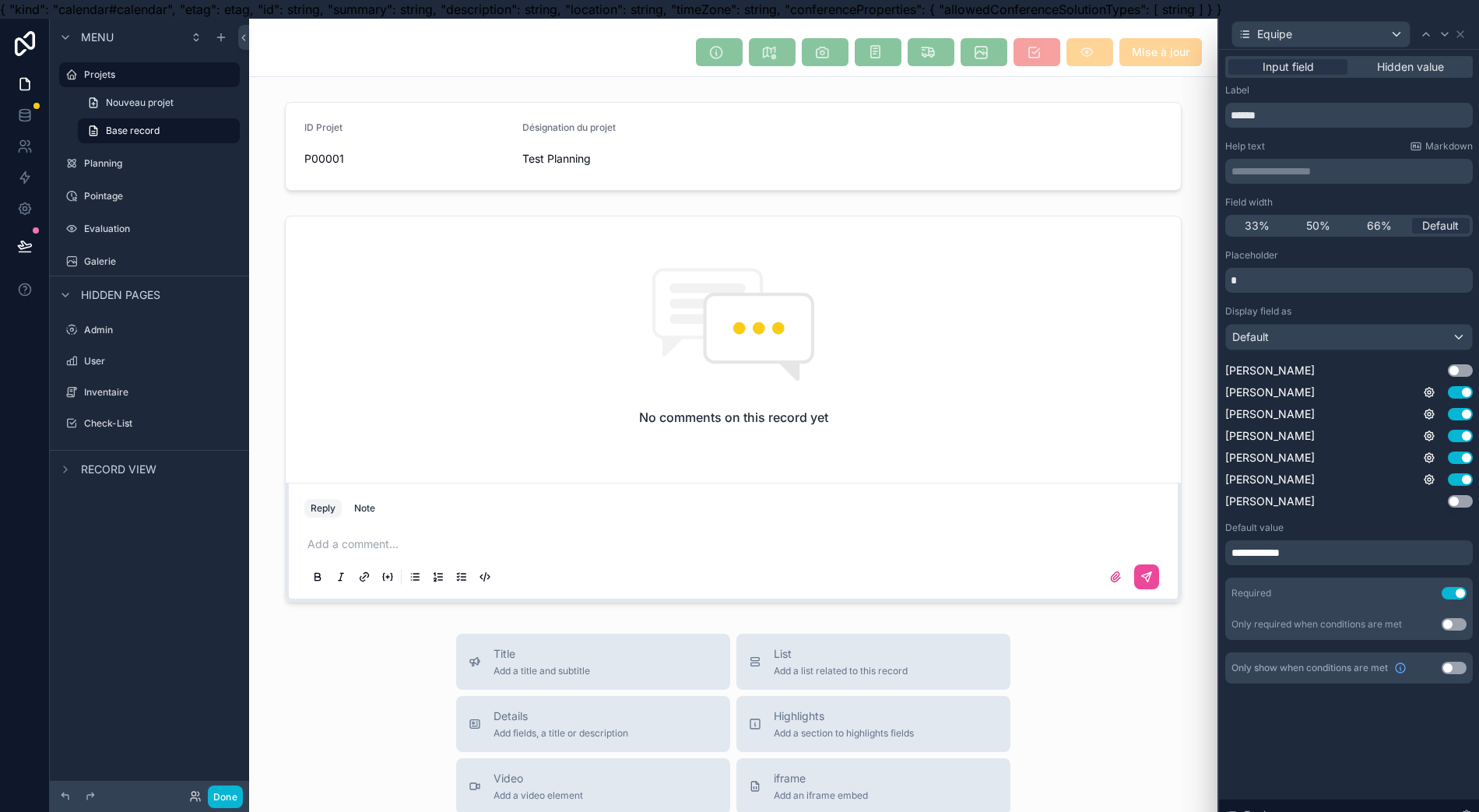
click at [1290, 554] on span "**********" at bounding box center [1260, 553] width 58 height 16
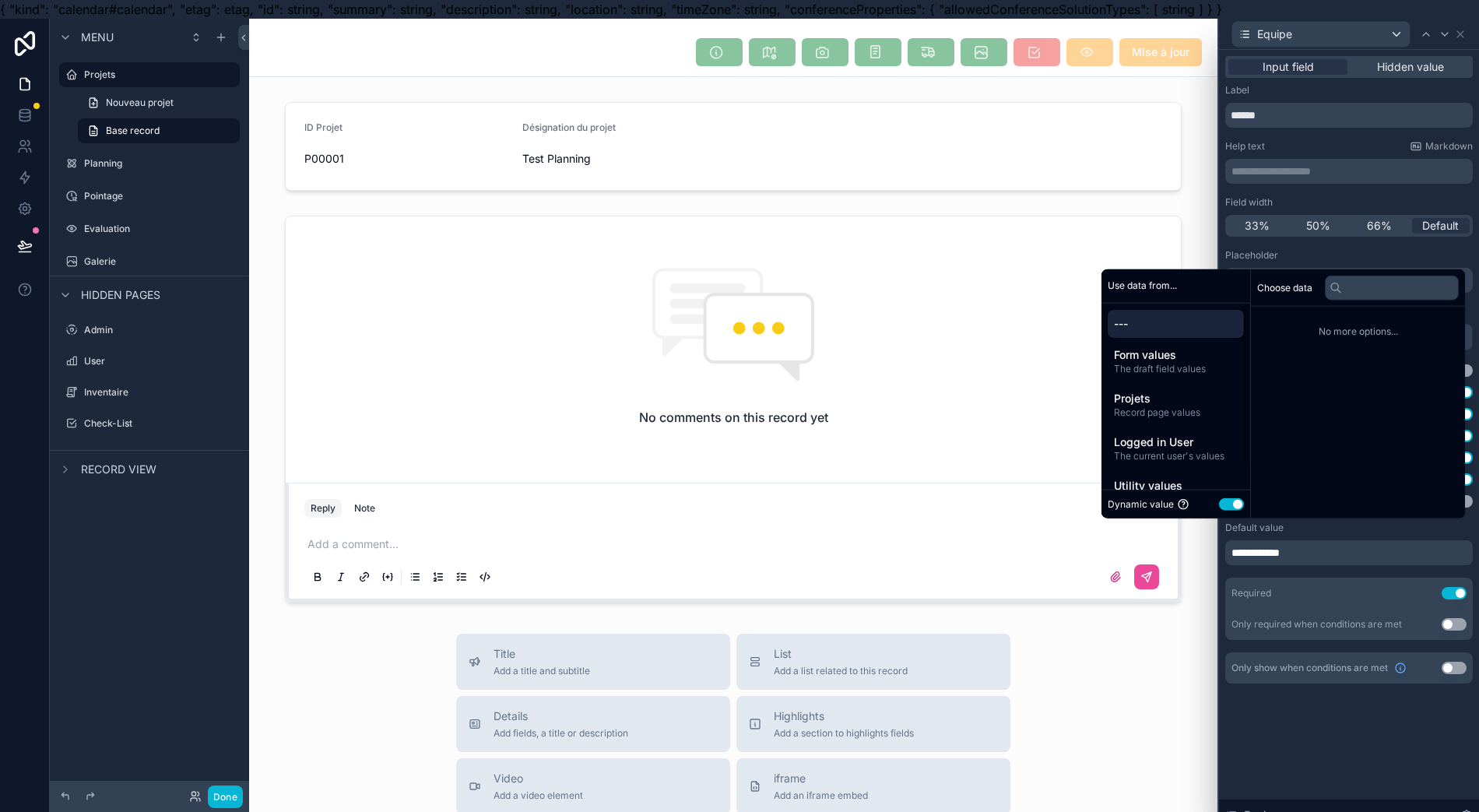
click at [1210, 462] on span "The current user's values" at bounding box center [1176, 456] width 124 height 12
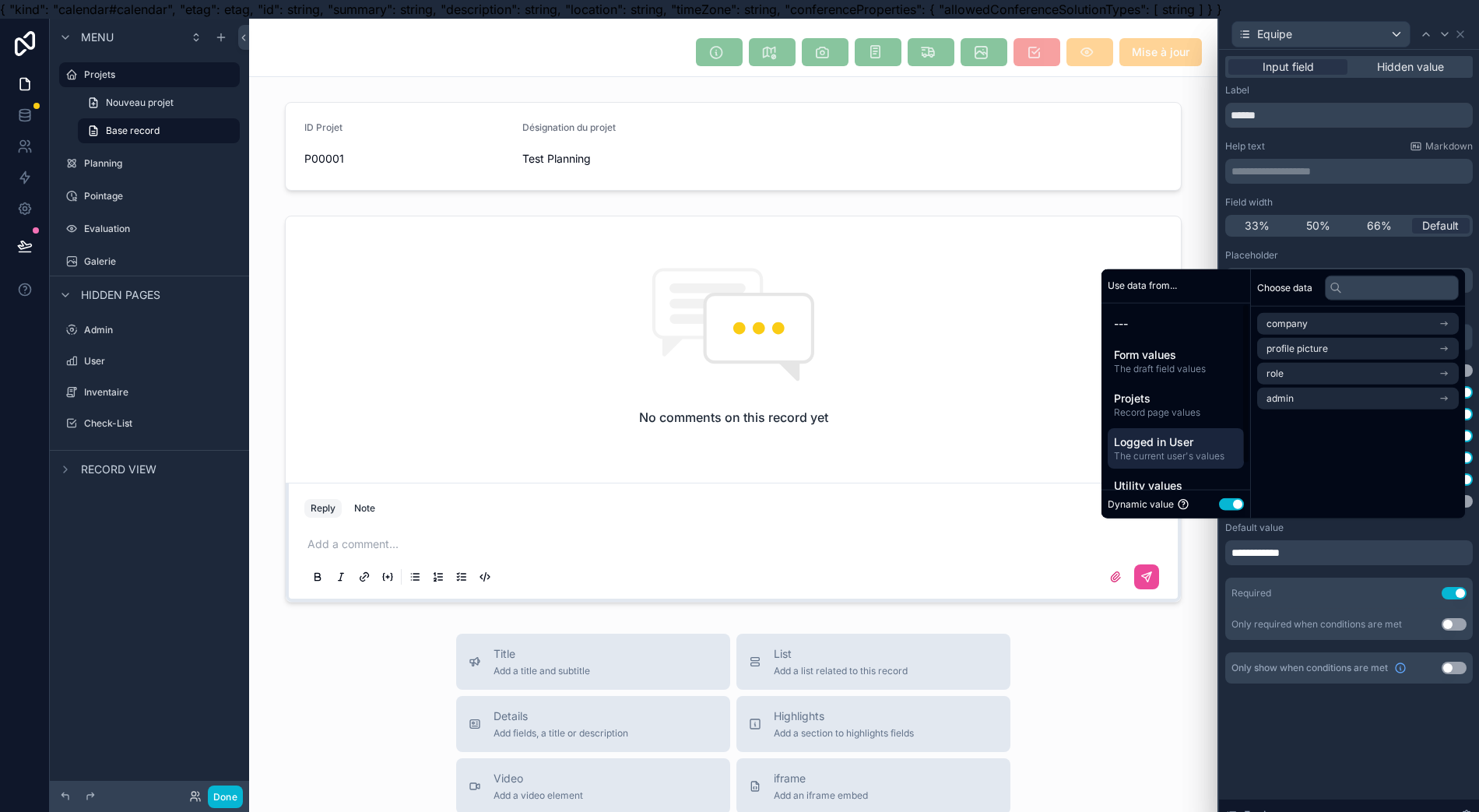
click at [1294, 554] on div "**********" at bounding box center [1349, 552] width 248 height 25
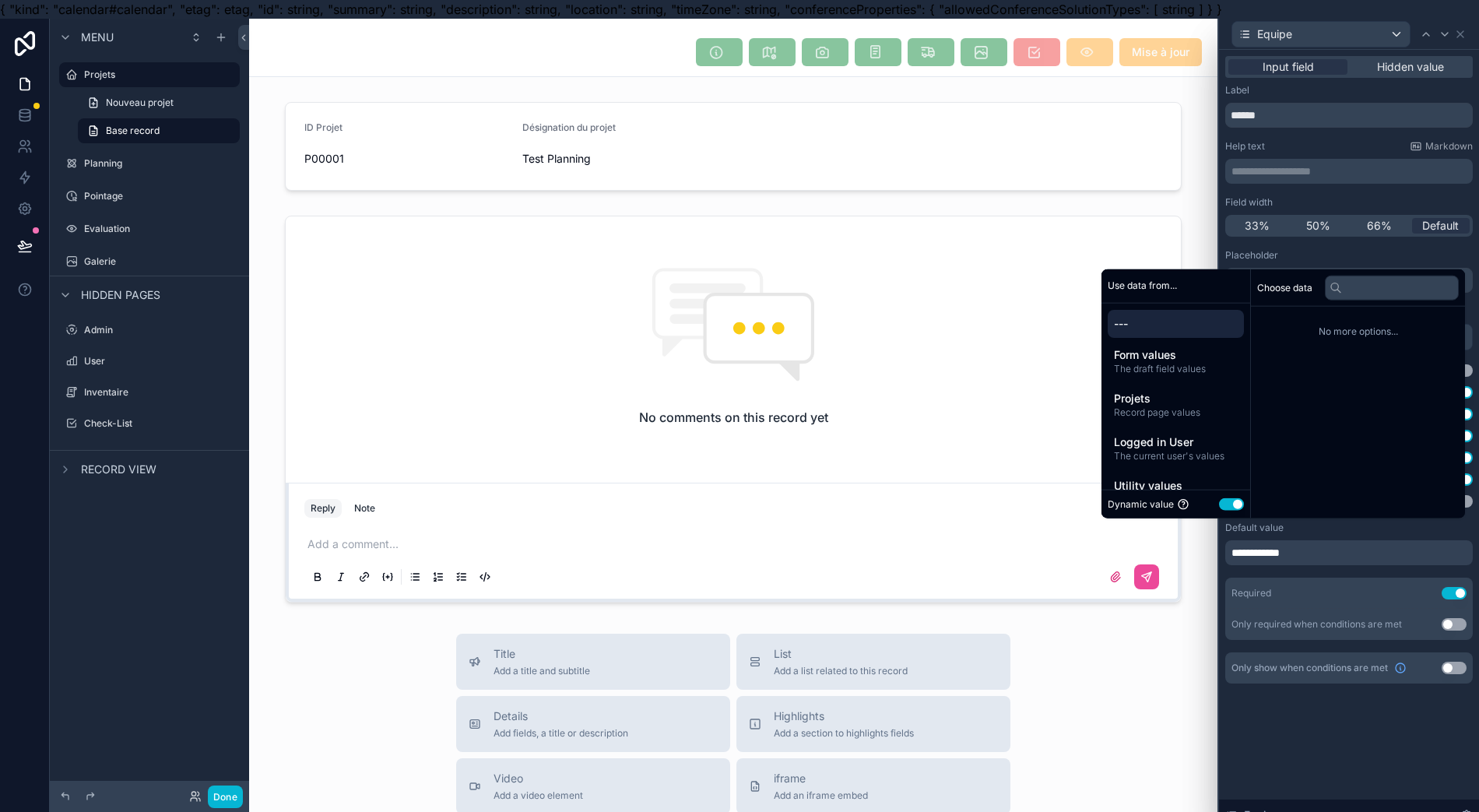
click at [1293, 551] on div "**********" at bounding box center [1349, 552] width 248 height 25
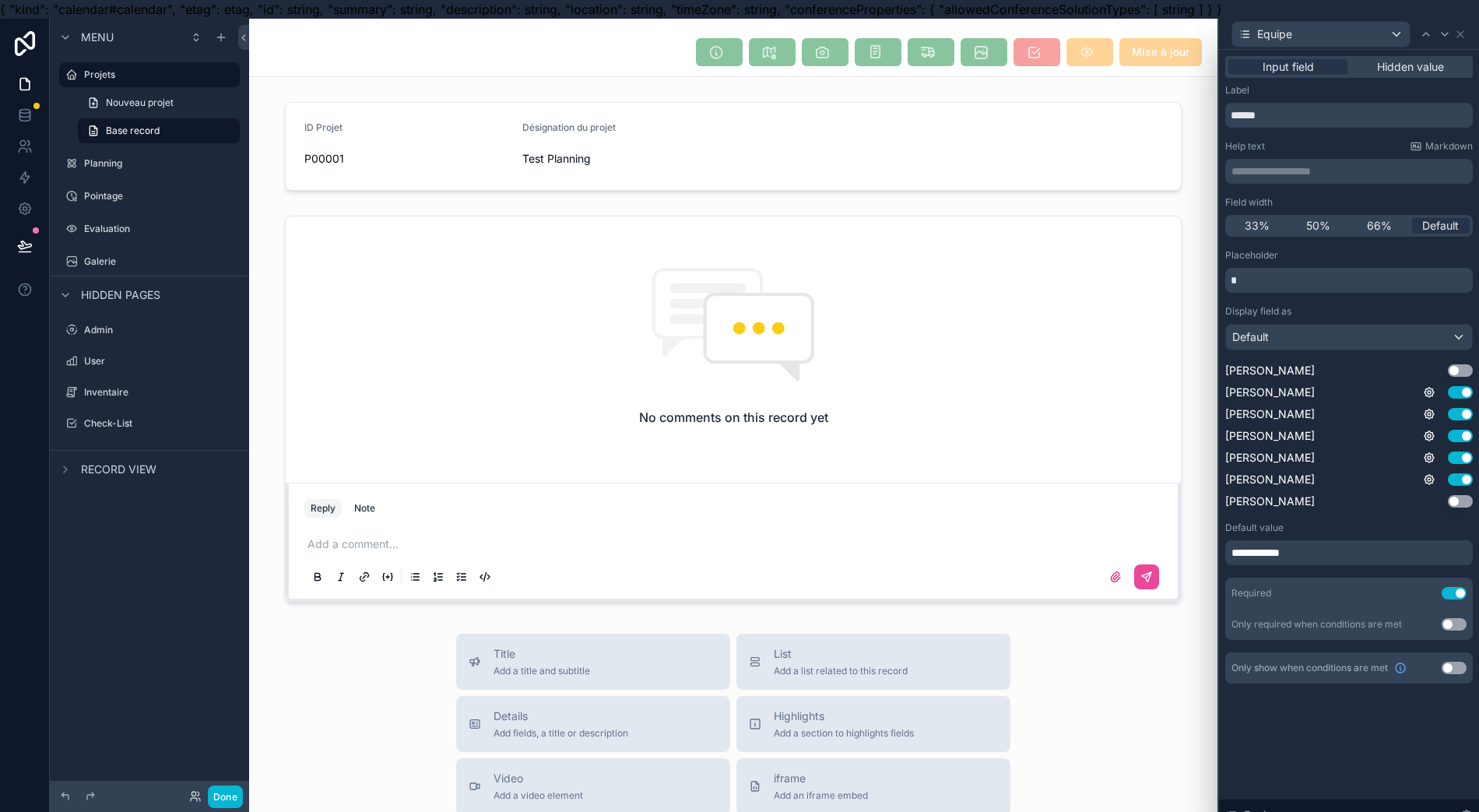
click at [1290, 551] on span "**********" at bounding box center [1260, 553] width 58 height 16
click at [1278, 590] on div "Required Use setting" at bounding box center [1349, 593] width 248 height 31
click at [1265, 553] on span "**********" at bounding box center [1260, 553] width 58 height 16
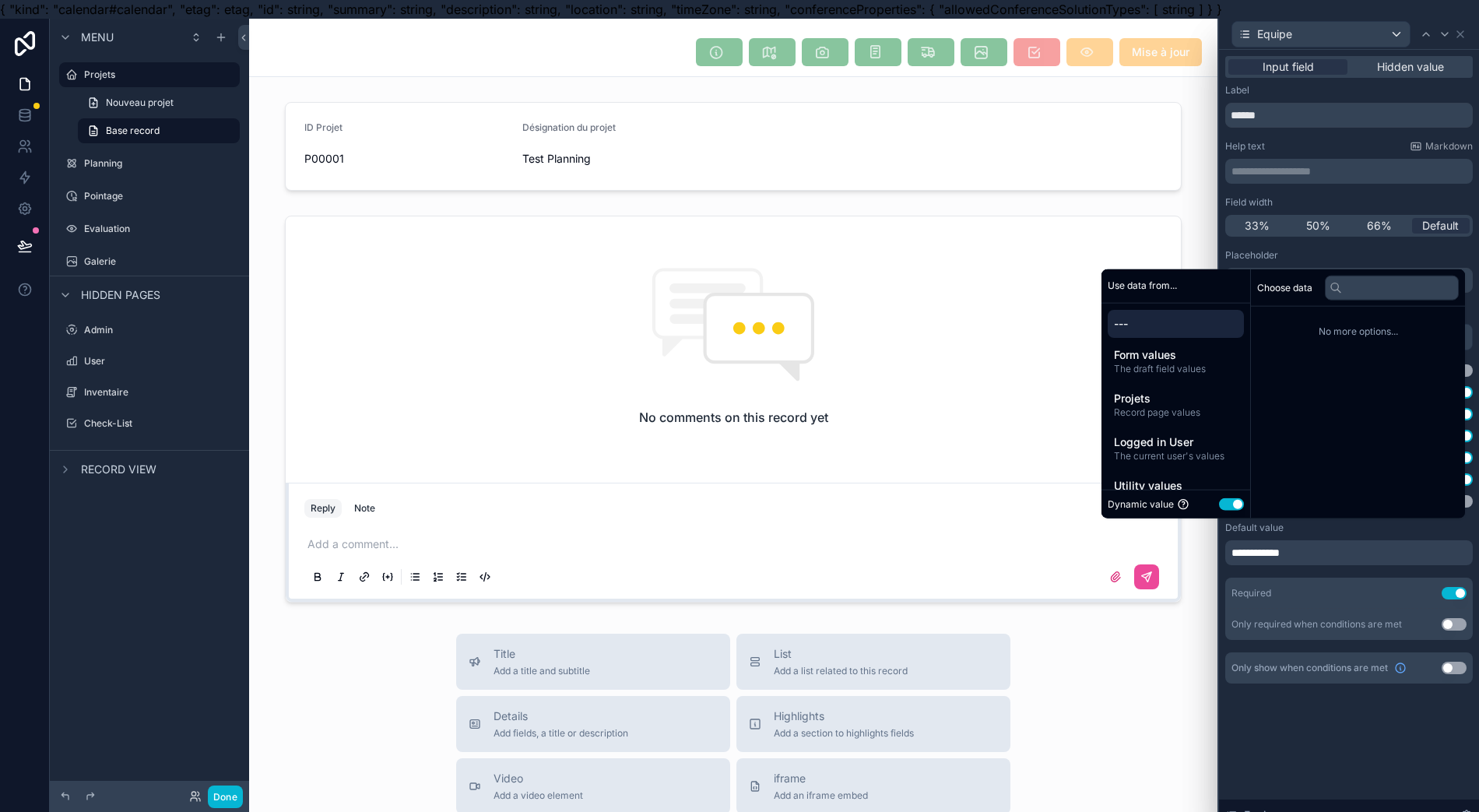
click at [1265, 553] on span "**********" at bounding box center [1260, 553] width 58 height 16
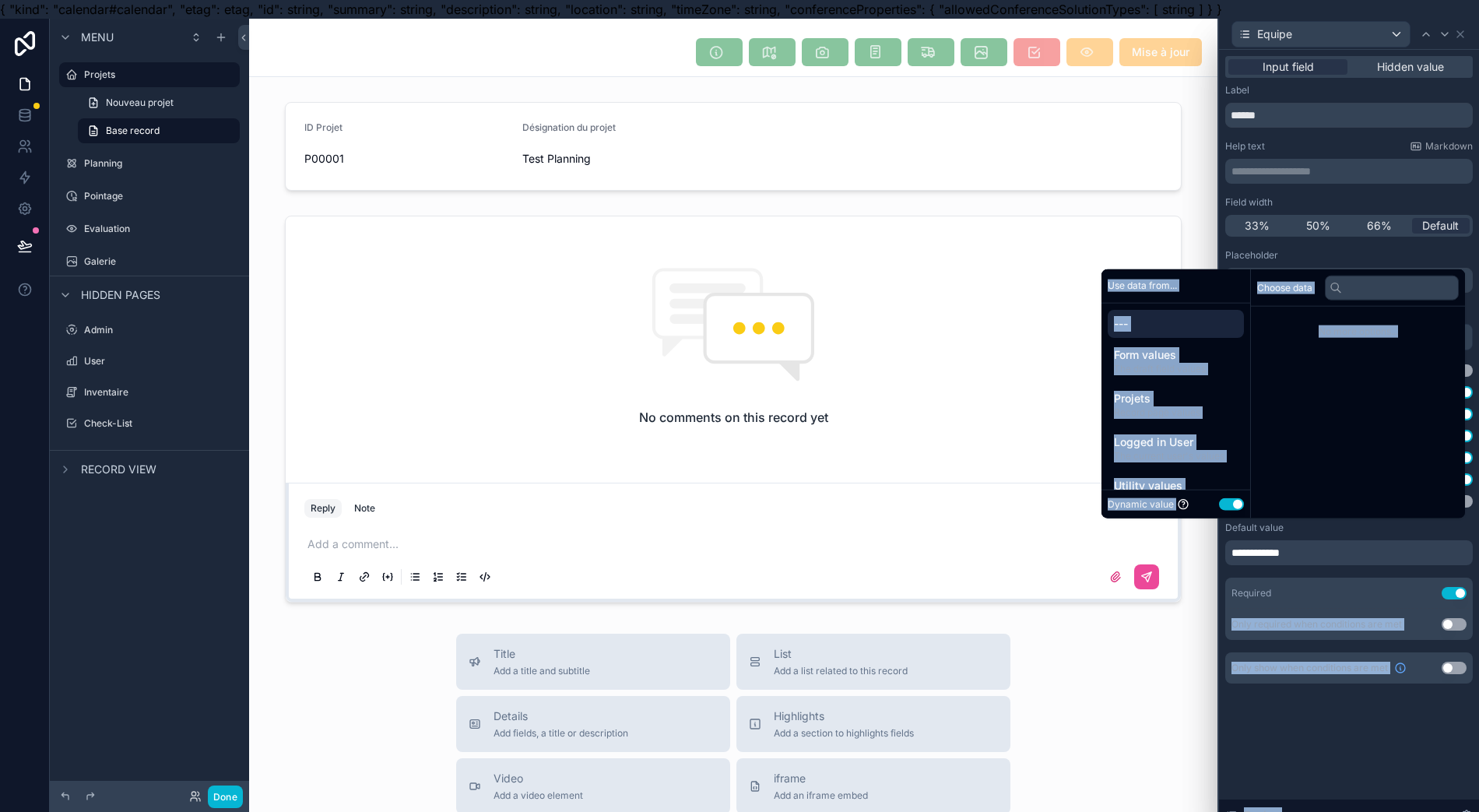
drag, startPoint x: 1295, startPoint y: 559, endPoint x: 1307, endPoint y: 597, distance: 39.9
click at [1307, 597] on div "**********" at bounding box center [739, 425] width 1479 height 812
click at [1295, 749] on div "**********" at bounding box center [1349, 440] width 260 height 781
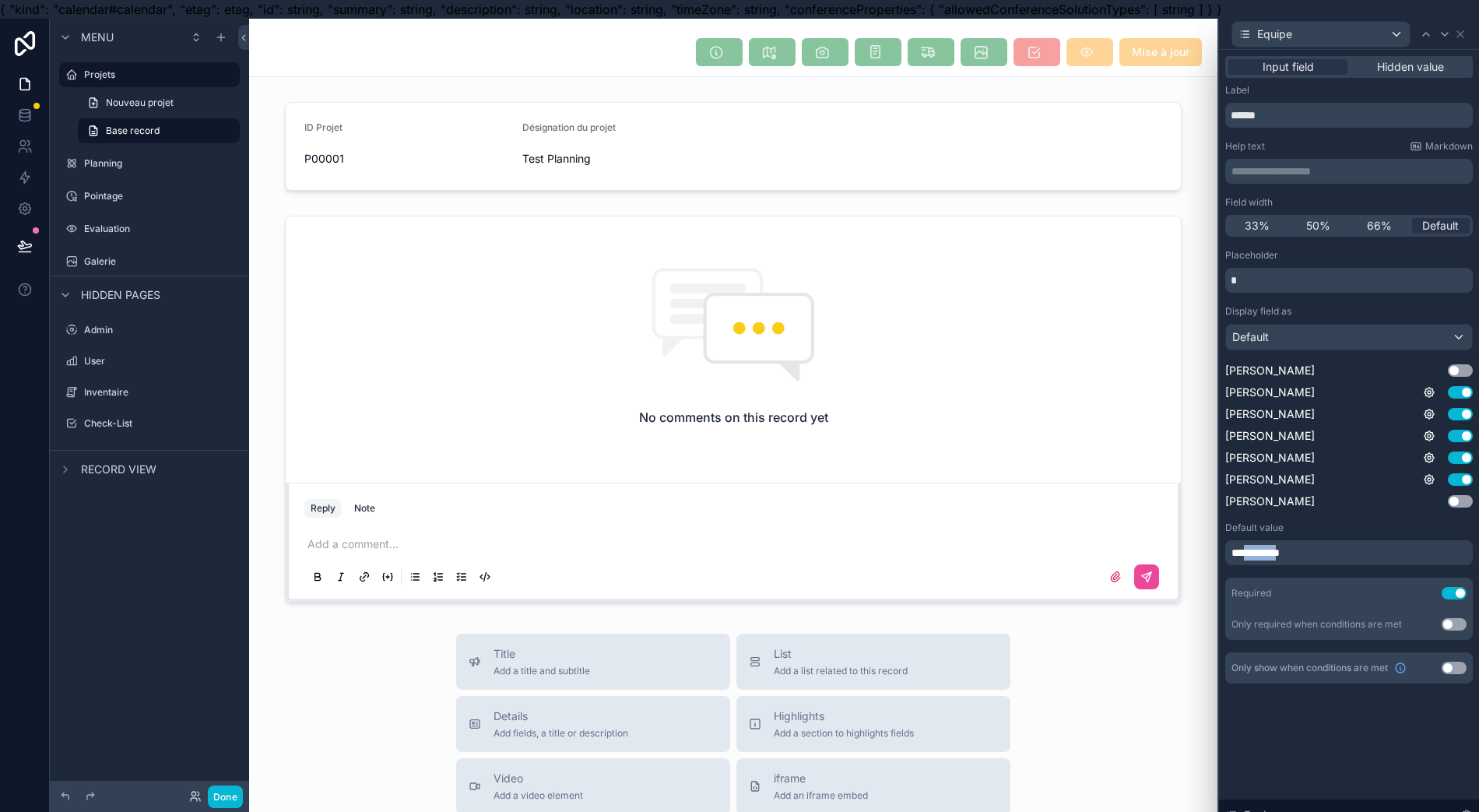
drag, startPoint x: 1247, startPoint y: 550, endPoint x: 1285, endPoint y: 552, distance: 38.2
click at [1285, 552] on span "**********" at bounding box center [1260, 553] width 58 height 16
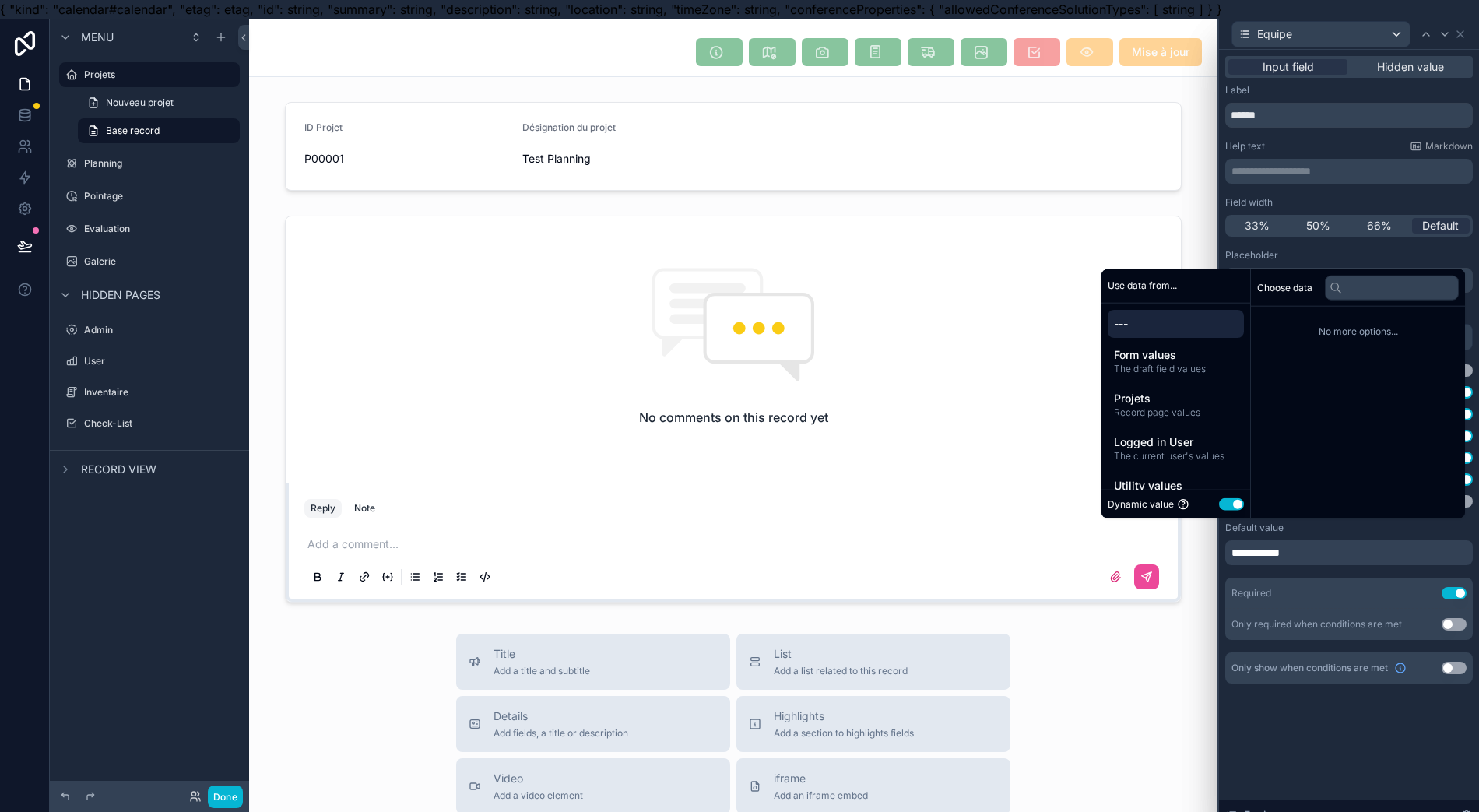
click at [1190, 363] on span "Form values" at bounding box center [1176, 355] width 124 height 16
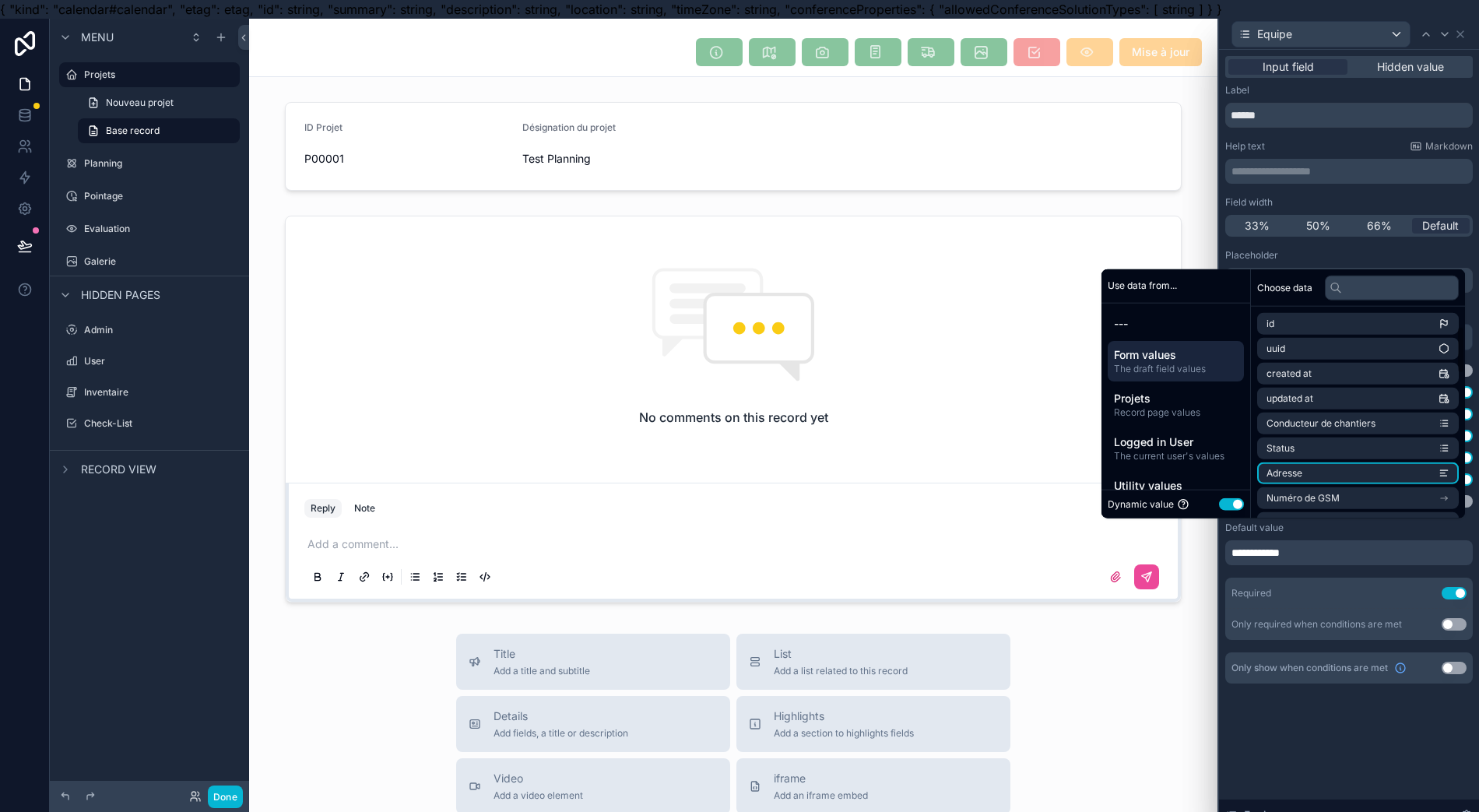
scroll to position [207, 0]
click at [1315, 558] on div "**********" at bounding box center [1349, 552] width 248 height 25
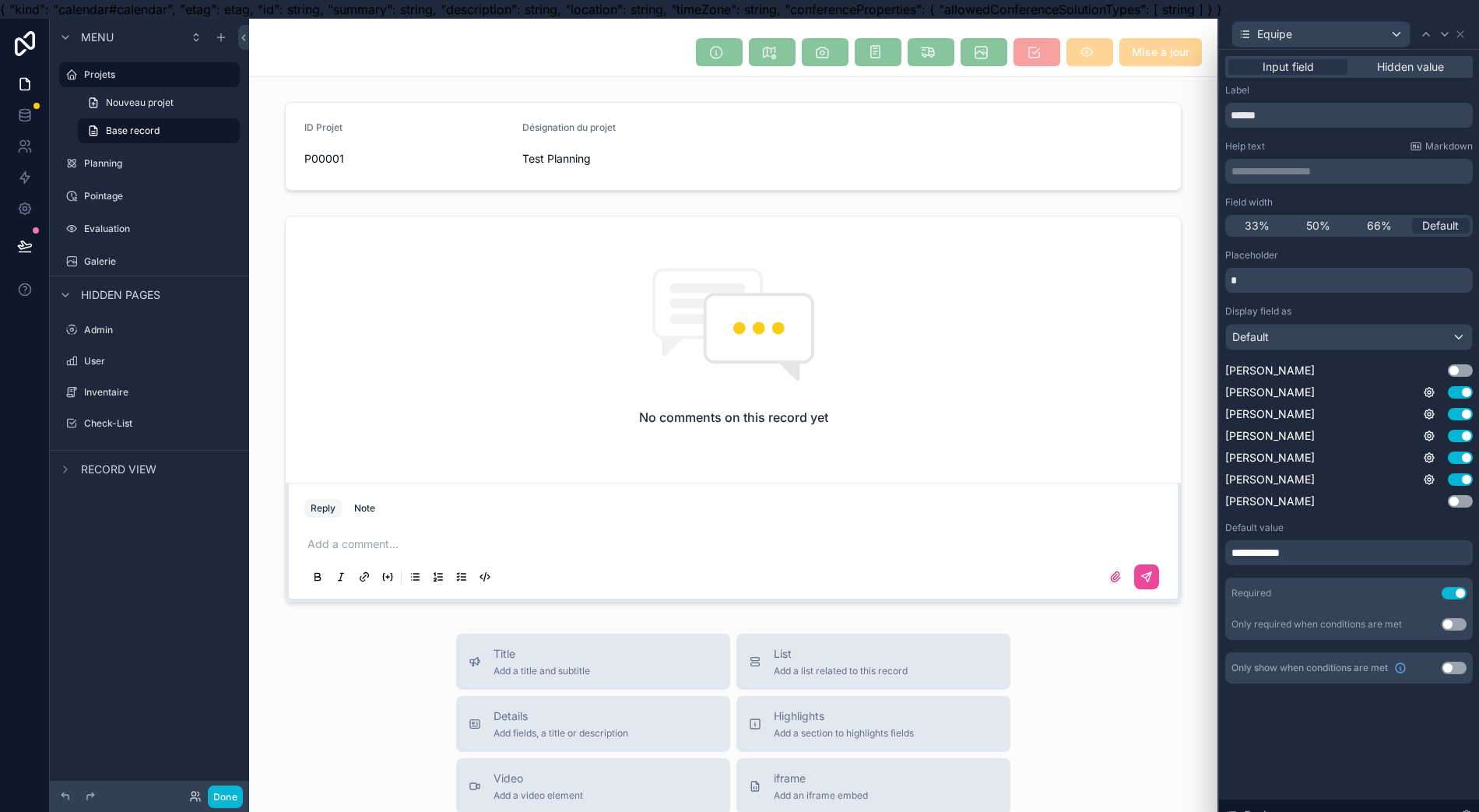
drag, startPoint x: 1301, startPoint y: 764, endPoint x: 1309, endPoint y: 747, distance: 19.1
click at [1301, 764] on div "**********" at bounding box center [1349, 440] width 260 height 781
click at [1463, 40] on icon at bounding box center [1460, 34] width 12 height 12
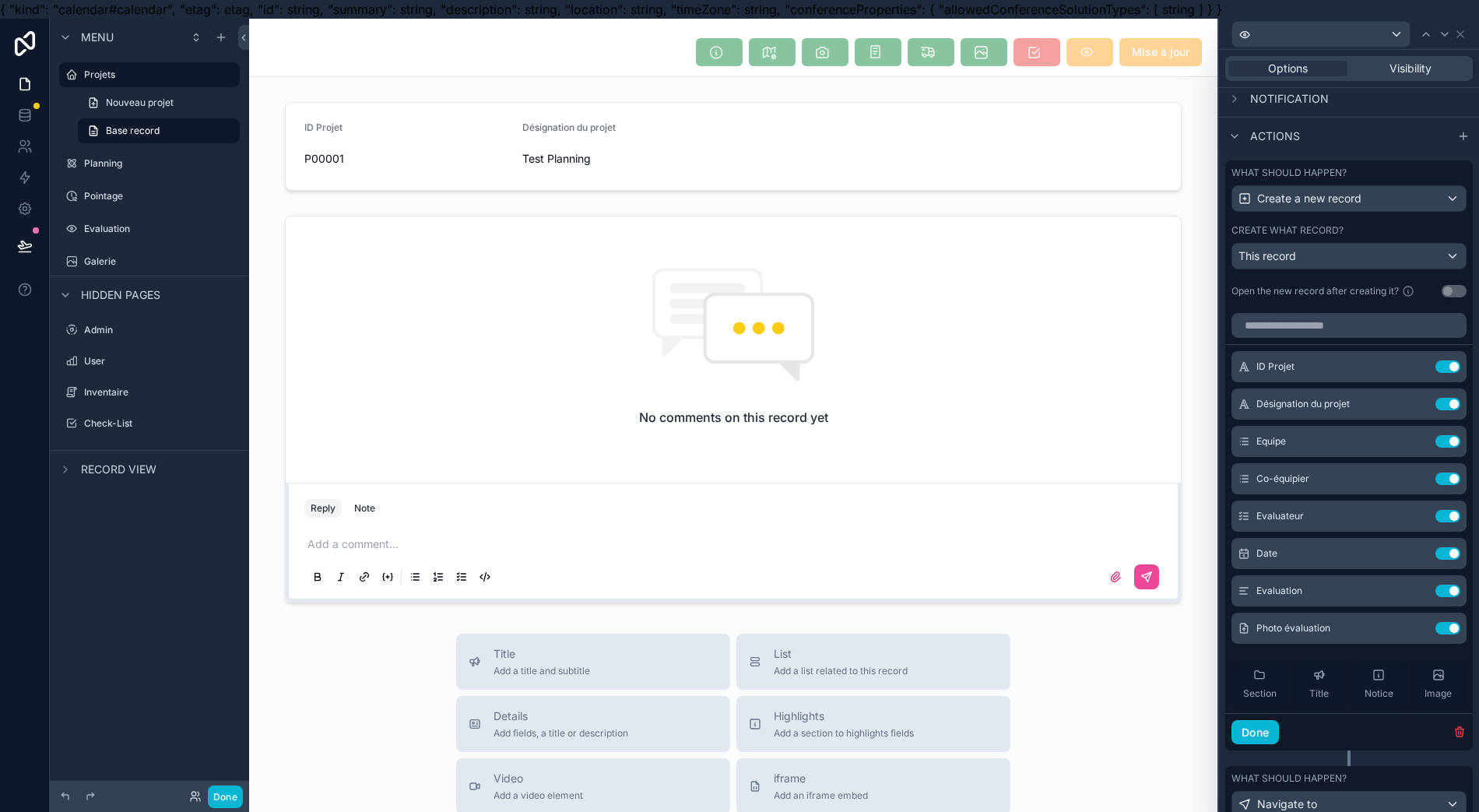
click at [1463, 40] on div at bounding box center [1349, 34] width 248 height 30
click at [1463, 32] on icon at bounding box center [1460, 34] width 12 height 12
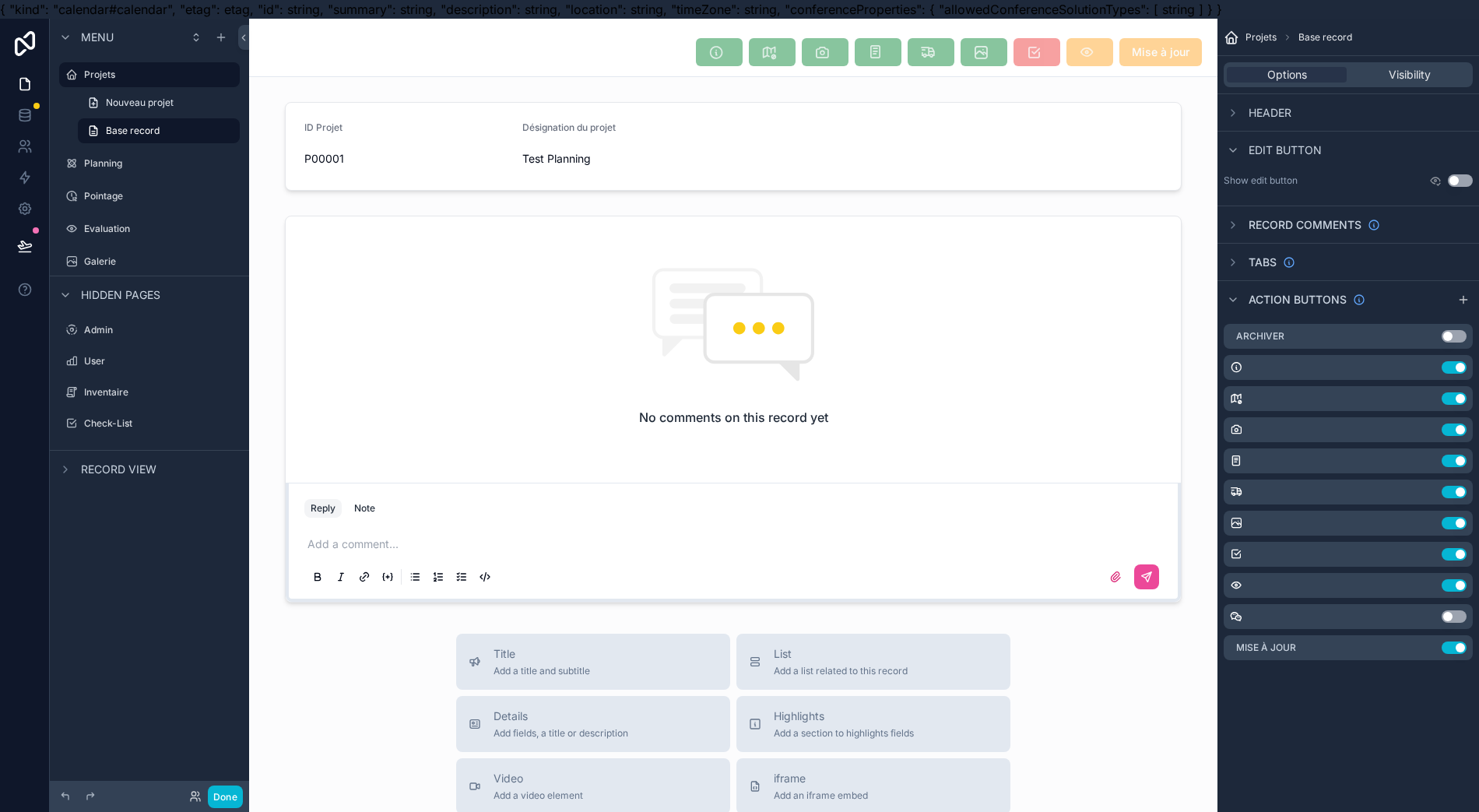
click at [0, 0] on icon "scrollable content" at bounding box center [0, 0] width 0 height 0
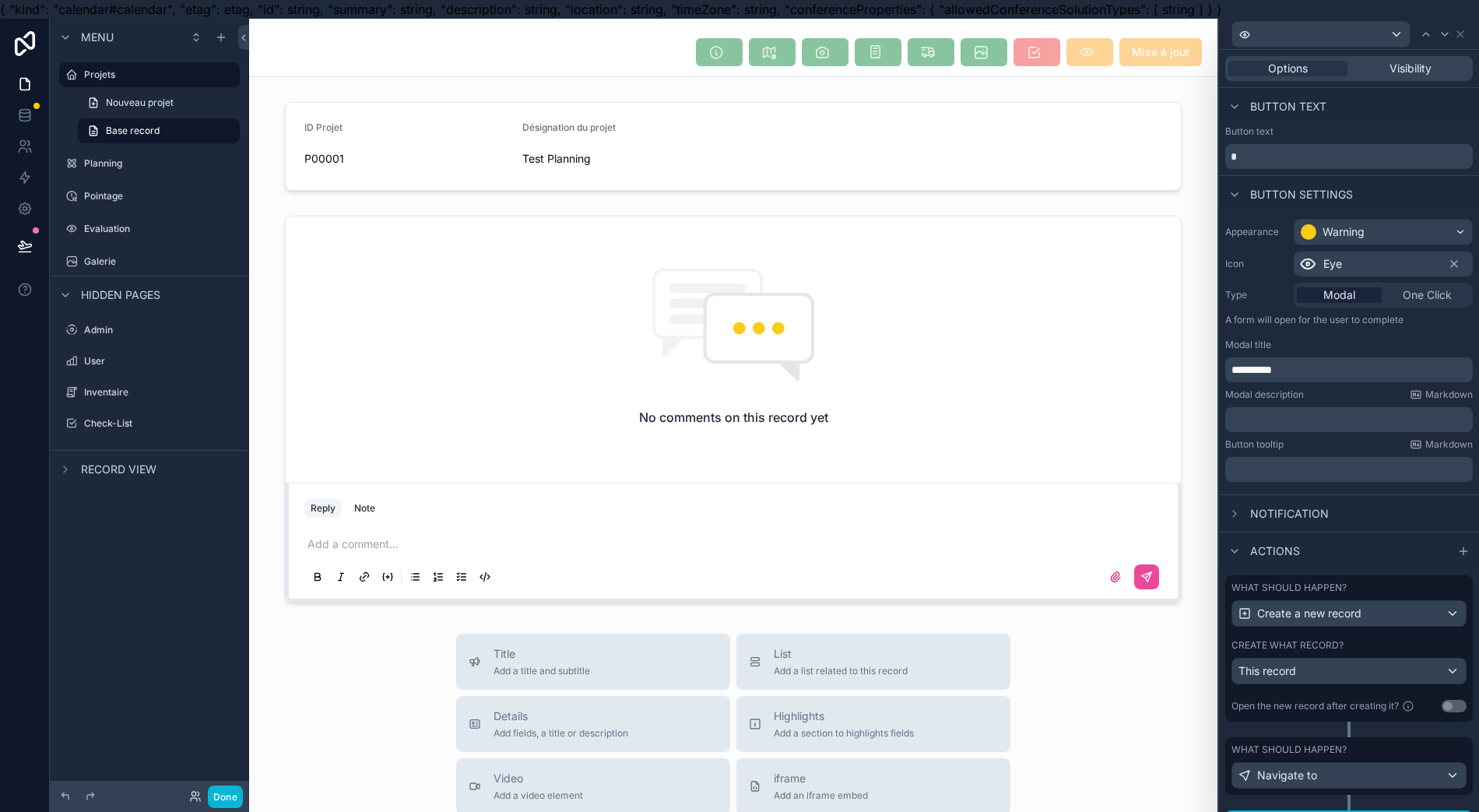
click at [1300, 701] on div "Open the new record after creating it?" at bounding box center [1324, 706] width 186 height 19
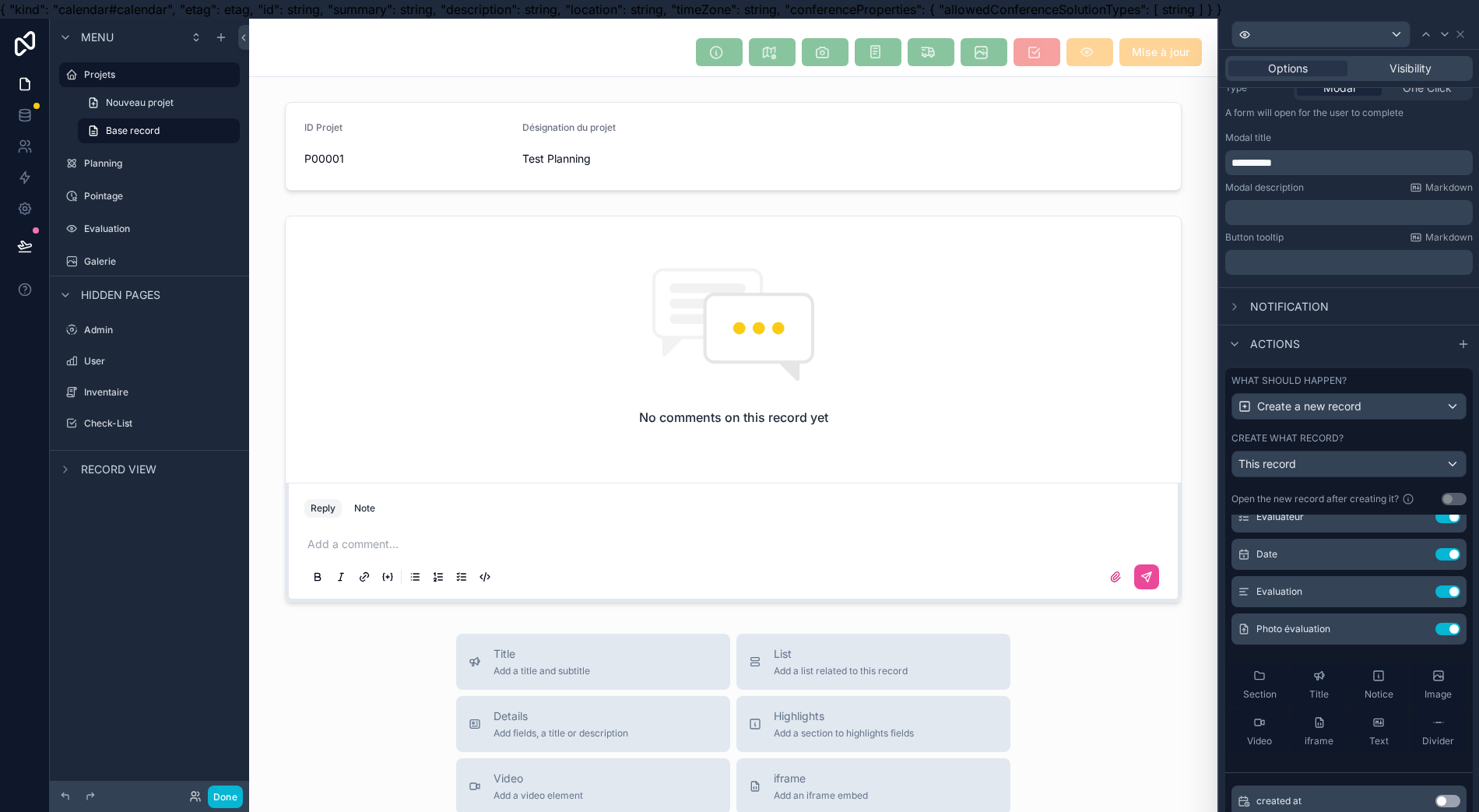
scroll to position [0, 0]
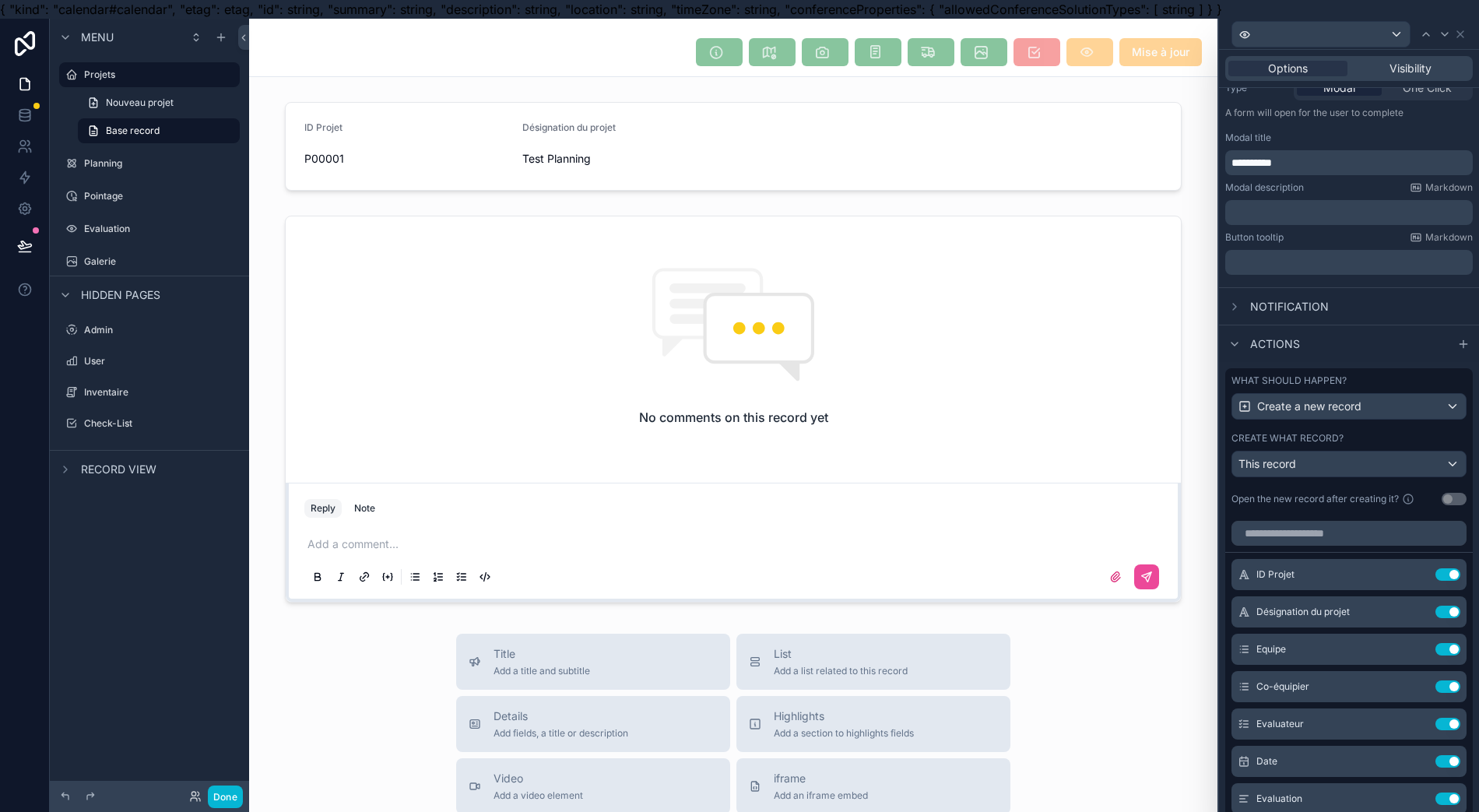
click at [0, 0] on icon at bounding box center [0, 0] width 0 height 0
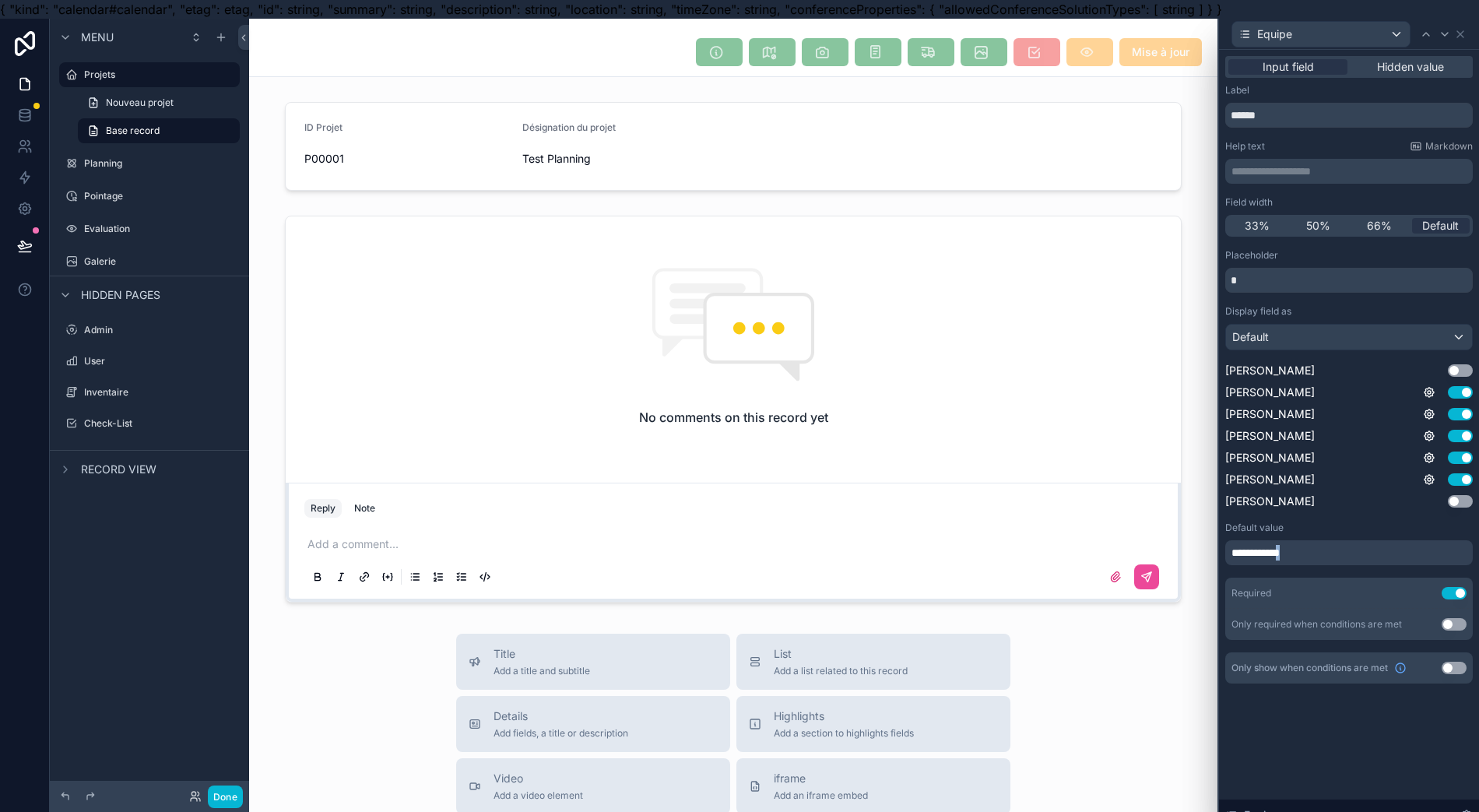
click at [1289, 560] on div "**********" at bounding box center [1260, 553] width 58 height 22
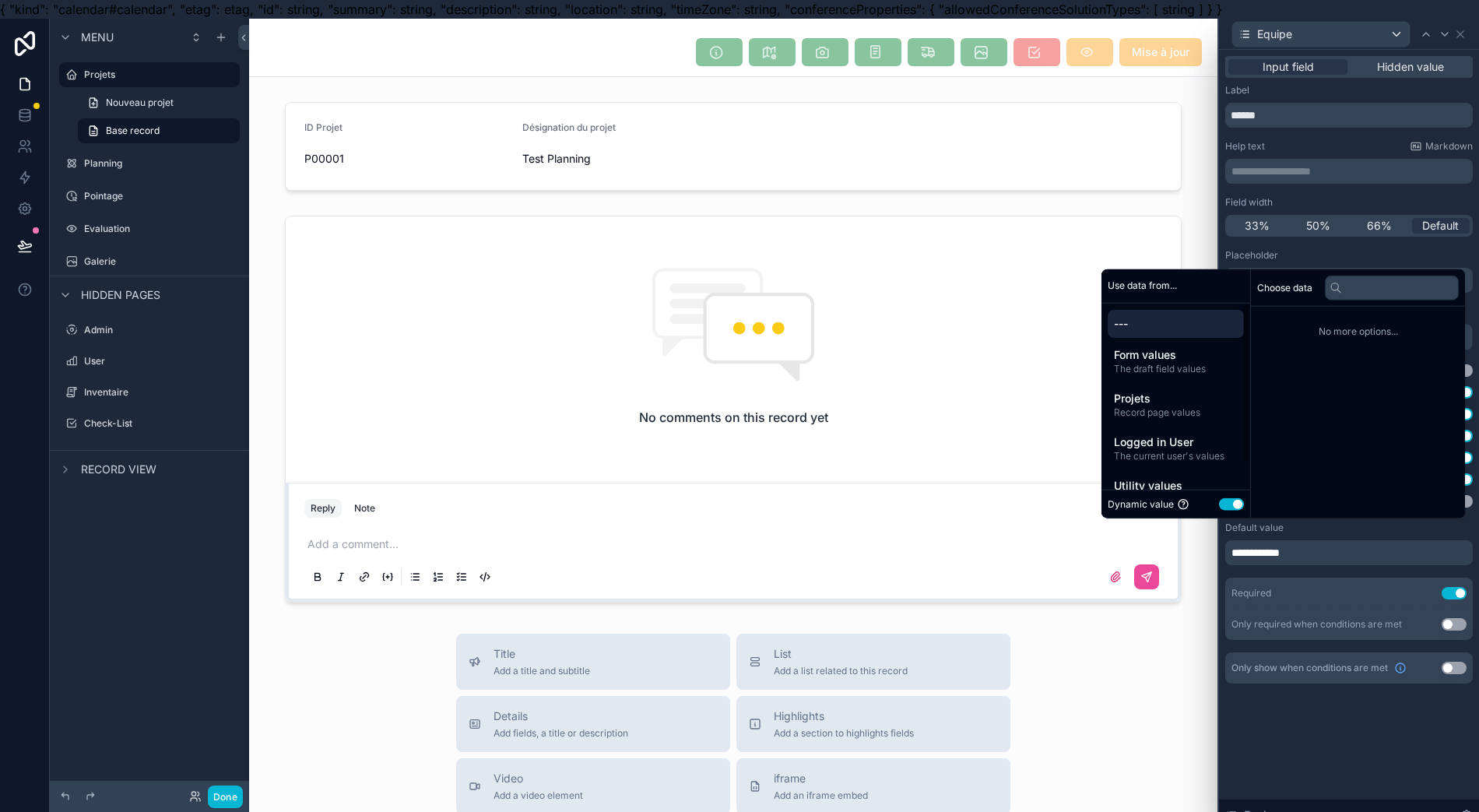
click at [1189, 439] on div "--- Form values The draft field values Projets Record page values Logged in Use…" at bounding box center [1175, 411] width 149 height 215
click at [1188, 406] on span "Projets" at bounding box center [1176, 399] width 124 height 16
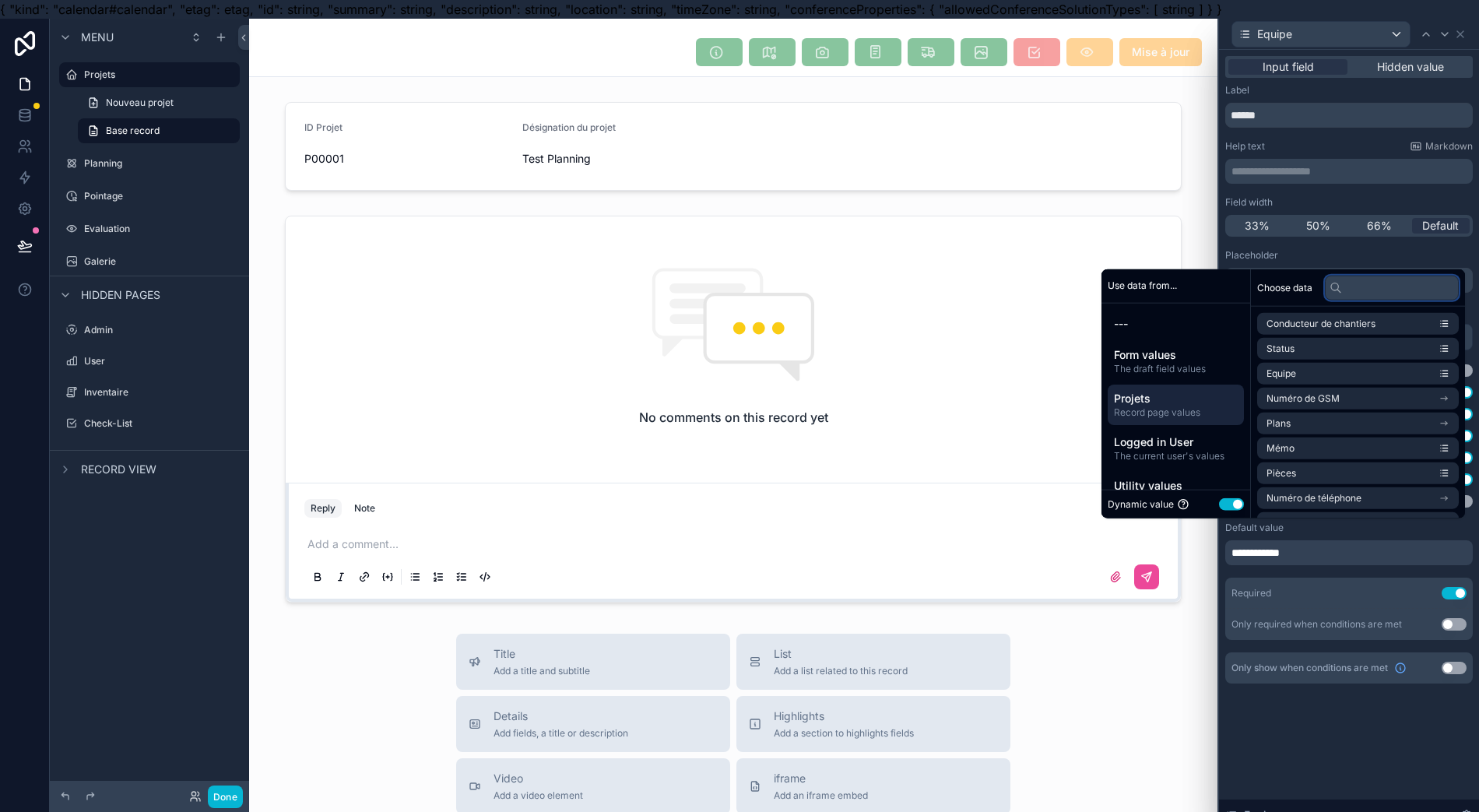
click at [1368, 300] on input "text" at bounding box center [1392, 287] width 134 height 25
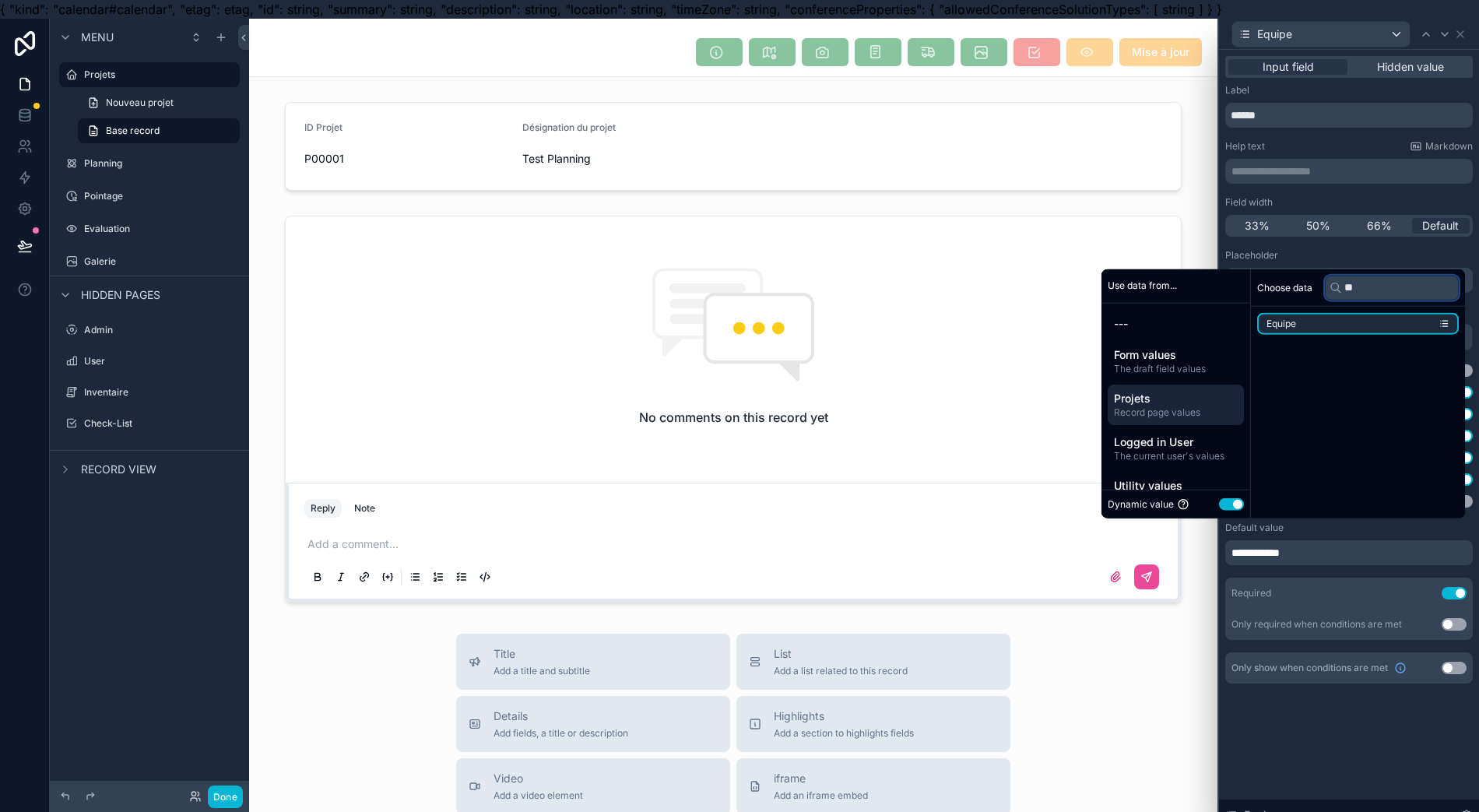
type input "**"
click at [1362, 335] on li "Equipe" at bounding box center [1358, 324] width 202 height 22
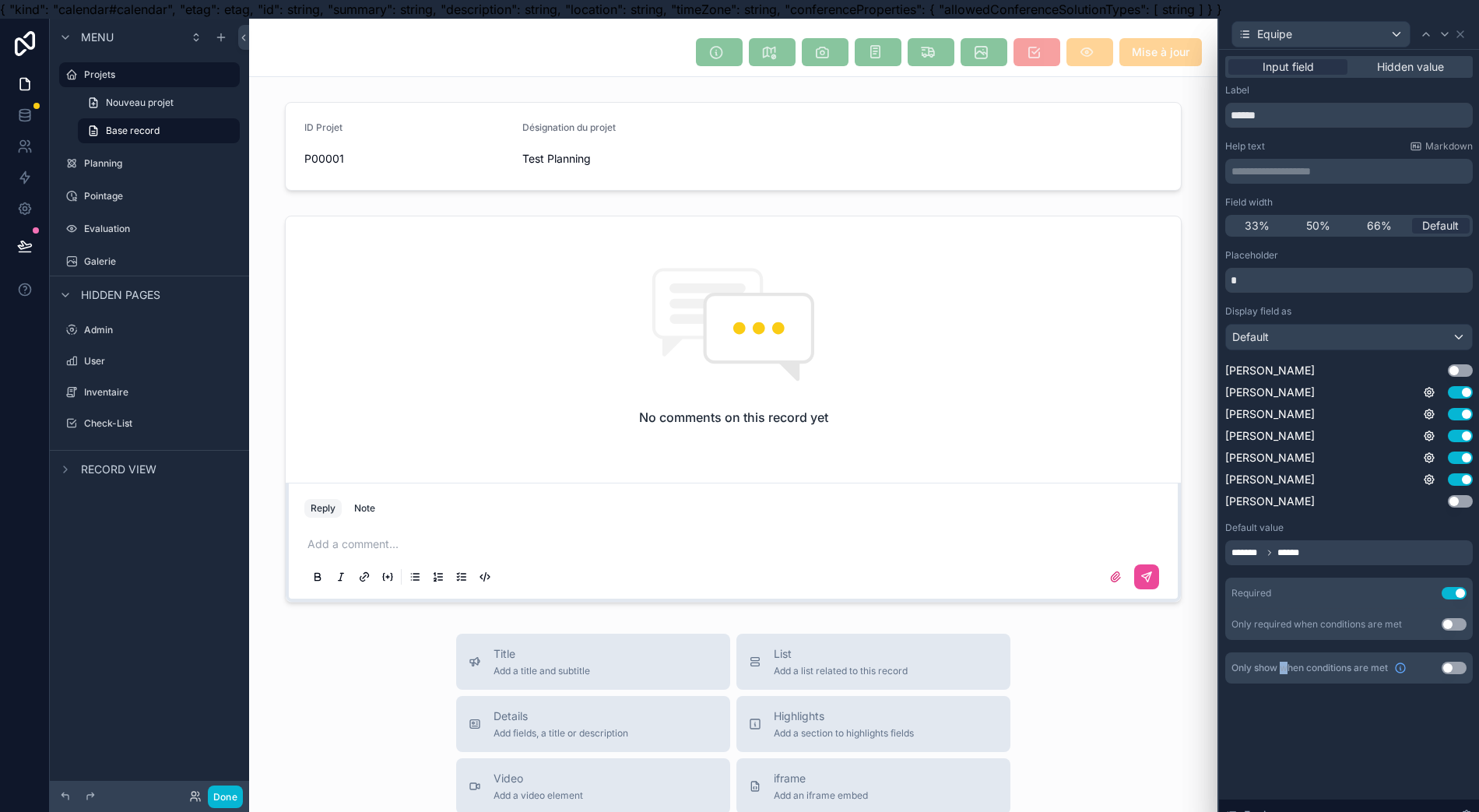
click at [1287, 741] on div "**********" at bounding box center [1349, 440] width 260 height 781
click at [1446, 34] on icon at bounding box center [1445, 34] width 6 height 3
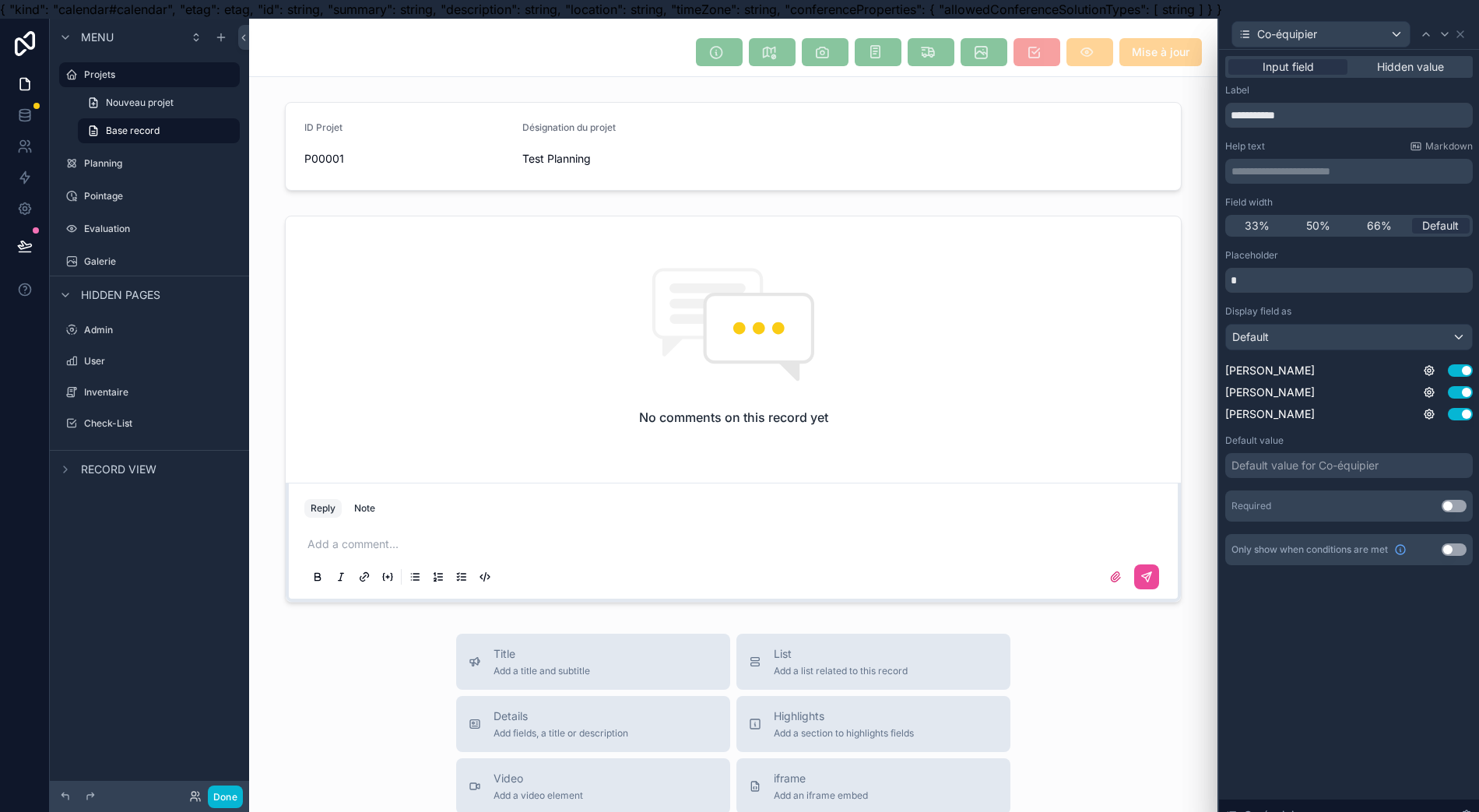
click at [1337, 455] on div "Default value for Co-équipier" at bounding box center [1349, 465] width 248 height 25
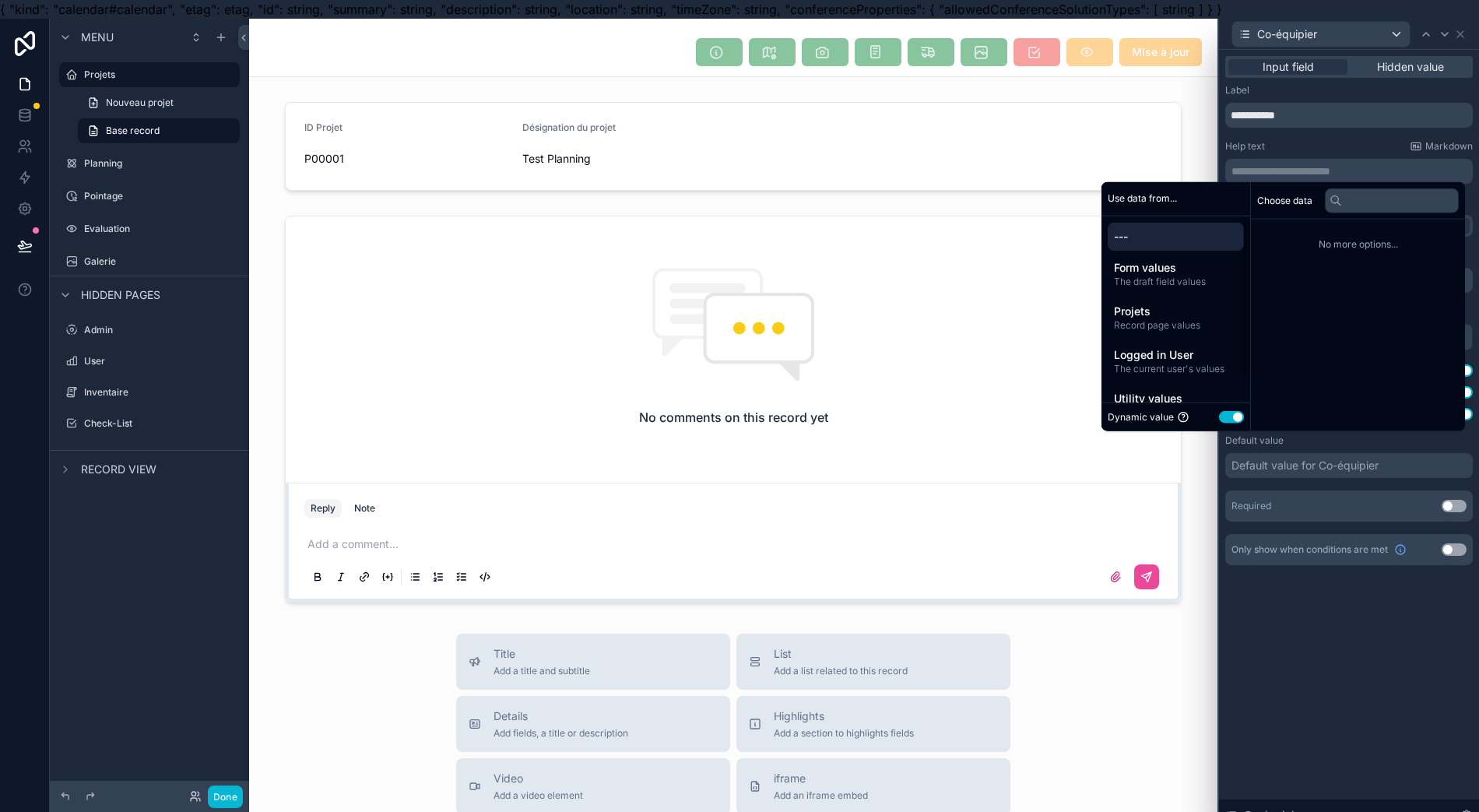
click at [1196, 332] on span "Record page values" at bounding box center [1176, 325] width 124 height 12
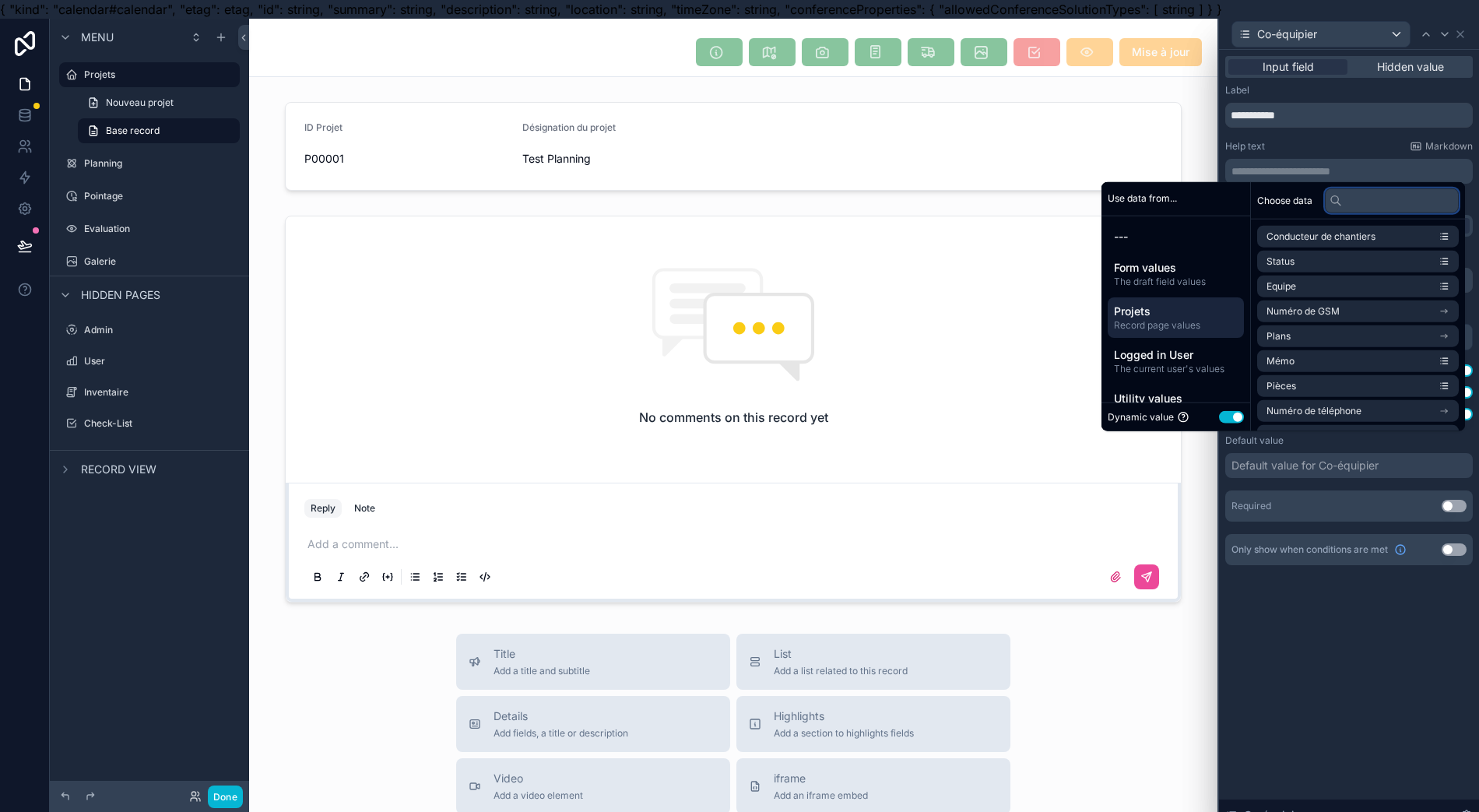
click at [1386, 212] on input "text" at bounding box center [1392, 200] width 134 height 25
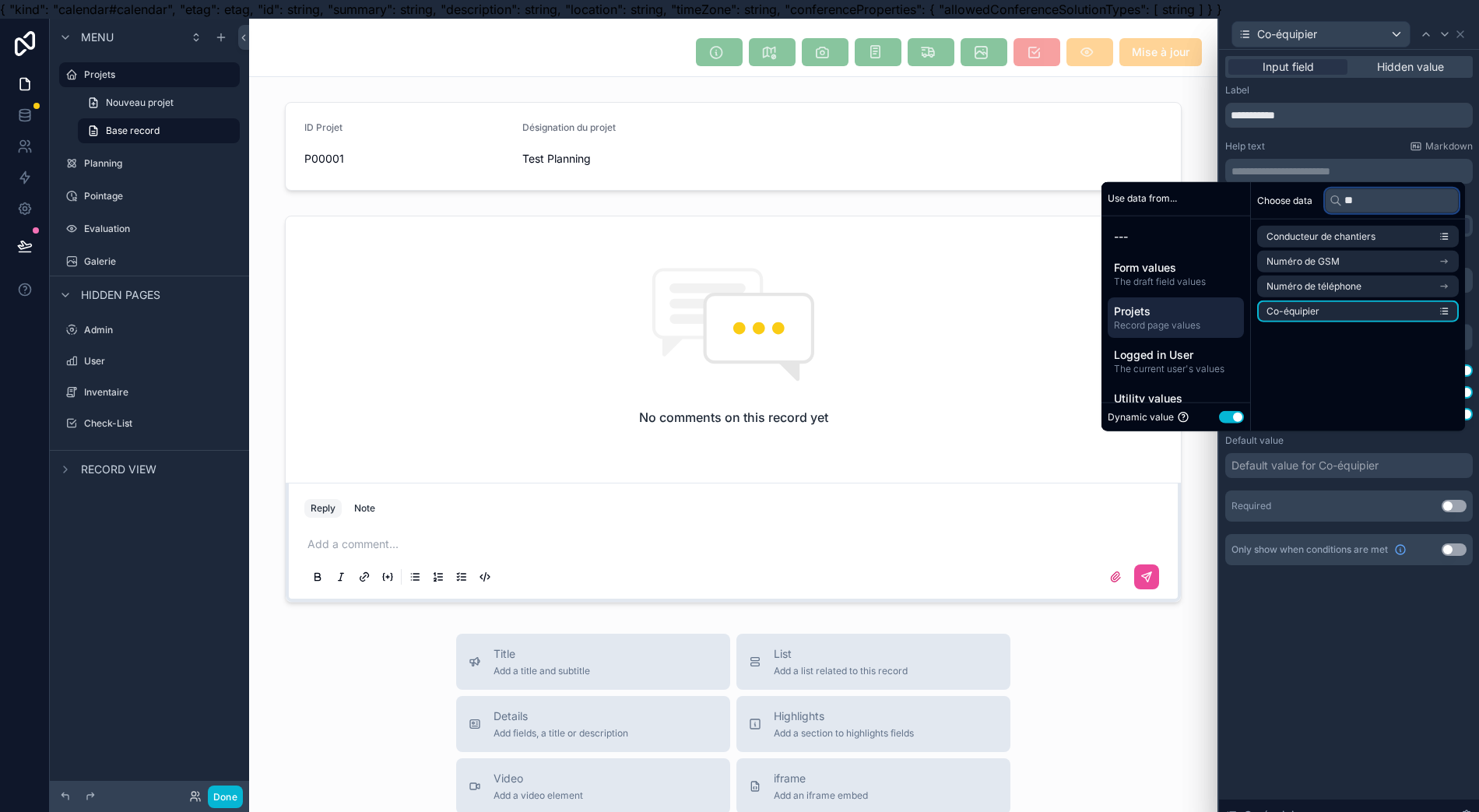
type input "**"
click at [1352, 322] on li "Co-équipier" at bounding box center [1358, 311] width 202 height 22
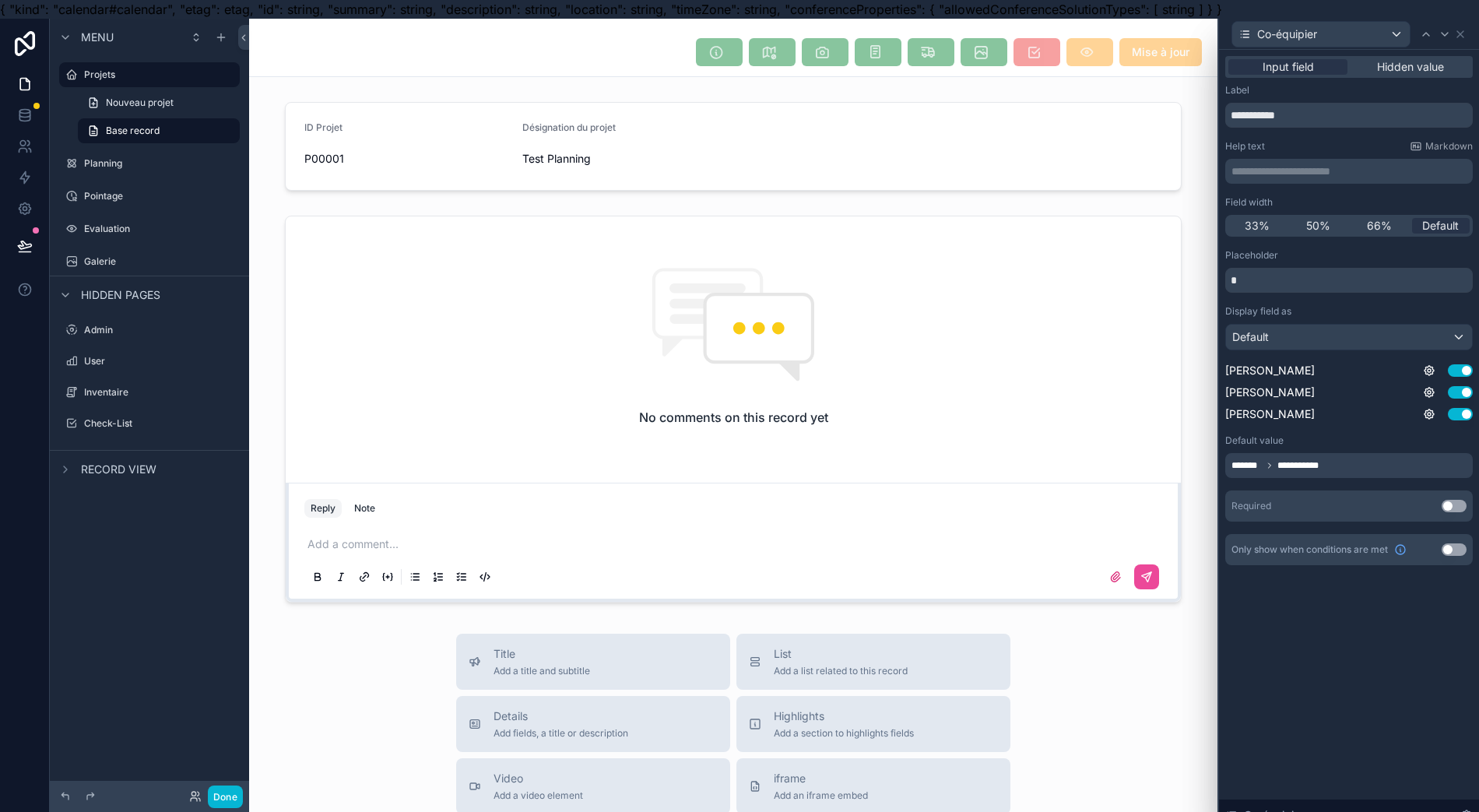
click at [1301, 659] on div "**********" at bounding box center [1349, 440] width 260 height 781
click at [1460, 37] on icon at bounding box center [1460, 34] width 12 height 12
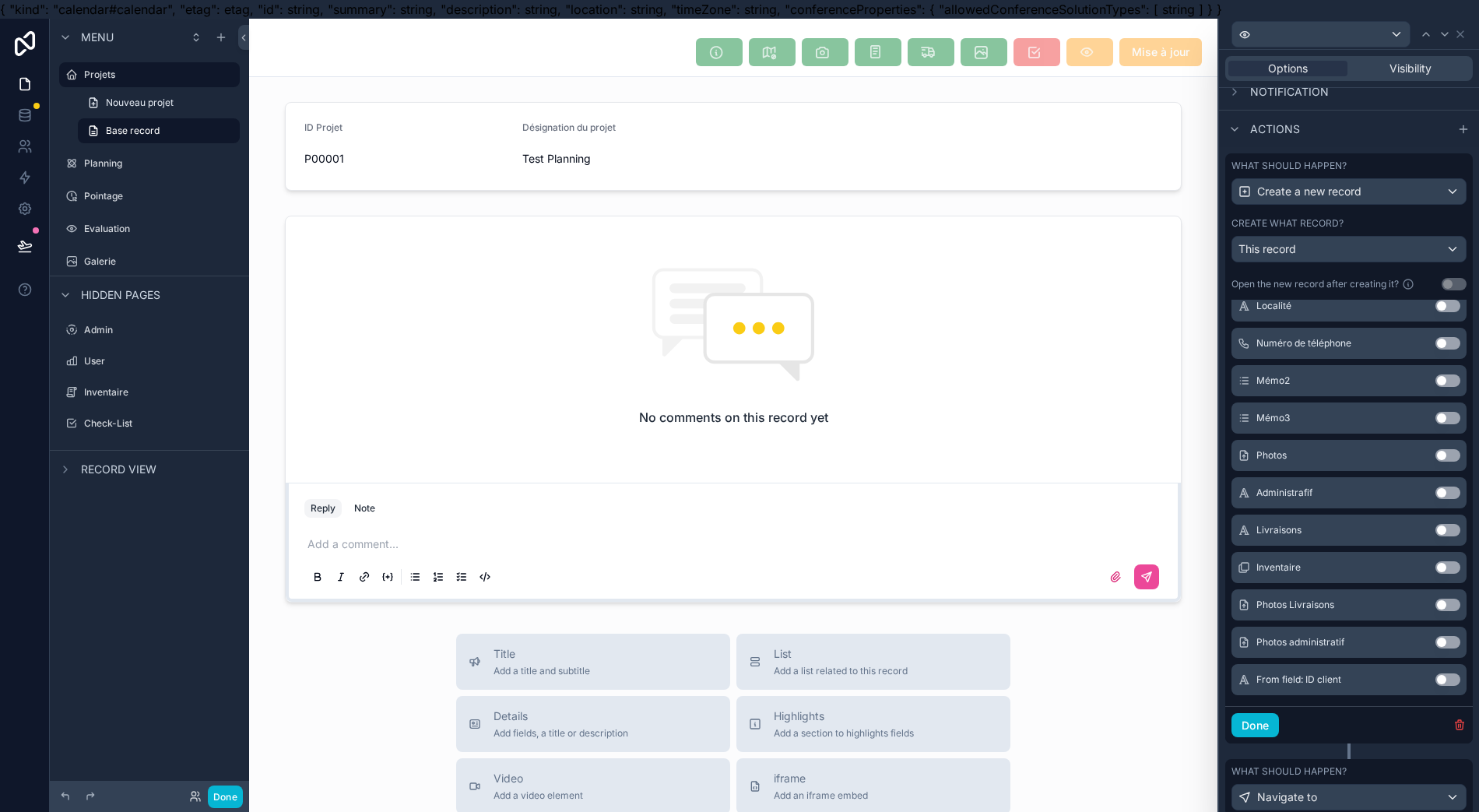
scroll to position [443, 0]
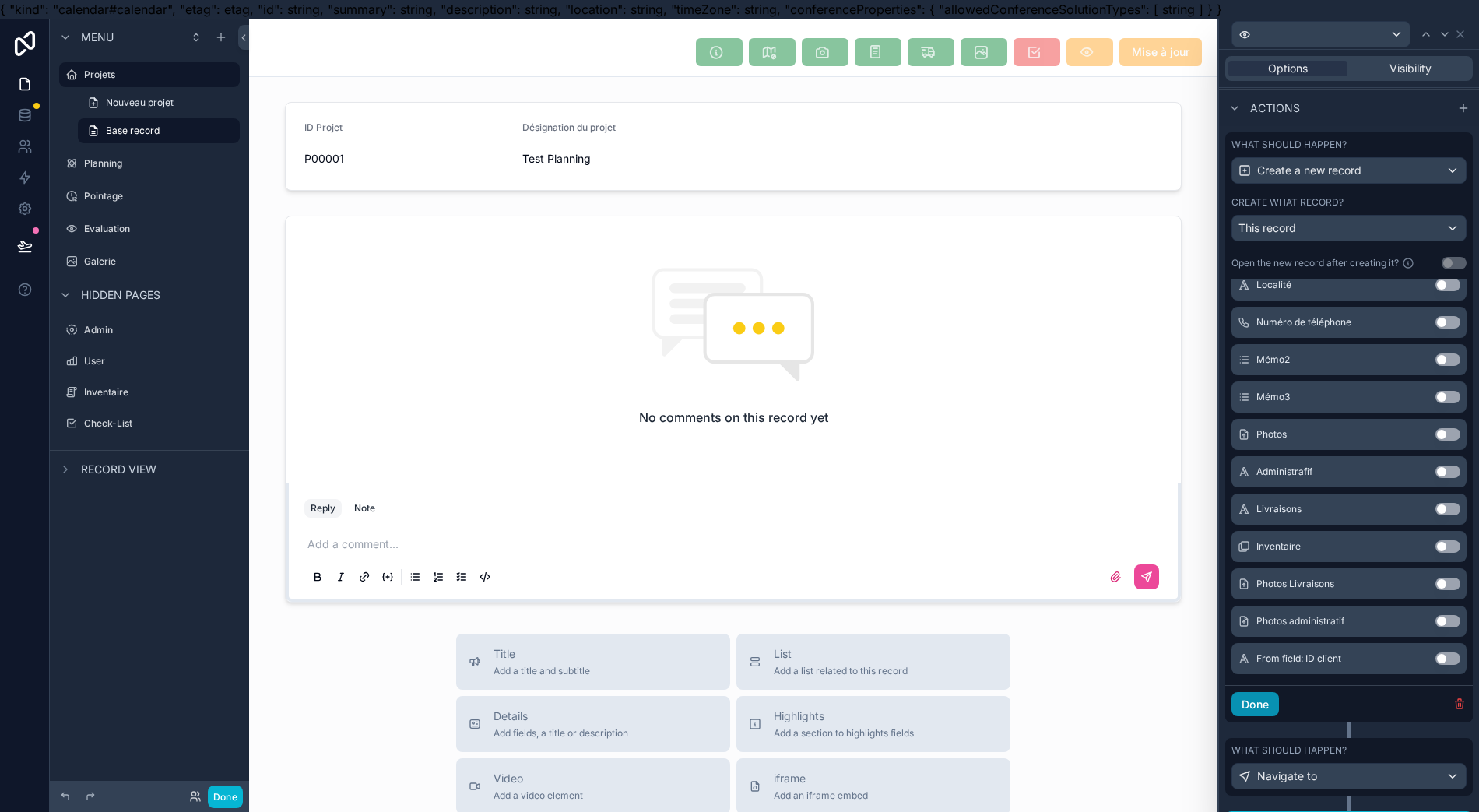
click at [1262, 702] on button "Done" at bounding box center [1254, 704] width 47 height 25
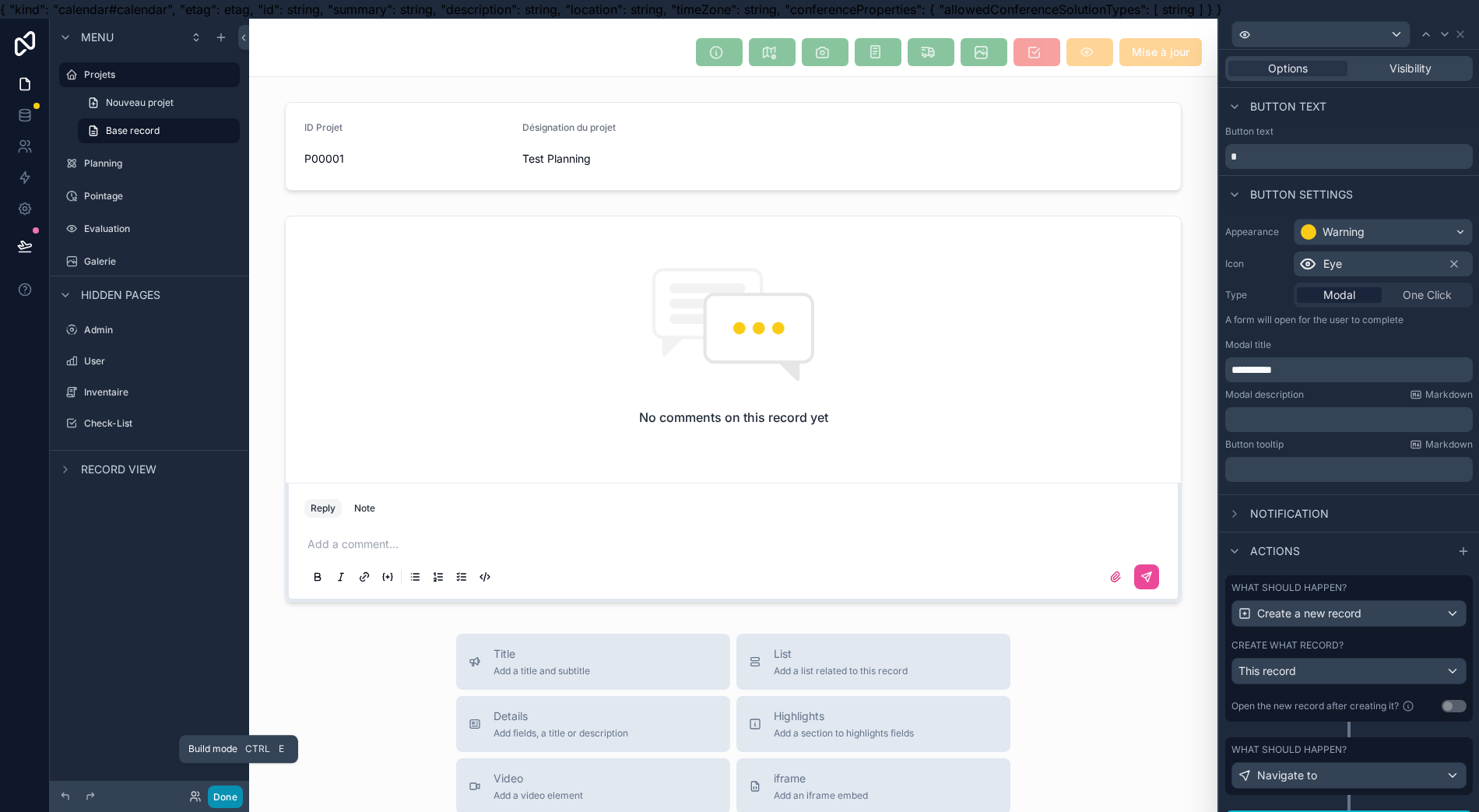
click at [226, 794] on button "Done" at bounding box center [225, 796] width 35 height 23
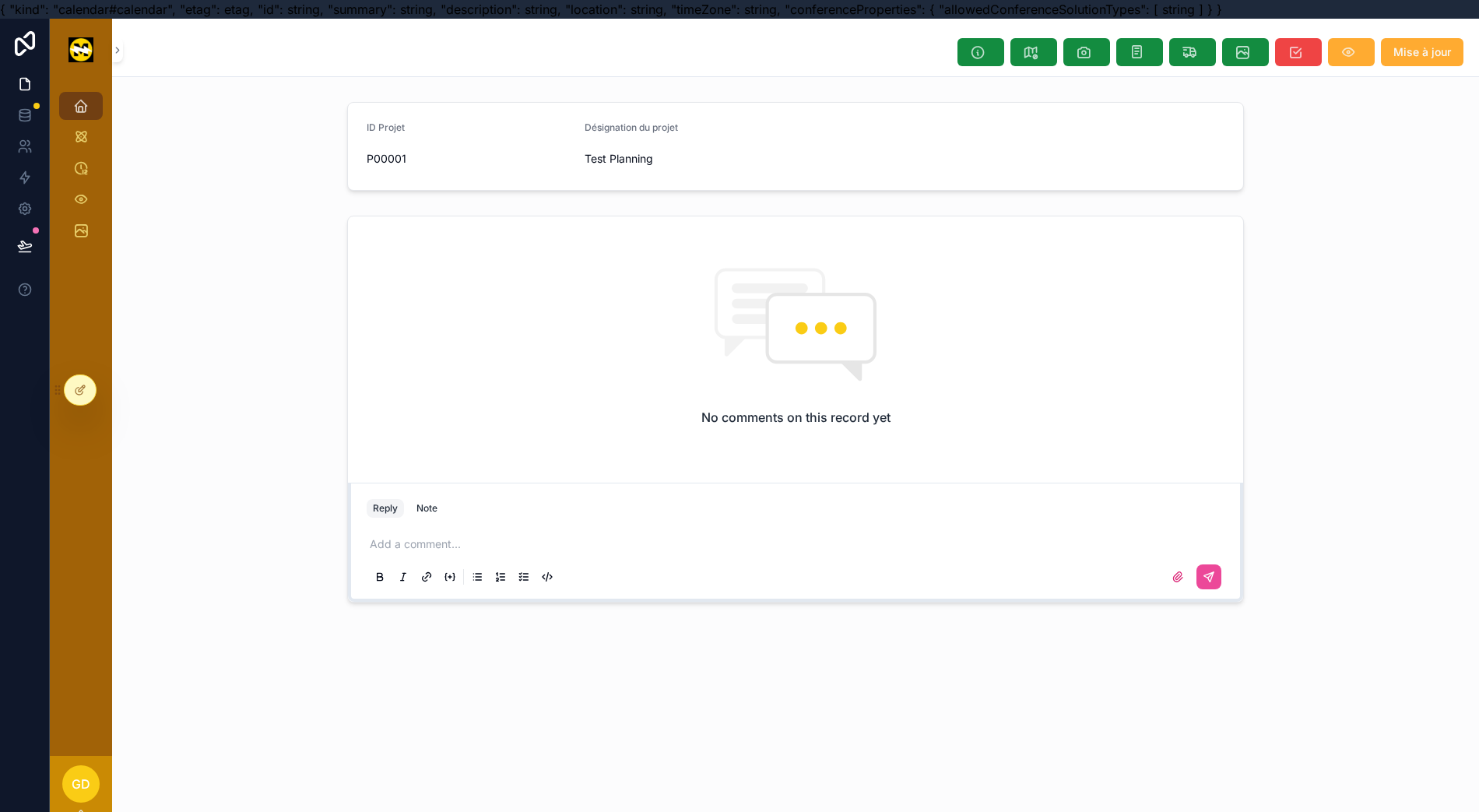
click at [1356, 59] on icon "scrollable content" at bounding box center [1348, 52] width 16 height 16
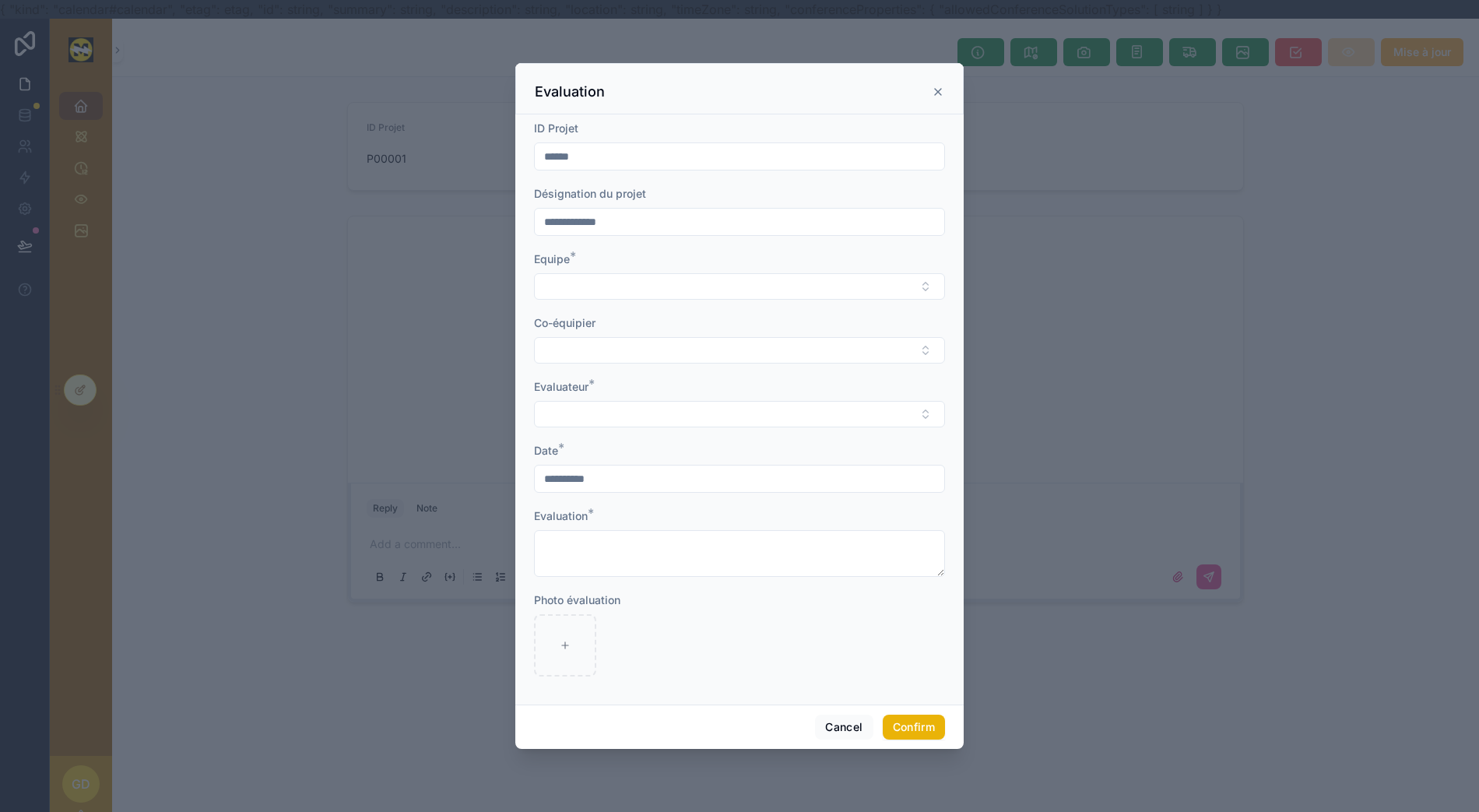
click at [736, 285] on button "Select Button" at bounding box center [739, 286] width 411 height 26
click at [741, 284] on button "Select Button" at bounding box center [739, 286] width 411 height 26
click at [833, 729] on button "Cancel" at bounding box center [844, 727] width 58 height 25
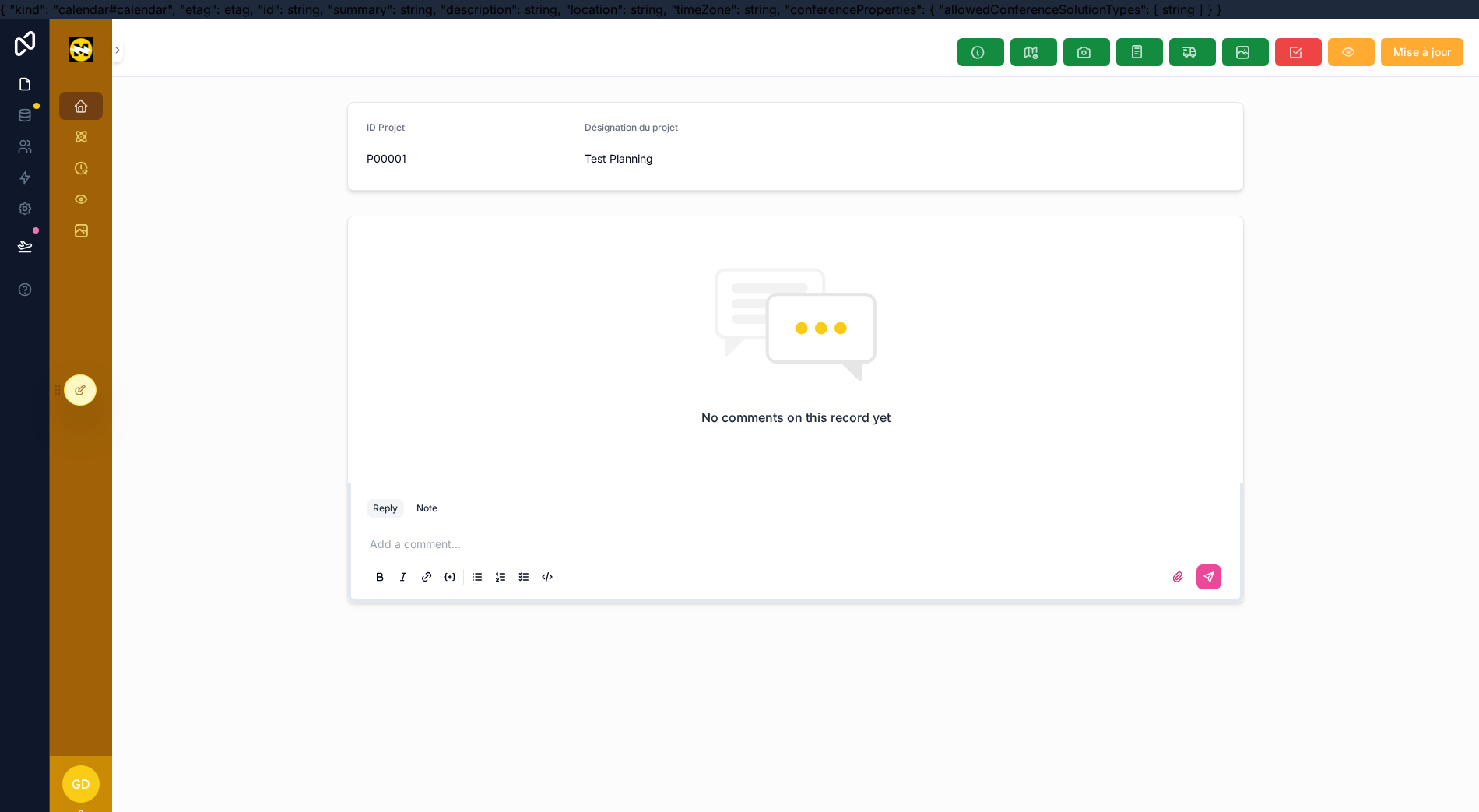
click at [1356, 53] on icon "scrollable content" at bounding box center [1348, 52] width 16 height 16
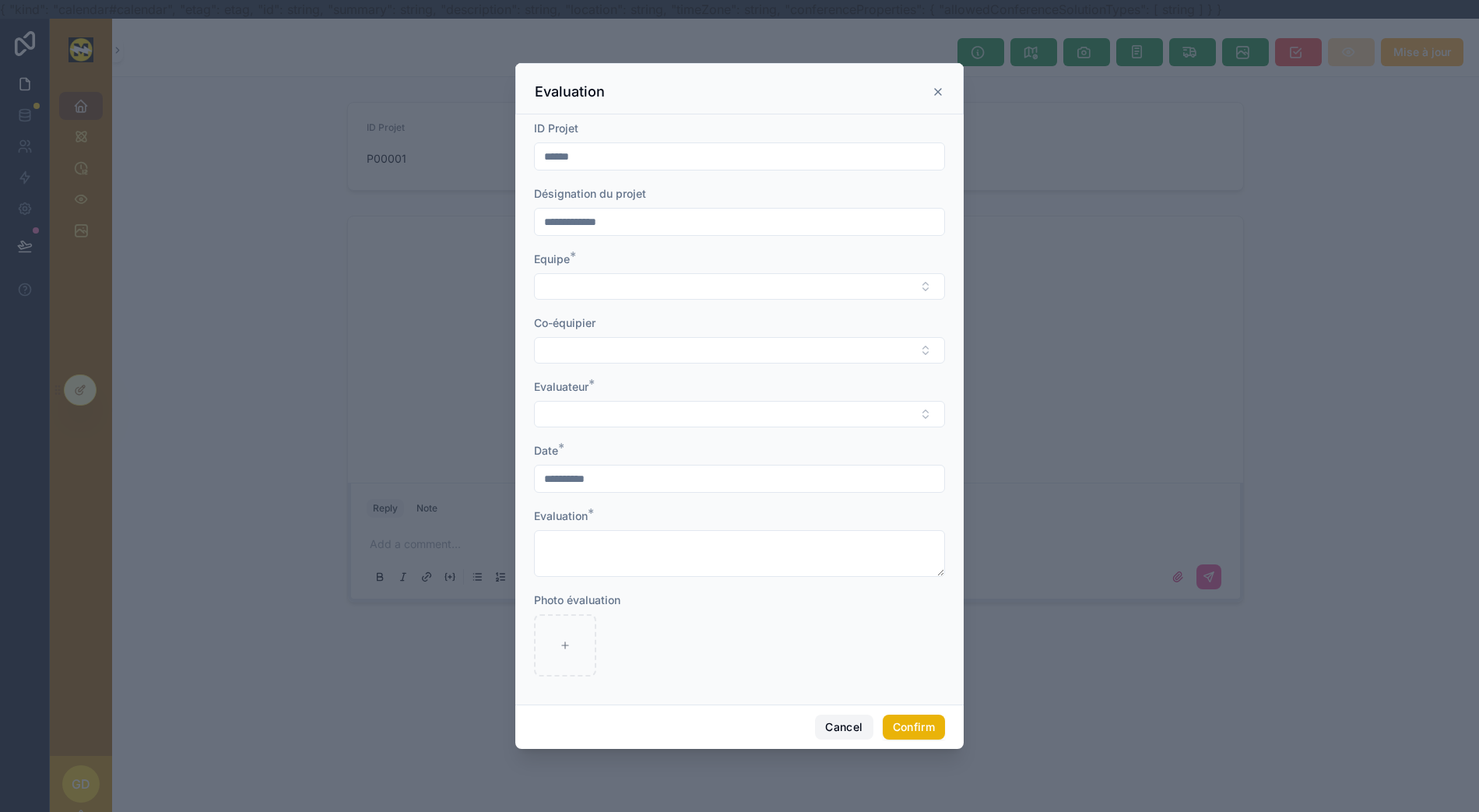
click at [844, 729] on button "Cancel" at bounding box center [844, 727] width 58 height 25
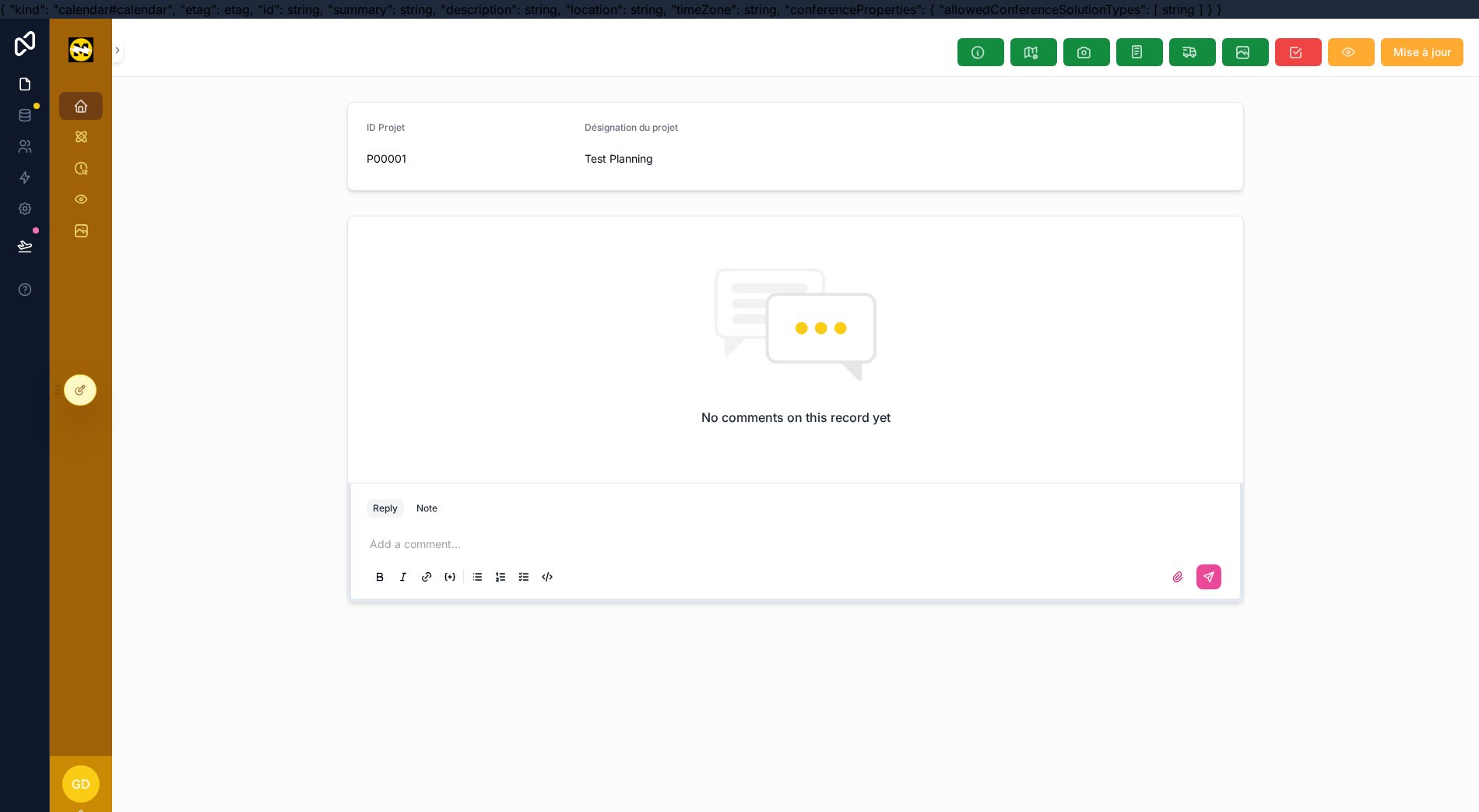
click at [75, 395] on icon at bounding box center [80, 390] width 12 height 12
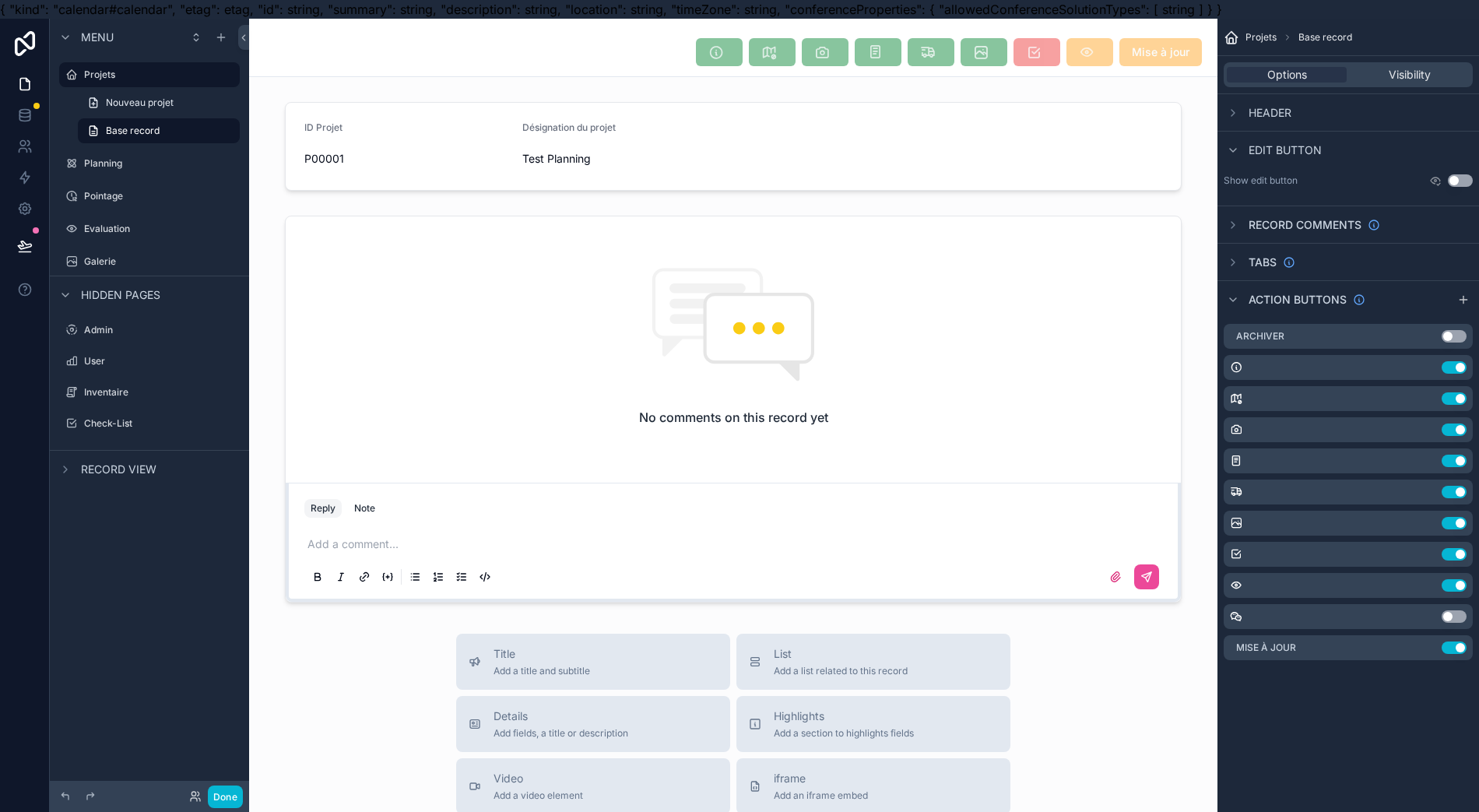
click at [0, 0] on icon "scrollable content" at bounding box center [0, 0] width 0 height 0
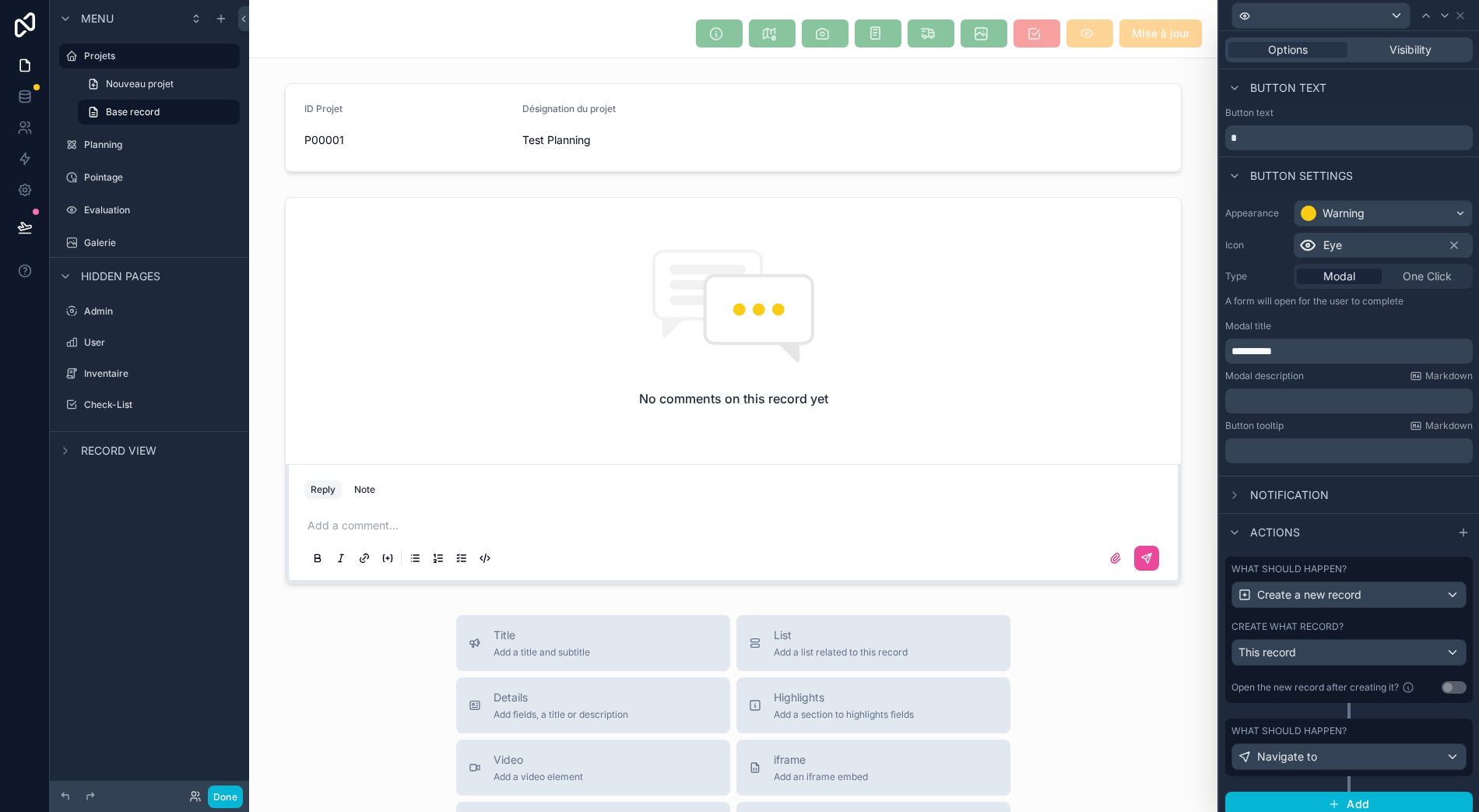
scroll to position [34, 12]
click at [1353, 678] on div "Open the new record after creating it?" at bounding box center [1324, 687] width 186 height 19
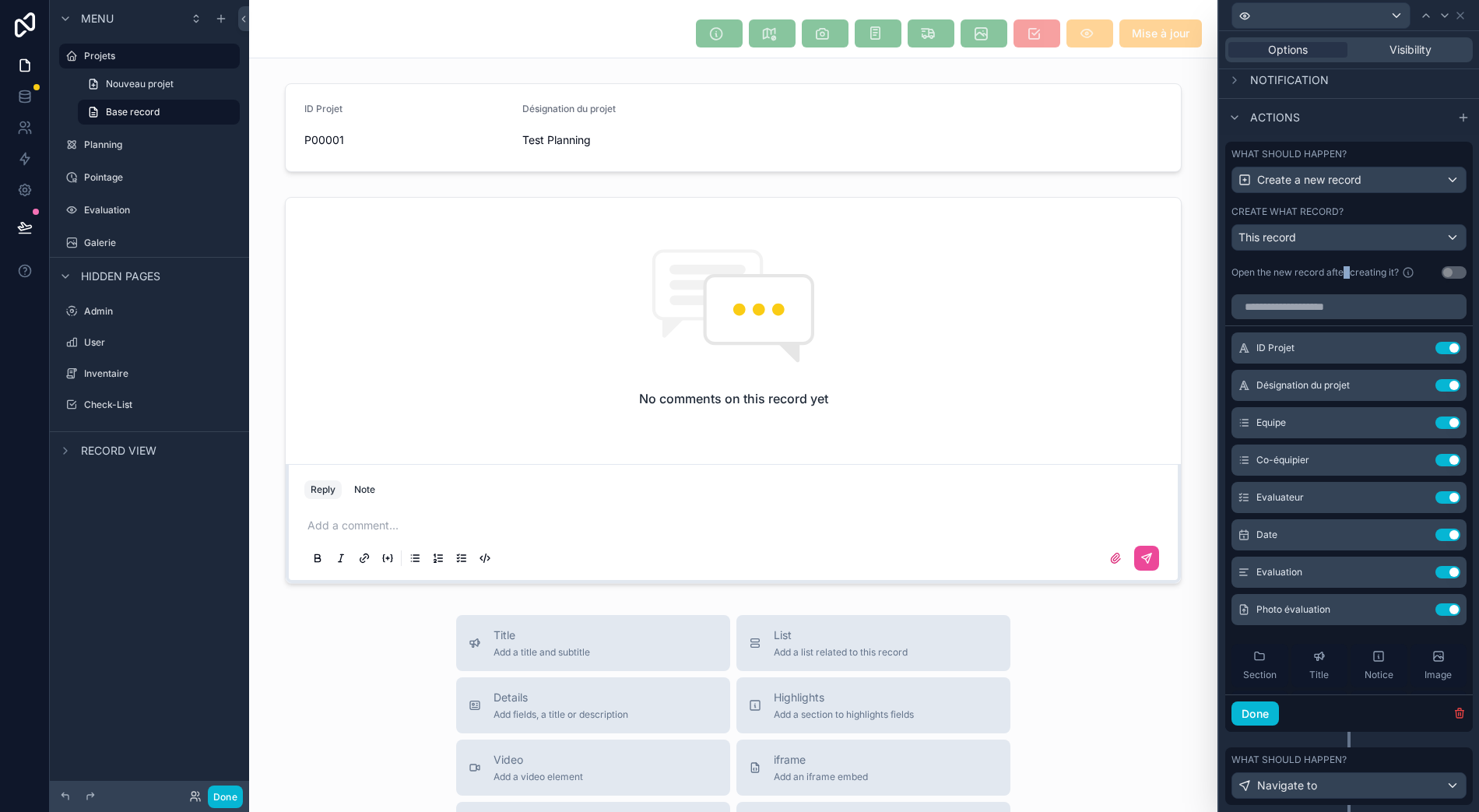
scroll to position [0, 0]
click at [0, 0] on icon at bounding box center [0, 0] width 0 height 0
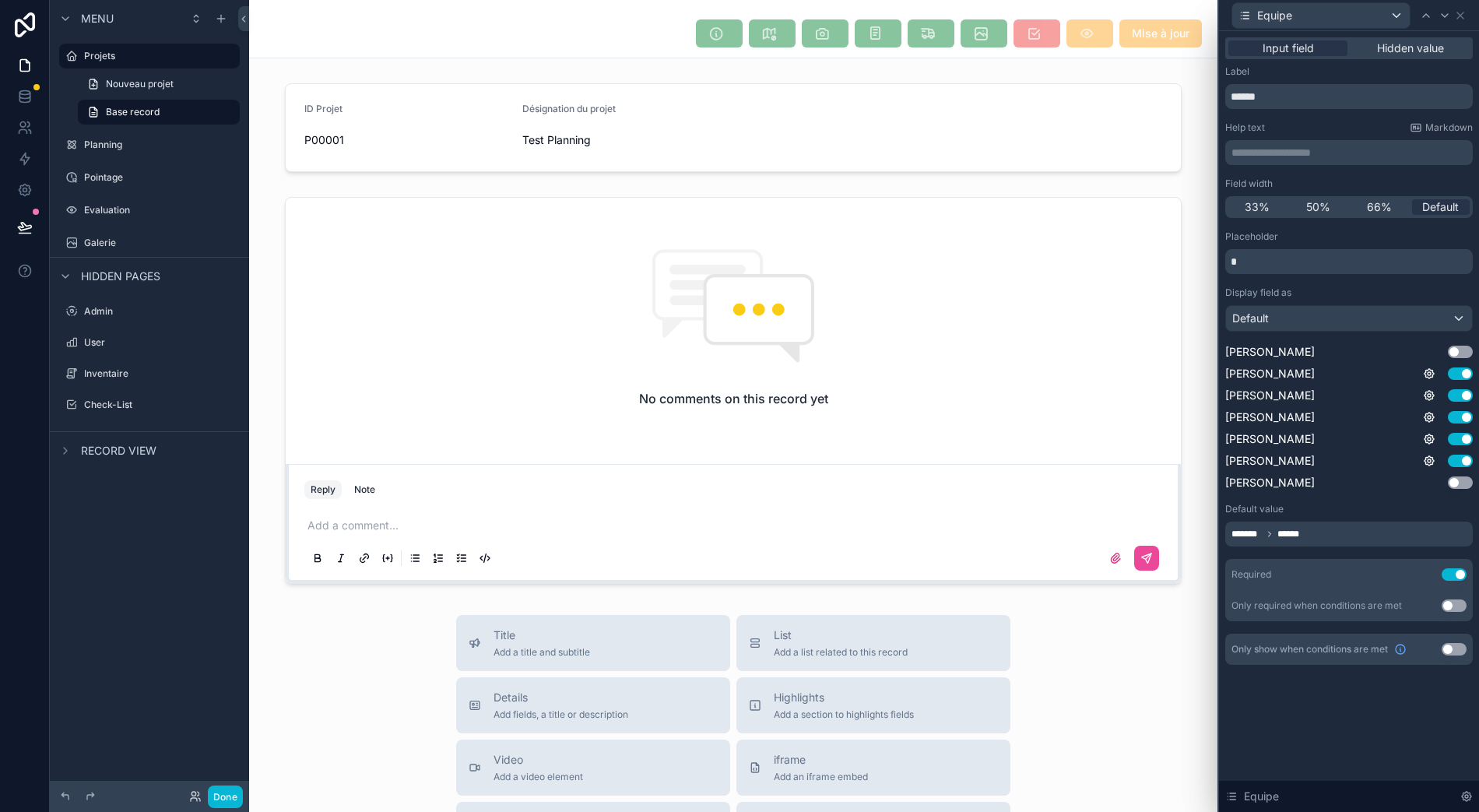
click at [1462, 346] on button "Use setting" at bounding box center [1460, 352] width 25 height 12
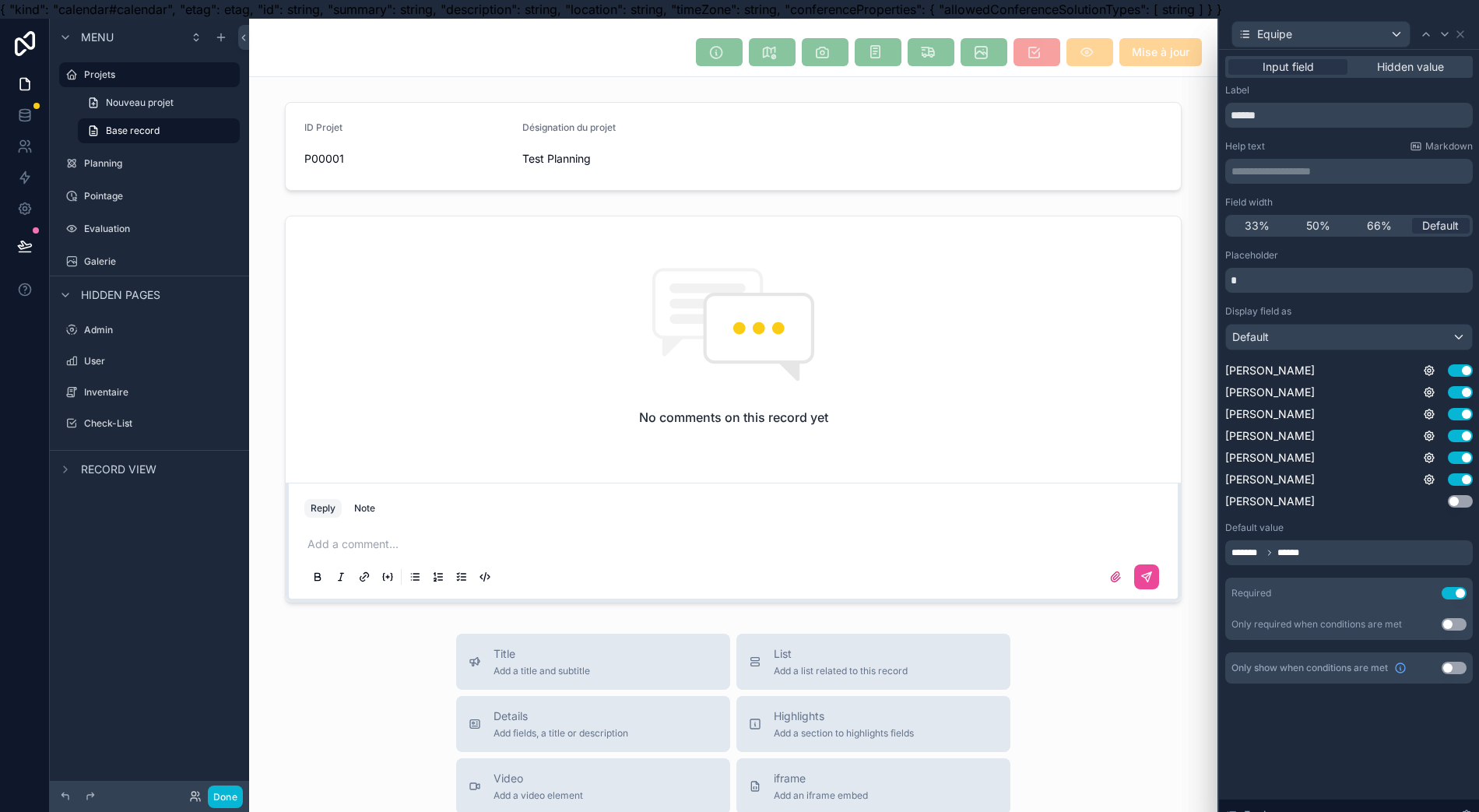
click at [1463, 500] on button "Use setting" at bounding box center [1460, 501] width 25 height 12
click at [1463, 37] on icon at bounding box center [1460, 34] width 12 height 12
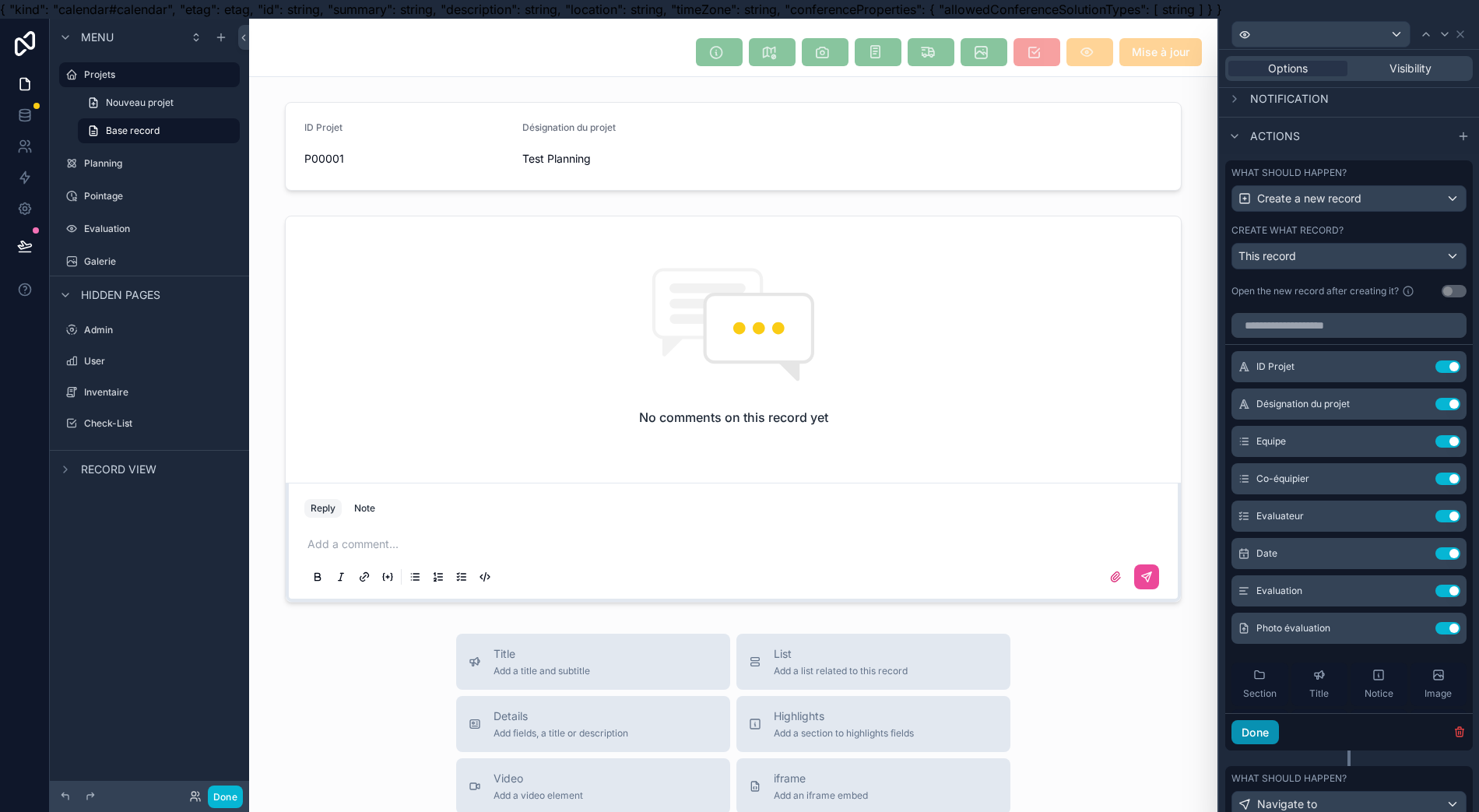
click at [1283, 729] on div "Done" at bounding box center [1349, 732] width 248 height 38
click at [1273, 736] on button "Done" at bounding box center [1254, 732] width 47 height 25
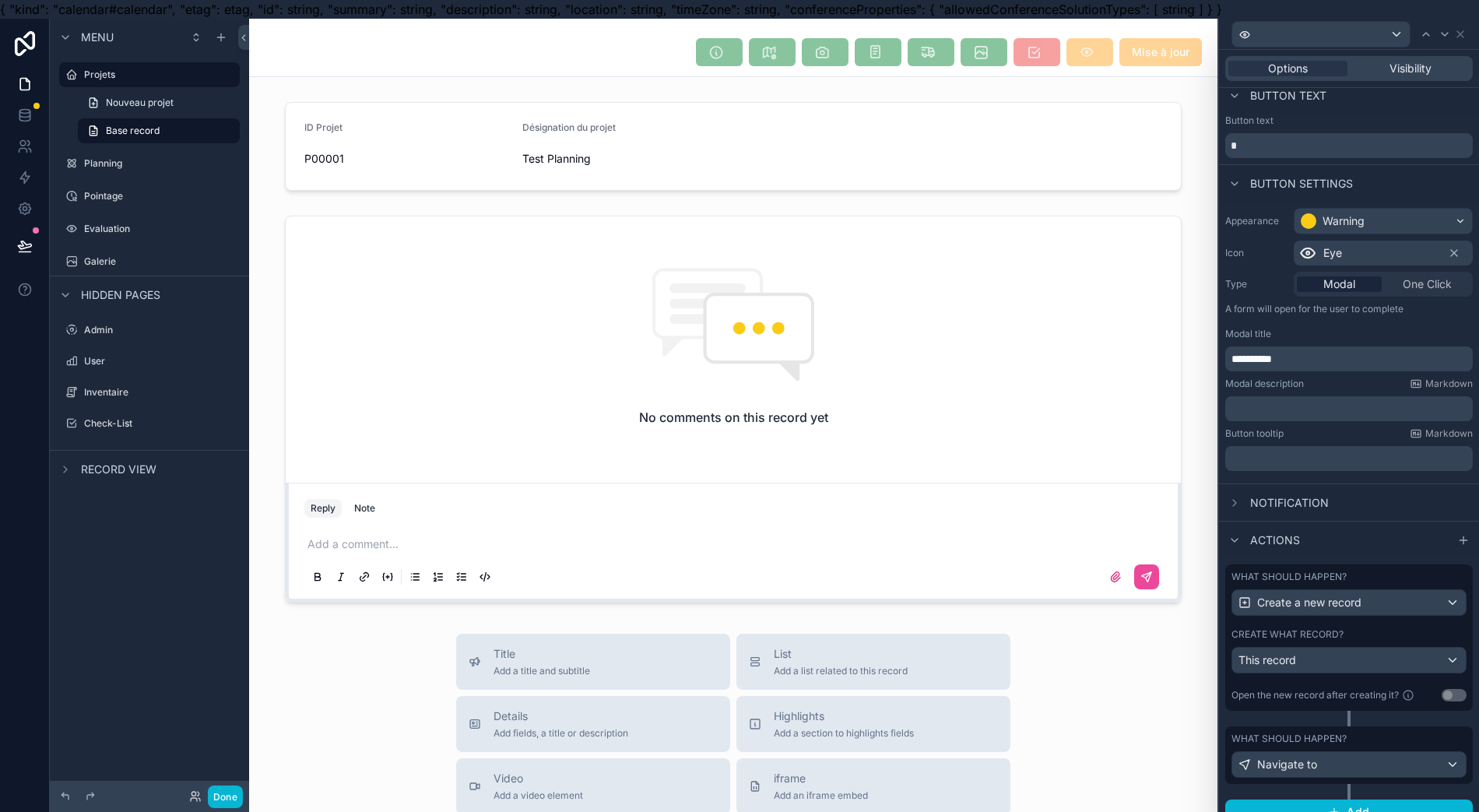
scroll to position [0, 0]
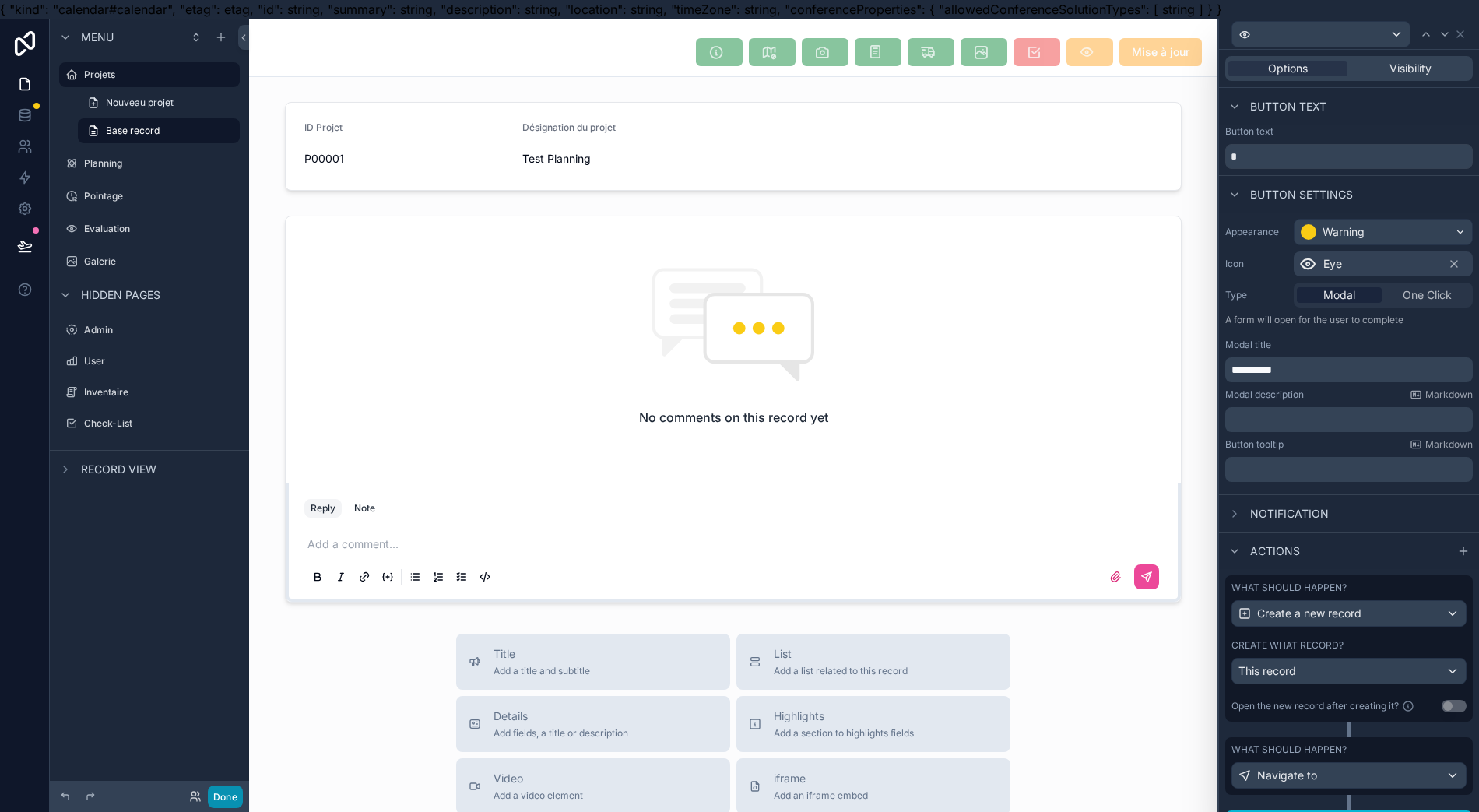
click at [219, 792] on button "Done" at bounding box center [225, 796] width 35 height 23
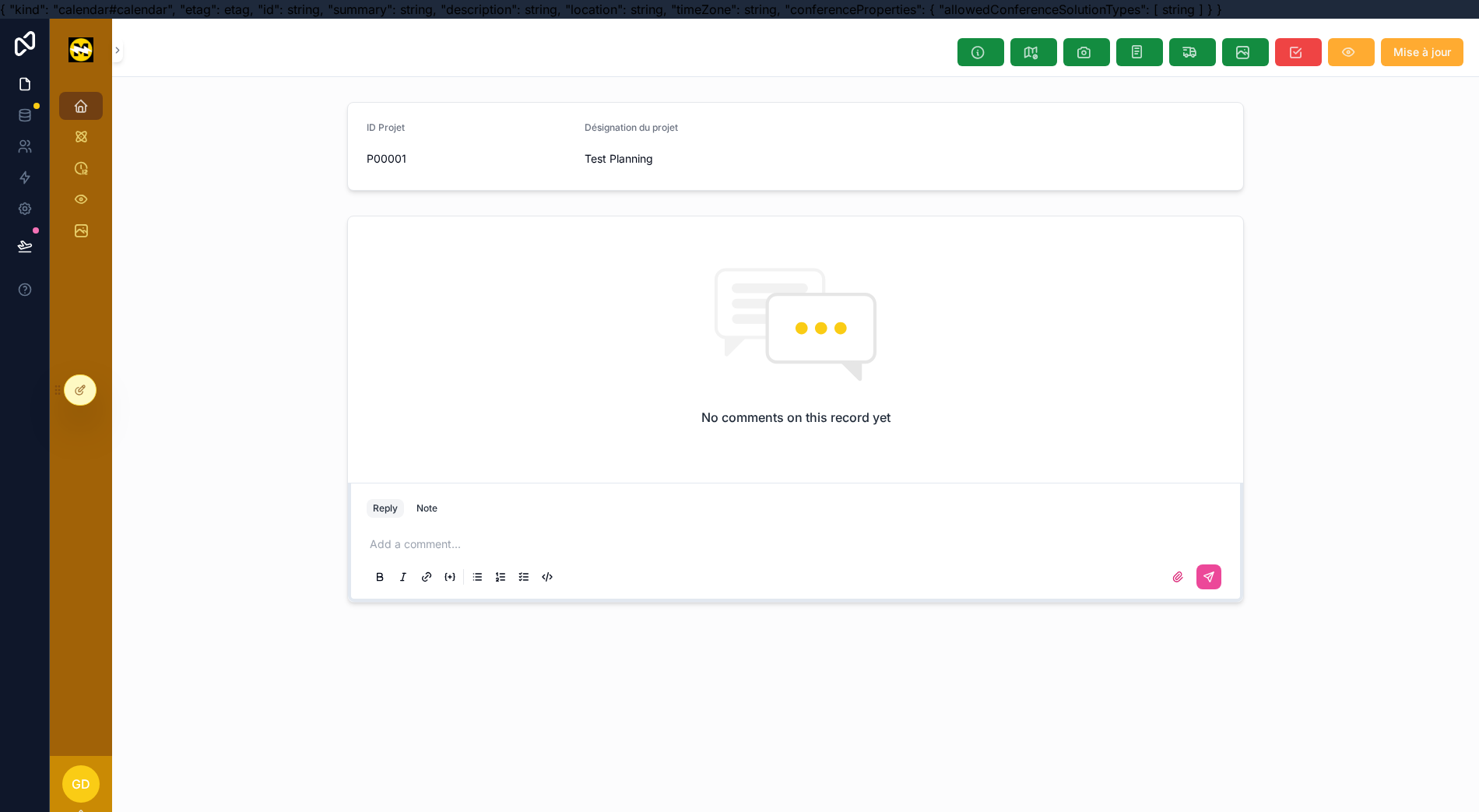
click at [1356, 55] on icon "scrollable content" at bounding box center [1348, 52] width 16 height 16
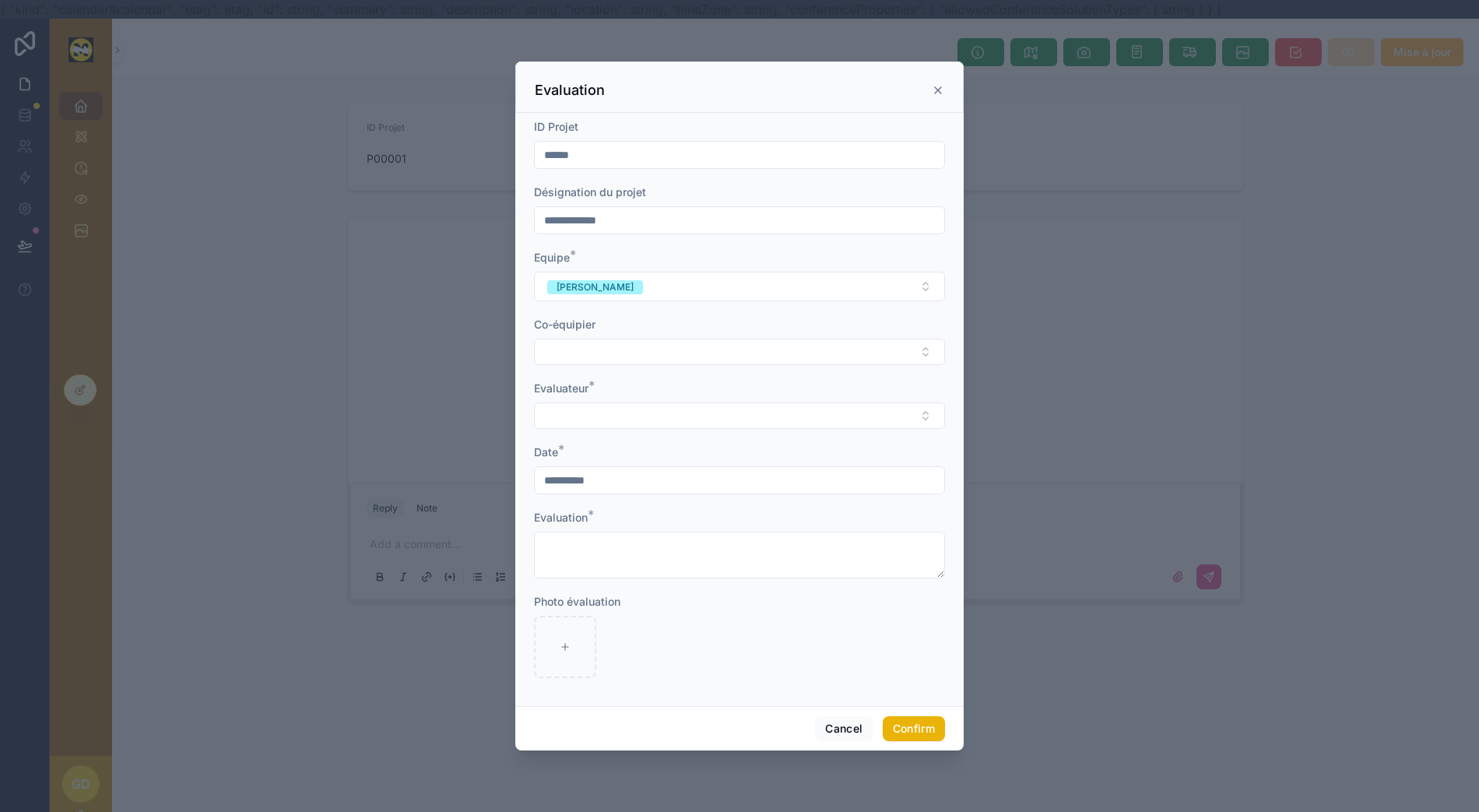
click at [847, 357] on button "Select Button" at bounding box center [739, 352] width 411 height 26
click at [848, 358] on button "Select Button" at bounding box center [739, 352] width 411 height 26
click at [789, 420] on button "Select Button" at bounding box center [739, 415] width 411 height 26
click at [788, 422] on button "Select Button" at bounding box center [739, 415] width 411 height 26
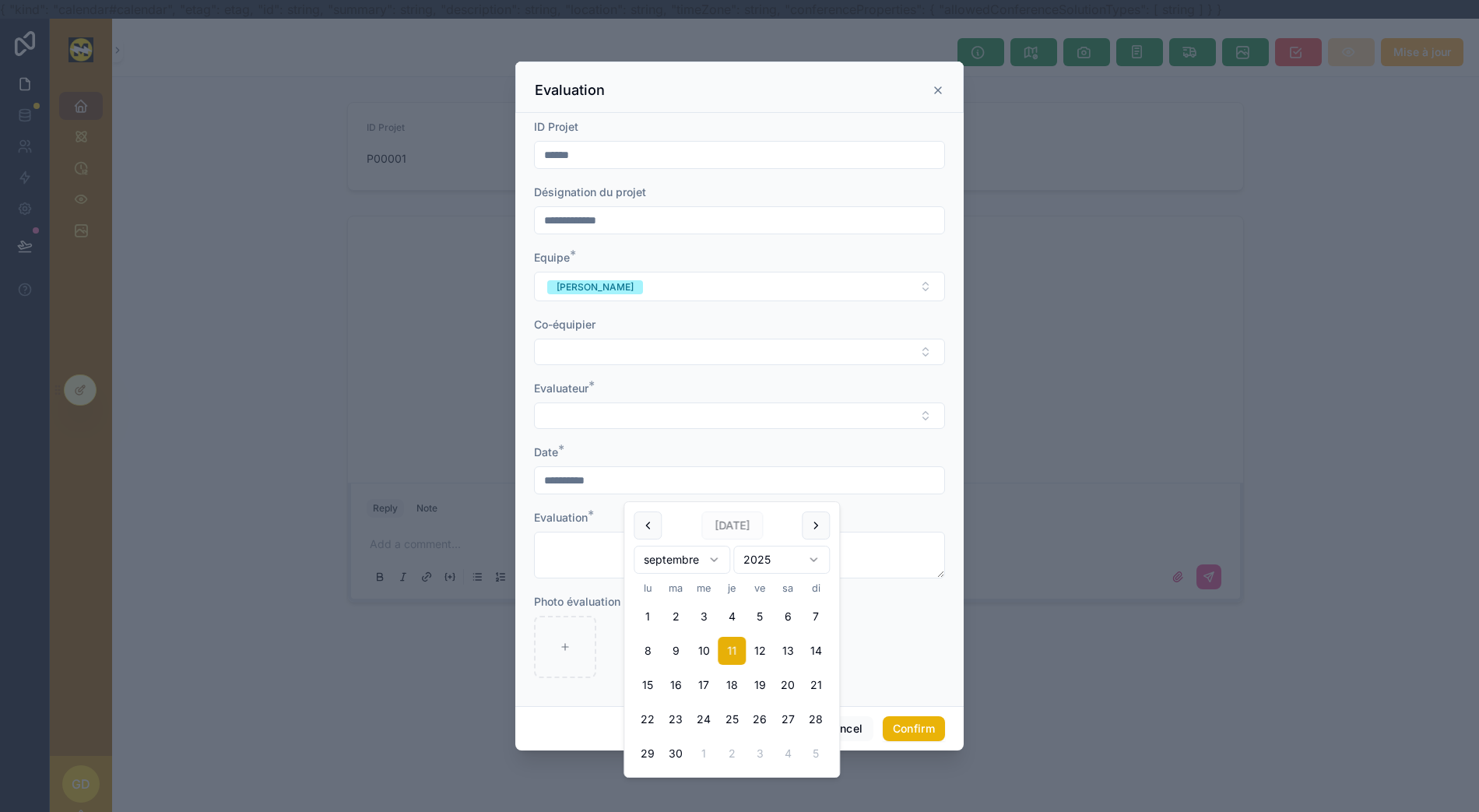
click at [655, 489] on input "**********" at bounding box center [739, 480] width 409 height 22
click at [654, 487] on input "**********" at bounding box center [739, 480] width 409 height 22
click at [581, 558] on textarea at bounding box center [739, 555] width 411 height 47
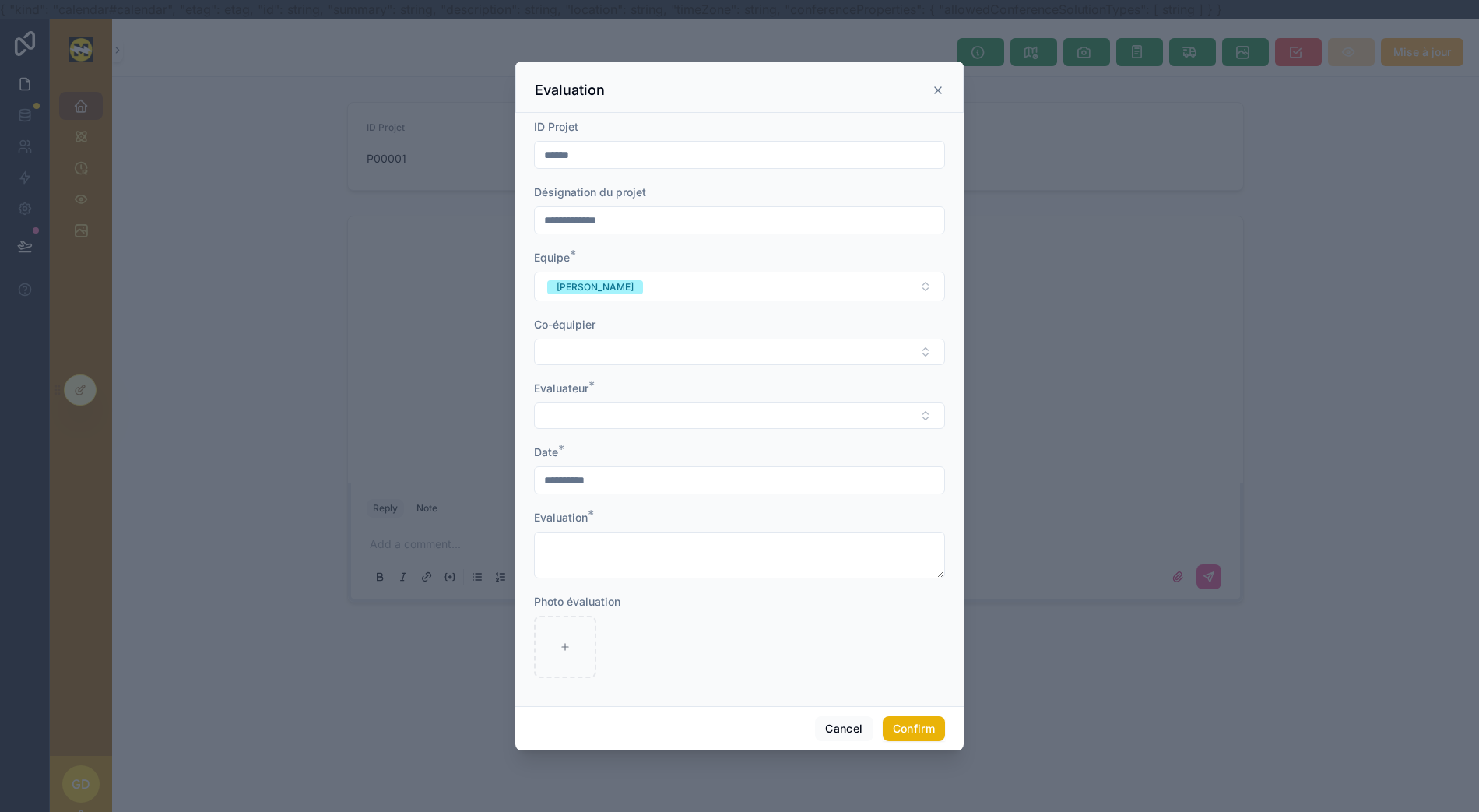
click at [704, 701] on div "**********" at bounding box center [739, 409] width 448 height 593
click at [845, 741] on button "Cancel" at bounding box center [844, 728] width 58 height 25
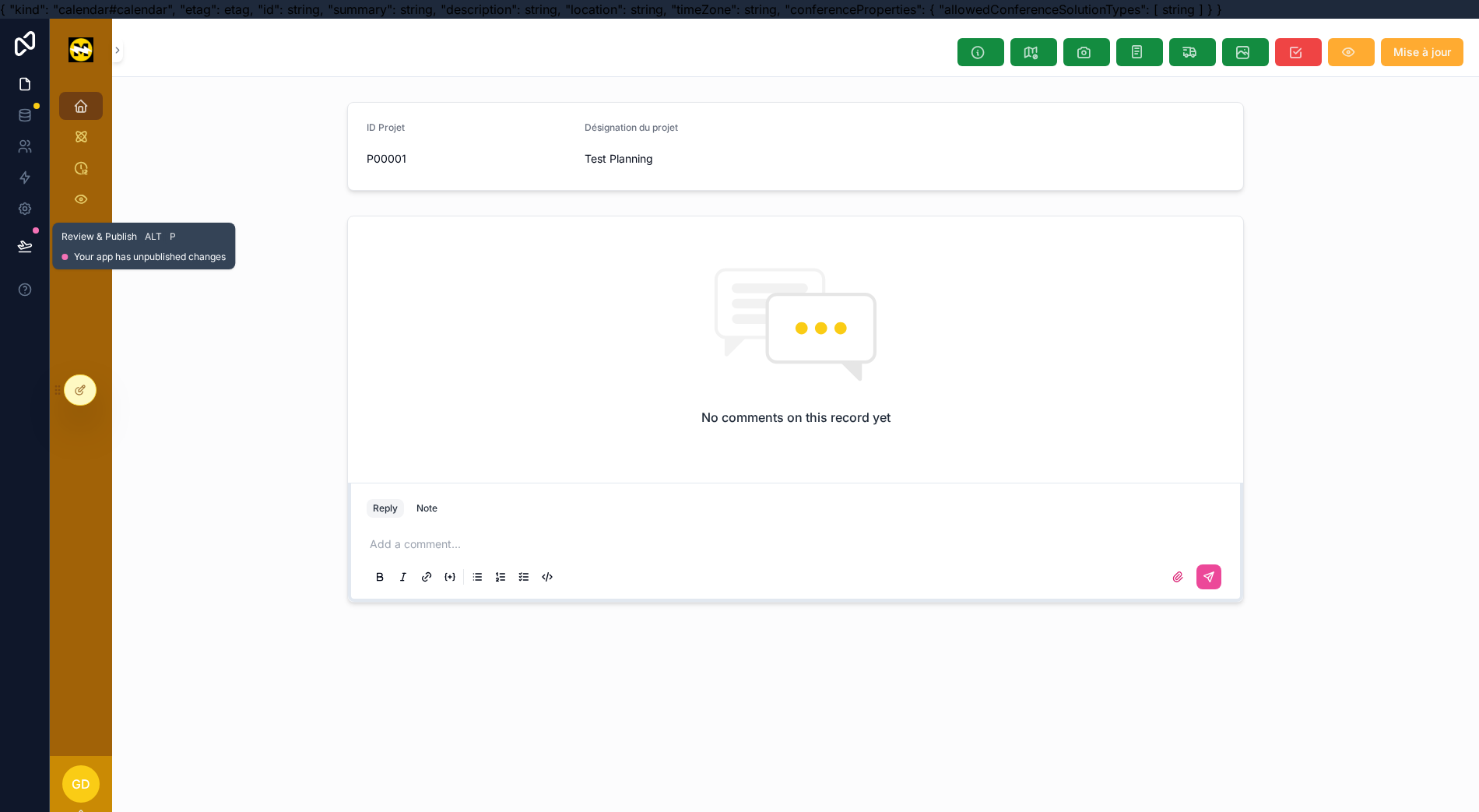
click at [17, 248] on button at bounding box center [25, 246] width 34 height 44
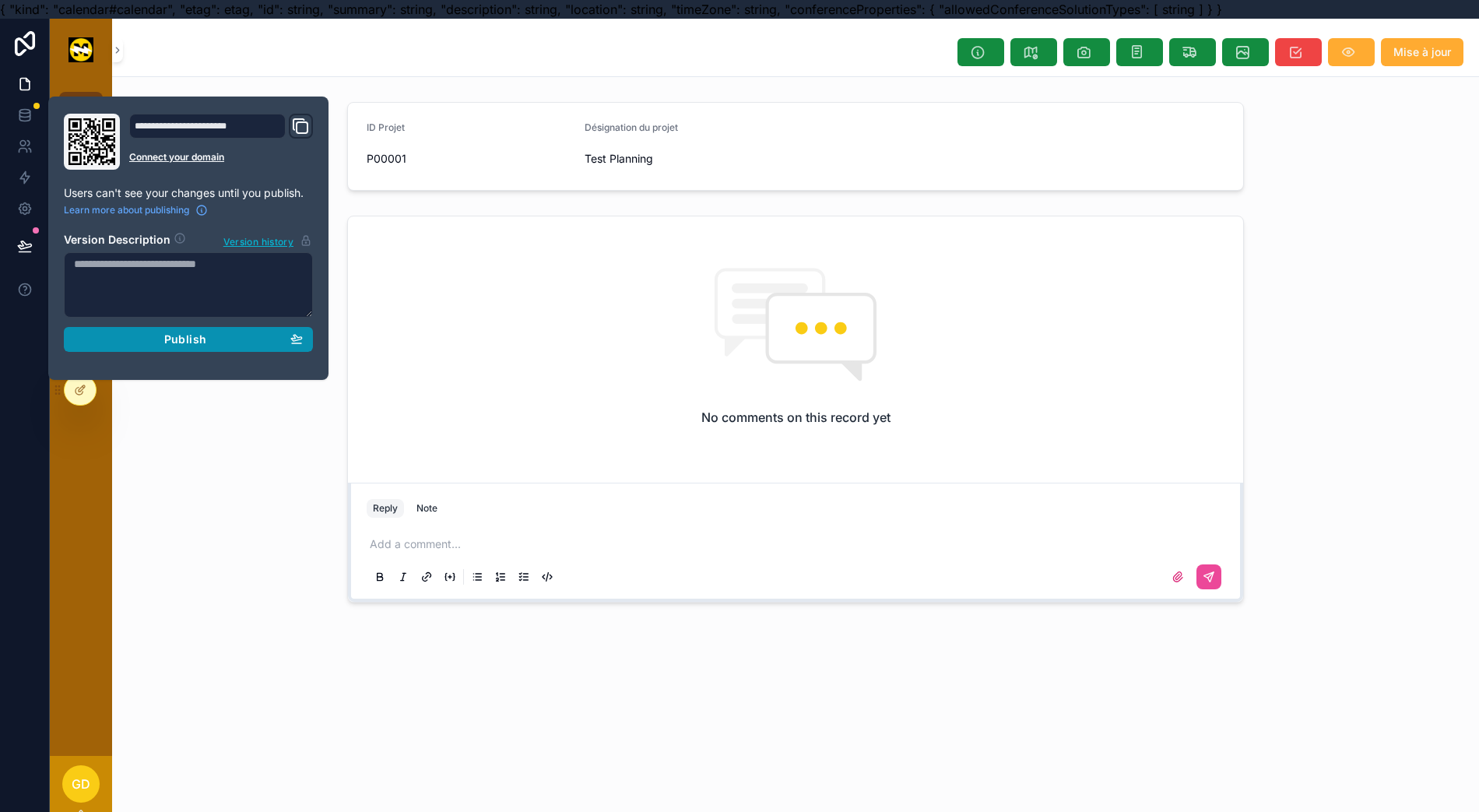
click at [269, 346] on button "Publish" at bounding box center [188, 339] width 249 height 25
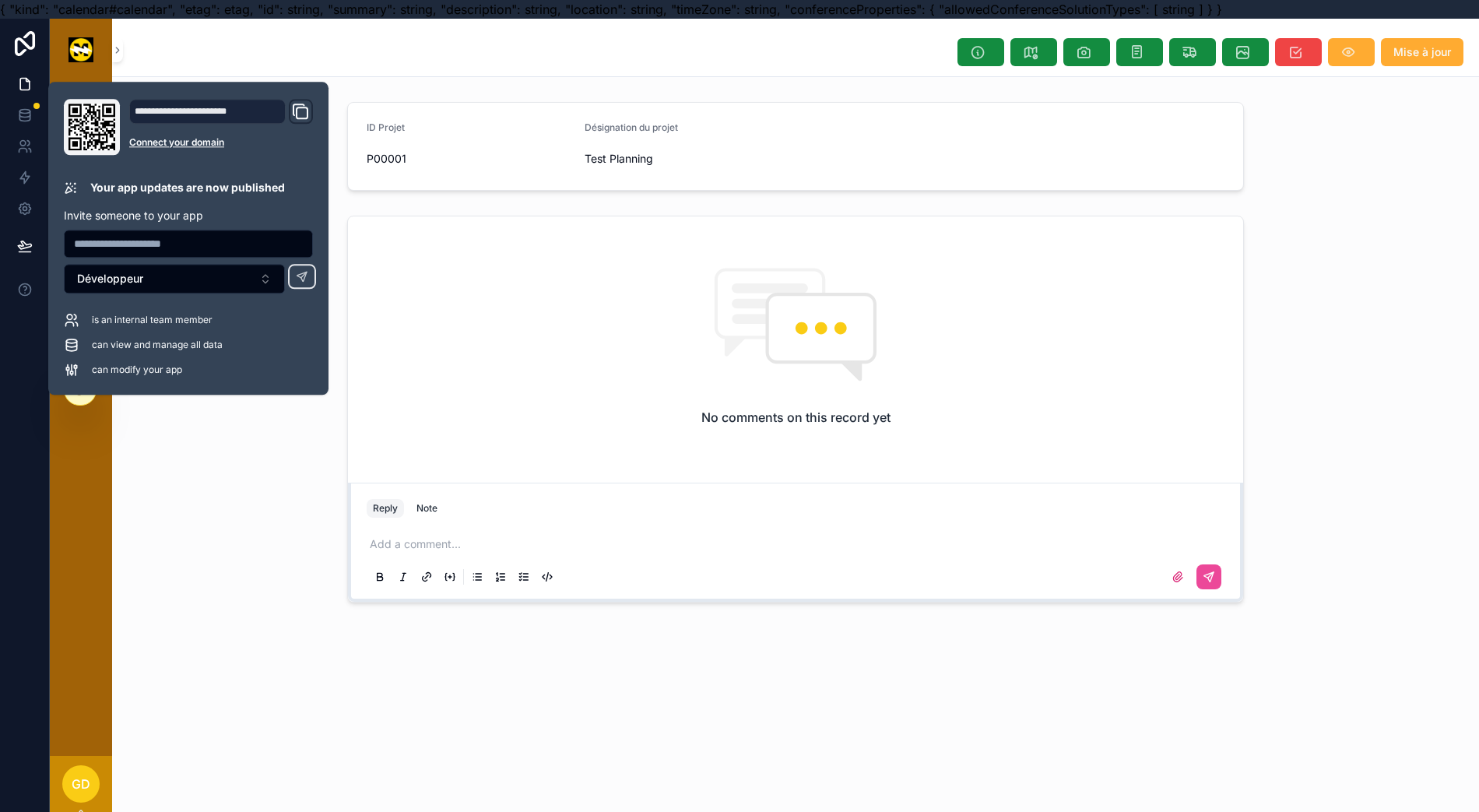
click at [193, 467] on div "No comments on this record yet Reply Note Add a comment..." at bounding box center [795, 408] width 1367 height 399
